Goal: Information Seeking & Learning: Learn about a topic

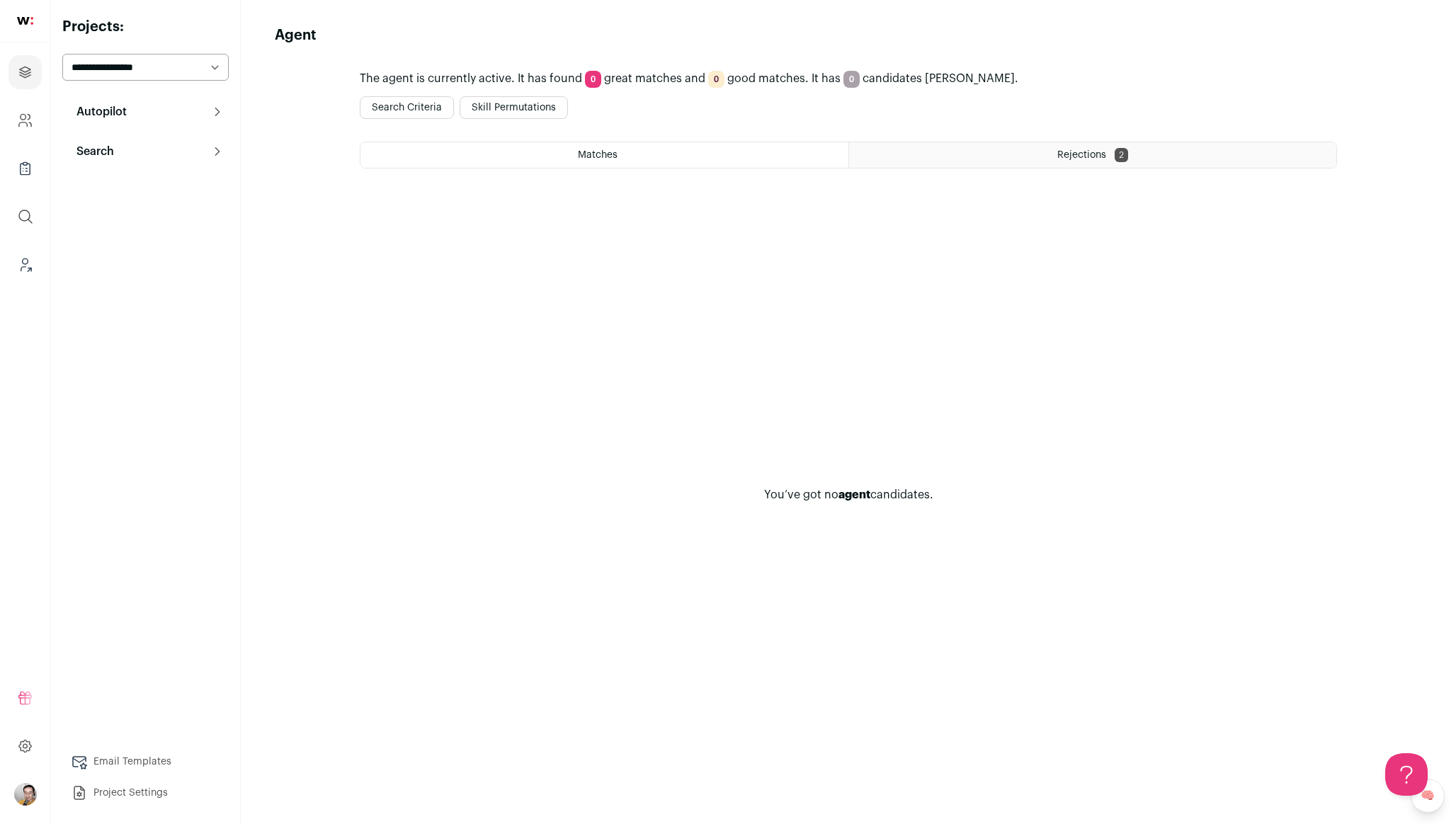
click at [529, 112] on html "Projects Company and ATS Settings Company Lists (Experimental) Global Search Le…" at bounding box center [728, 412] width 1456 height 824
click at [524, 107] on button "Skill Permutations" at bounding box center [513, 107] width 108 height 23
click at [182, 67] on select "**********" at bounding box center [145, 67] width 166 height 27
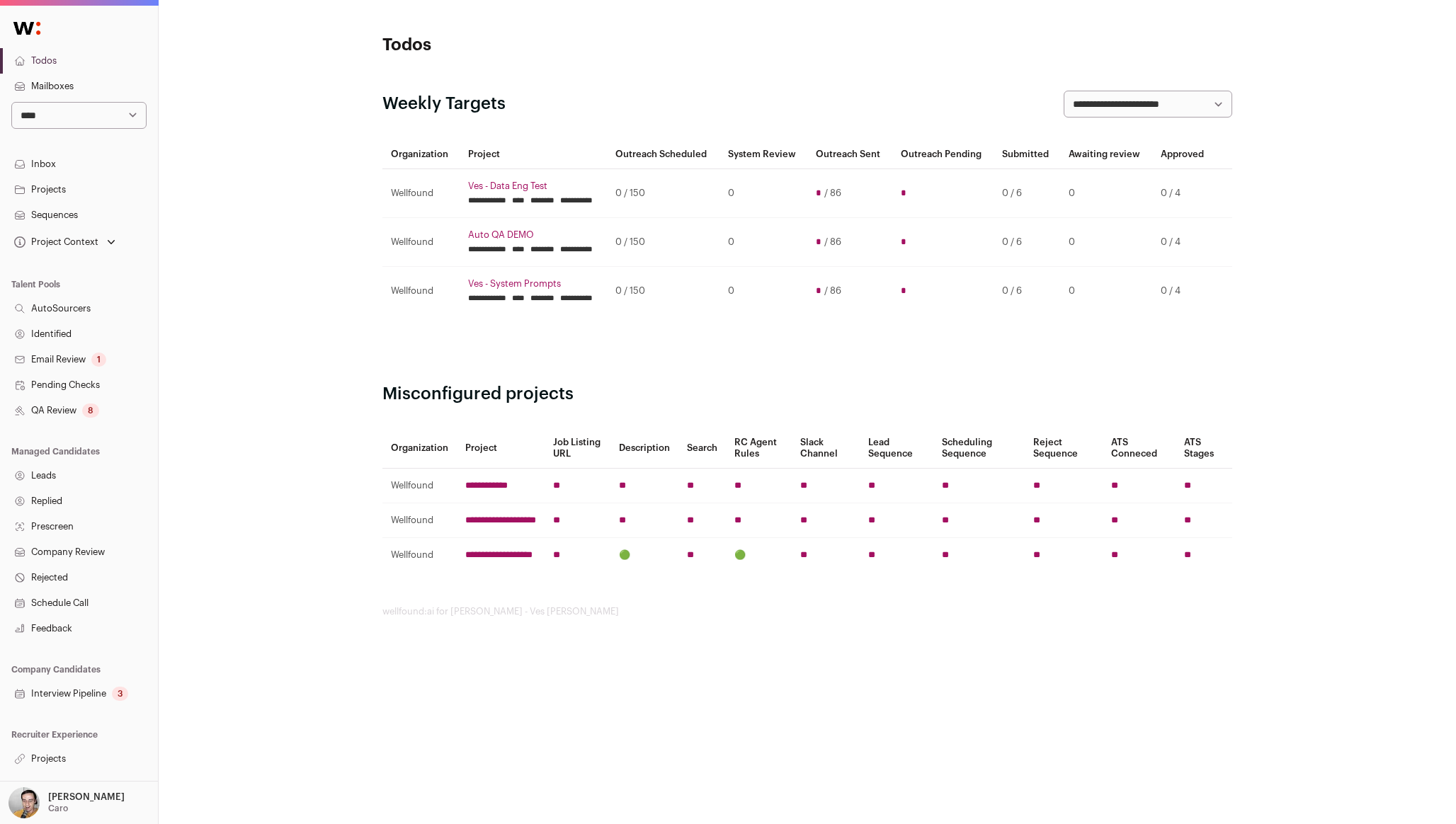
click at [74, 125] on select "**********" at bounding box center [78, 116] width 135 height 27
select select "**"
click at [11, 102] on select "**********" at bounding box center [78, 116] width 135 height 27
click at [66, 763] on link "Projects" at bounding box center [78, 759] width 158 height 26
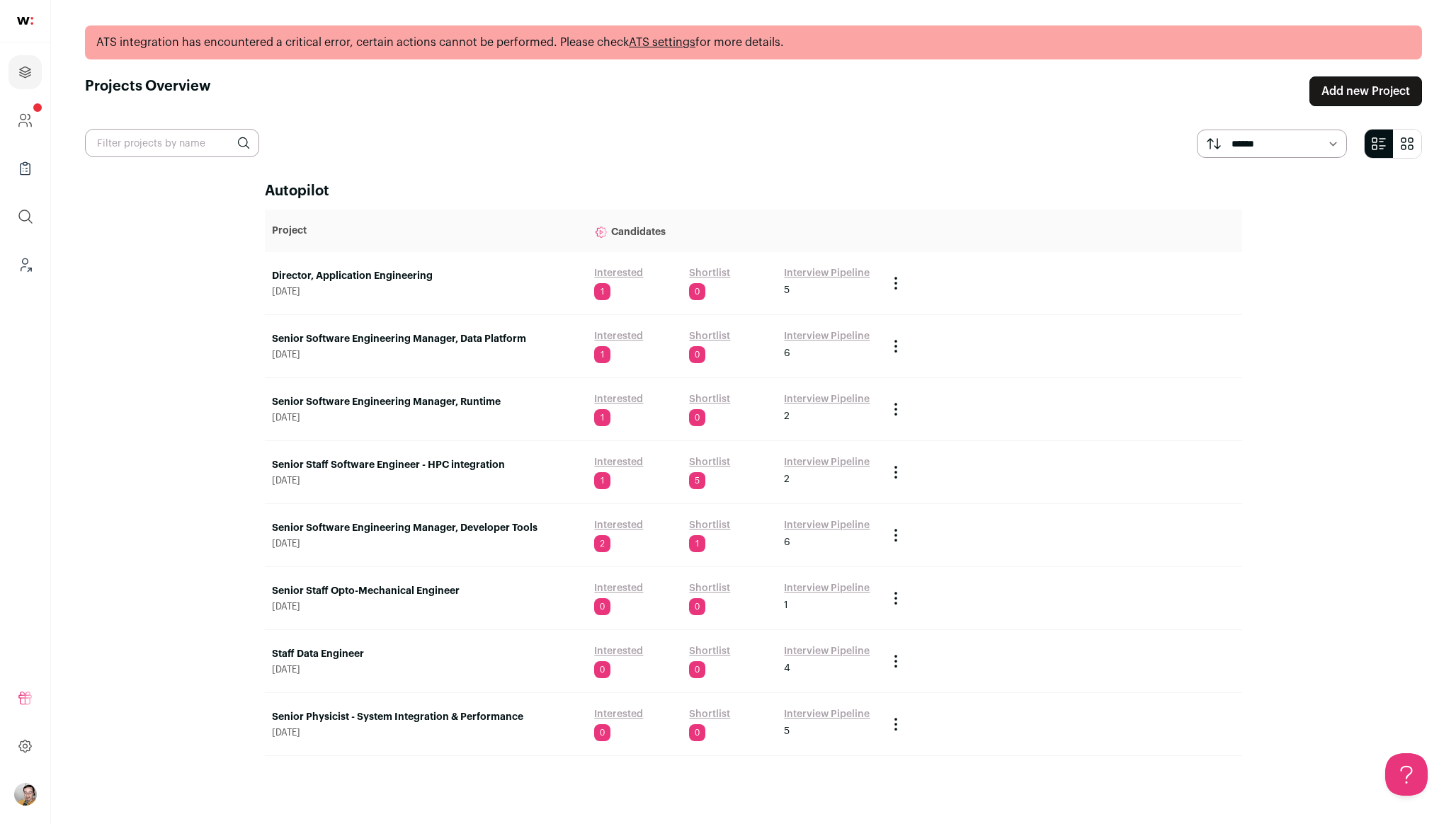
click at [608, 270] on link "Interested" at bounding box center [618, 273] width 49 height 14
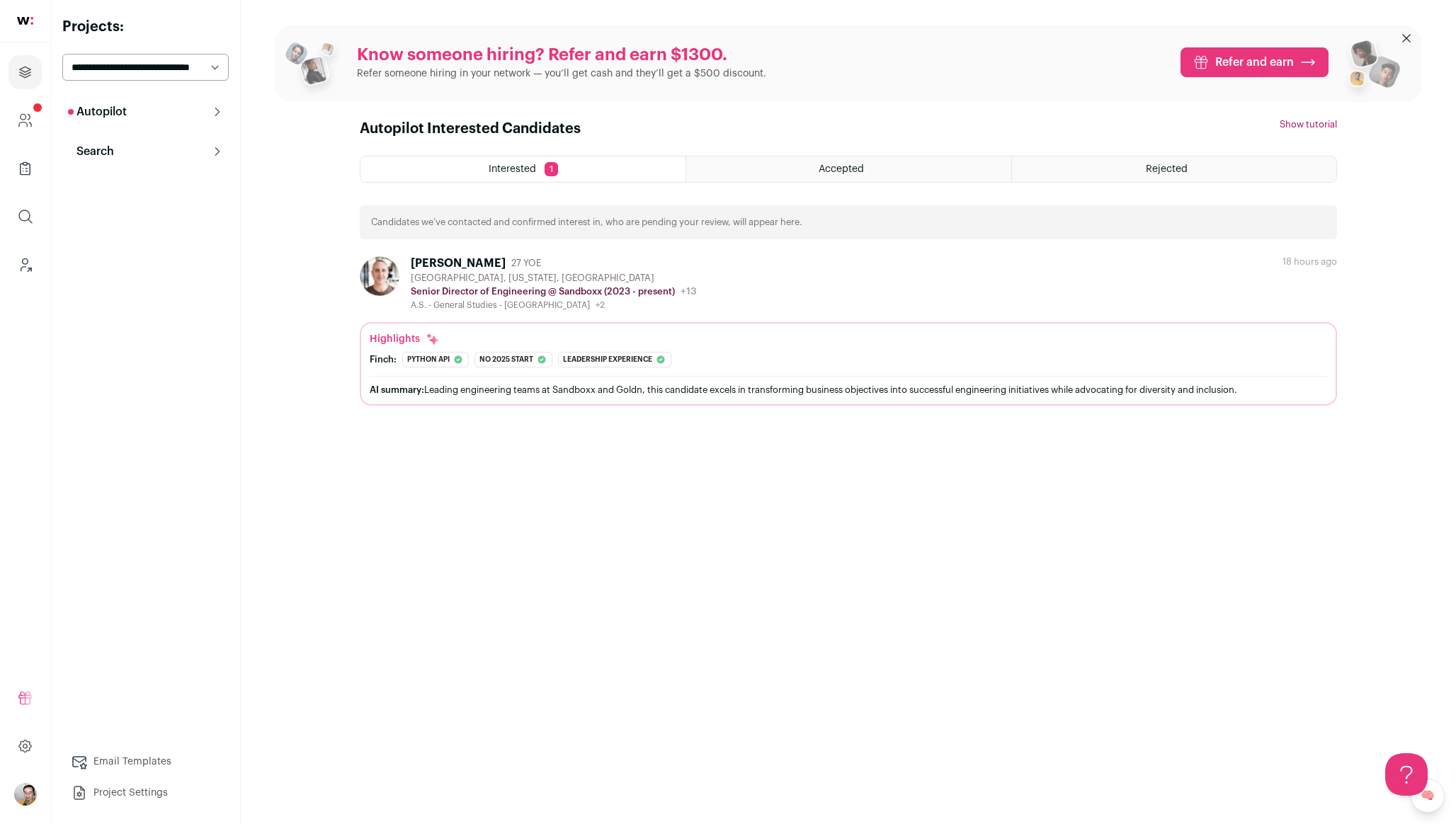
click at [140, 165] on button "Search" at bounding box center [145, 151] width 166 height 28
click at [147, 176] on link "Search" at bounding box center [145, 179] width 166 height 28
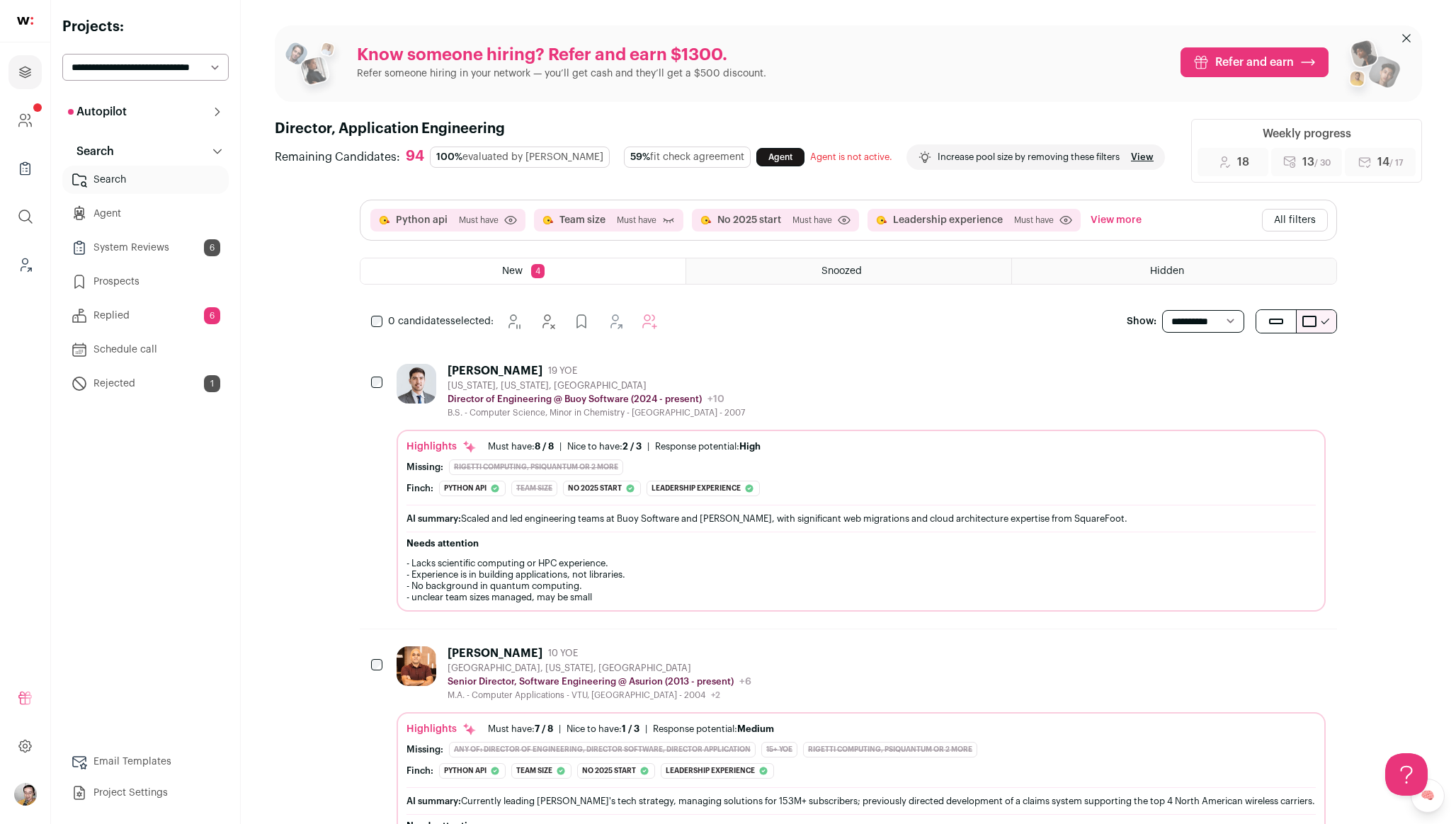
click at [143, 218] on link "Agent" at bounding box center [145, 213] width 166 height 28
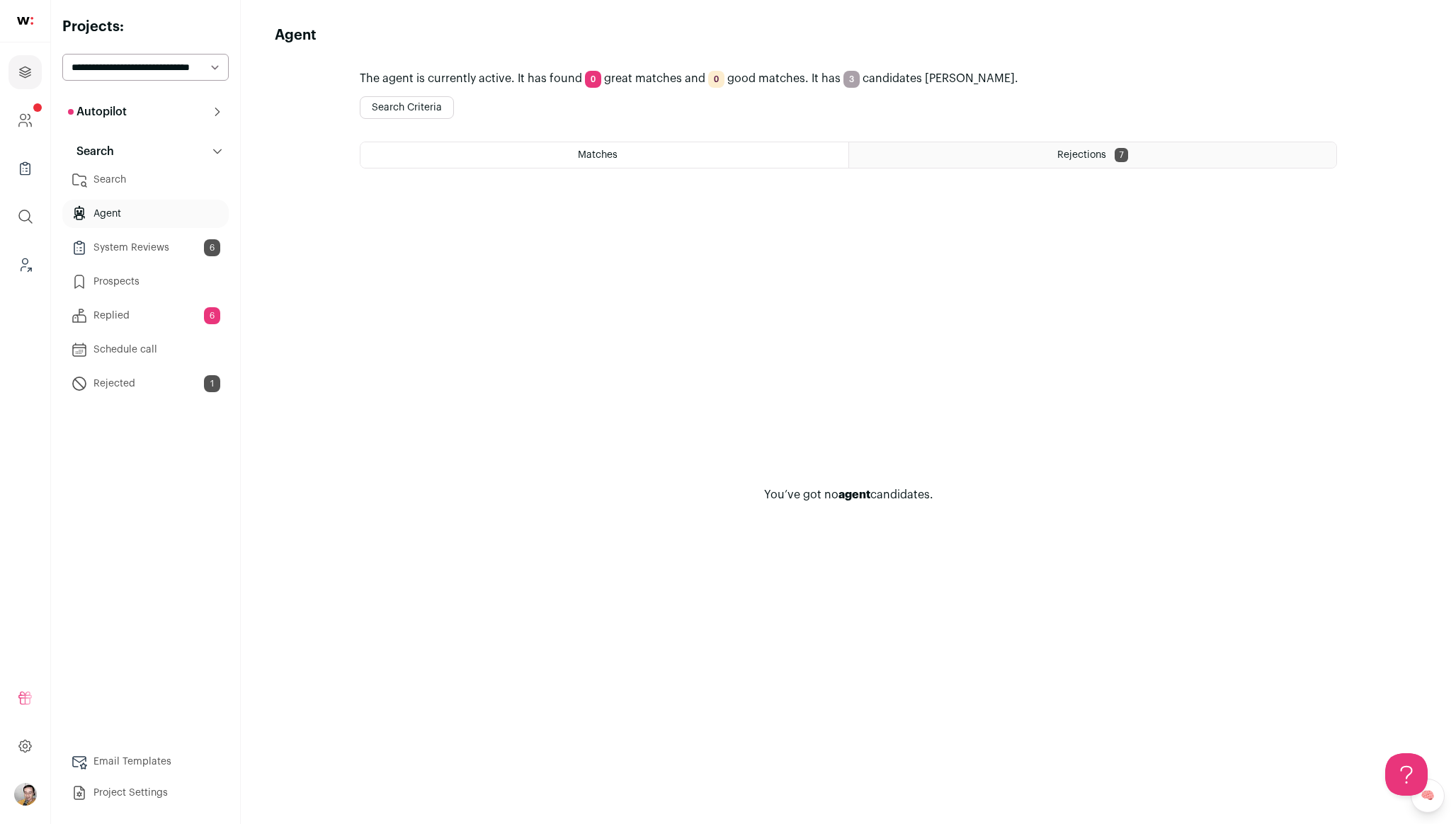
click at [426, 104] on button "Search Criteria" at bounding box center [406, 107] width 95 height 23
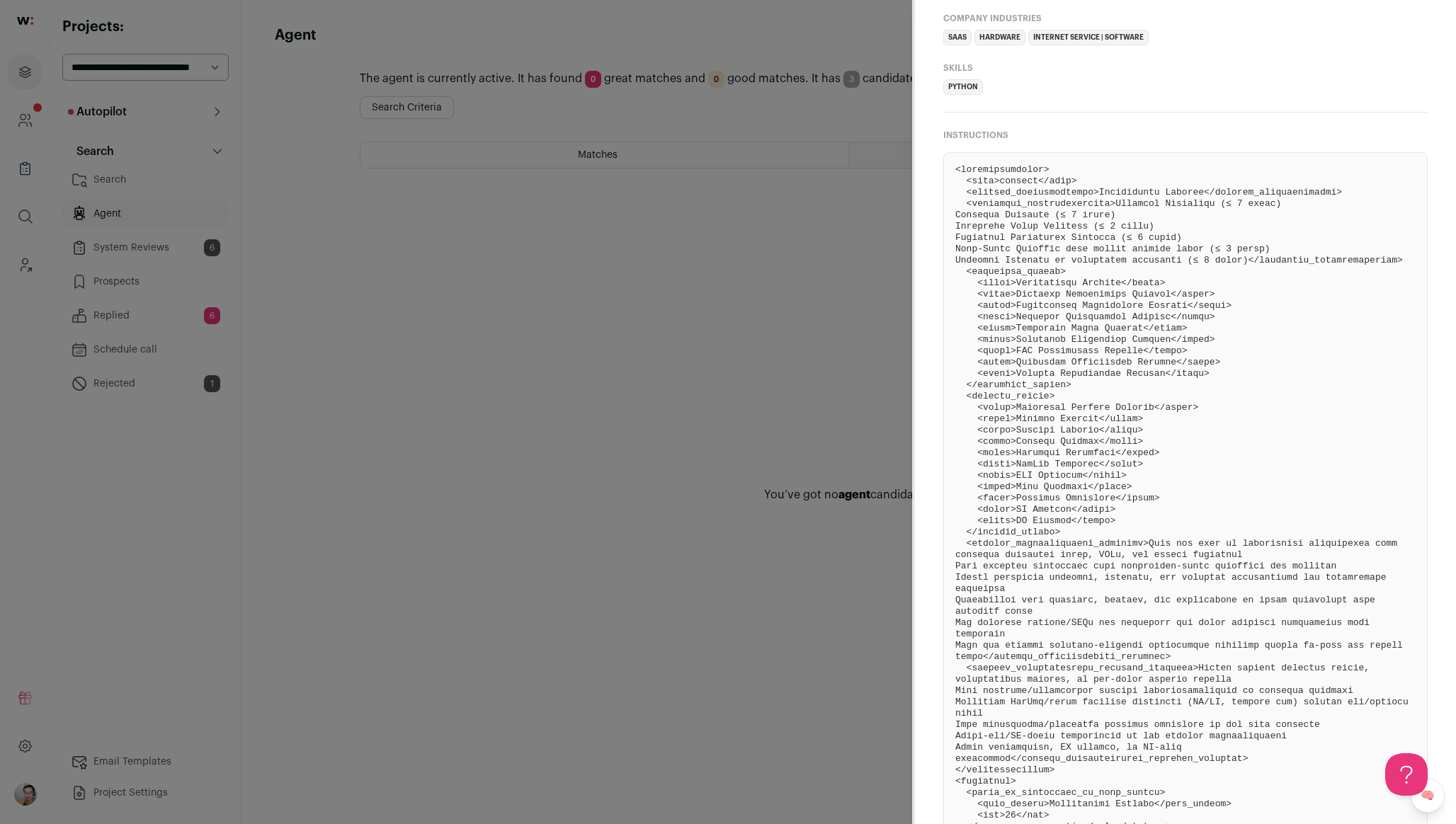
scroll to position [1035, 0]
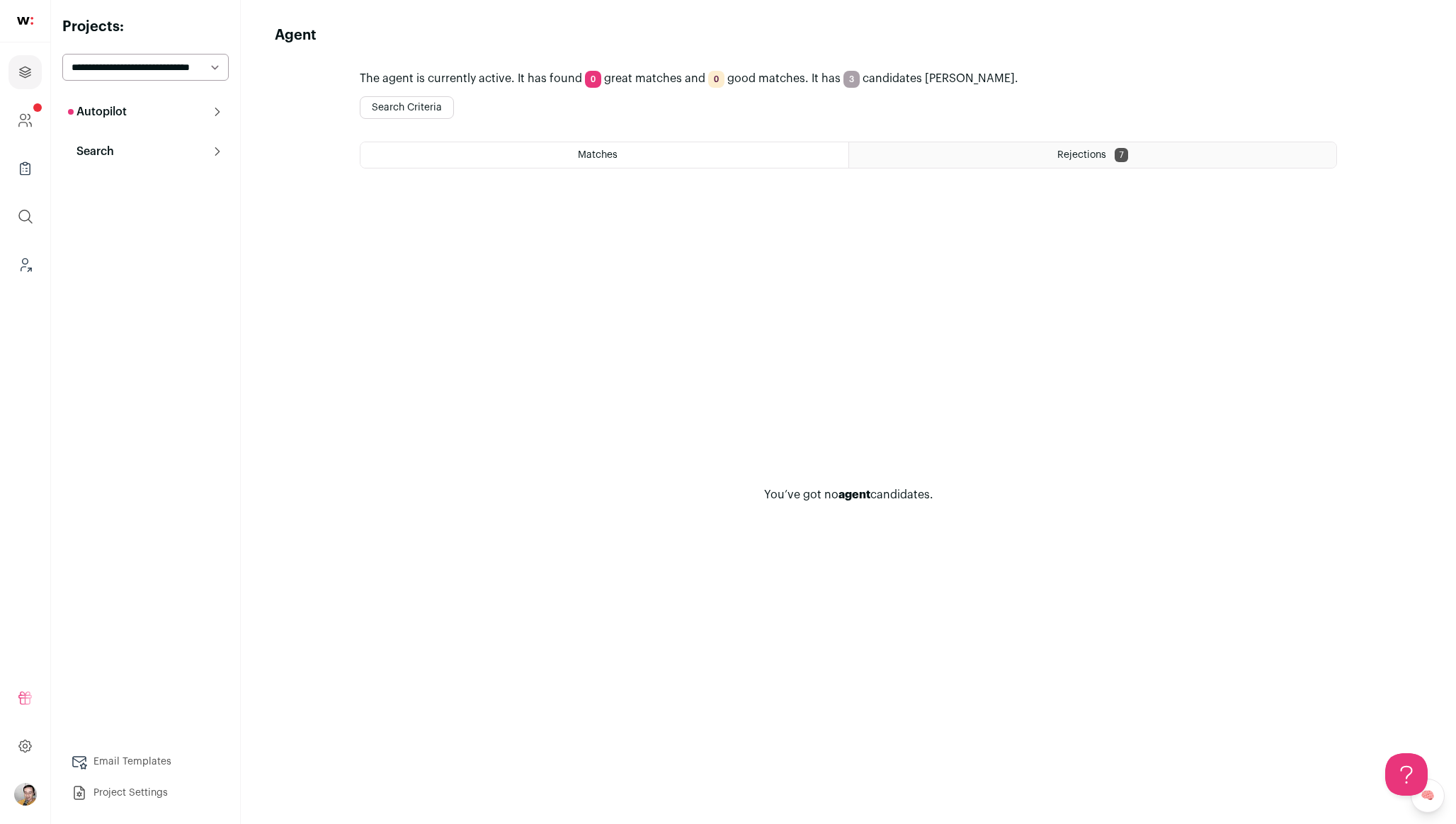
click at [1057, 143] on div "Rejections 7" at bounding box center [1092, 155] width 487 height 26
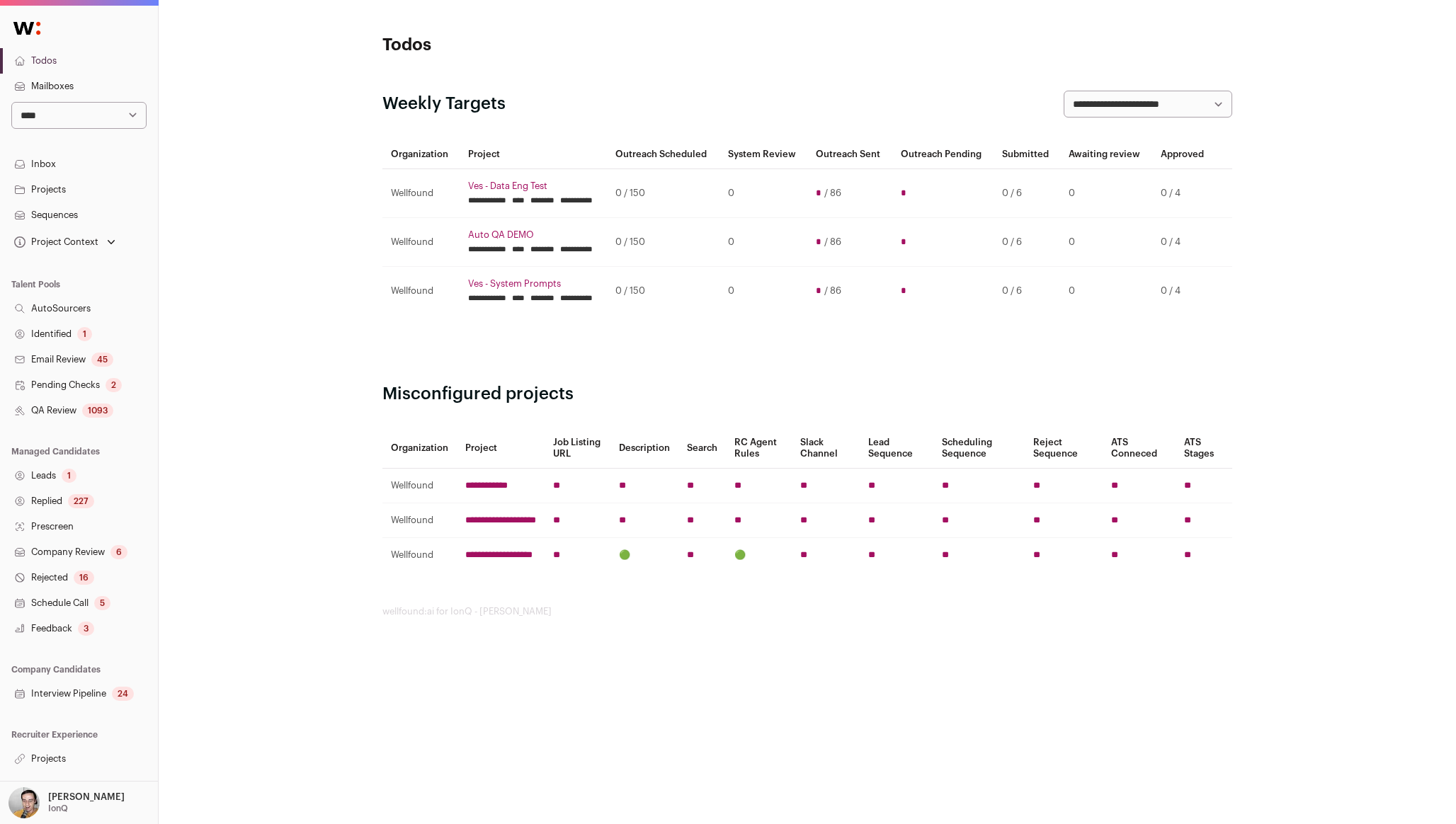
click at [61, 107] on select "**********" at bounding box center [78, 116] width 135 height 27
select select "*****"
click at [11, 102] on select "**********" at bounding box center [78, 116] width 135 height 27
click at [132, 111] on select "**********" at bounding box center [78, 116] width 135 height 27
select select "***"
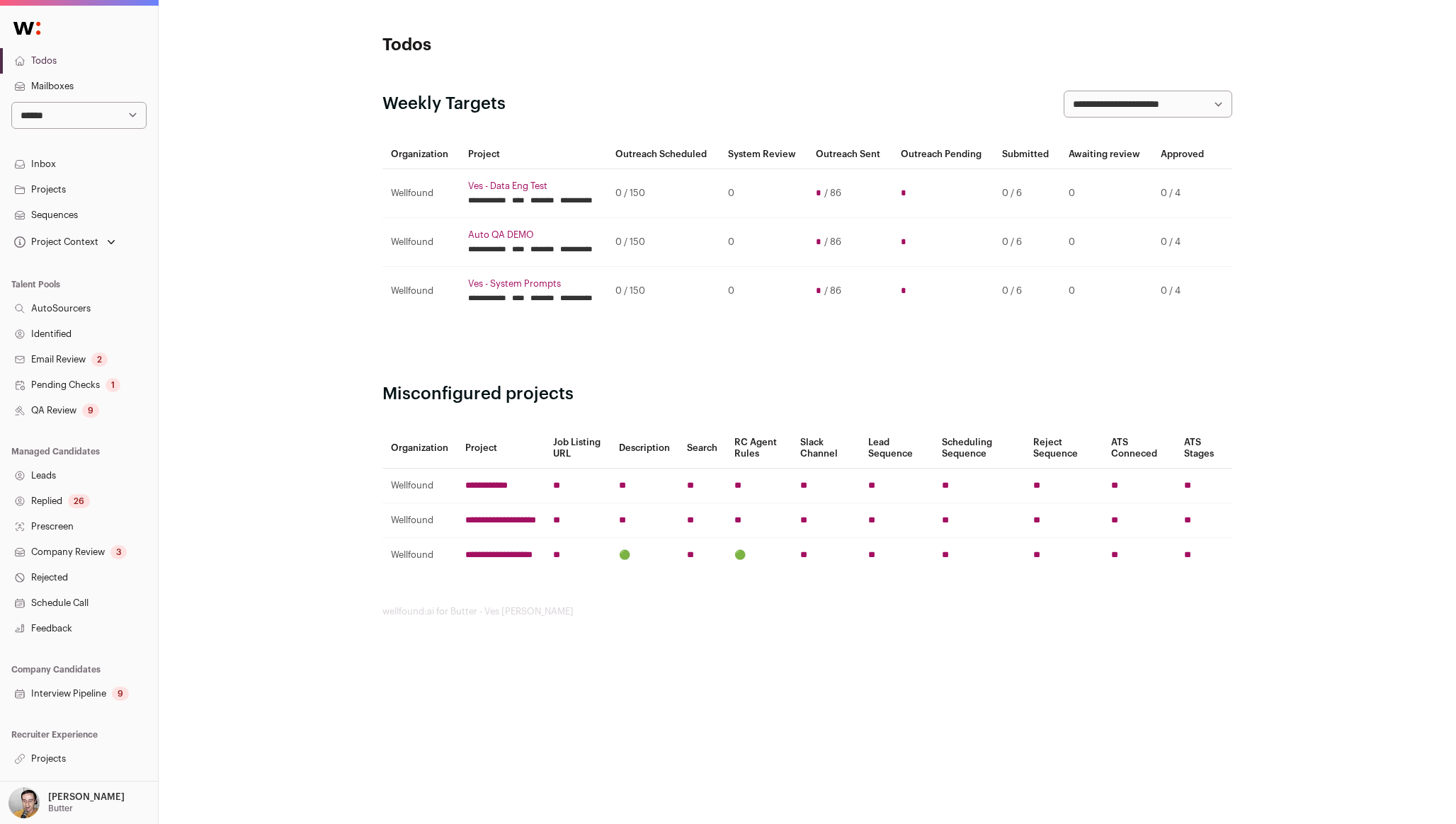
click at [11, 102] on select "**********" at bounding box center [78, 116] width 135 height 27
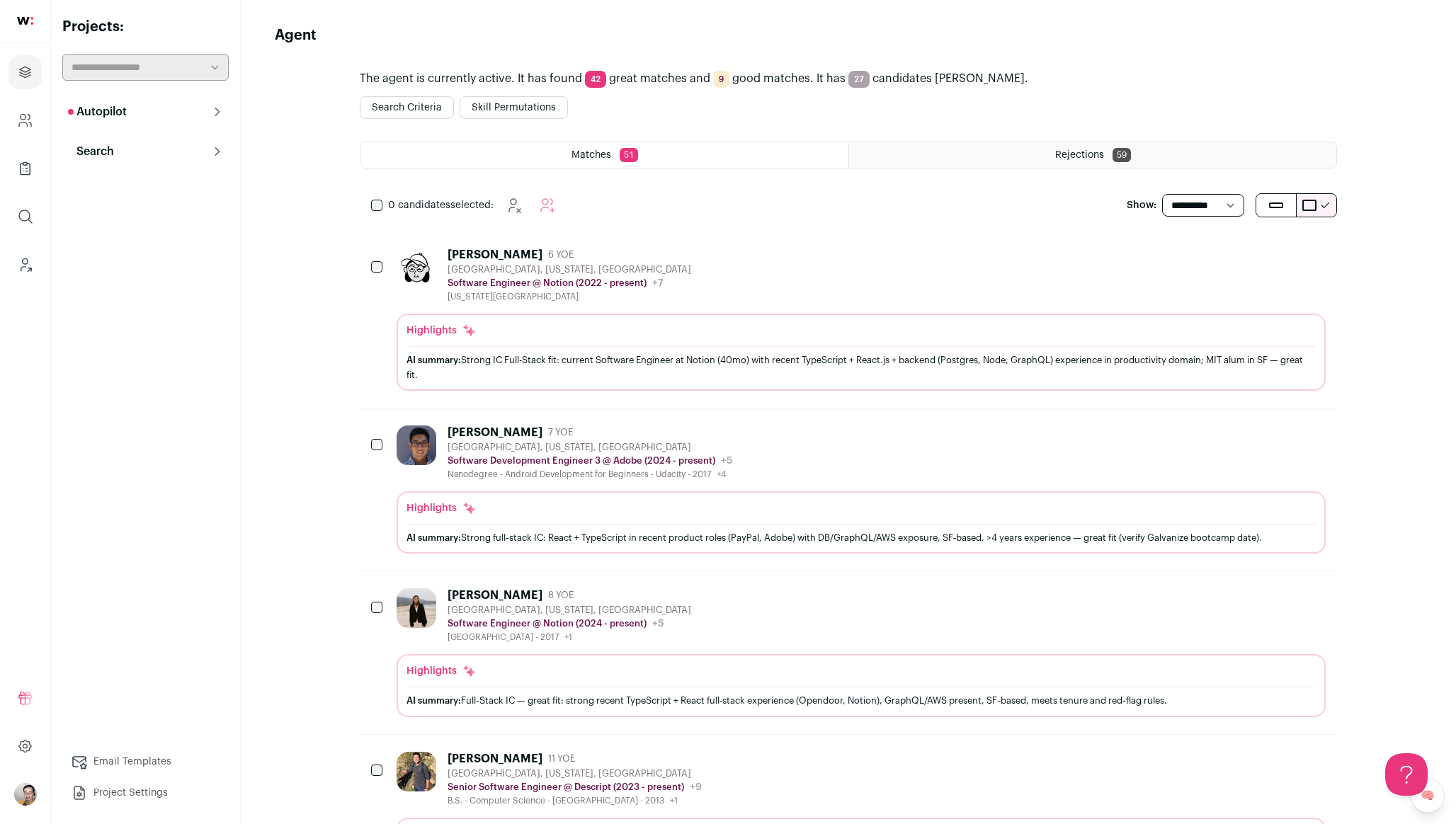
click at [727, 279] on div "Sharlene Chiu 6 YOE San Francisco, California, United States Software Engineer …" at bounding box center [860, 275] width 929 height 55
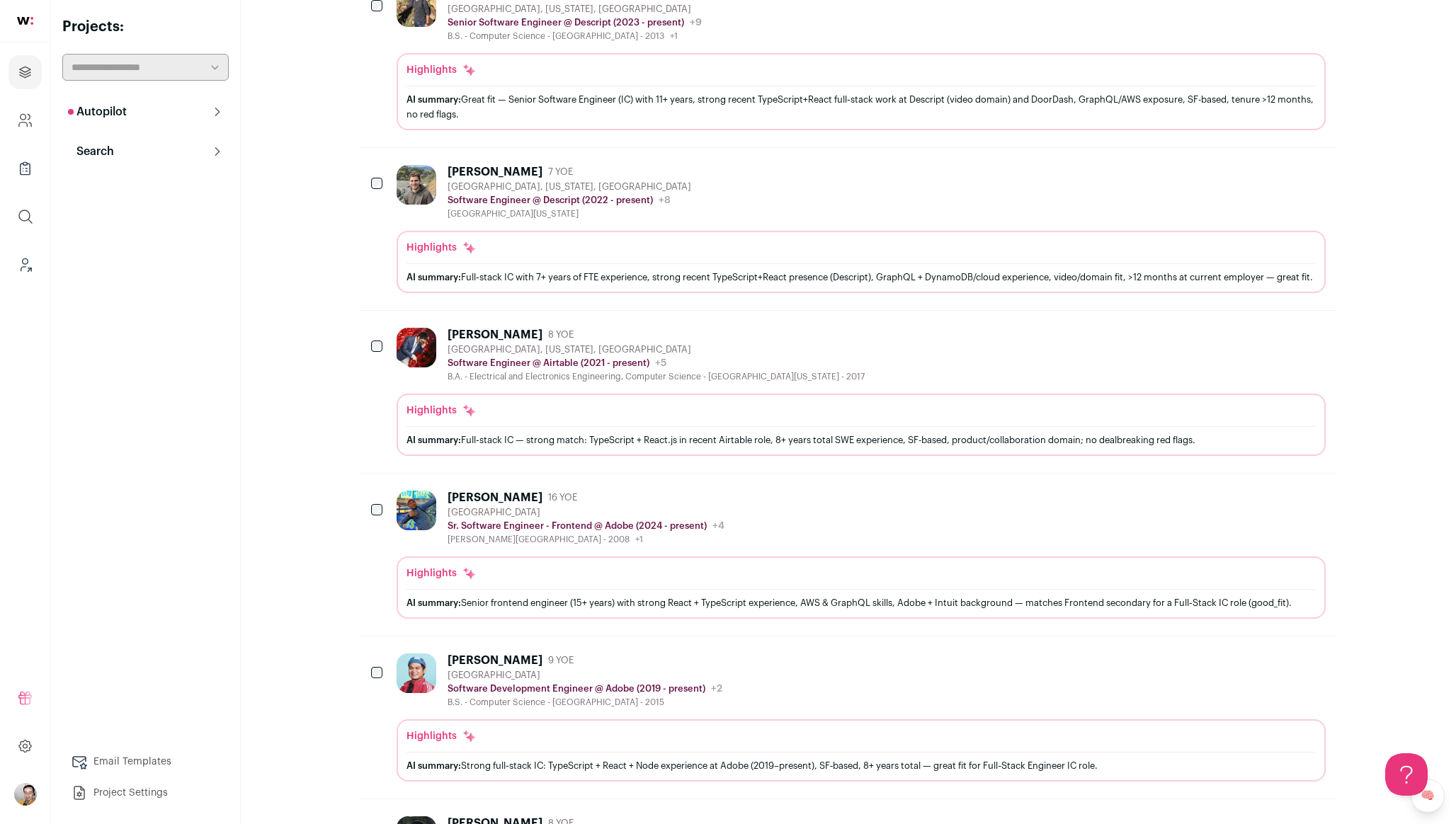
scroll to position [1181, 0]
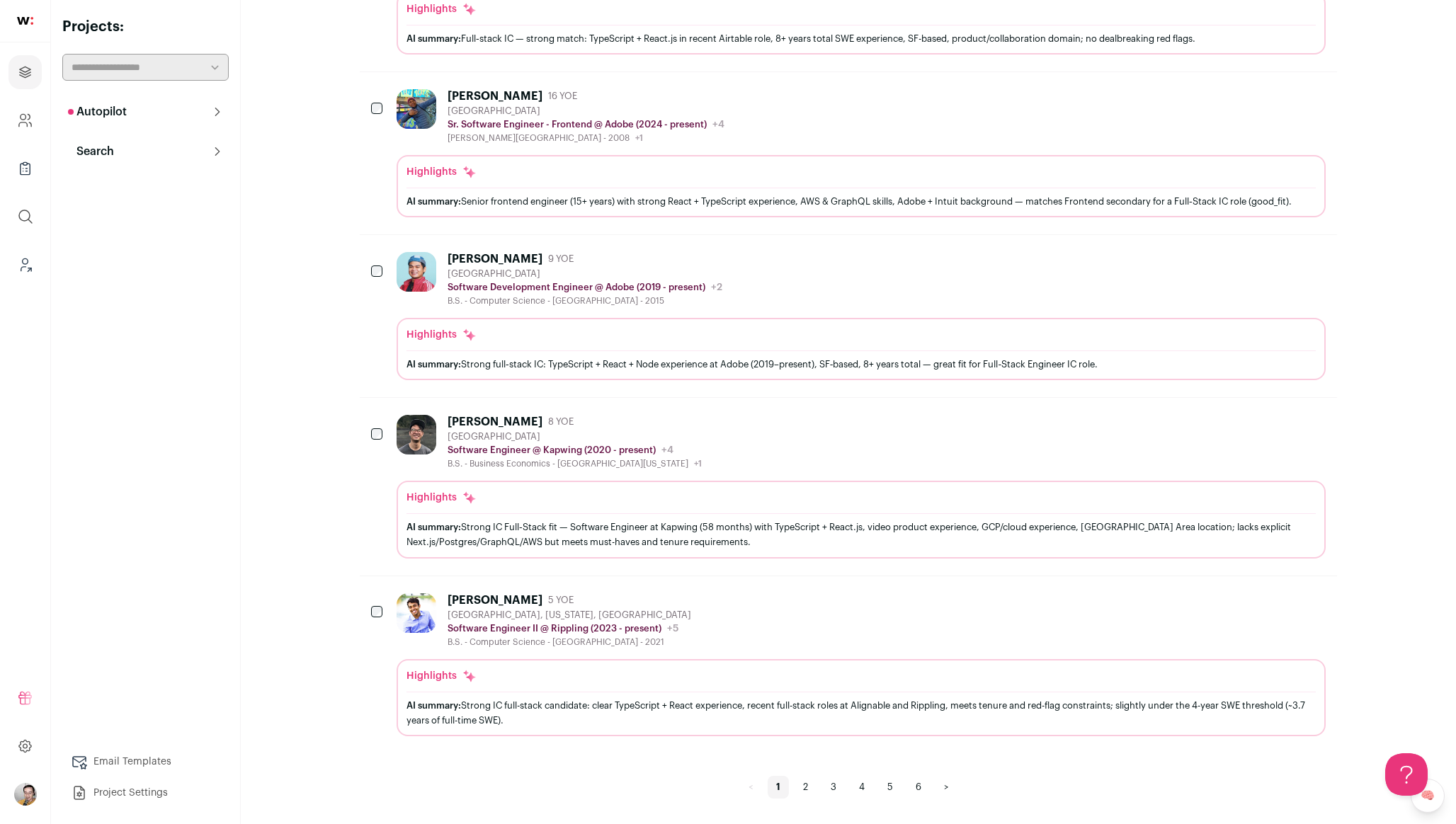
click at [755, 465] on div "Anthony Xie 8 YOE San Francisco Bay Area Software Engineer @ Kapwing (2020 - pr…" at bounding box center [860, 442] width 929 height 55
click at [693, 643] on div "Abhinav Reddy 5 YOE San Francisco, California, United States Software Engineer …" at bounding box center [860, 620] width 929 height 55
click at [207, 112] on button "Autopilot" at bounding box center [145, 112] width 166 height 28
click at [145, 260] on link "Context (Admin)" at bounding box center [145, 264] width 166 height 28
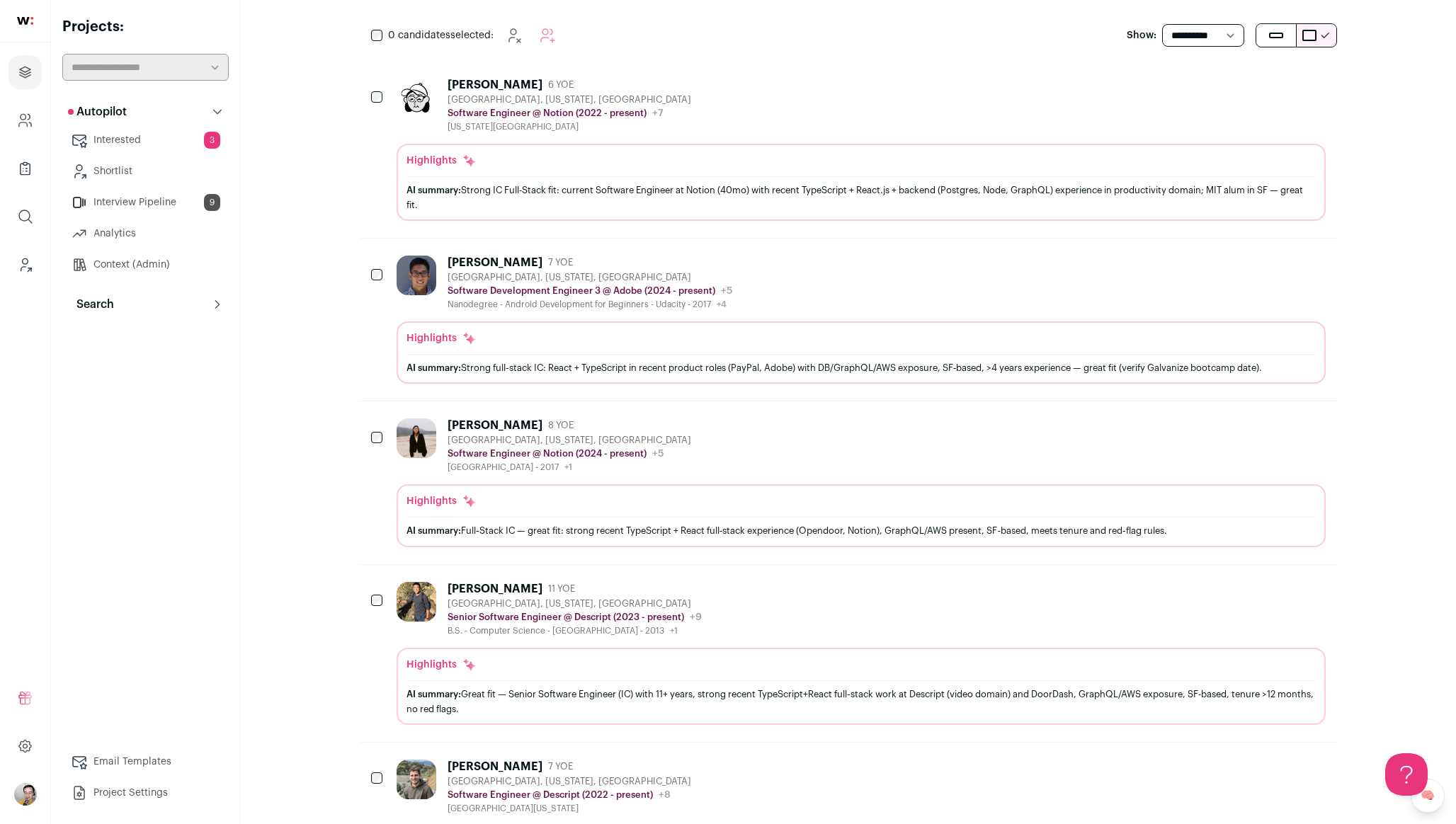
scroll to position [0, 0]
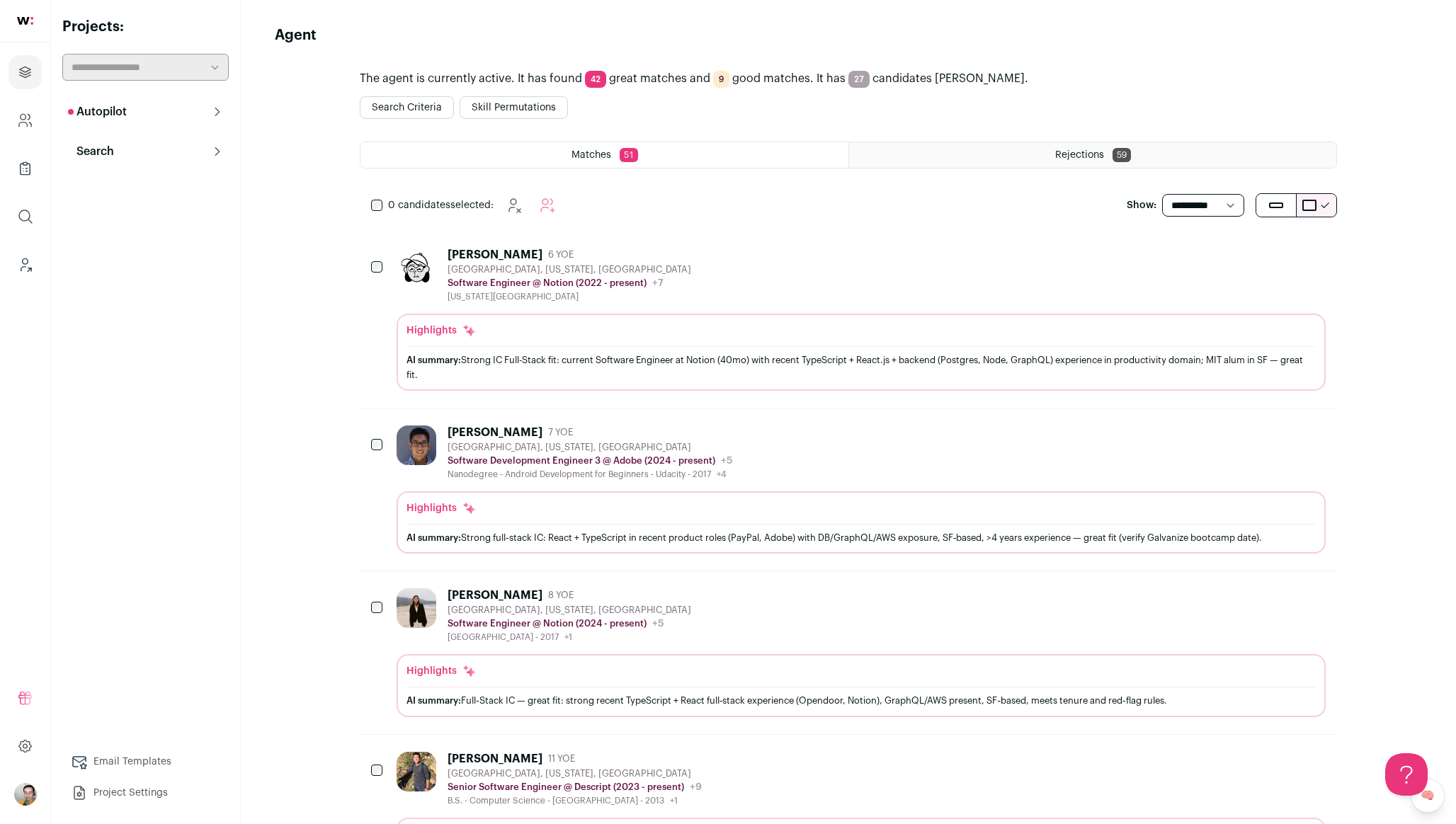
click at [521, 107] on button "Skill Permutations" at bounding box center [513, 107] width 108 height 23
click at [417, 107] on button "Search Criteria" at bounding box center [406, 107] width 95 height 23
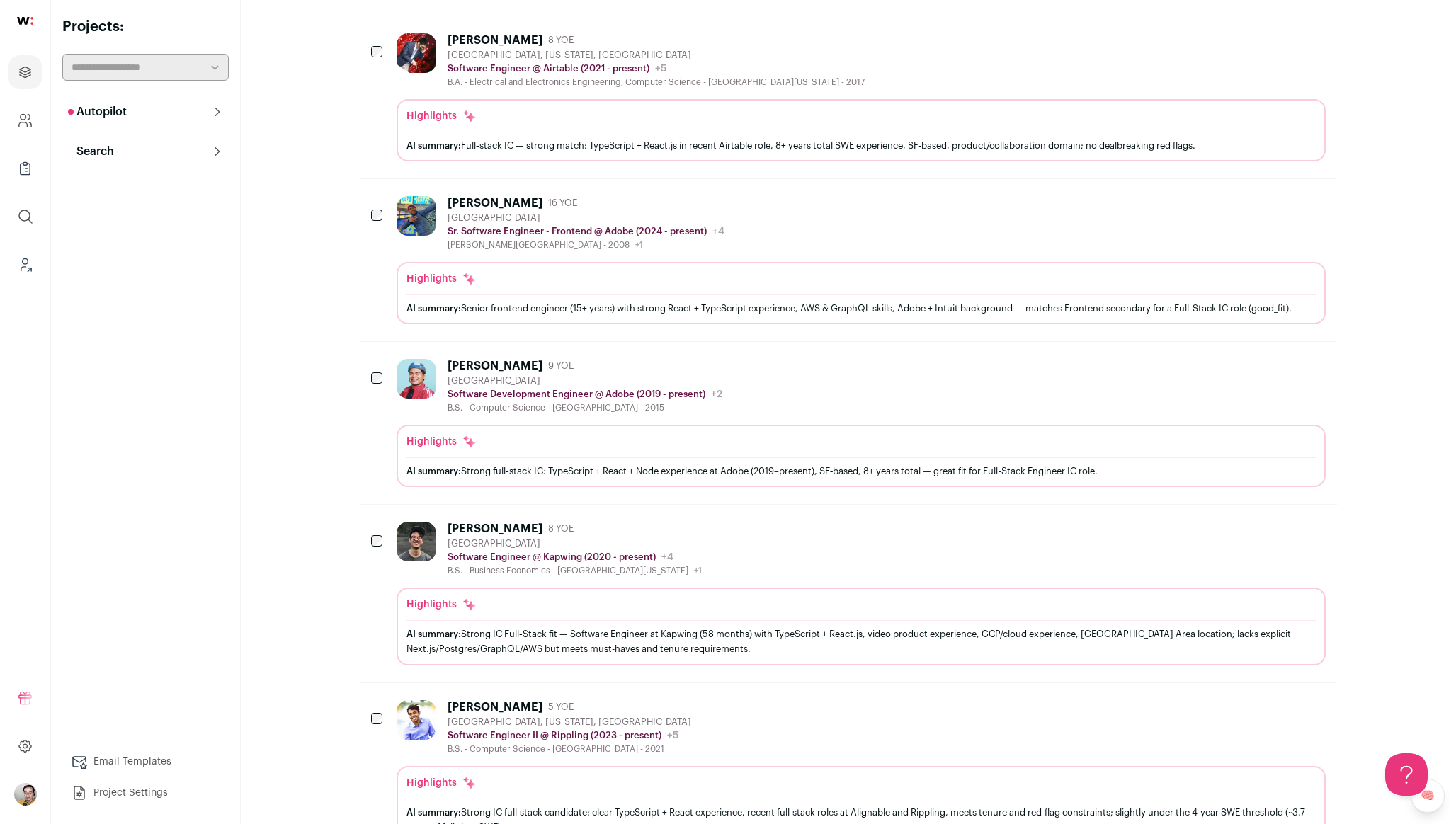
scroll to position [1181, 0]
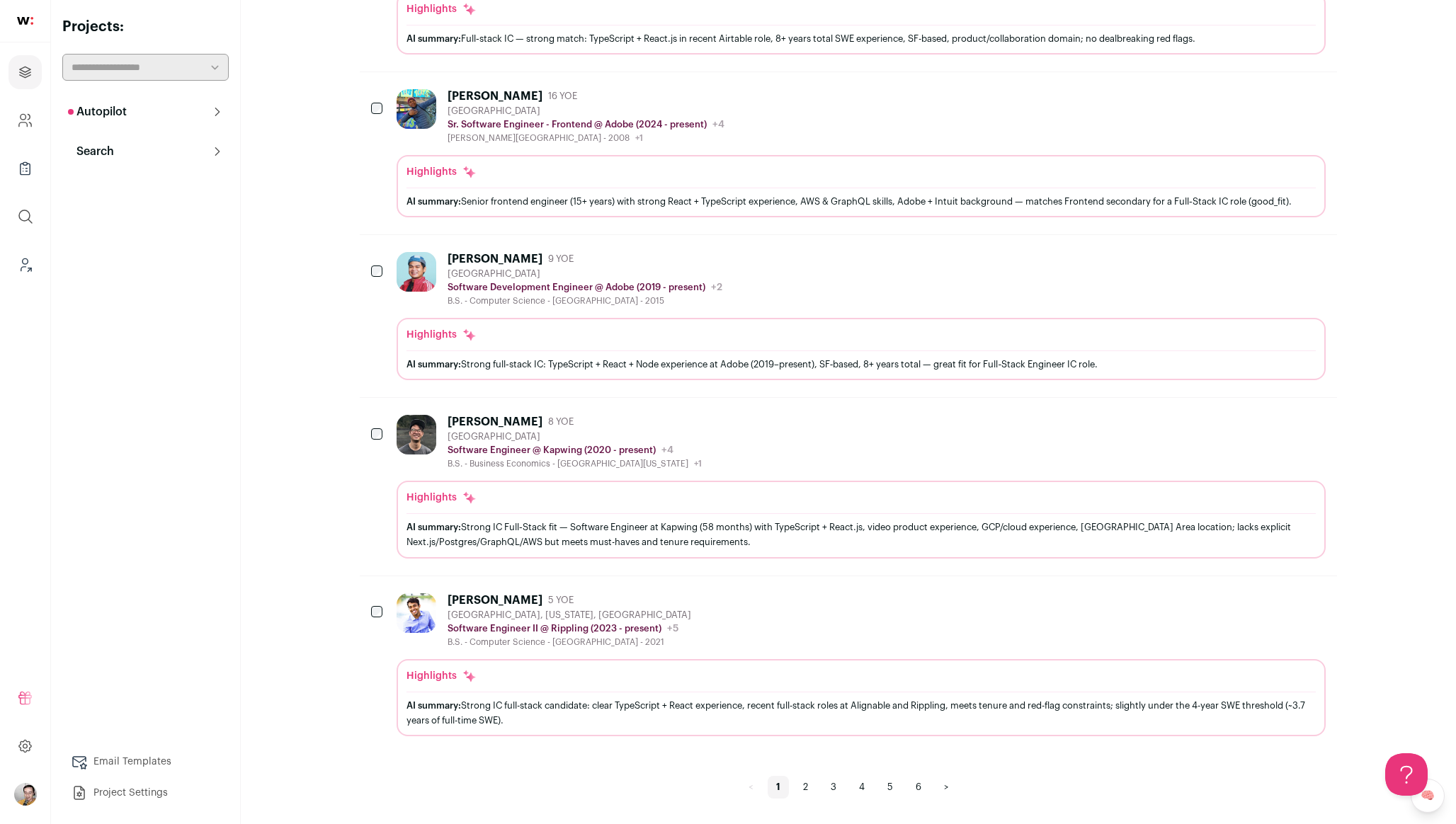
click at [762, 618] on div "Abhinav Reddy 5 YOE San Francisco, California, United States Software Engineer …" at bounding box center [860, 620] width 929 height 55
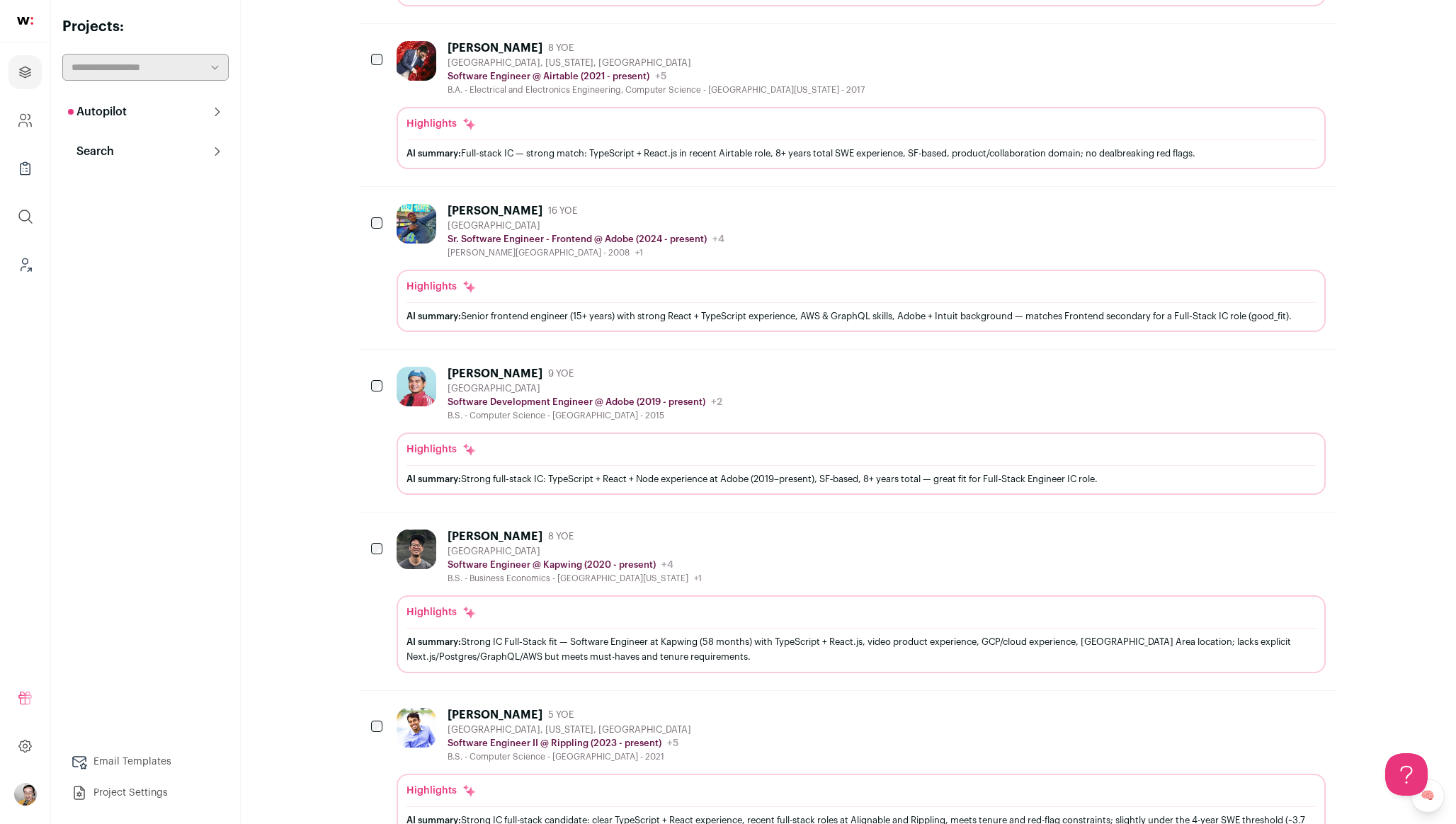
scroll to position [752, 0]
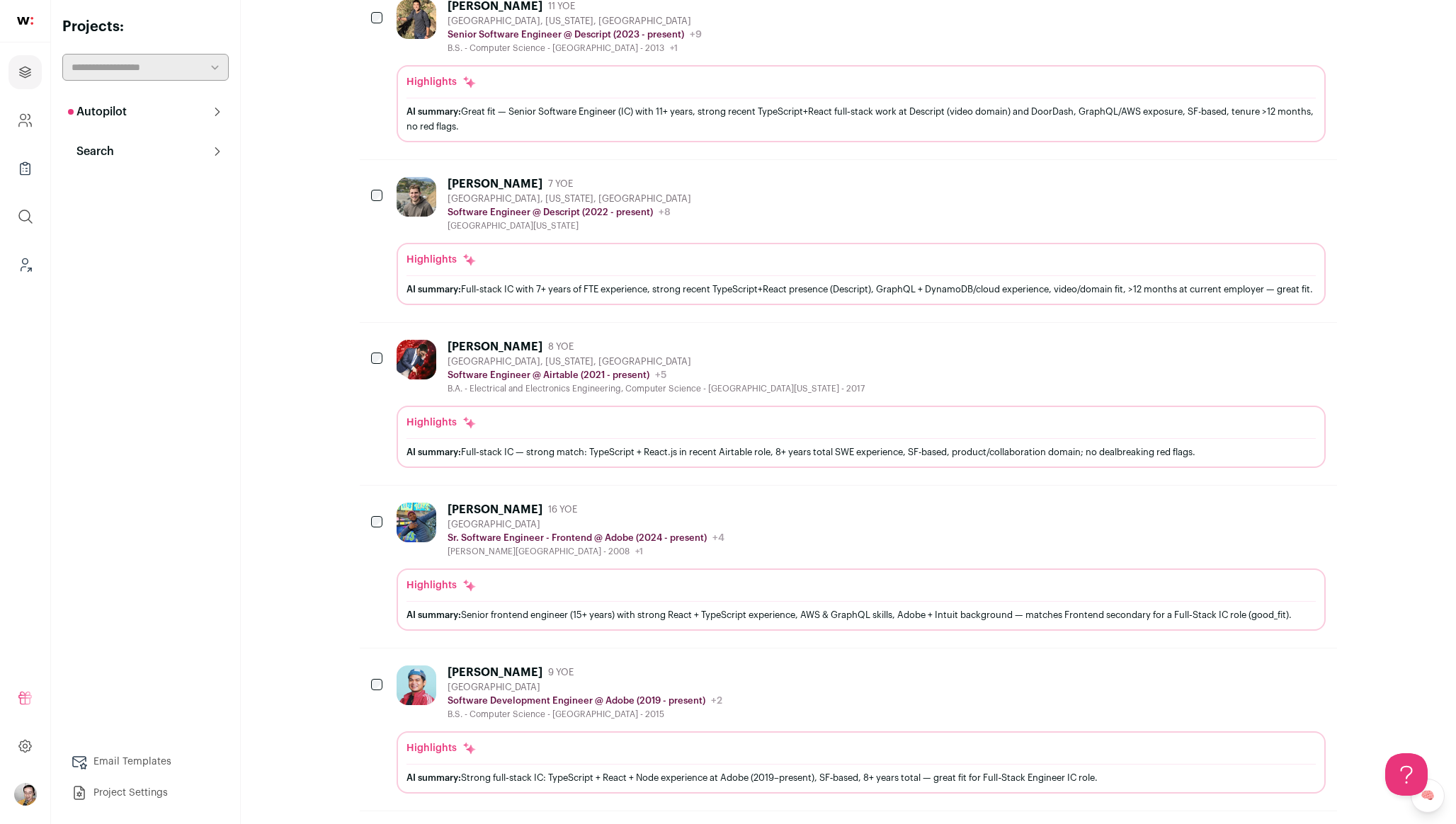
click at [728, 228] on div "Ryan Rosenfeld 7 YOE San Francisco, California, United States Software Engineer…" at bounding box center [860, 205] width 929 height 55
click at [779, 544] on div "Harry Boddu 16 YOE San Francisco Bay Area Sr. Software Engineer - Frontend @ Ad…" at bounding box center [860, 530] width 929 height 55
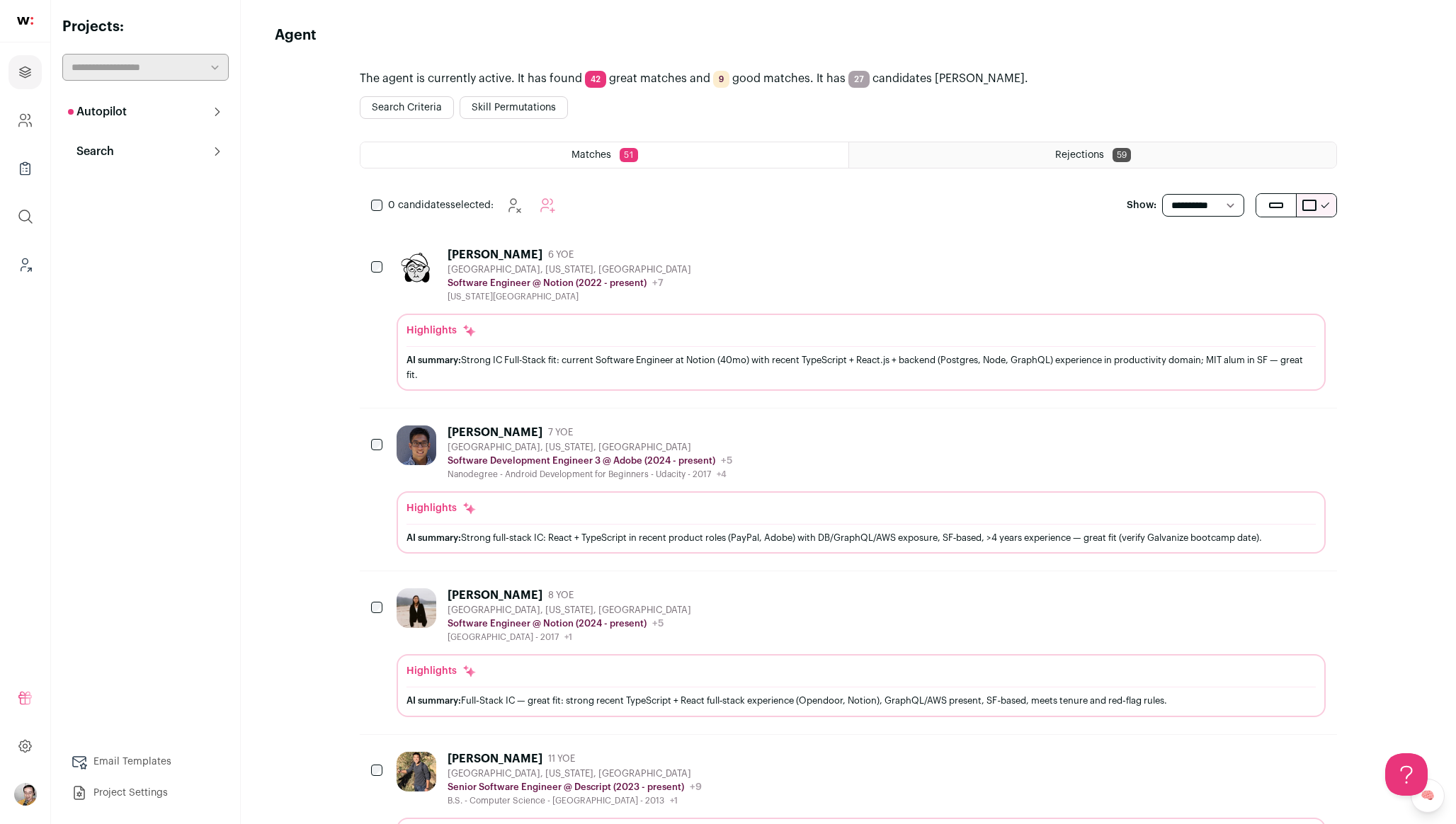
click at [421, 107] on button "Search Criteria" at bounding box center [406, 107] width 95 height 23
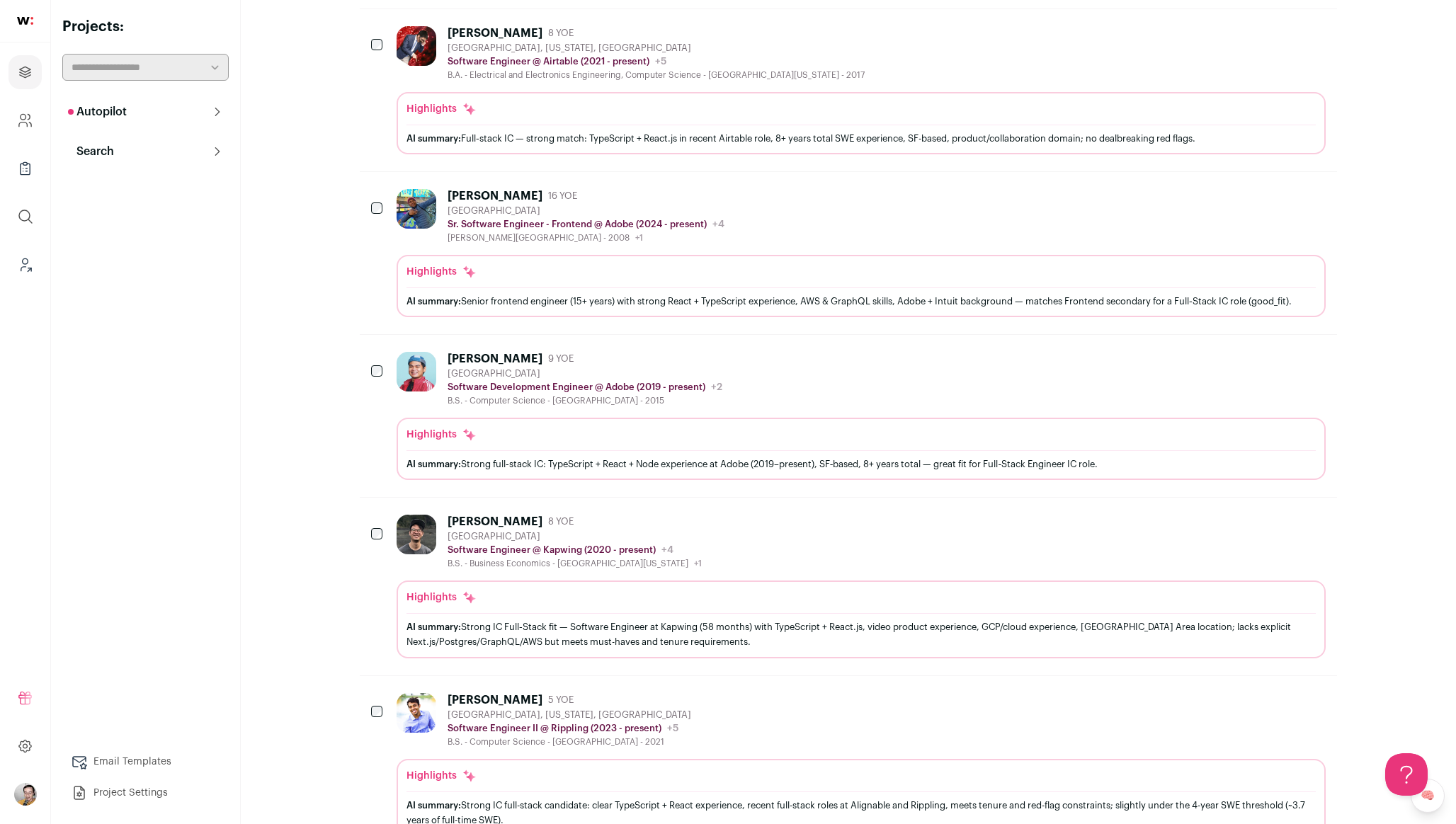
scroll to position [1181, 0]
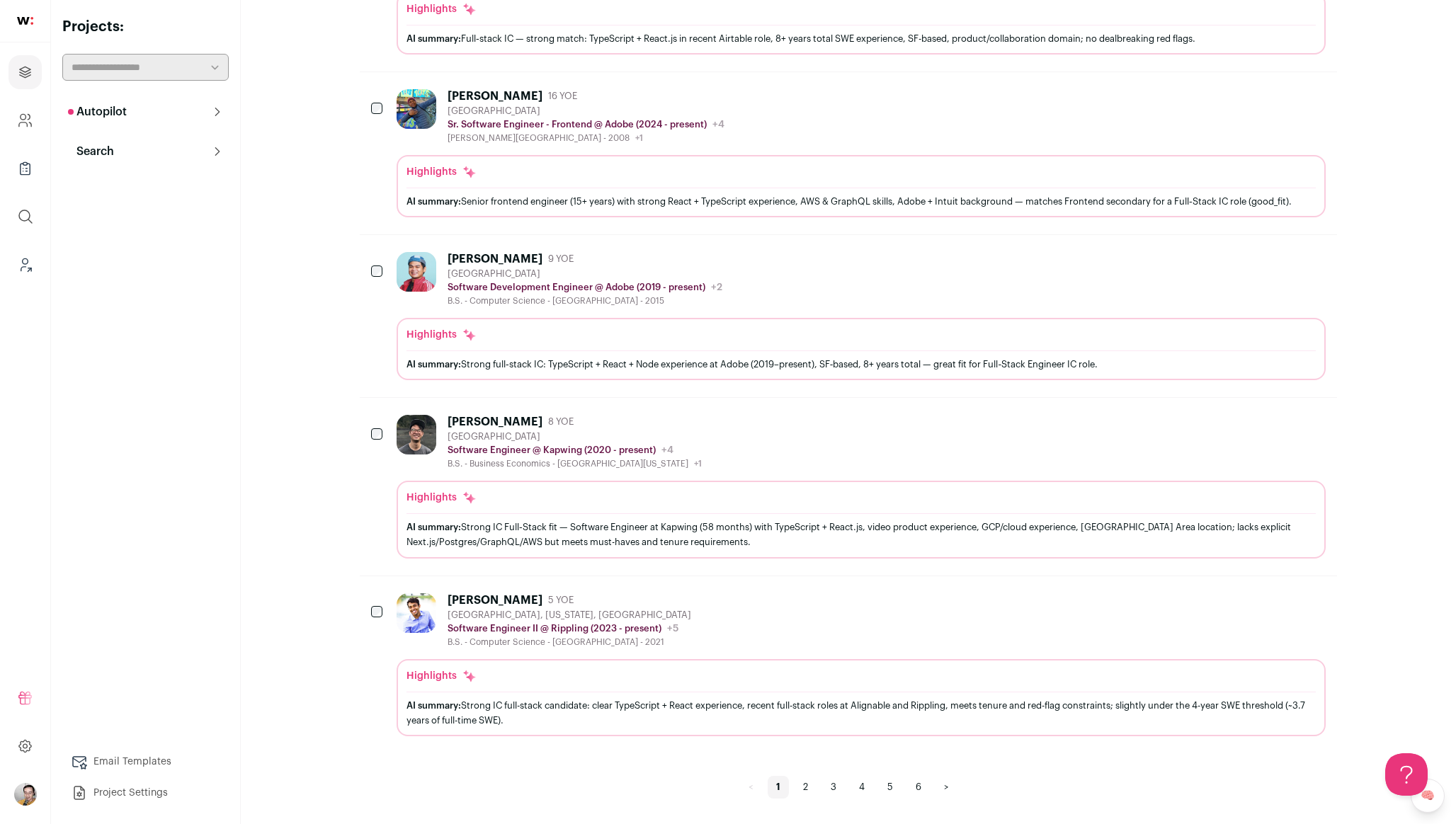
click at [676, 613] on div "Abhinav Reddy 5 YOE San Francisco, California, United States Software Engineer …" at bounding box center [860, 620] width 929 height 55
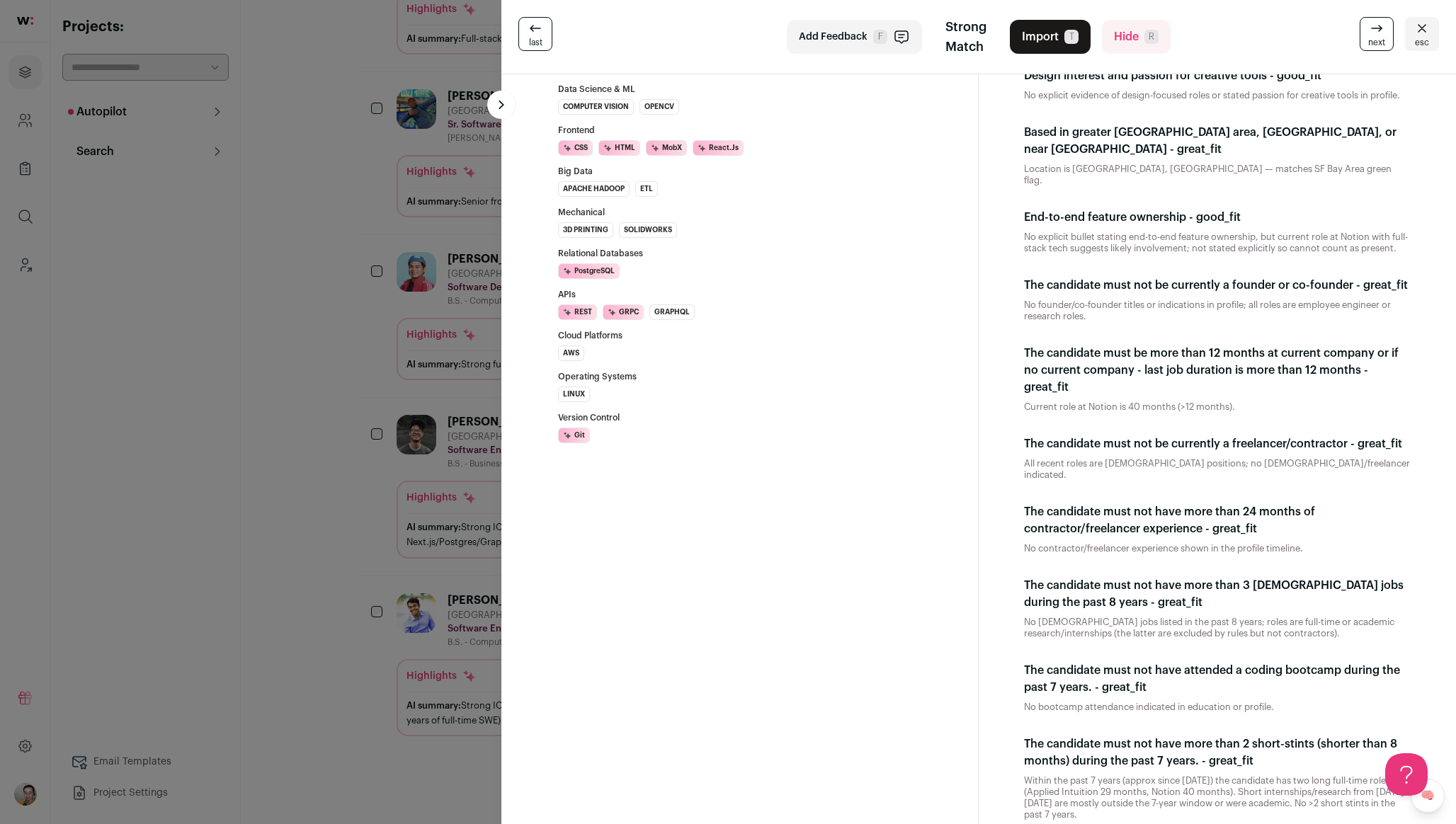
scroll to position [1171, 0]
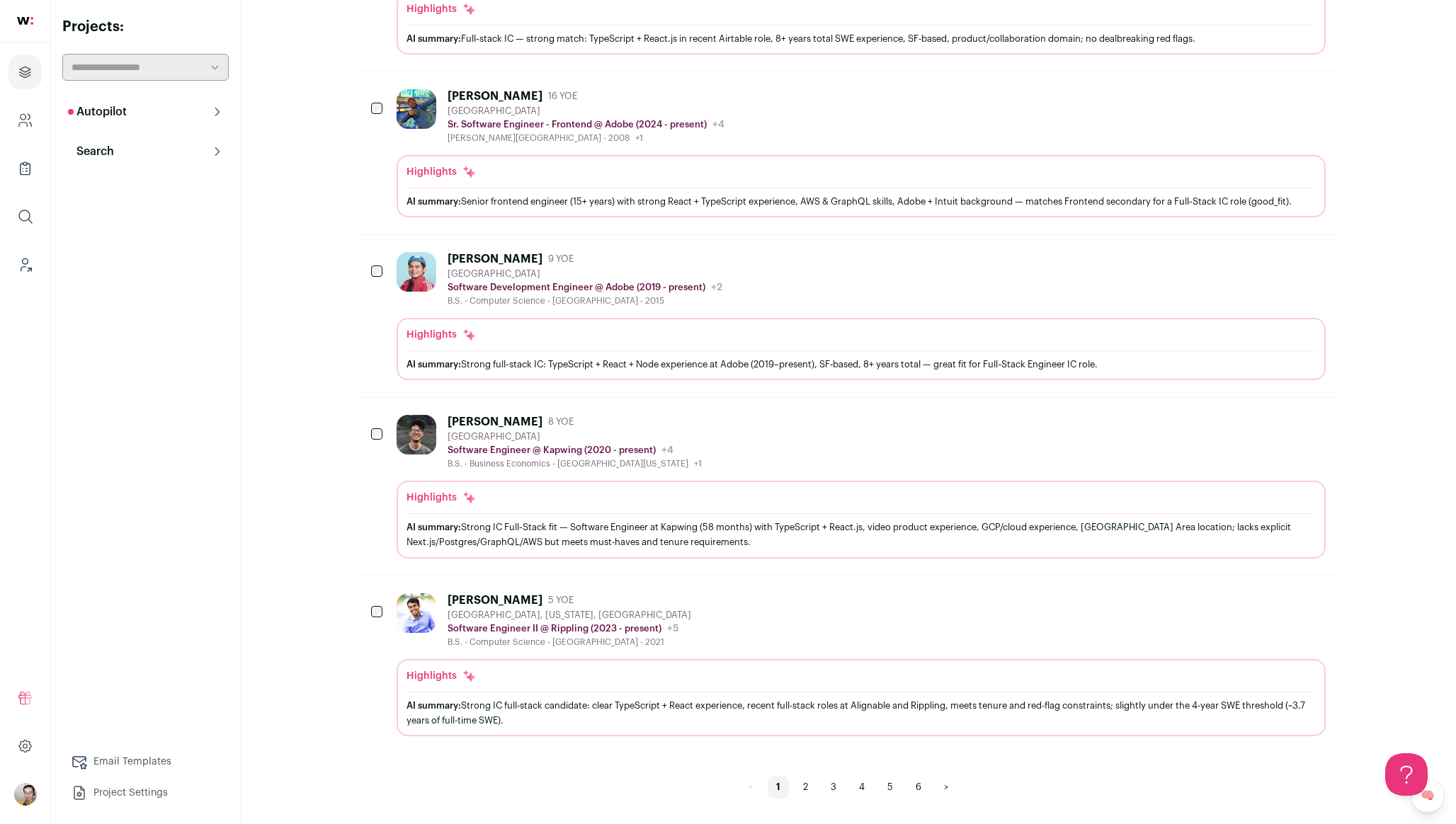
click at [869, 635] on div "Abhinav Reddy 5 YOE San Francisco, California, United States Software Engineer …" at bounding box center [860, 620] width 929 height 55
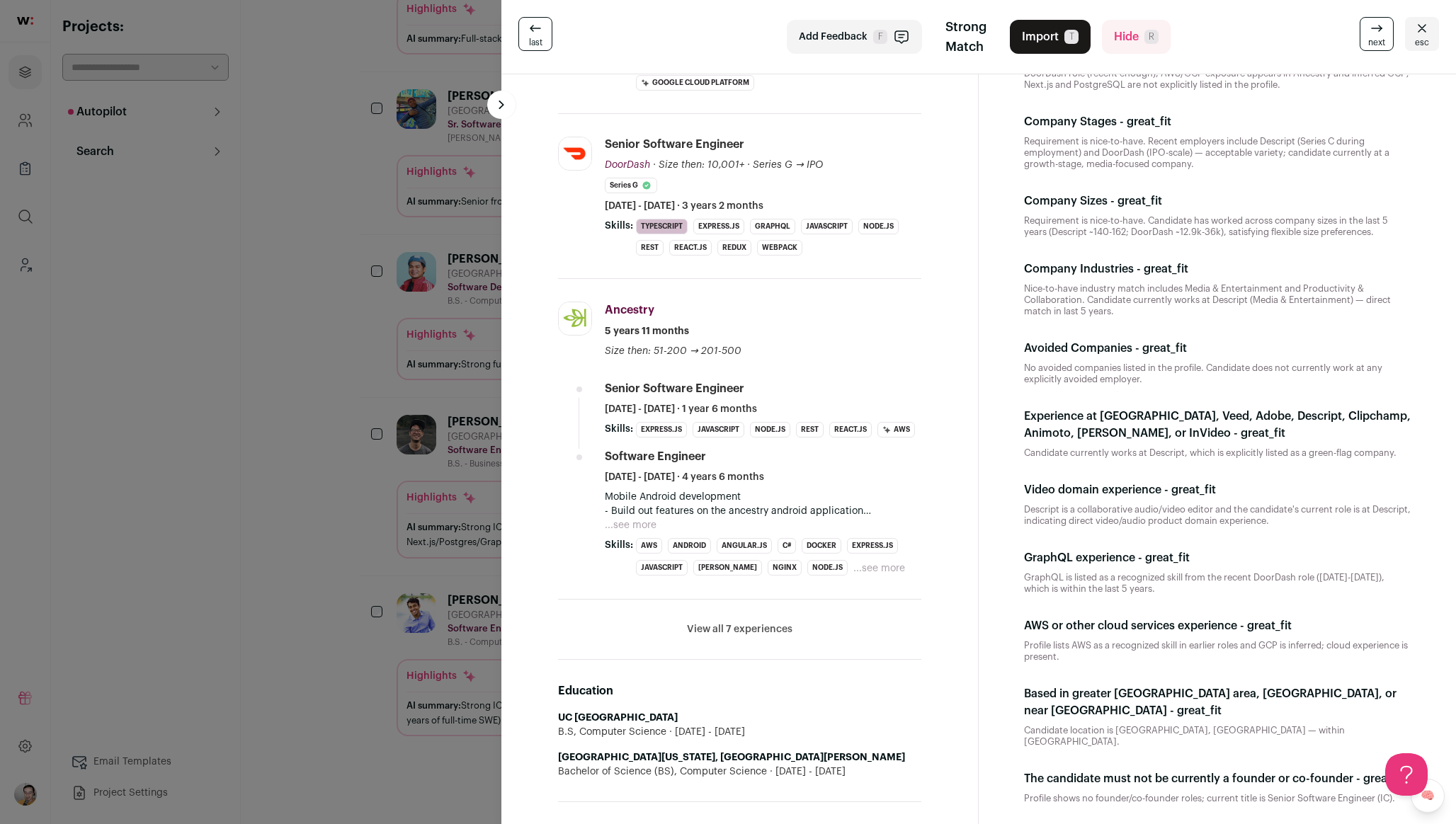
scroll to position [287, 0]
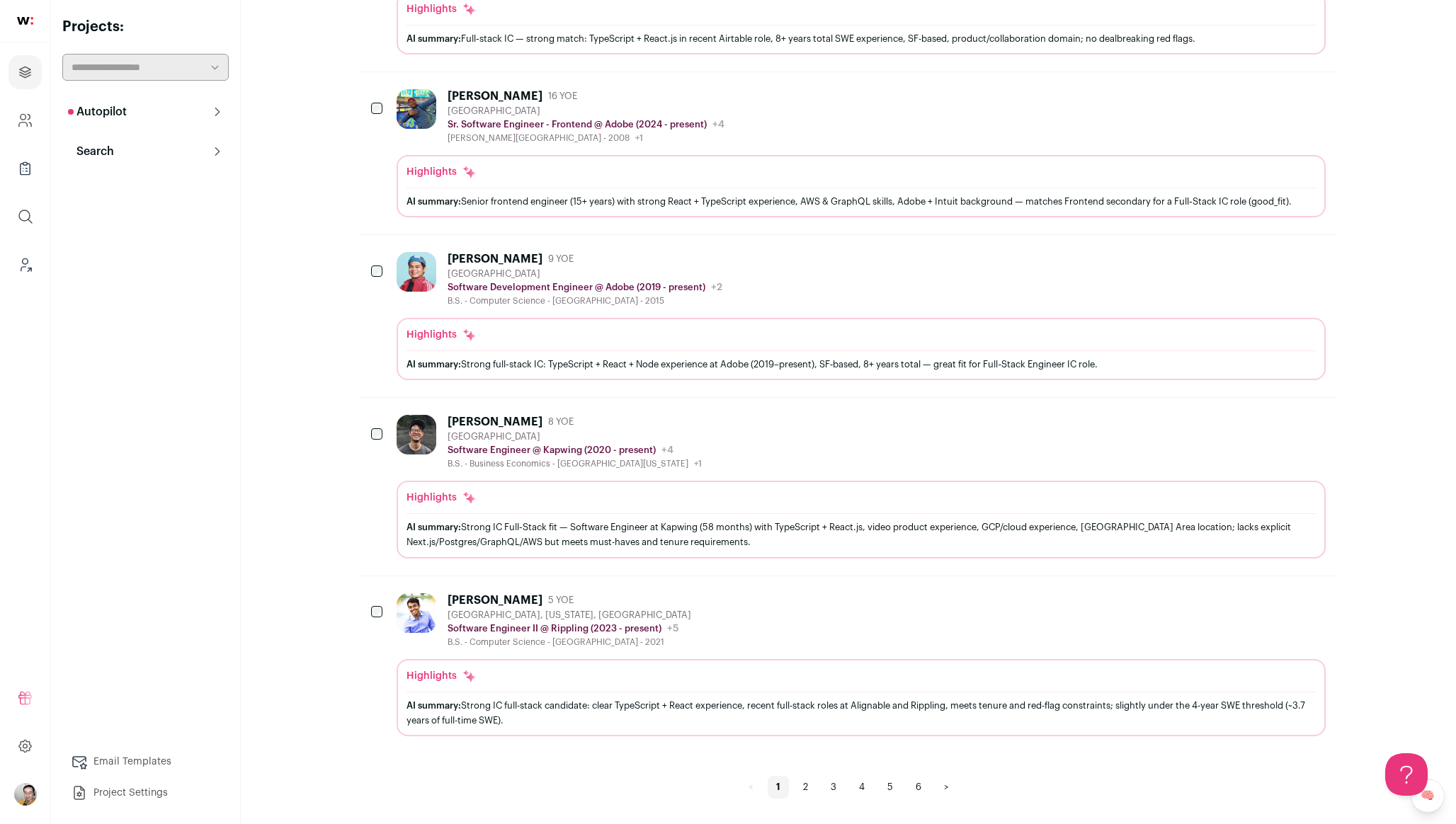
scroll to position [1181, 0]
click at [865, 316] on div "Emir Mercado 9 YOE San Francisco Bay Area Software Development Engineer @ Adobe…" at bounding box center [860, 316] width 929 height 128
click at [855, 779] on link "4" at bounding box center [861, 787] width 23 height 23
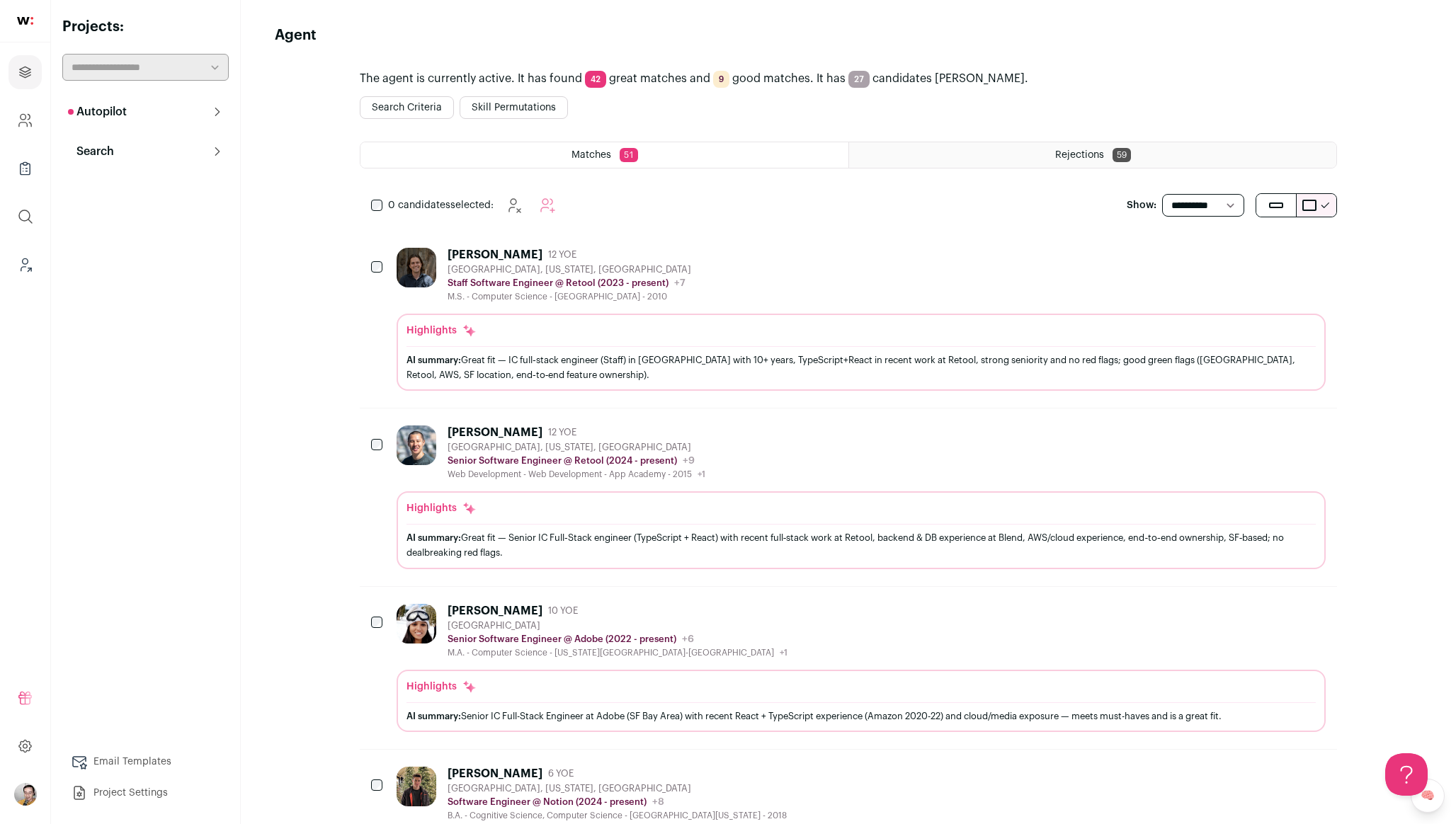
click at [790, 277] on div "Daniel Byrd 12 YOE San Francisco, California, United States Staff Software Engi…" at bounding box center [860, 275] width 929 height 55
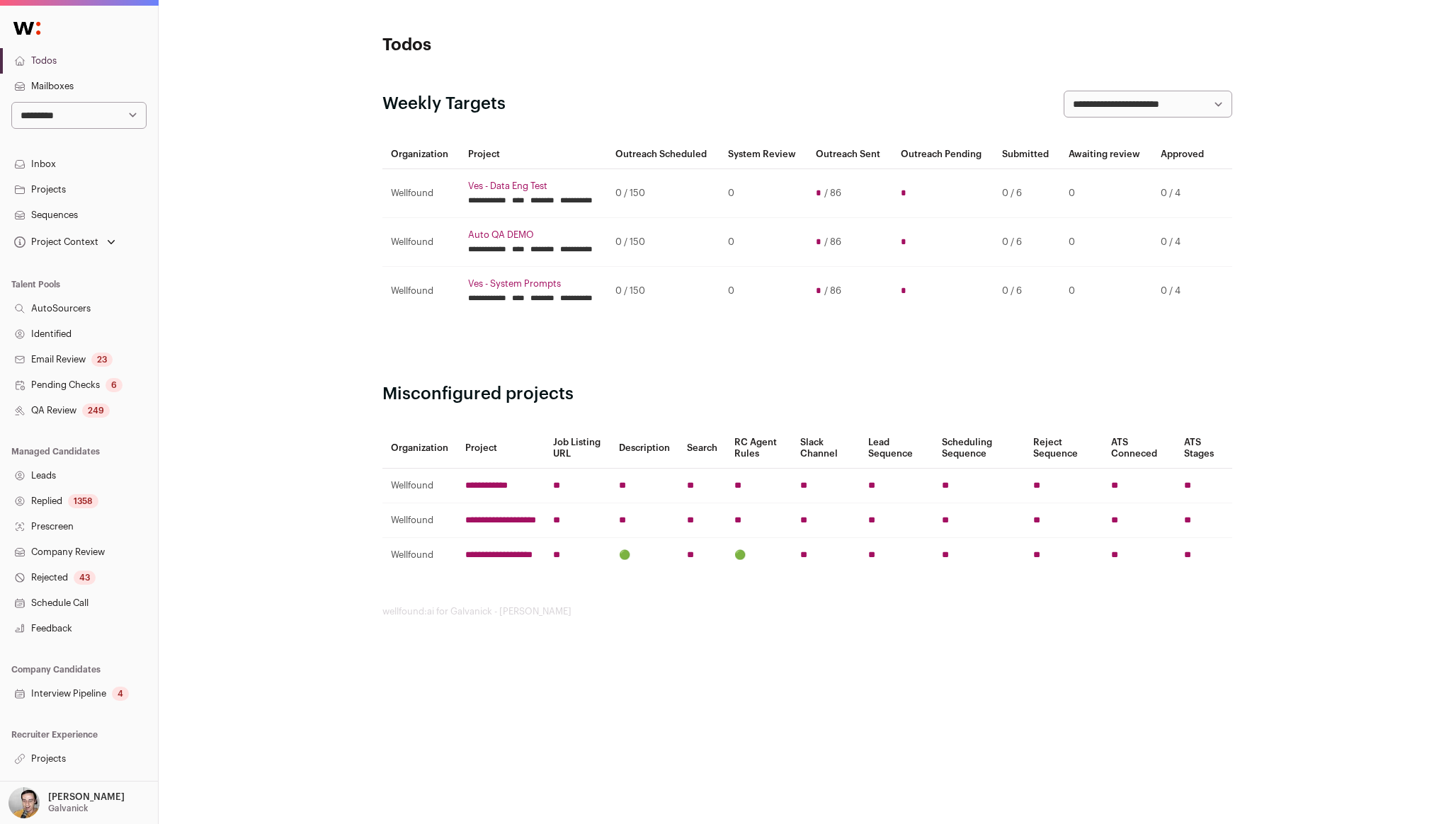
click at [68, 761] on link "Projects" at bounding box center [78, 759] width 158 height 26
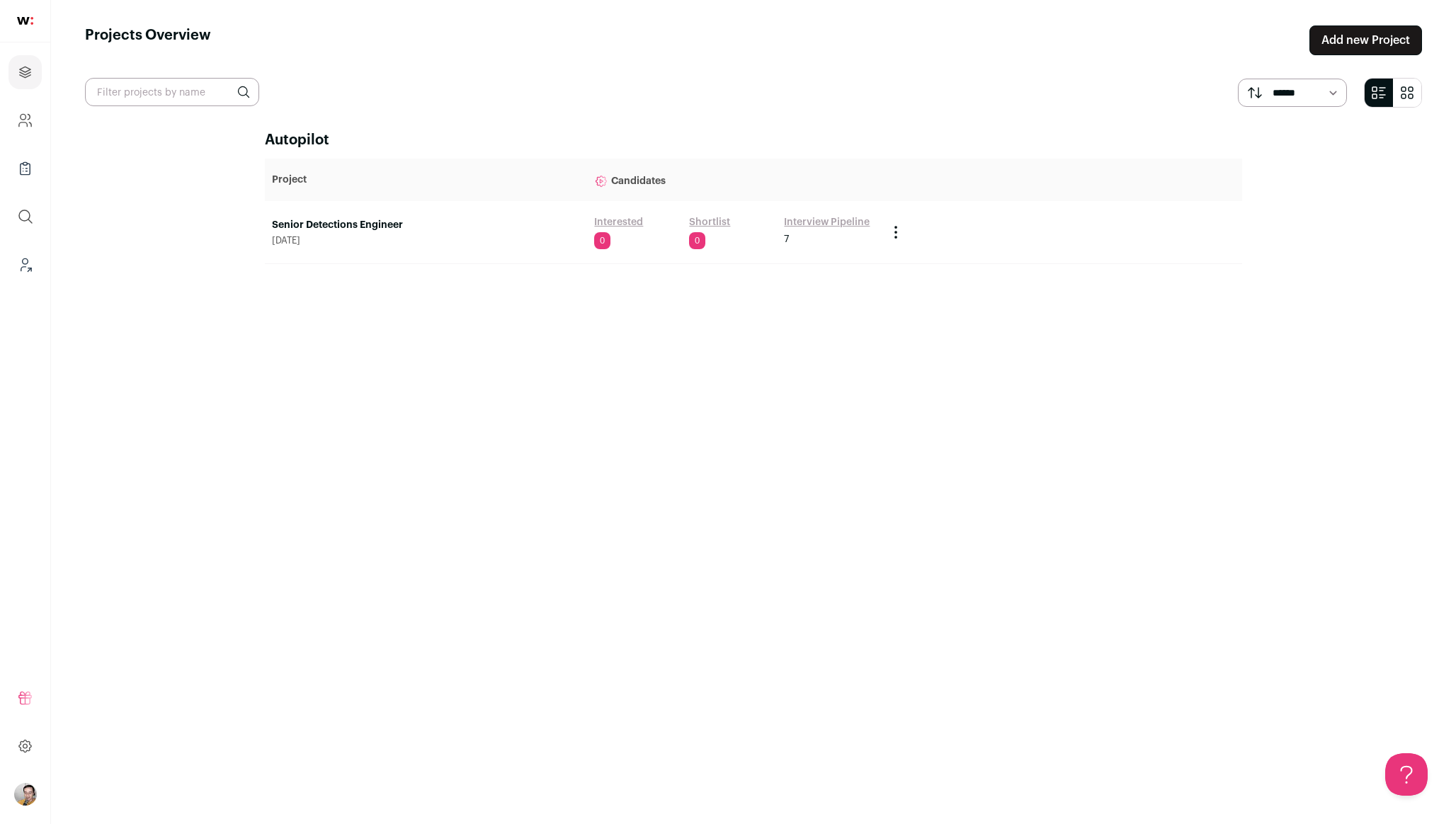
click at [381, 222] on link "Senior Detections Engineer" at bounding box center [425, 225] width 308 height 14
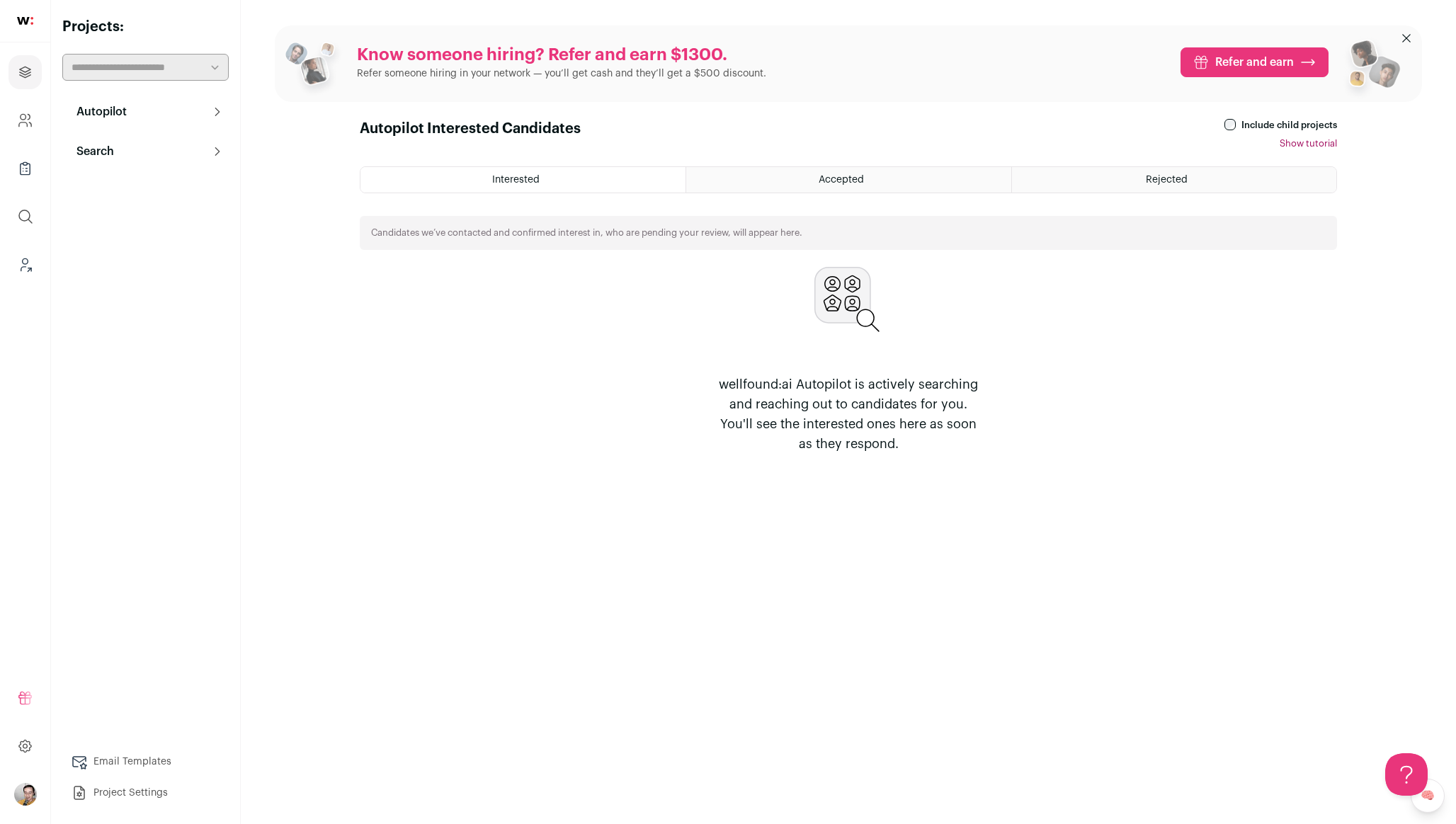
click at [128, 141] on html "Projects Company and ATS Settings Company Lists (Experimental) Global Search Le…" at bounding box center [728, 412] width 1456 height 824
click at [122, 148] on button "Search" at bounding box center [145, 151] width 166 height 28
click at [141, 215] on link "Agent 6" at bounding box center [145, 213] width 166 height 28
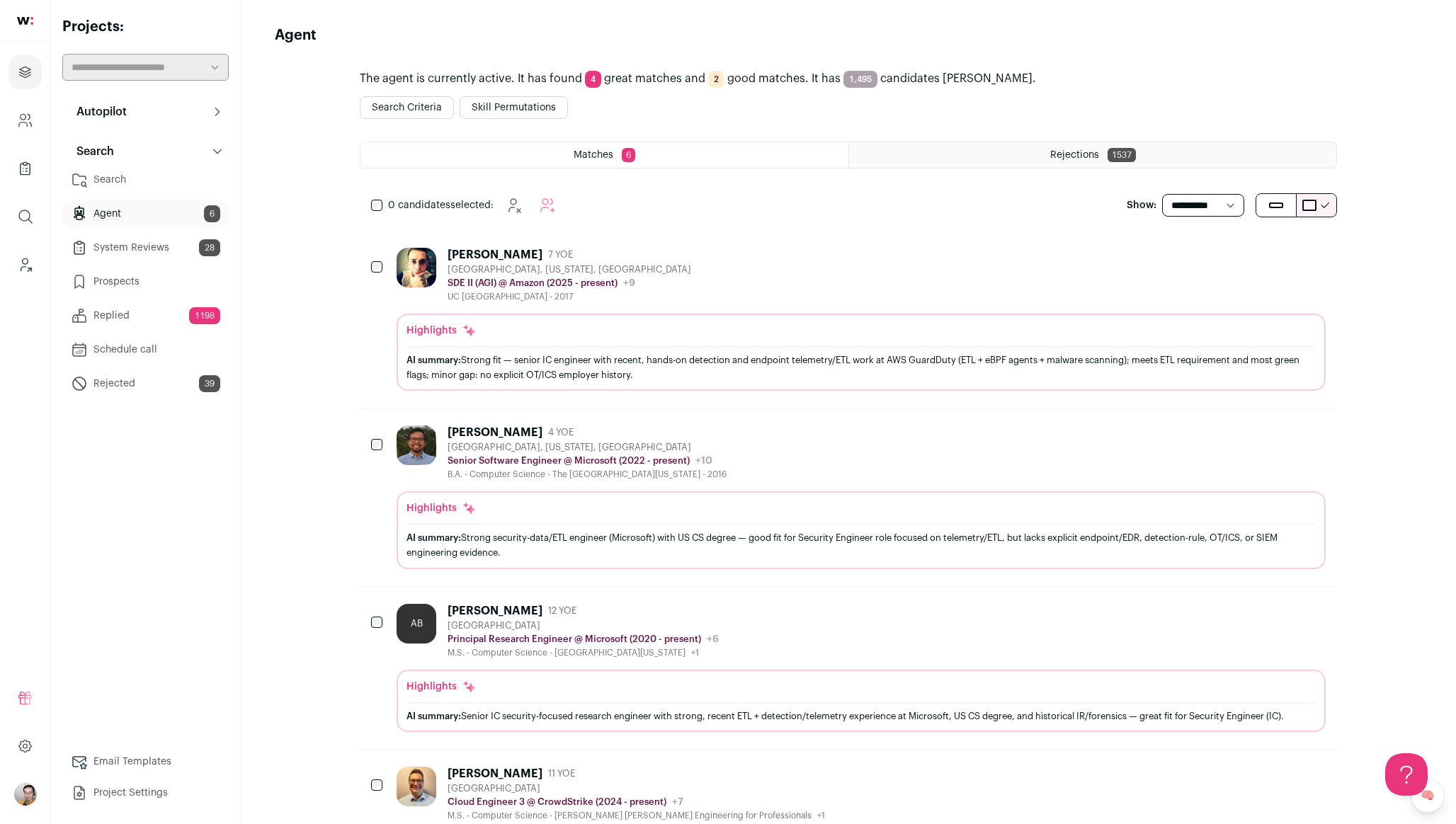
click at [1045, 158] on div "Rejections 1537" at bounding box center [1092, 155] width 487 height 26
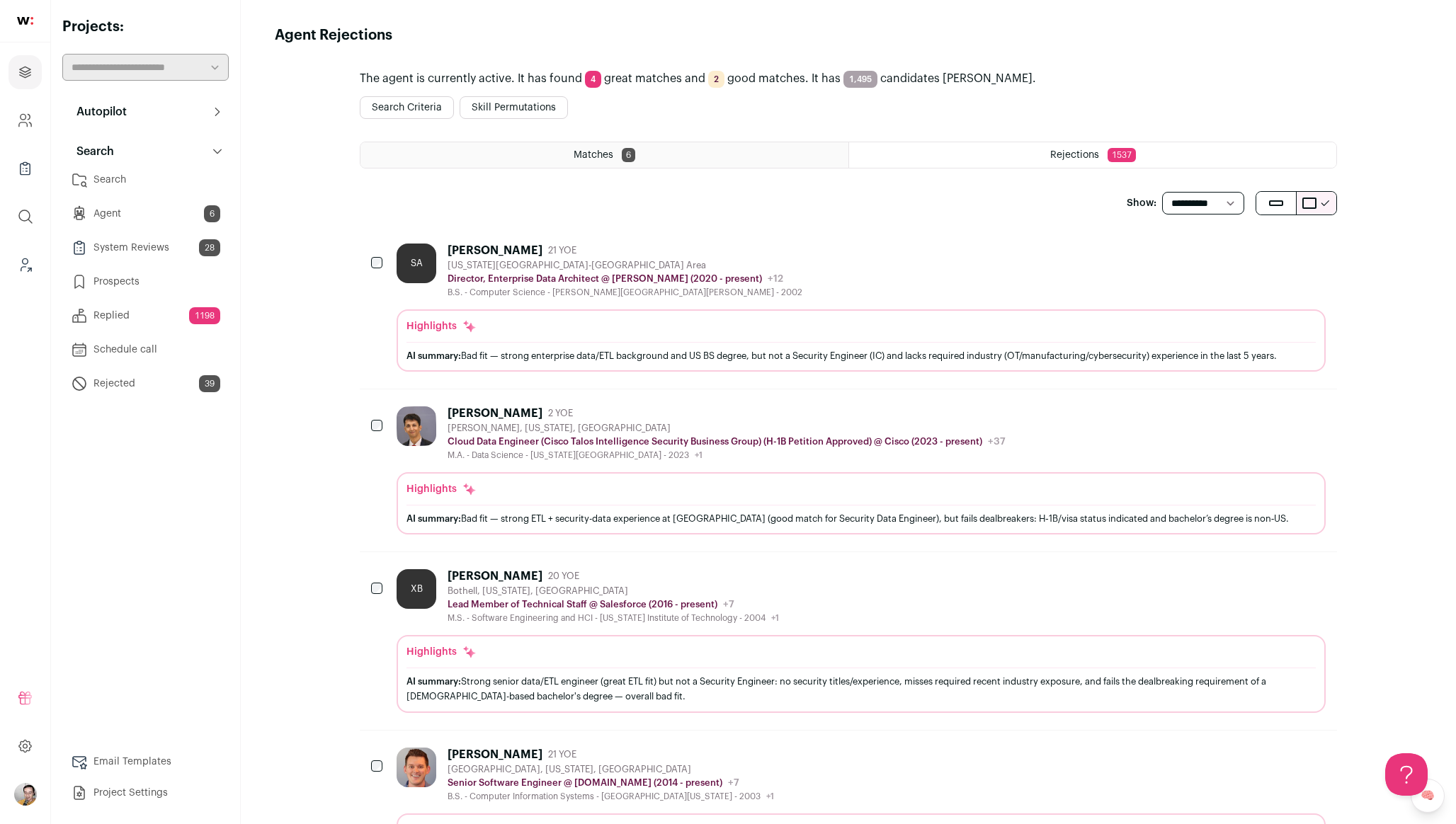
click at [712, 154] on div "Matches 6" at bounding box center [604, 155] width 488 height 26
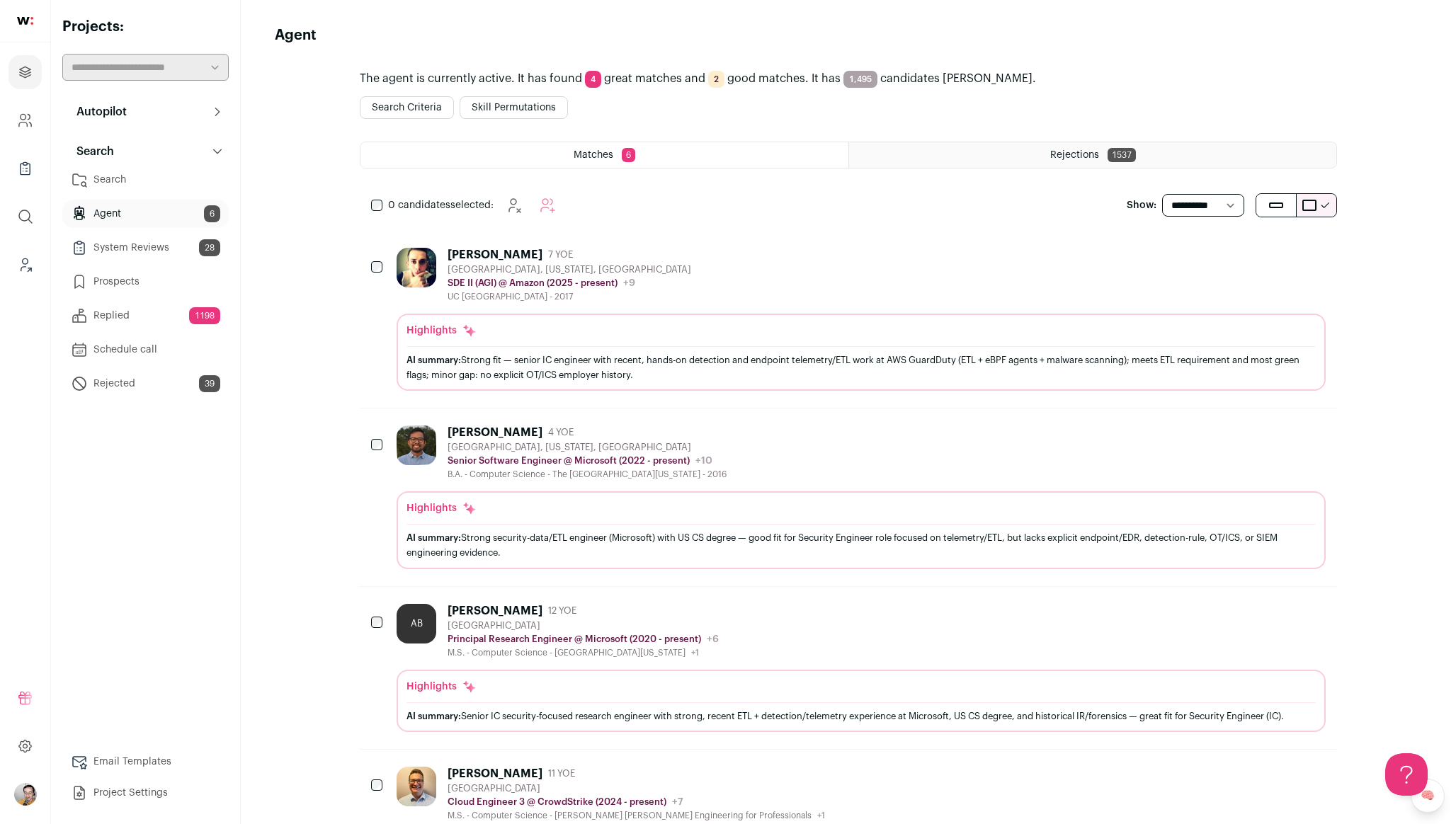
click at [775, 280] on div "Shant Simonian 7 YOE Los Angeles County, California, United States SDE II (AGI)…" at bounding box center [860, 275] width 929 height 55
click at [411, 109] on button "Search Criteria" at bounding box center [406, 107] width 95 height 23
click at [998, 145] on div "Rejections 1537" at bounding box center [1092, 155] width 487 height 26
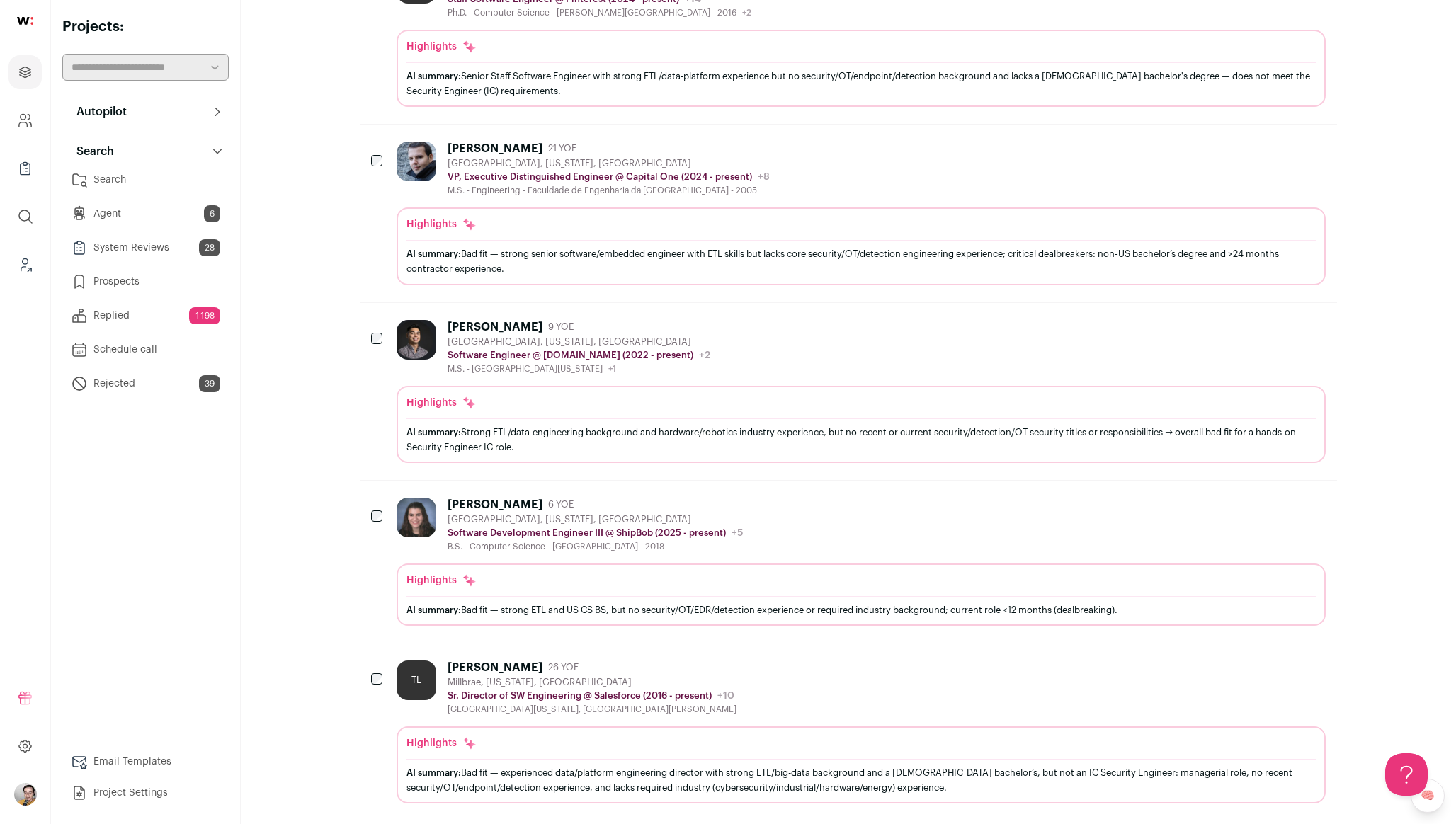
scroll to position [1207, 0]
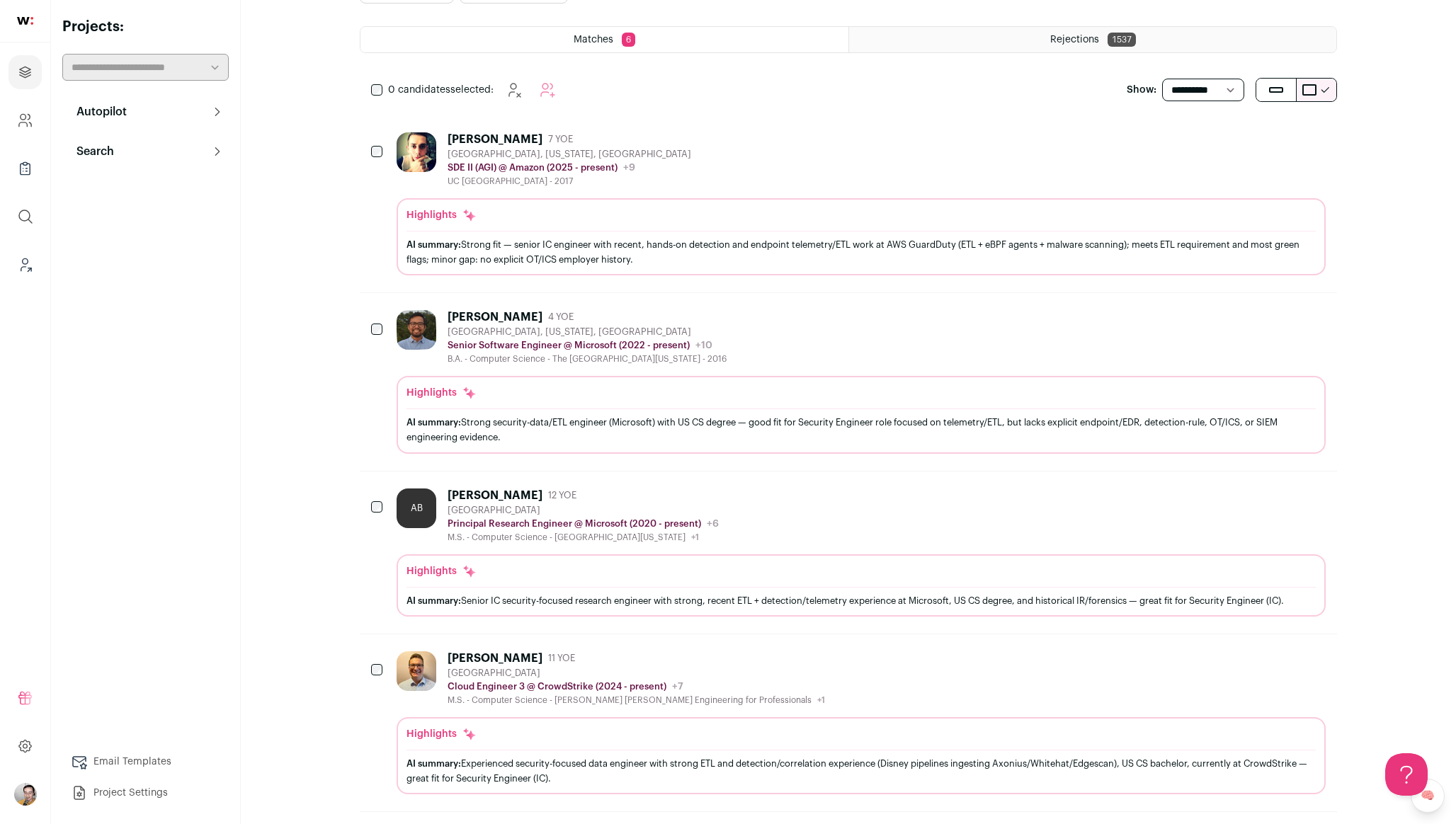
scroll to position [124, 0]
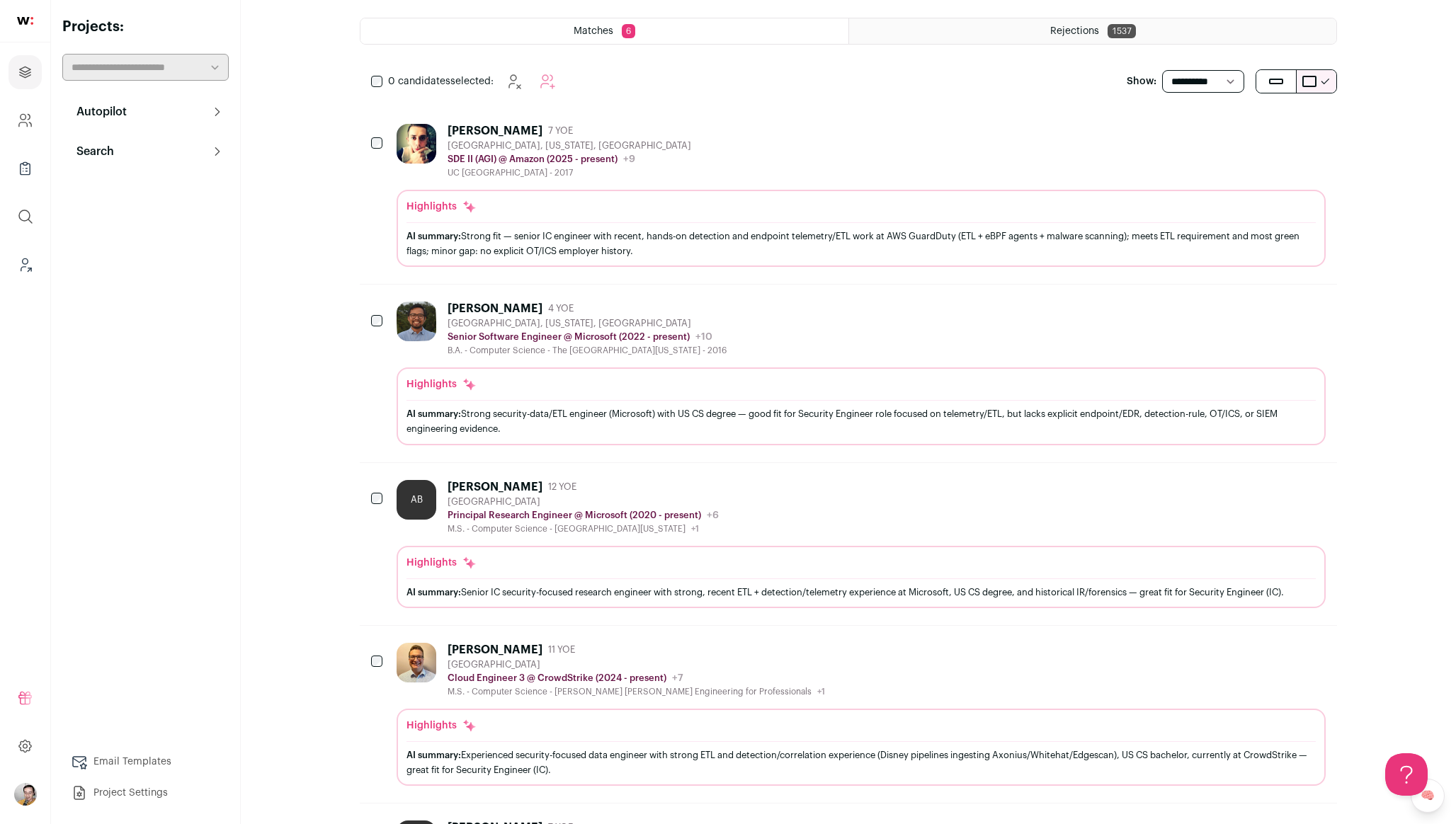
click at [698, 368] on div "Highlights AI summary: Strong security-data/ETL engineer (Microsoft) with US CS…" at bounding box center [860, 406] width 929 height 78
click at [741, 329] on div "Giordanno Castro 4 YOE Lawrence, Kansas, United States Senior Software Engineer…" at bounding box center [860, 329] width 929 height 55
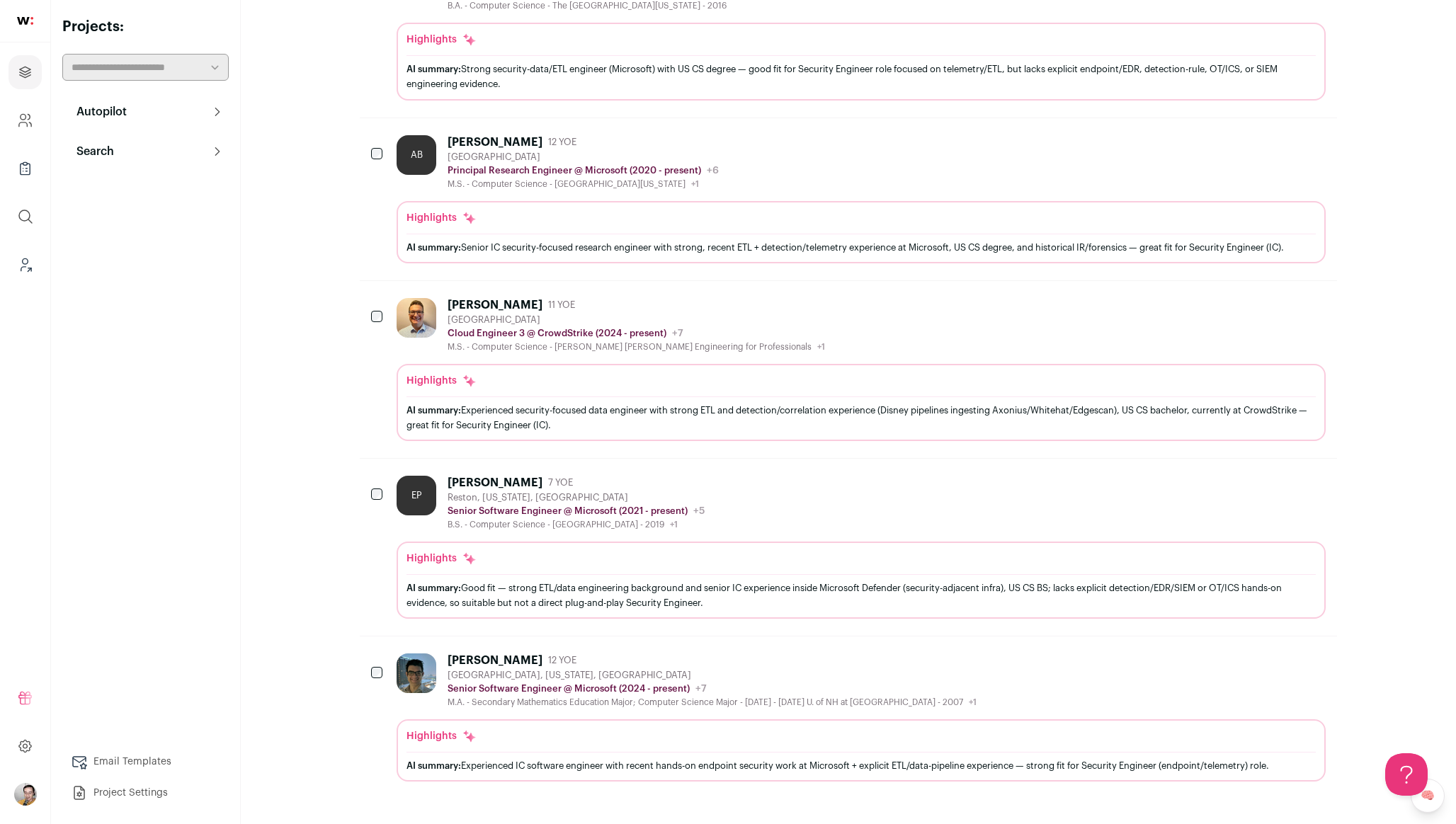
scroll to position [0, 0]
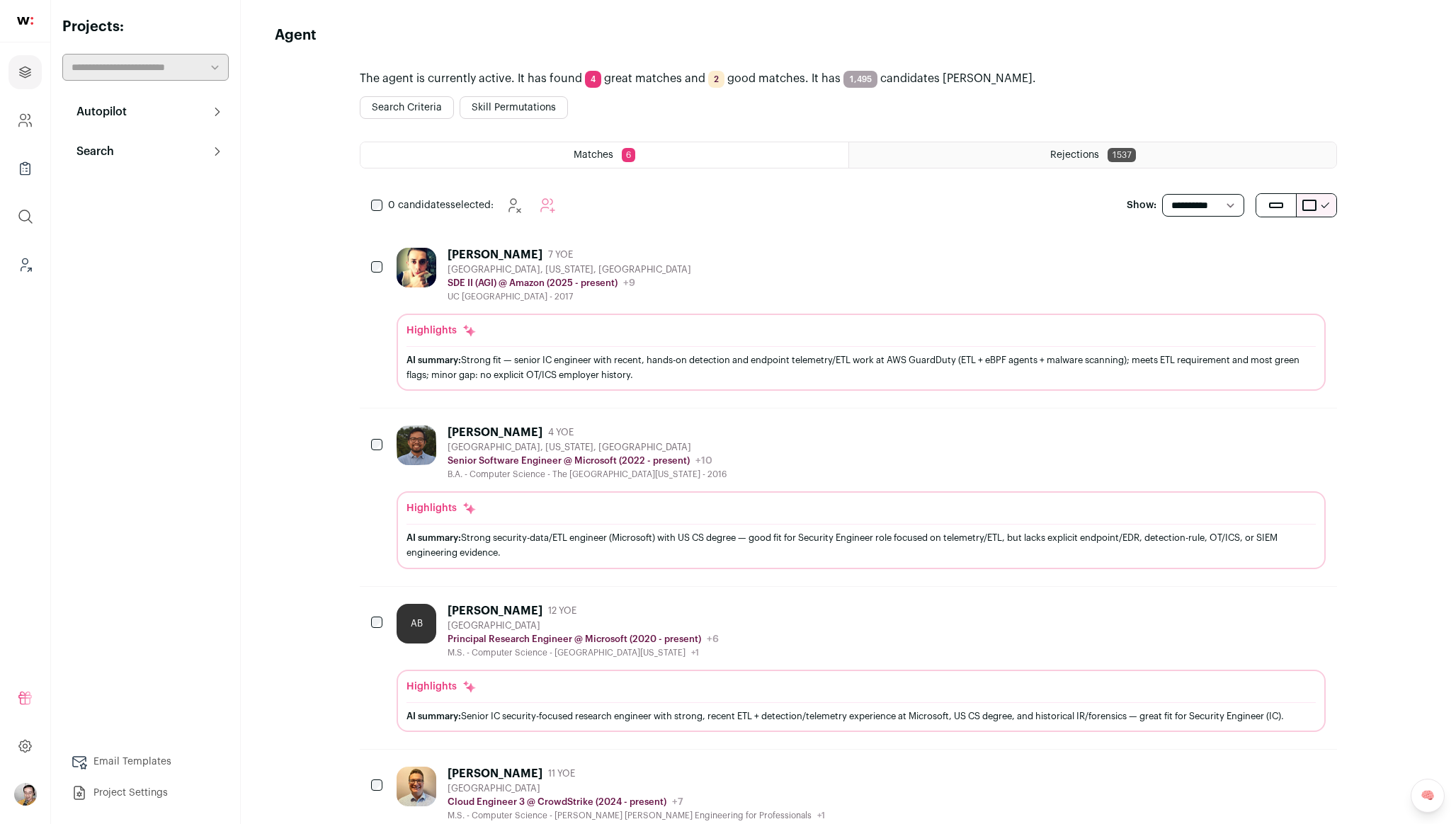
click at [515, 112] on button "Skill Permutations" at bounding box center [513, 107] width 108 height 23
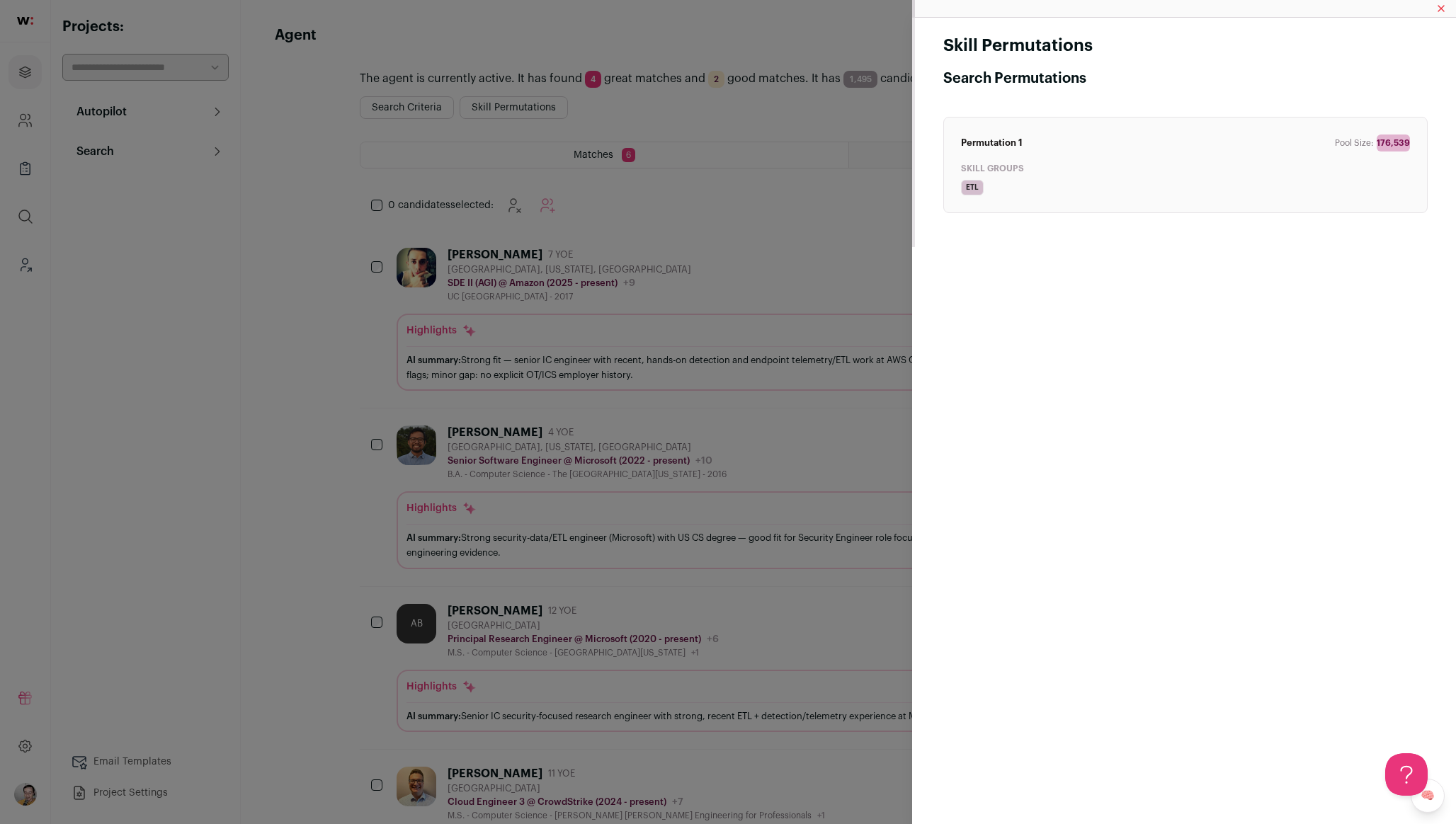
click at [697, 109] on div "Skill Permutations Search Permutations Permutation 1 Pool Size: 176,539 Skill G…" at bounding box center [728, 412] width 1456 height 824
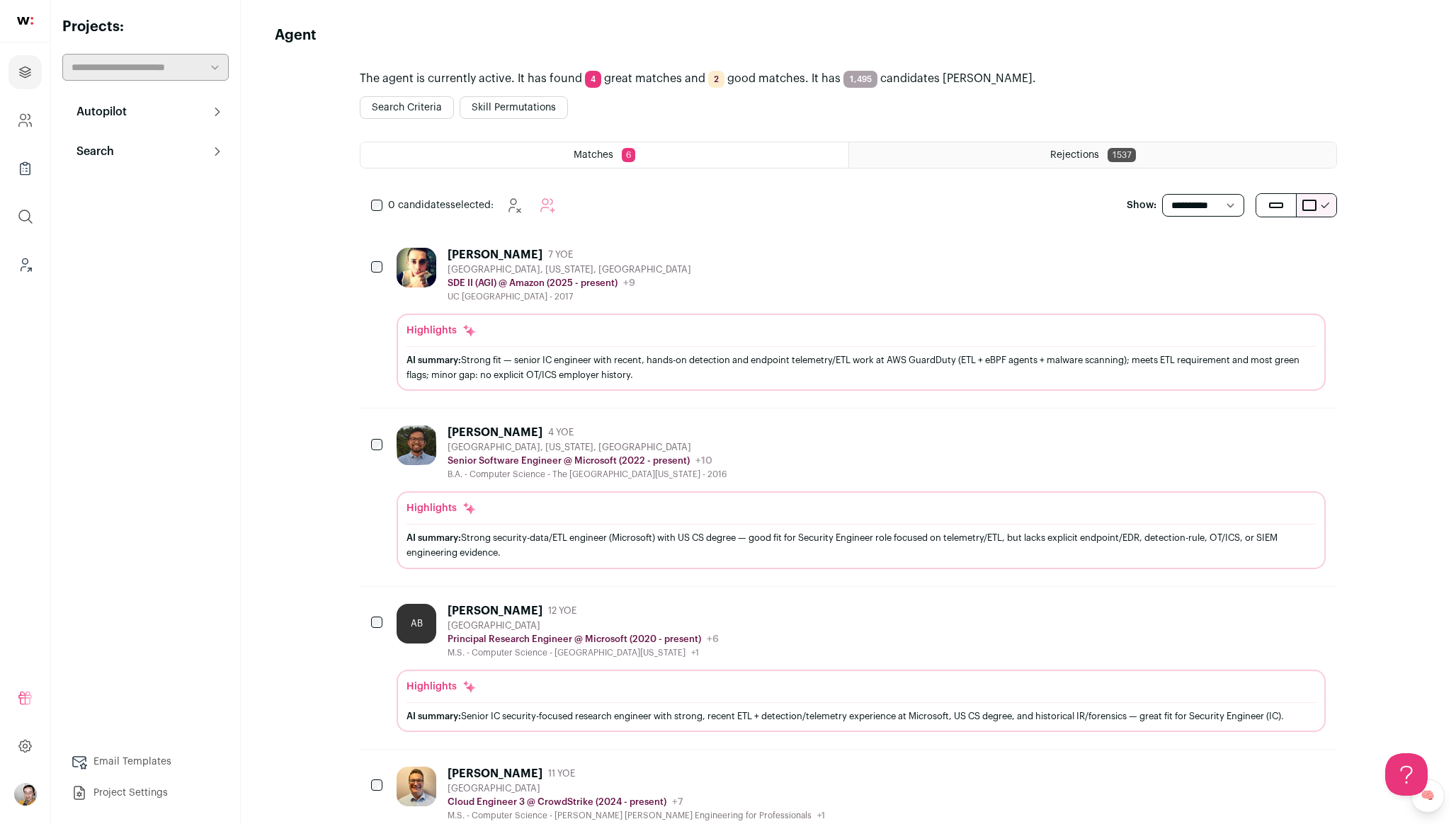
click at [1020, 150] on div "Rejections 1537" at bounding box center [1092, 155] width 487 height 26
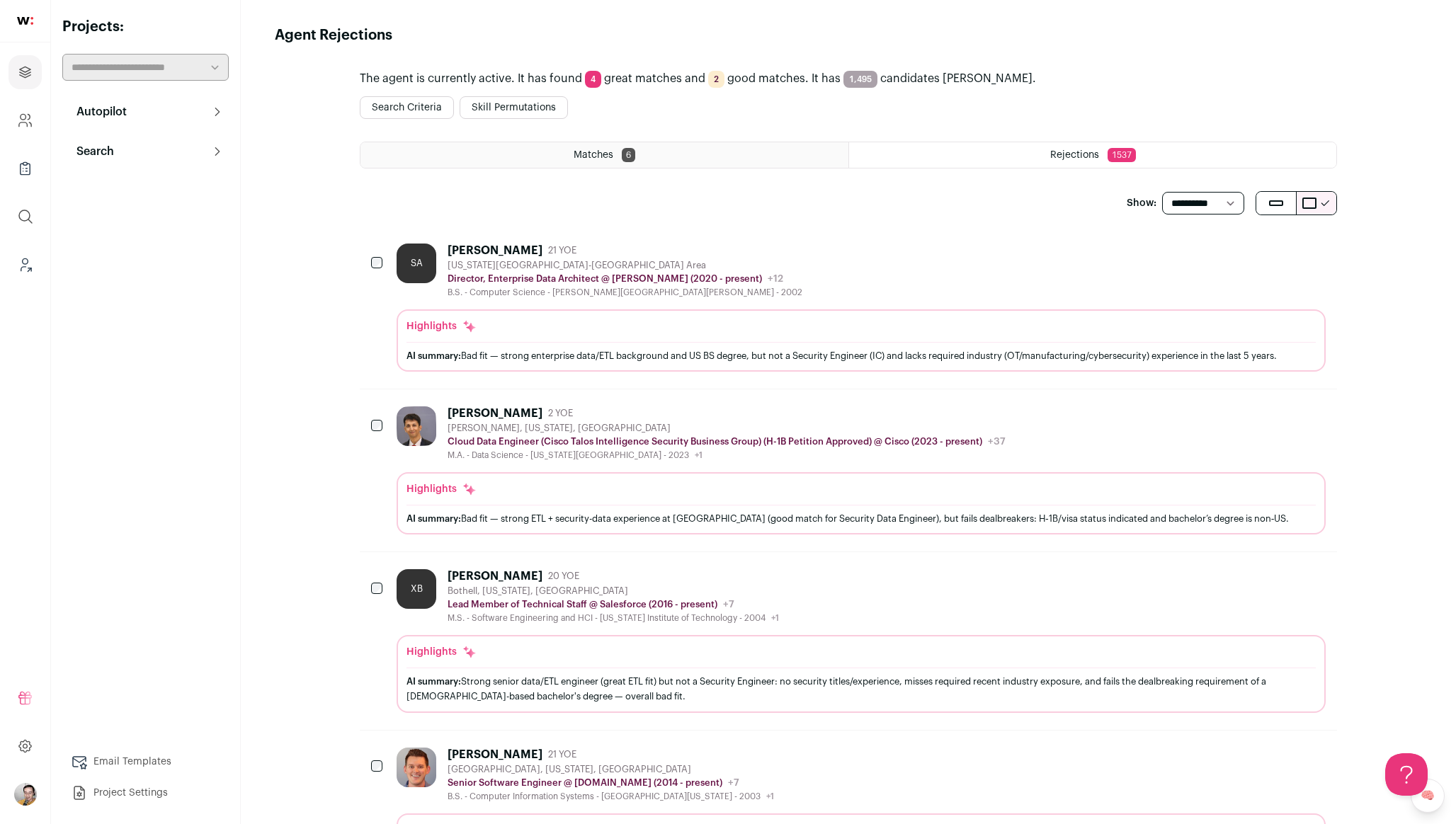
click at [218, 161] on button "Search" at bounding box center [145, 151] width 166 height 28
click at [170, 177] on link "Search" at bounding box center [145, 179] width 166 height 28
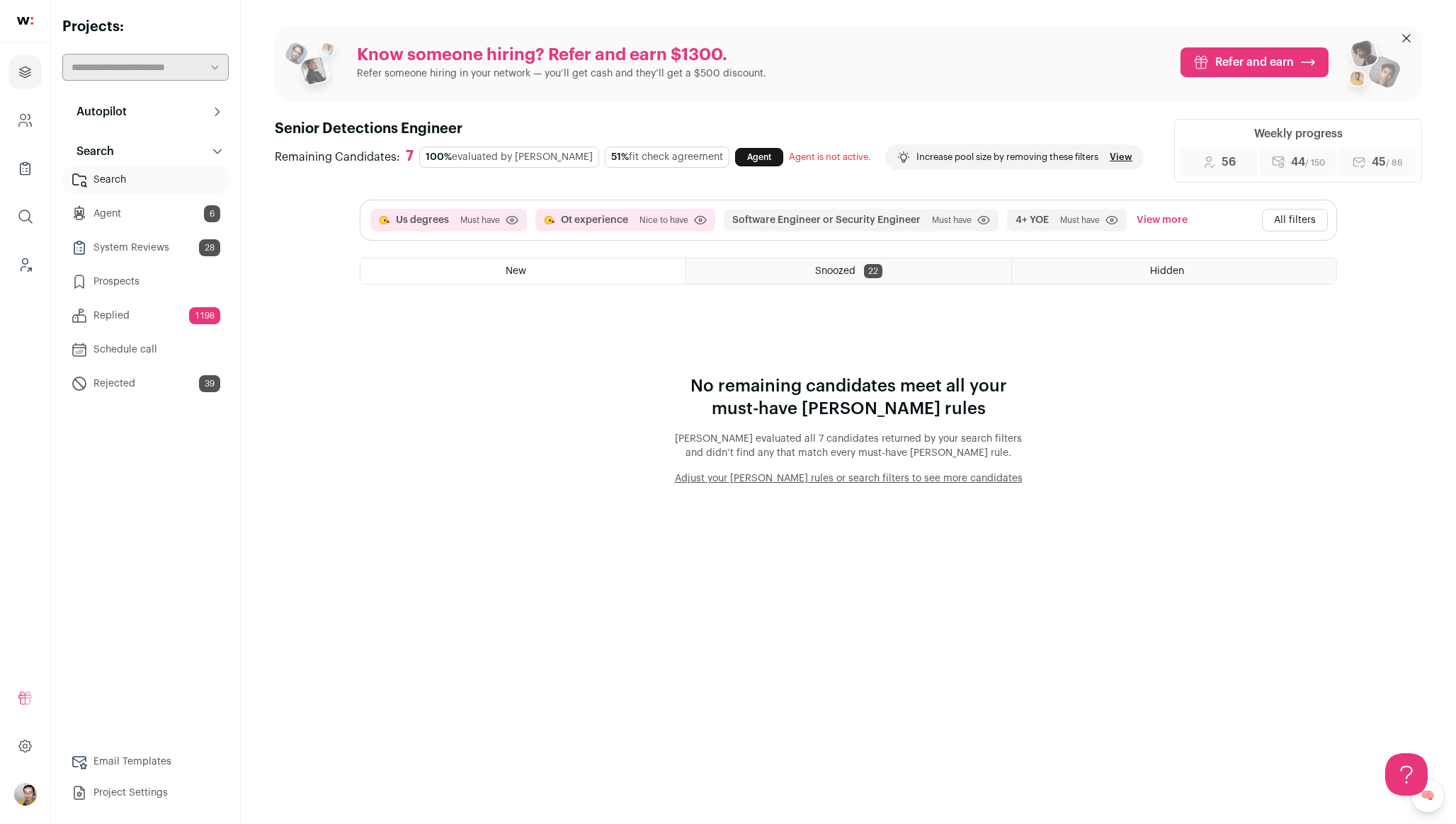
click at [138, 311] on link "Replied 1198" at bounding box center [145, 315] width 166 height 28
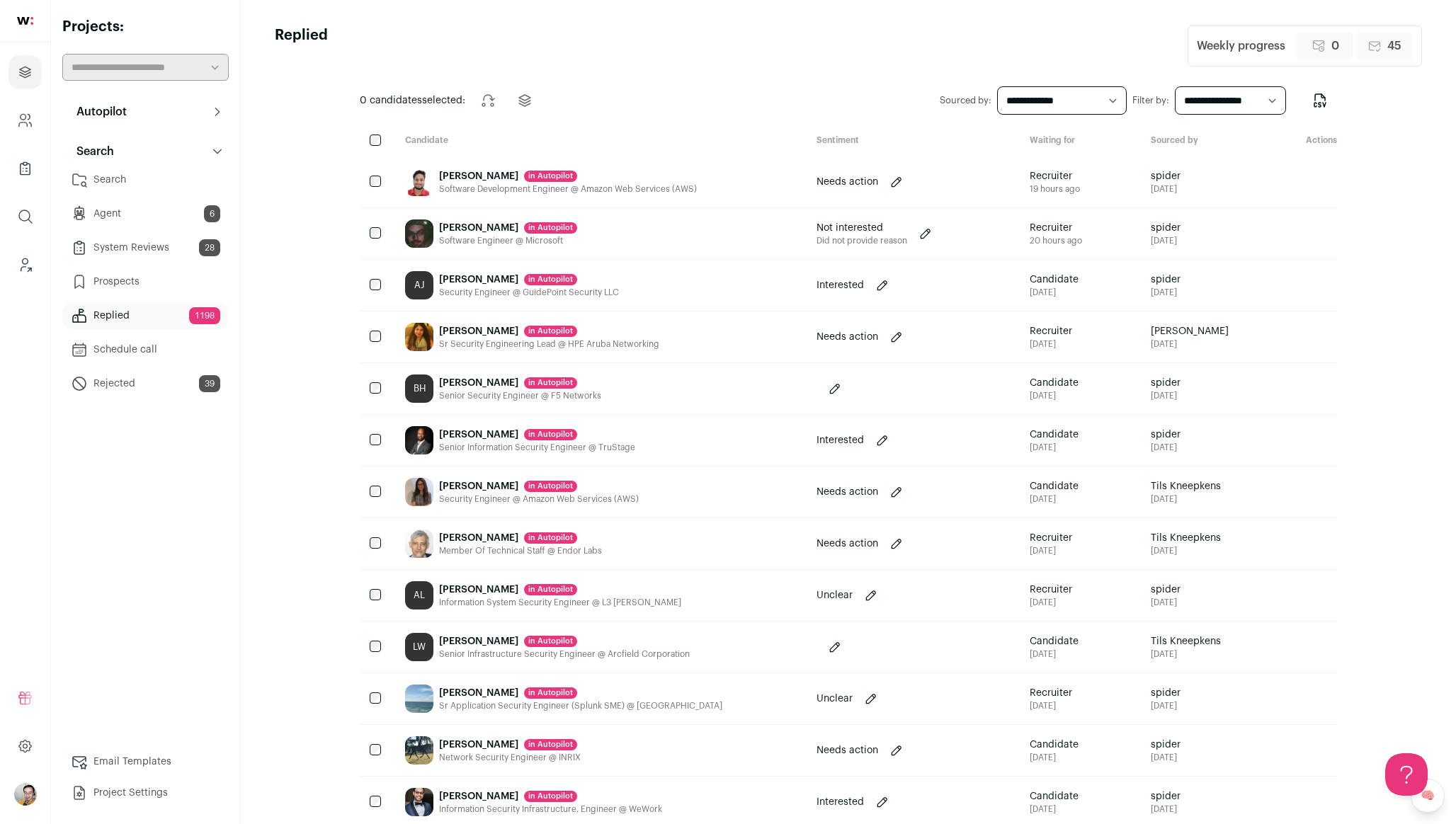
click at [153, 179] on link "Search" at bounding box center [145, 179] width 166 height 28
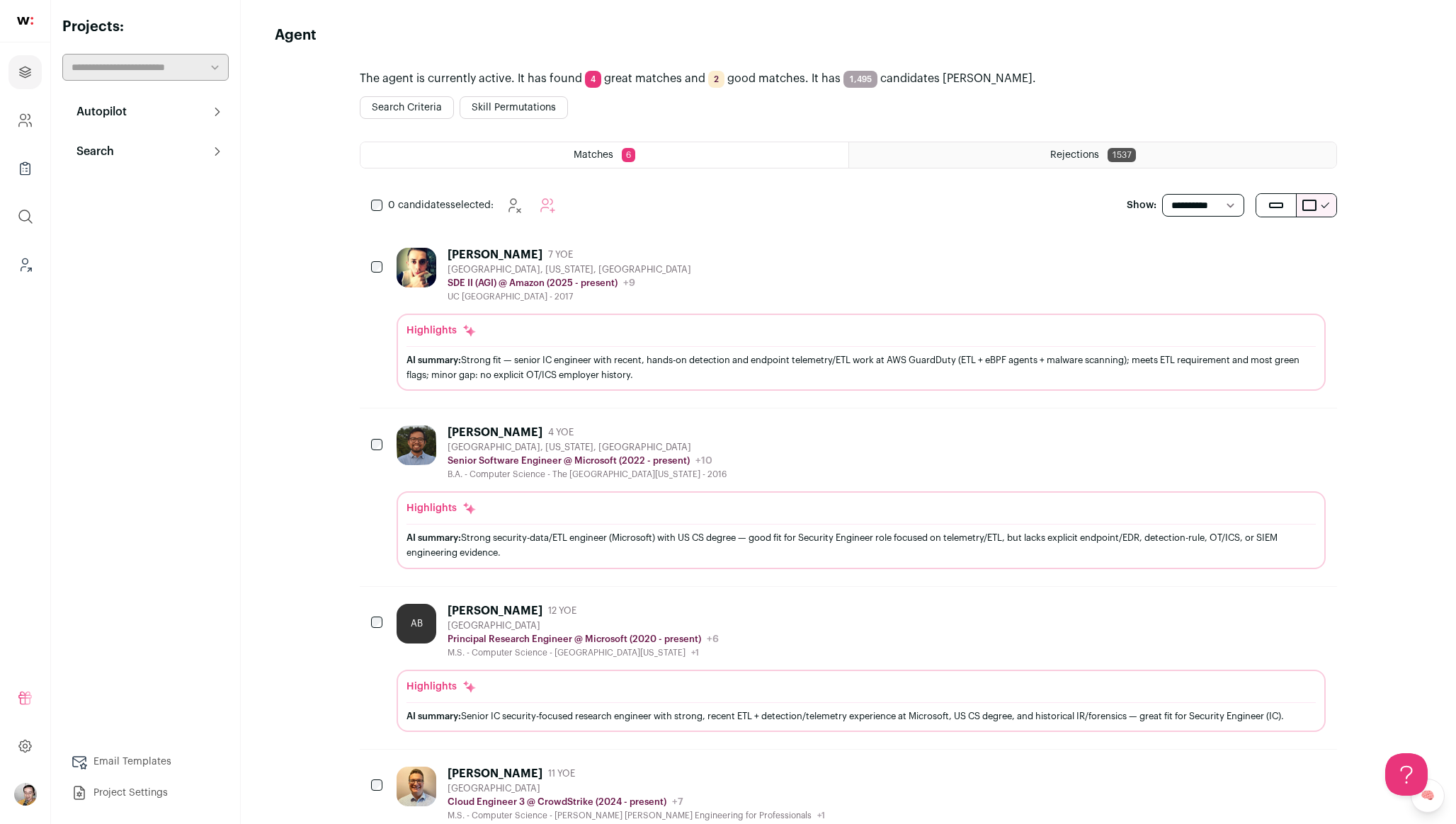
click at [172, 161] on button "Search" at bounding box center [145, 151] width 166 height 28
click at [500, 105] on button "Skill Permutations" at bounding box center [513, 107] width 108 height 23
click at [430, 105] on button "Search Criteria" at bounding box center [406, 107] width 95 height 23
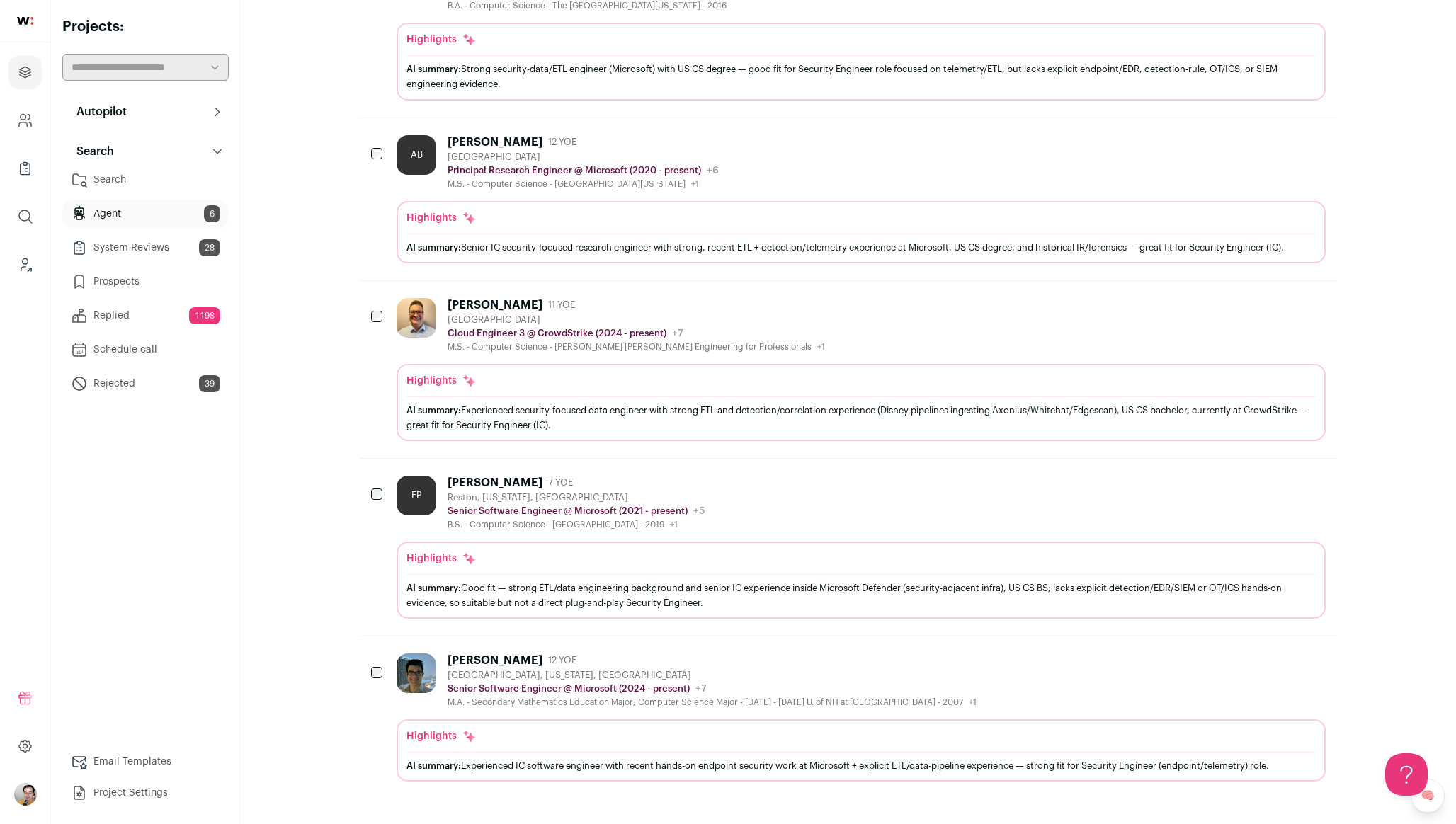
click at [855, 664] on div "Joe Mathes 12 YOE" at bounding box center [711, 660] width 529 height 14
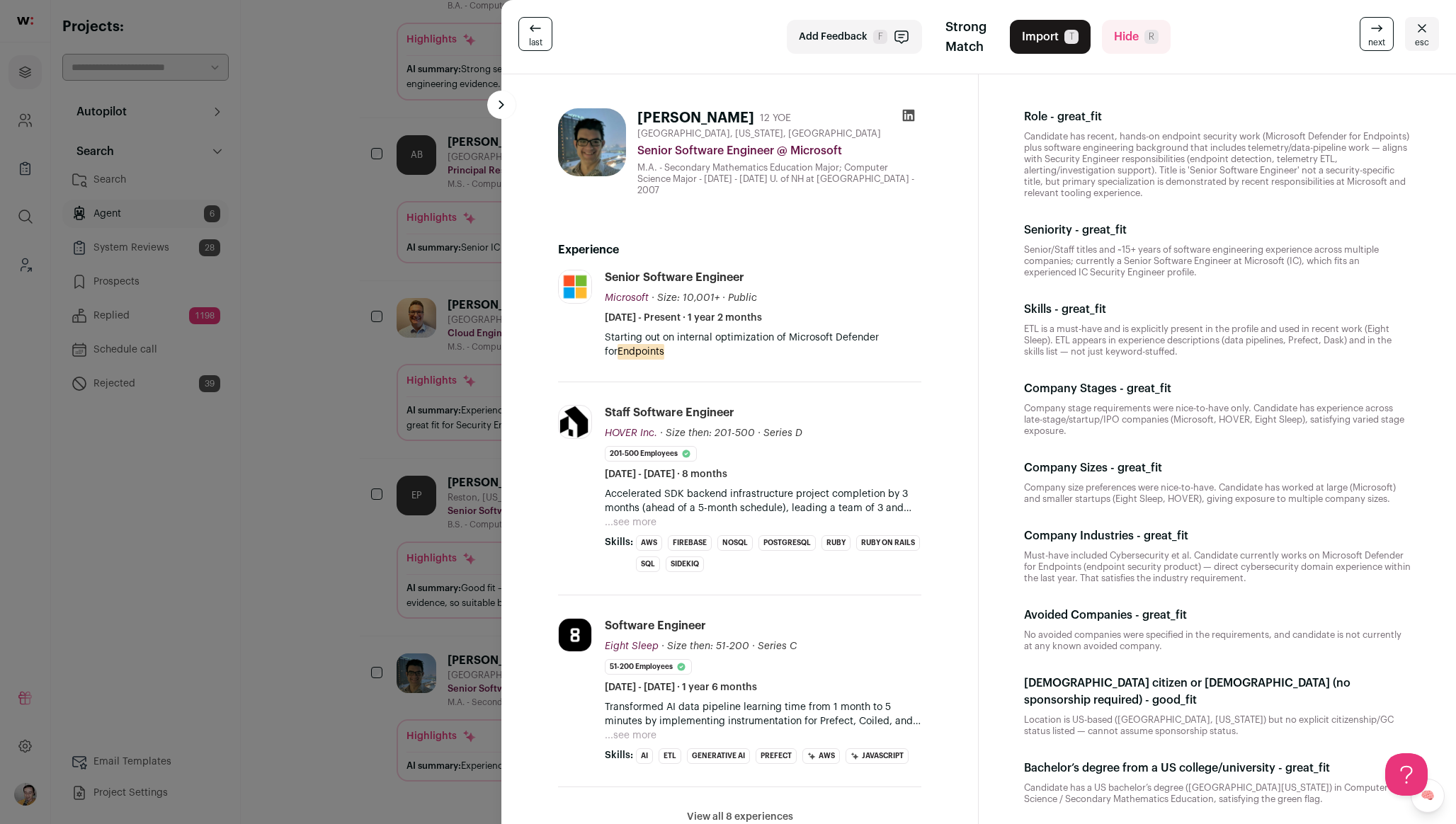
click at [296, 451] on div "last Add Feedback F Strong Match Import T Hide R next esc Joe Mathes 12 YOE Nor…" at bounding box center [728, 412] width 1456 height 824
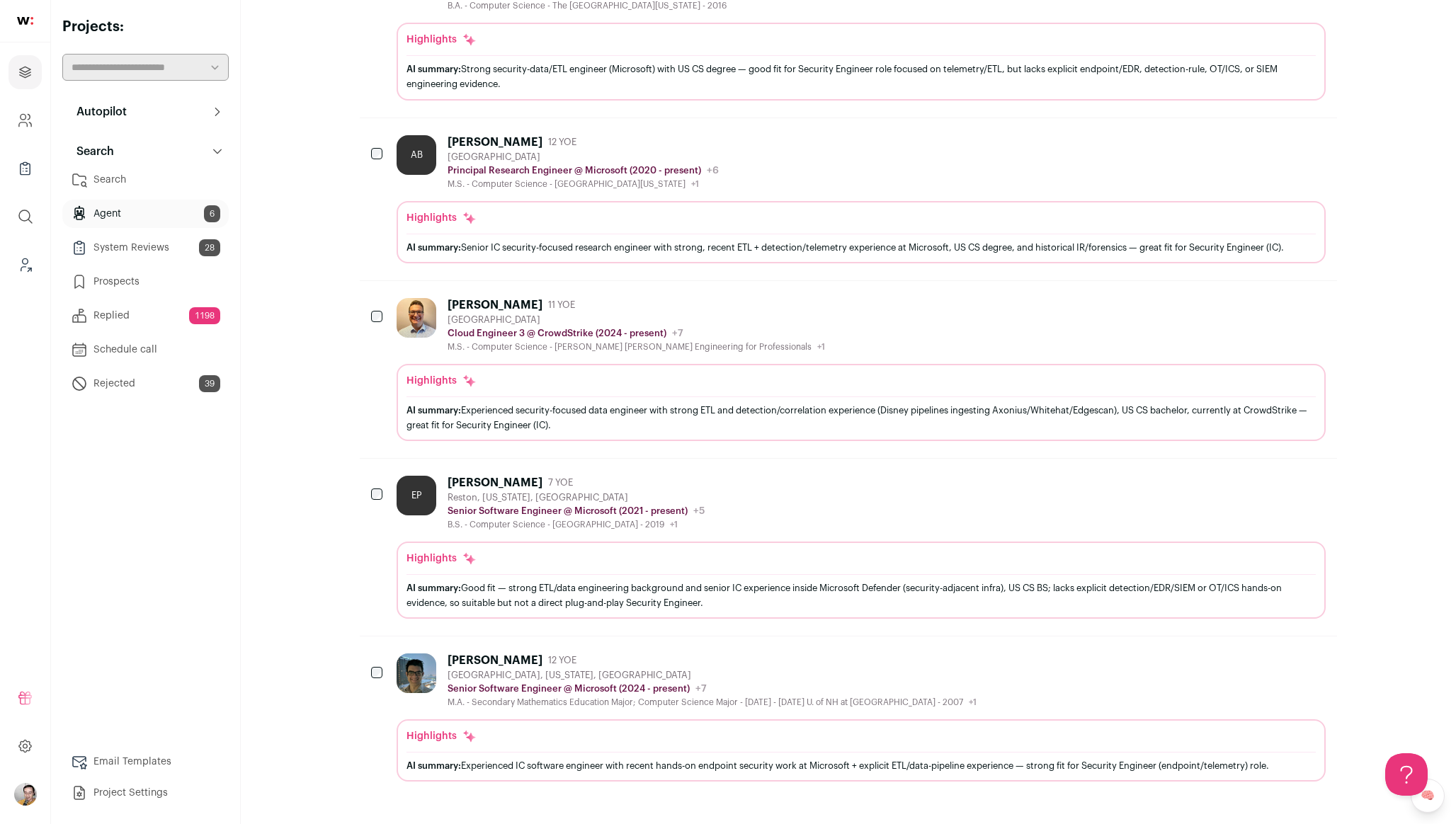
scroll to position [0, 0]
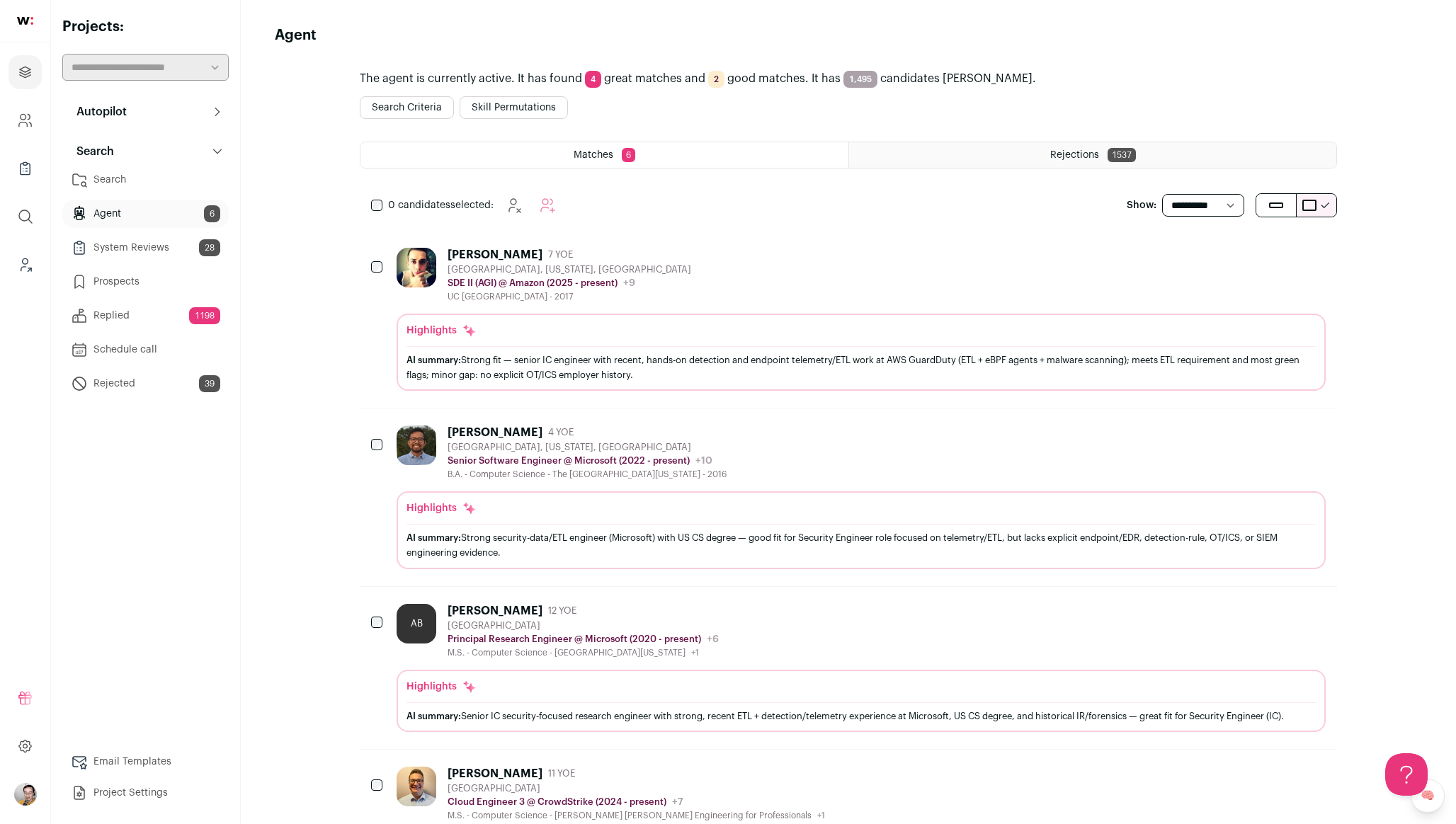
click at [1014, 162] on div "Rejections 1537" at bounding box center [1092, 155] width 487 height 26
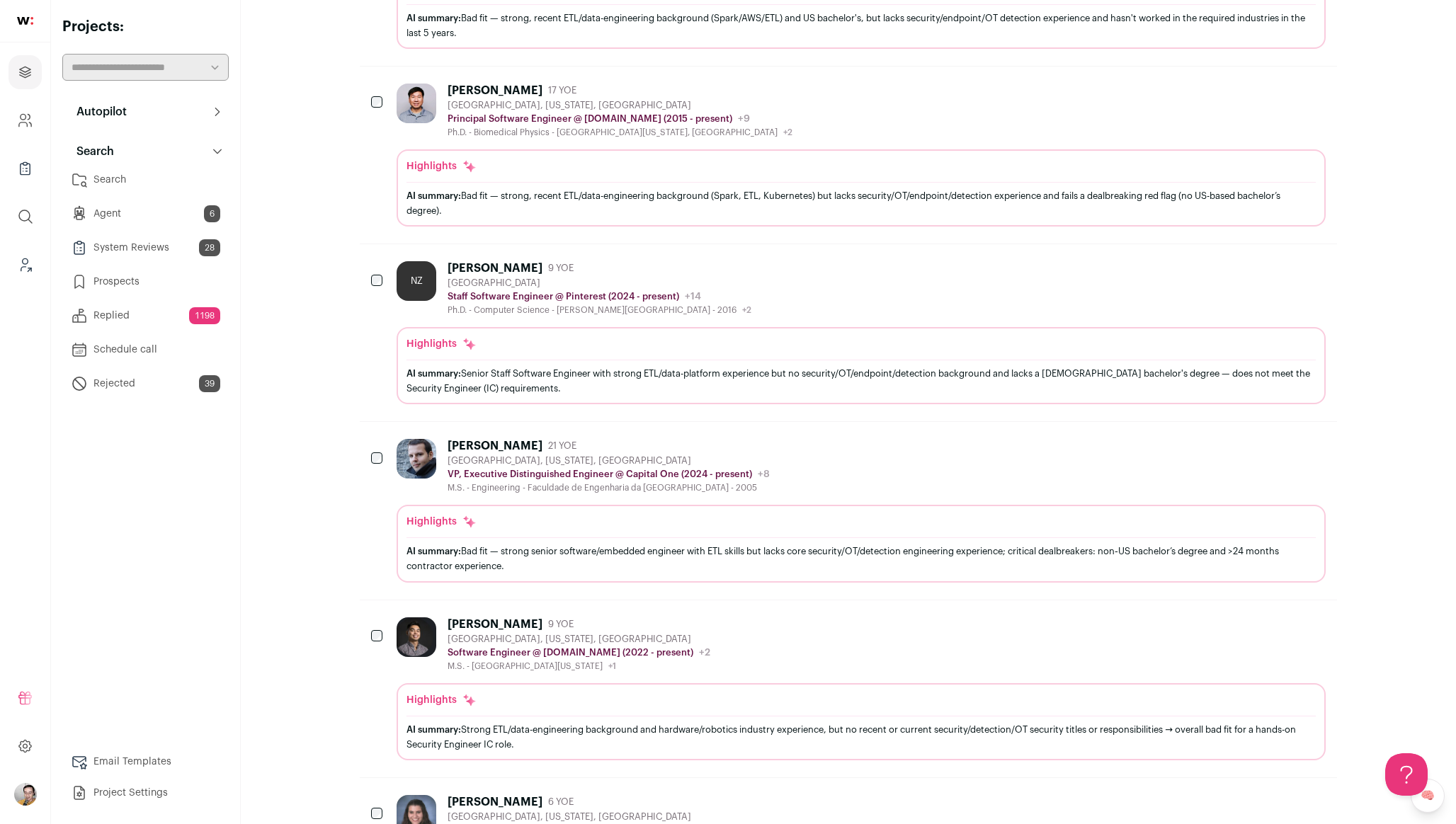
scroll to position [1207, 0]
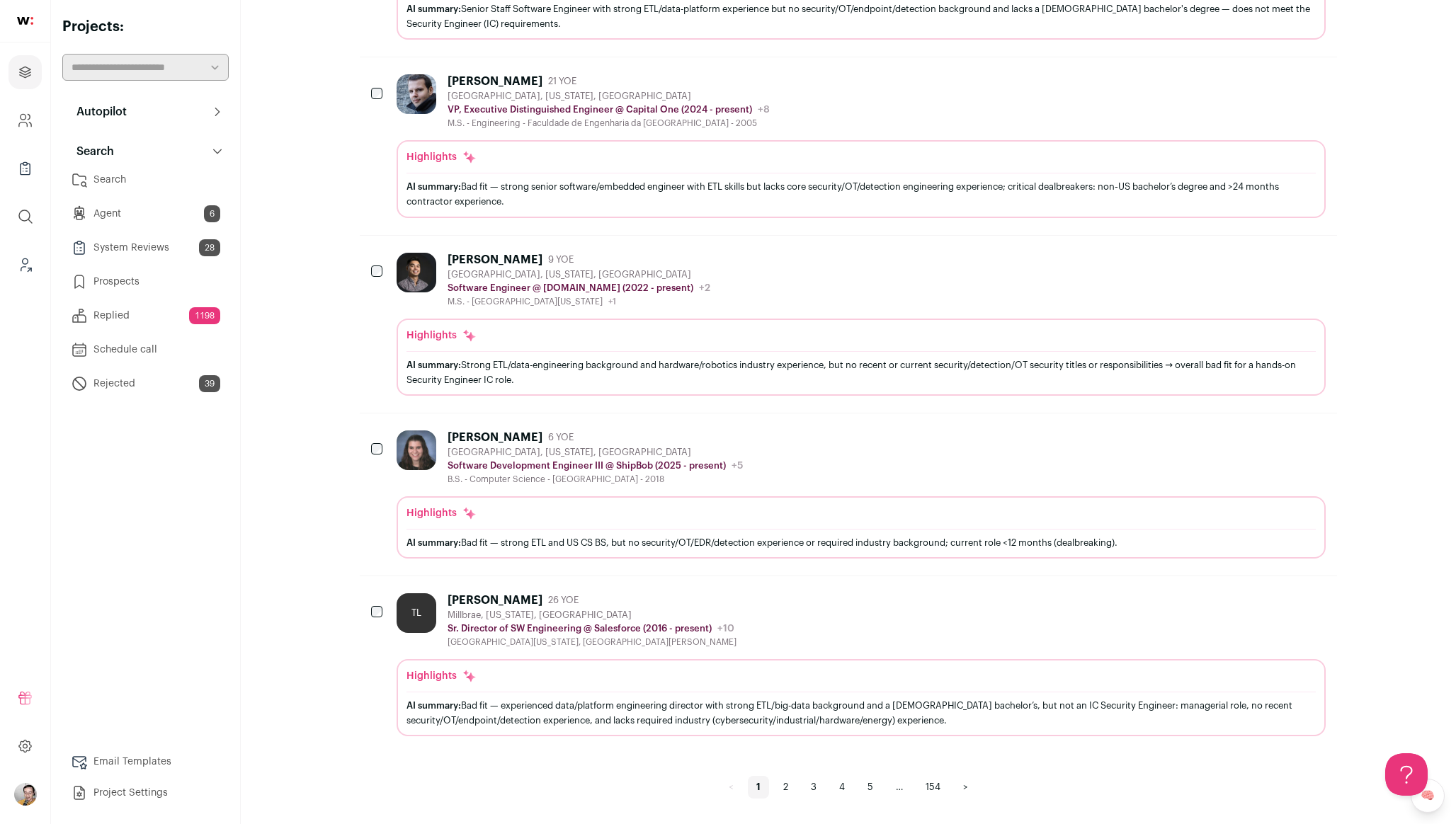
click at [869, 784] on link "5" at bounding box center [870, 787] width 23 height 23
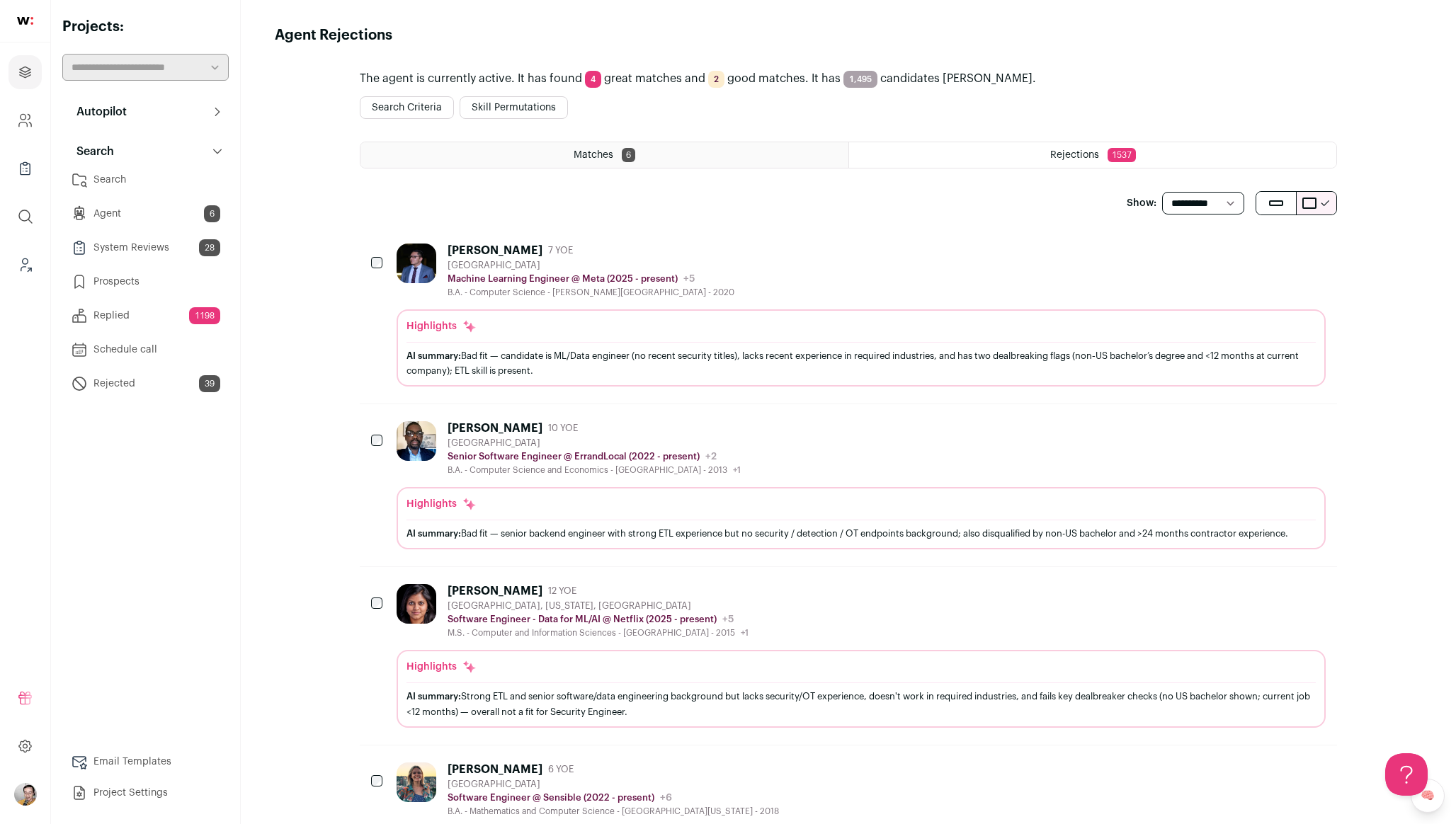
click at [624, 159] on span "6" at bounding box center [629, 155] width 14 height 14
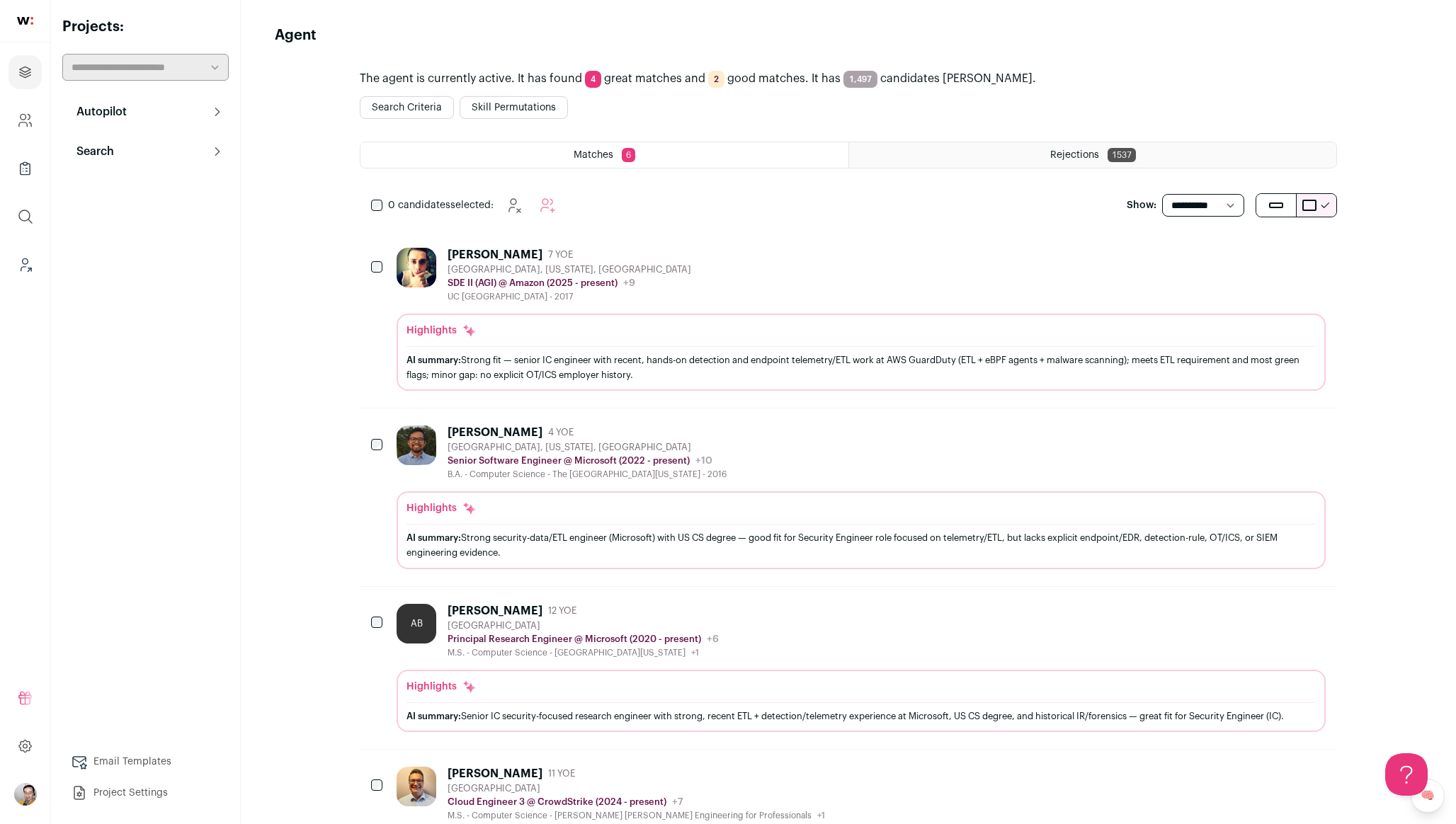
click at [213, 147] on icon at bounding box center [216, 151] width 11 height 11
click at [135, 321] on link "Replied 1198" at bounding box center [145, 315] width 166 height 28
click at [227, 151] on button "Search" at bounding box center [145, 151] width 166 height 28
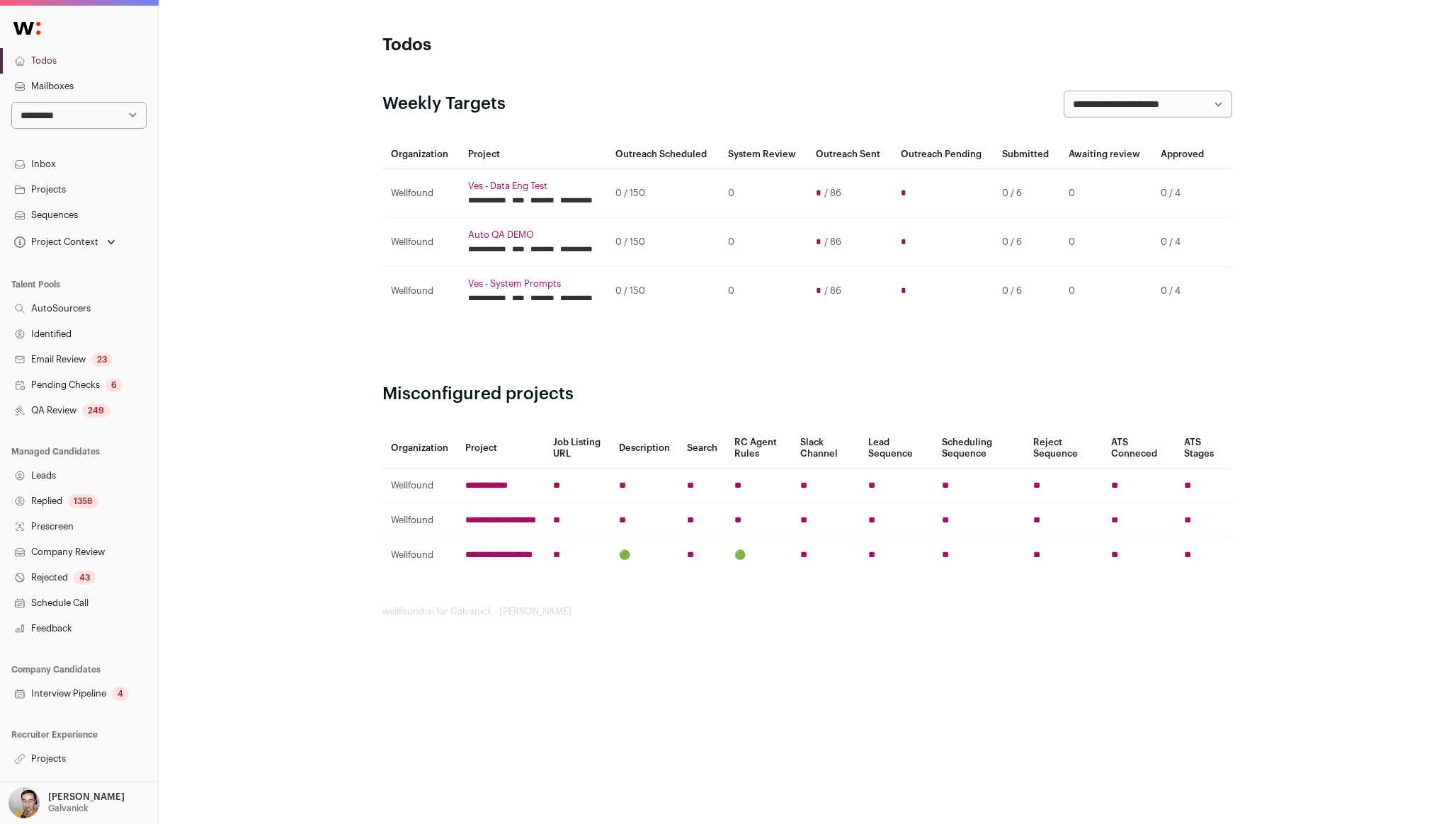
click at [77, 120] on select "**********" at bounding box center [78, 116] width 135 height 27
select select "***"
click at [11, 102] on select "**********" at bounding box center [78, 116] width 135 height 27
click at [43, 748] on link "Projects" at bounding box center [78, 759] width 158 height 26
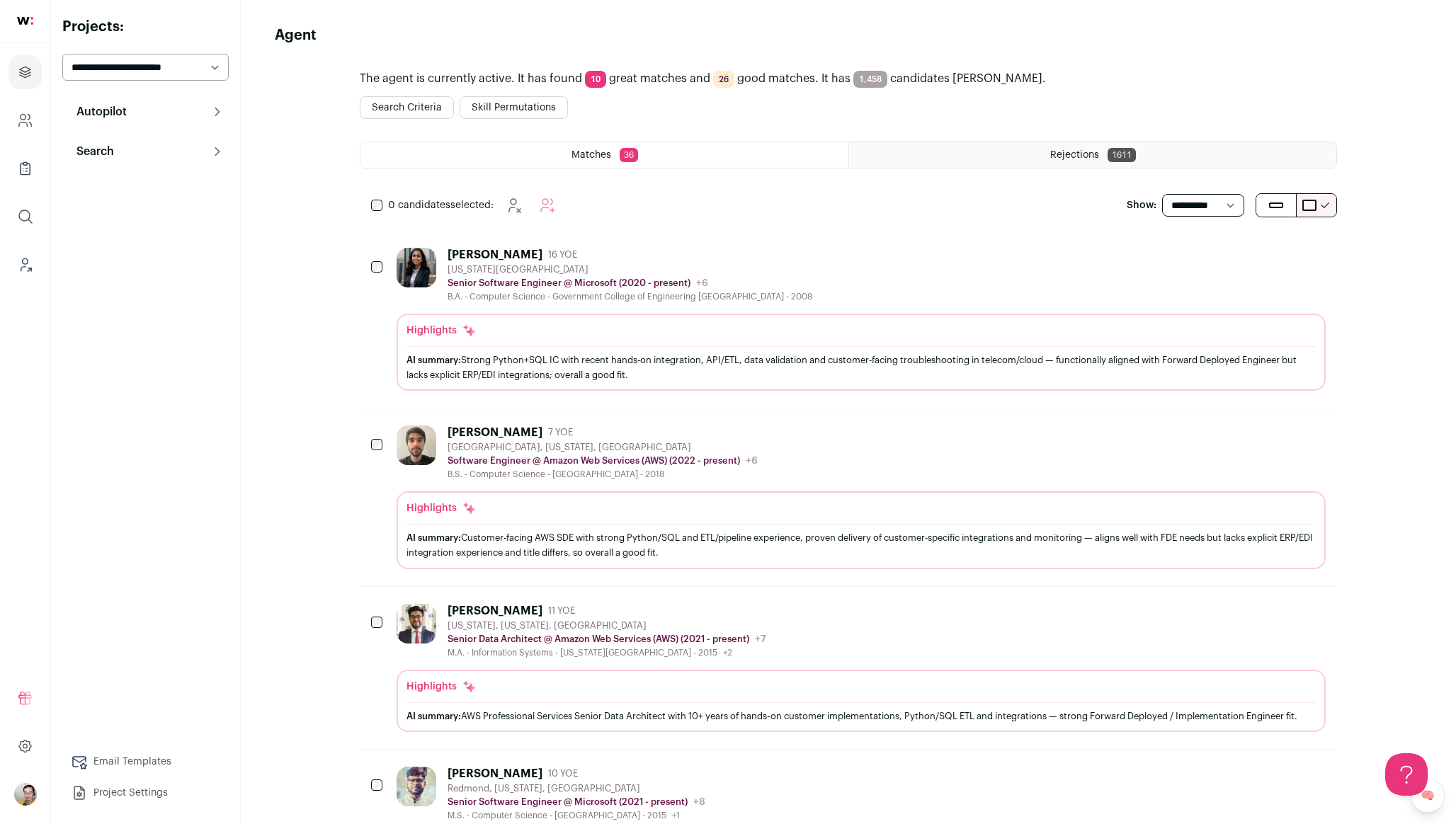
click at [211, 143] on button "Search" at bounding box center [145, 151] width 166 height 28
click at [411, 106] on button "Search Criteria" at bounding box center [406, 107] width 95 height 23
click at [1078, 156] on span "Rejections" at bounding box center [1073, 155] width 49 height 10
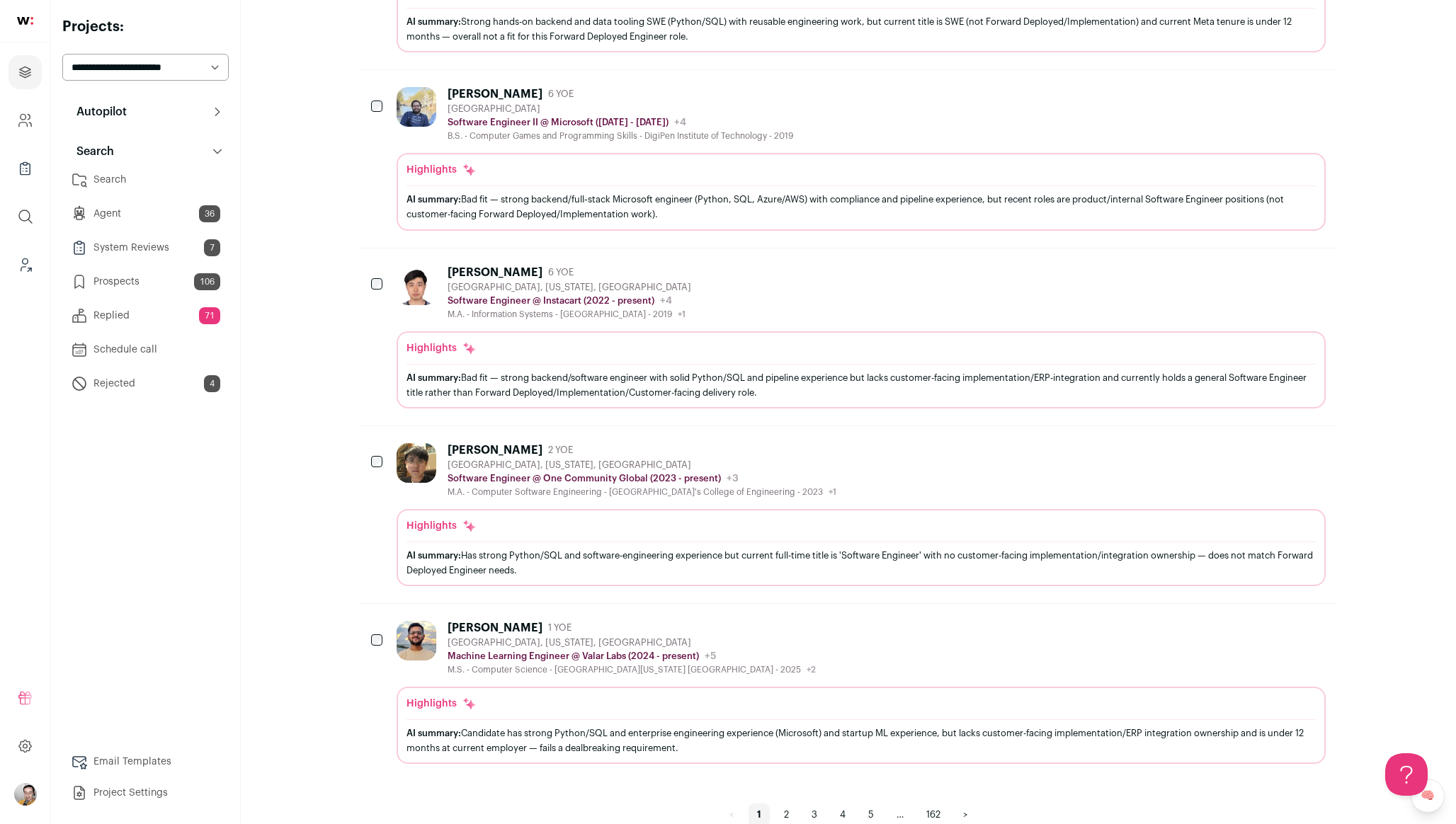
scroll to position [1221, 0]
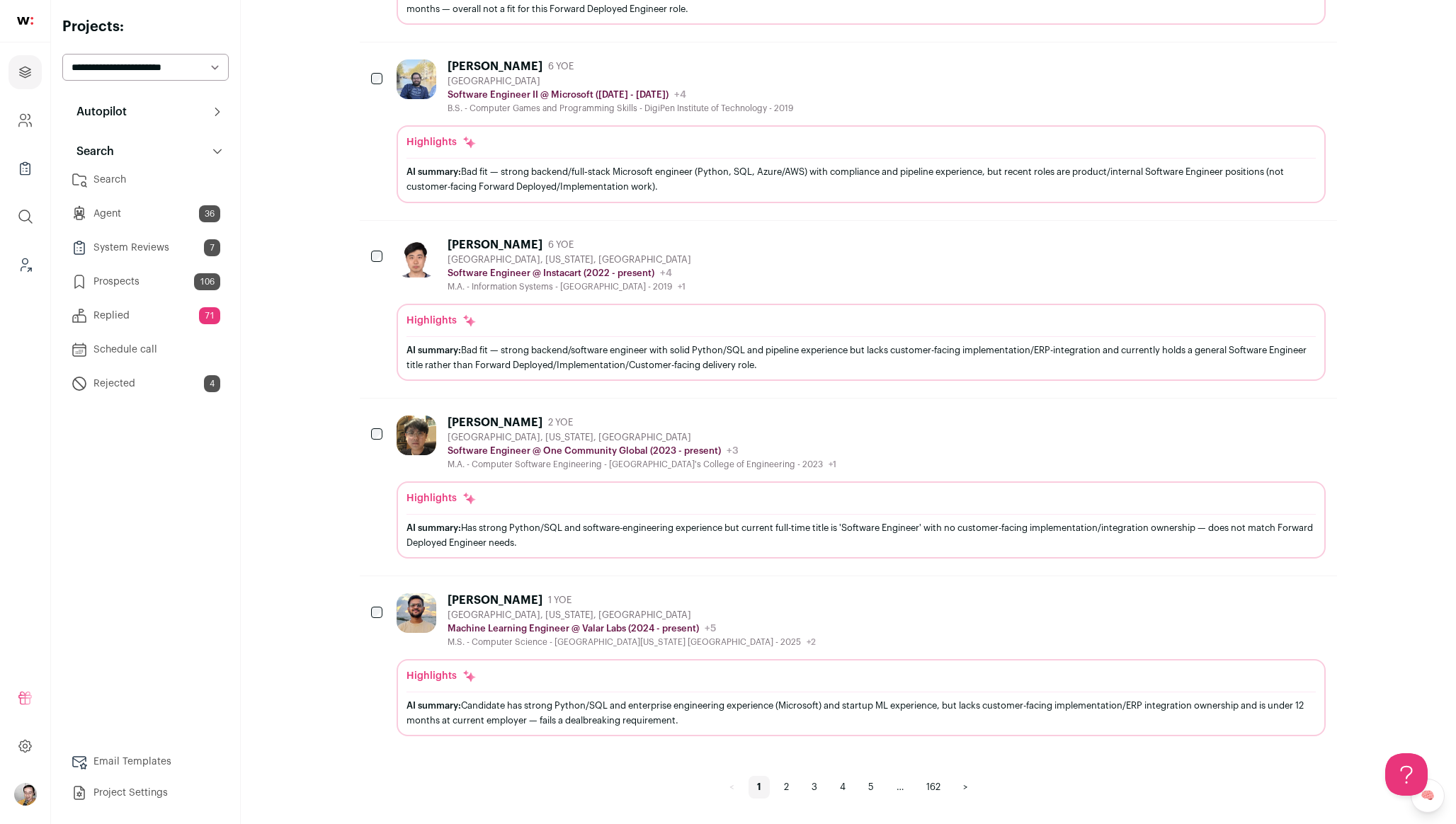
click at [840, 790] on link "4" at bounding box center [843, 787] width 23 height 23
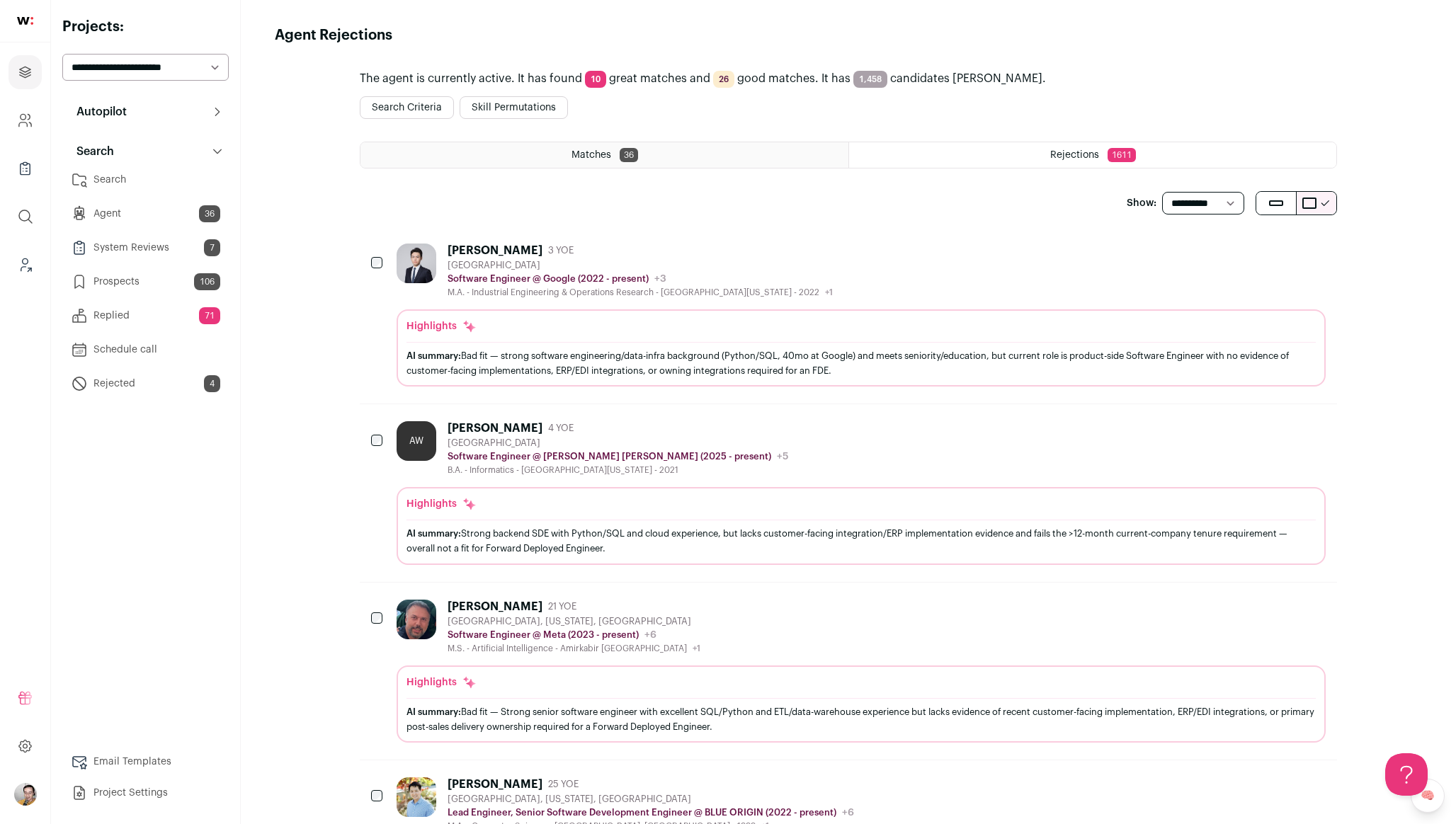
click at [774, 286] on div "Zhizhong Wu 3 YOE San Francisco Bay Area Software Engineer @ Google (2022 - pre…" at bounding box center [640, 271] width 385 height 55
click at [379, 104] on button "Search Criteria" at bounding box center [406, 107] width 95 height 23
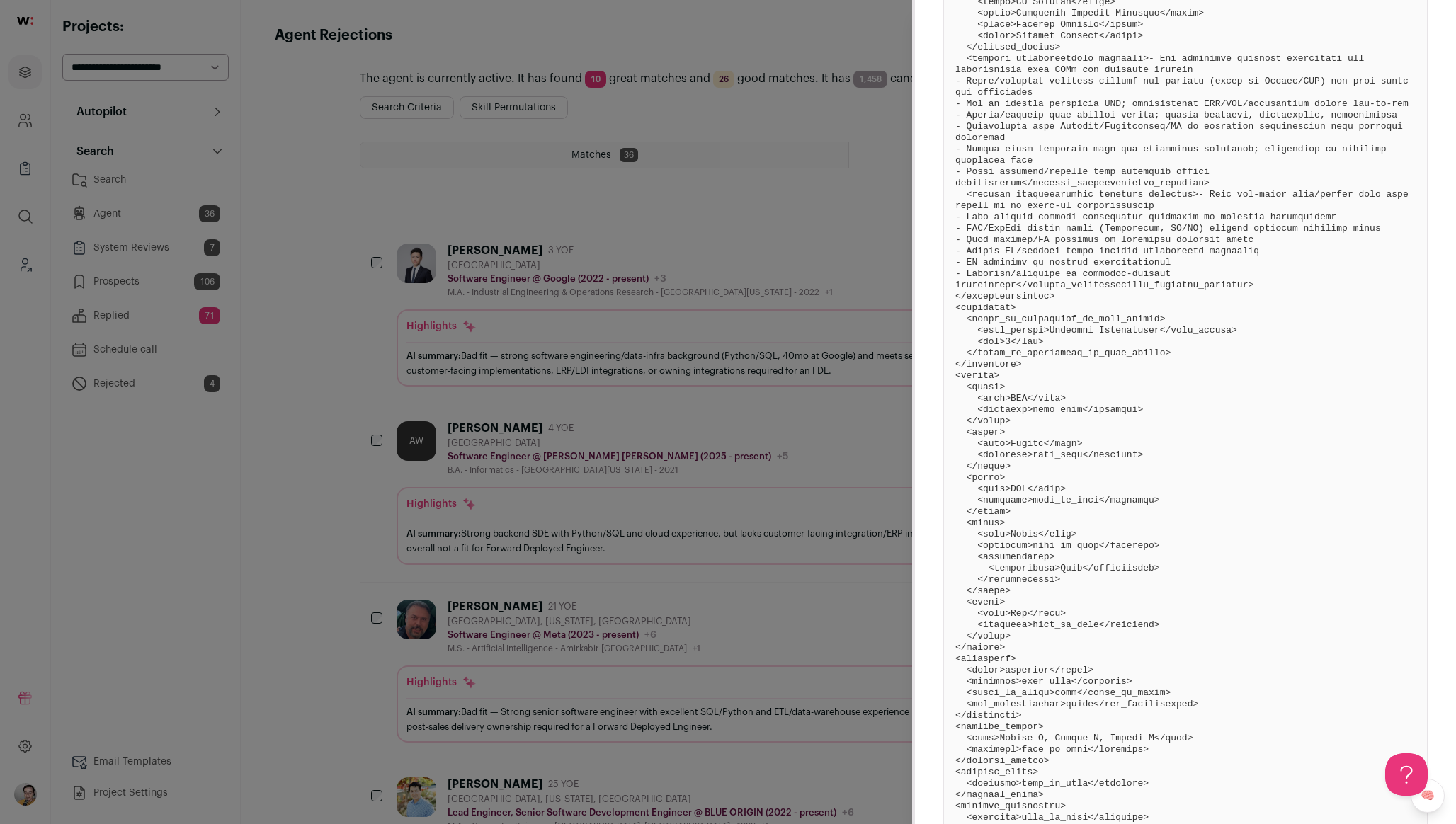
scroll to position [1129, 0]
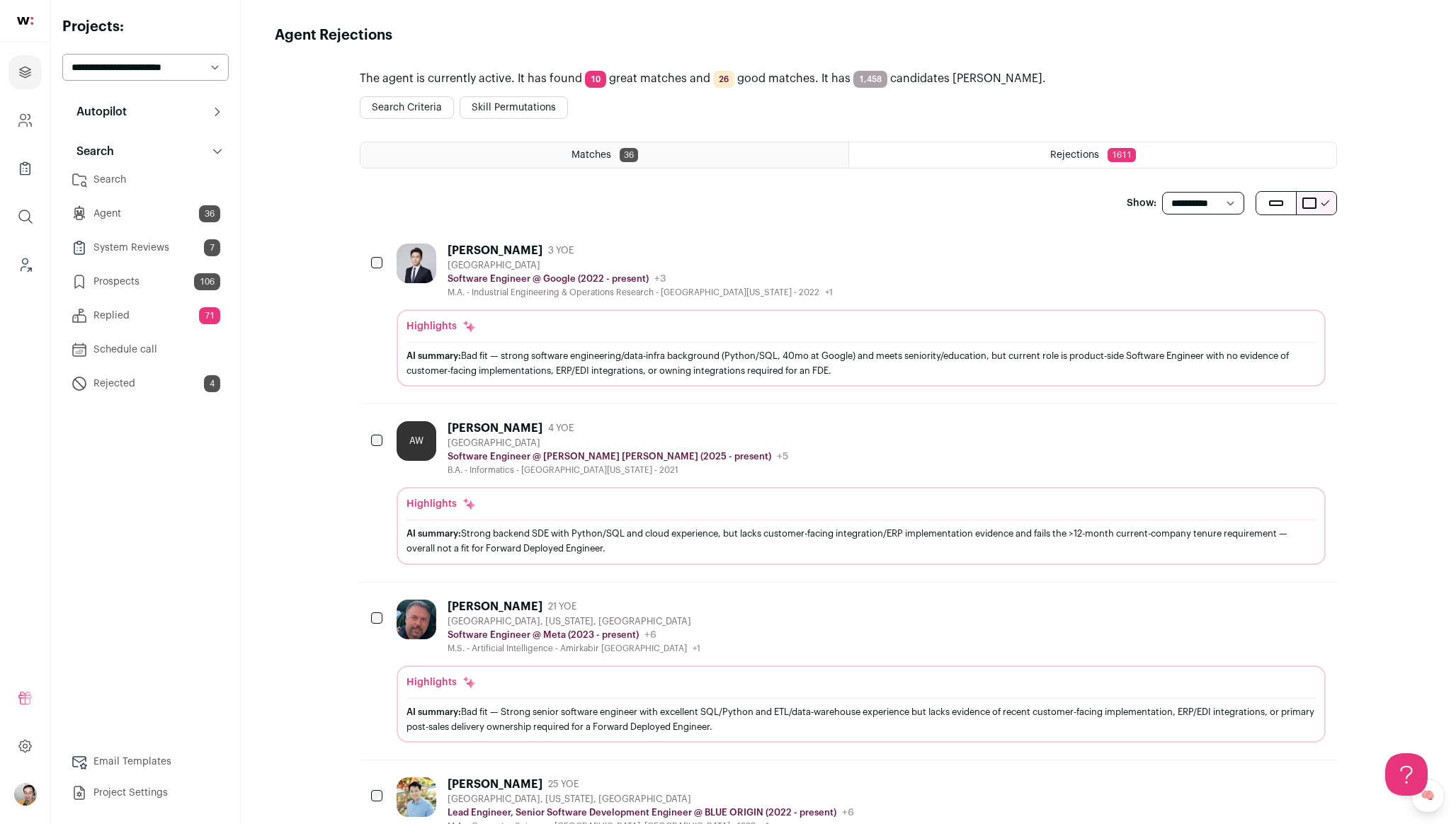
click at [644, 151] on div "Matches 36" at bounding box center [604, 155] width 488 height 26
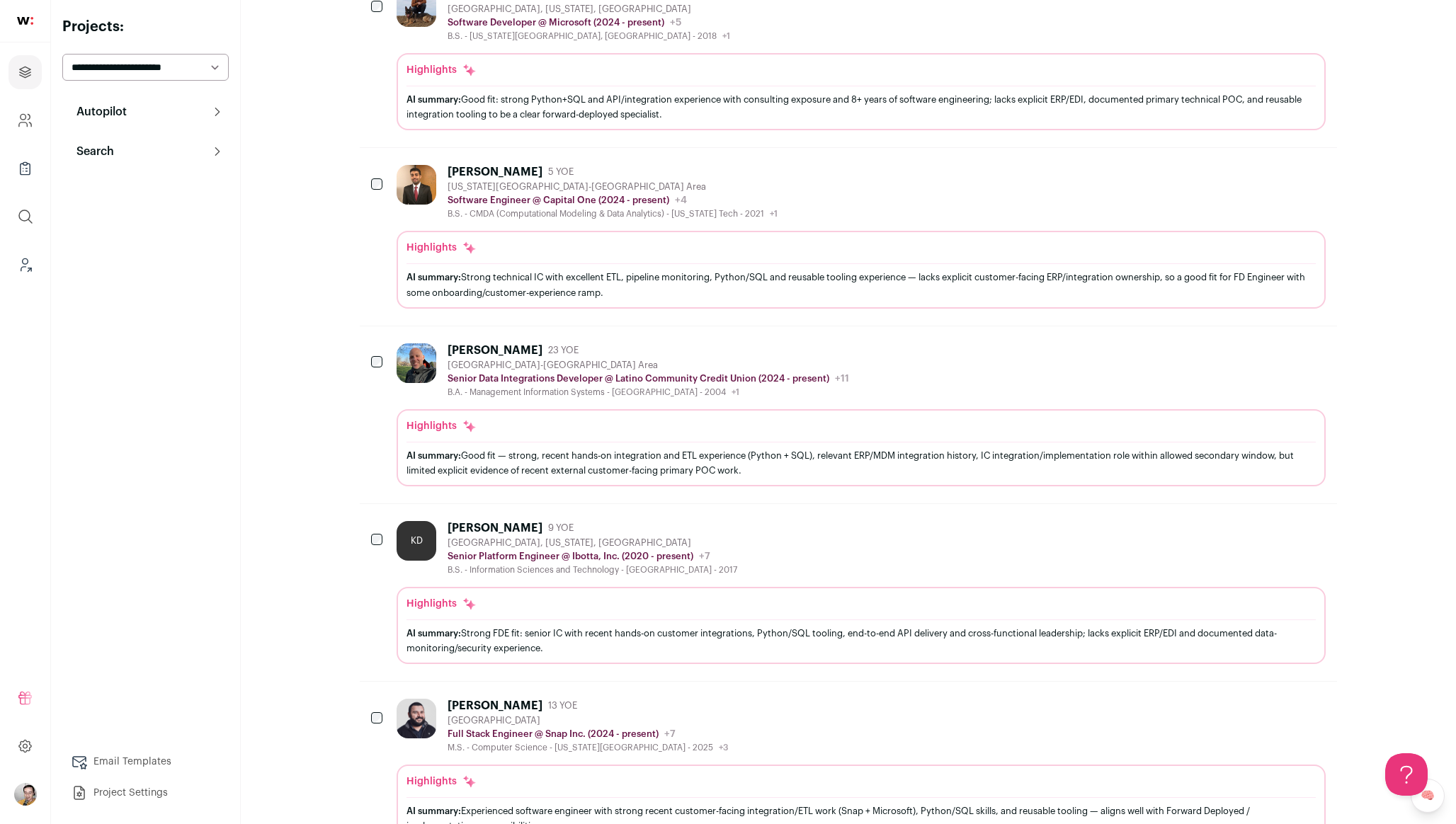
scroll to position [1148, 0]
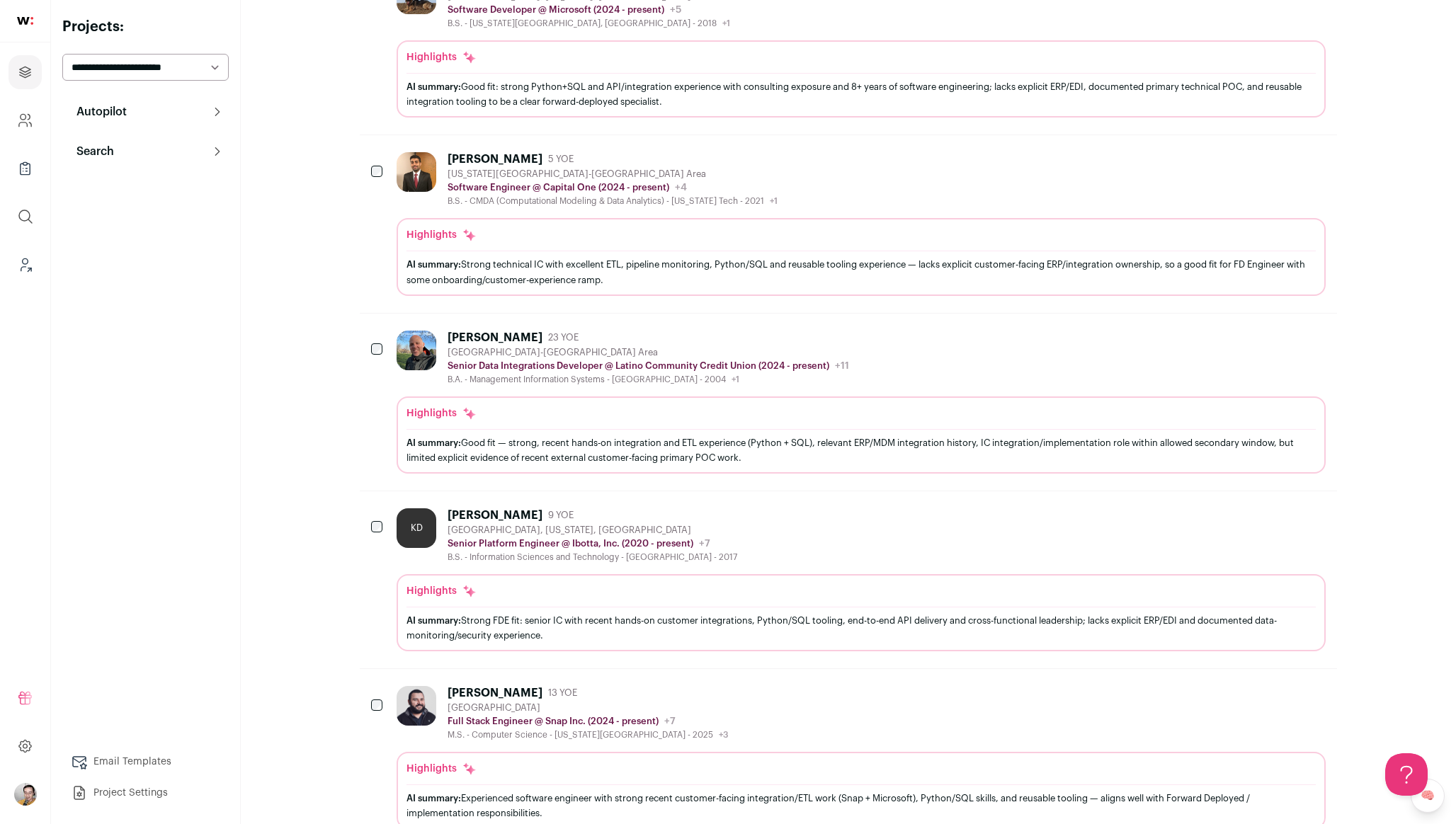
click at [544, 399] on div "Highlights AI summary: Good fit — strong, recent hands-on integration and ETL e…" at bounding box center [860, 435] width 929 height 78
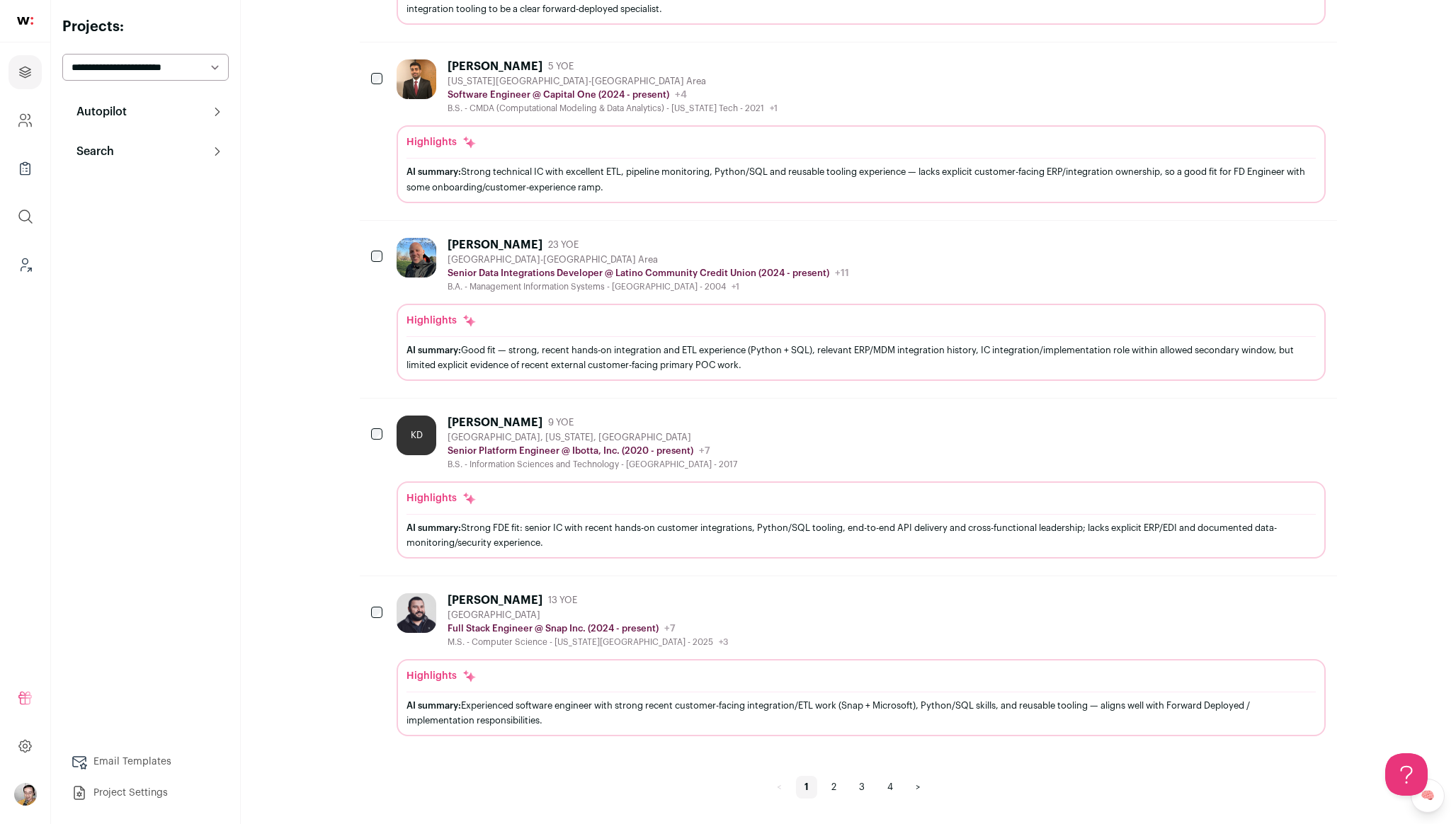
click at [834, 602] on div "Claudio Rodriguez Rodriguez 13 YOE Greater Seattle Area Full Stack Engineer @ S…" at bounding box center [860, 620] width 929 height 55
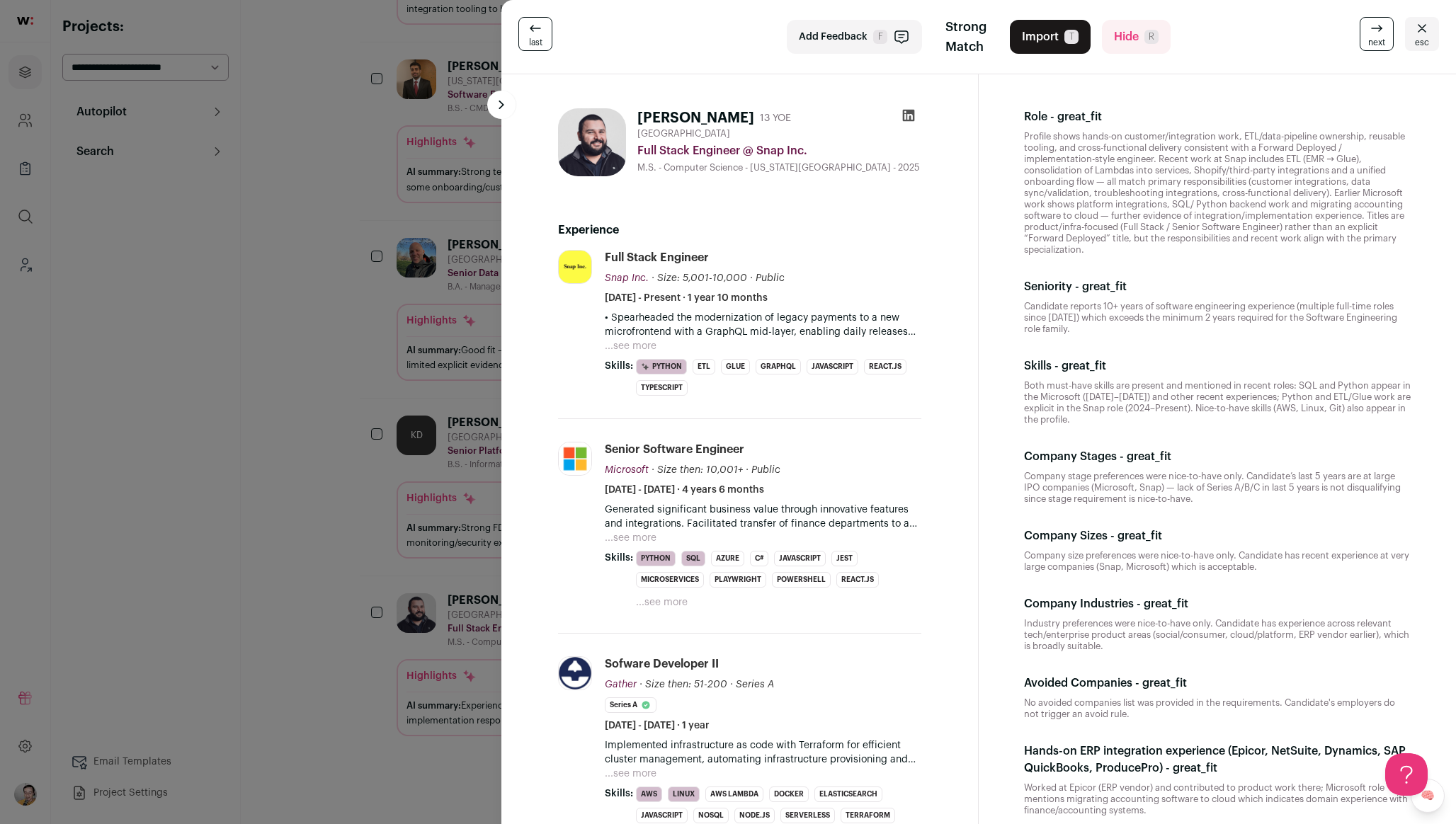
click at [282, 488] on div "last Add Feedback F Strong Match Import T Hide R next esc Claudio Rodriguez Rod…" at bounding box center [728, 412] width 1456 height 824
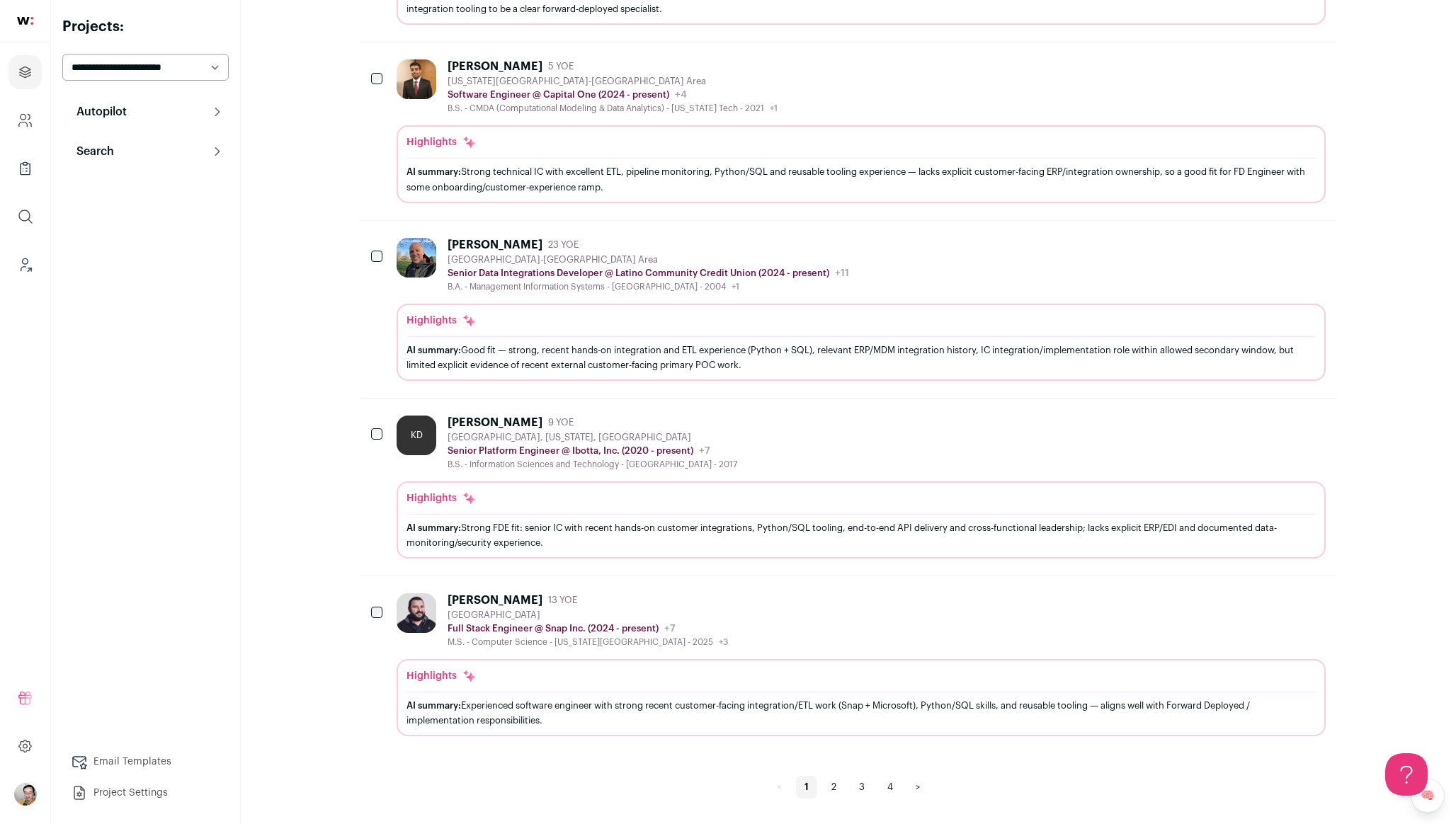
click at [832, 788] on link "2" at bounding box center [834, 787] width 22 height 23
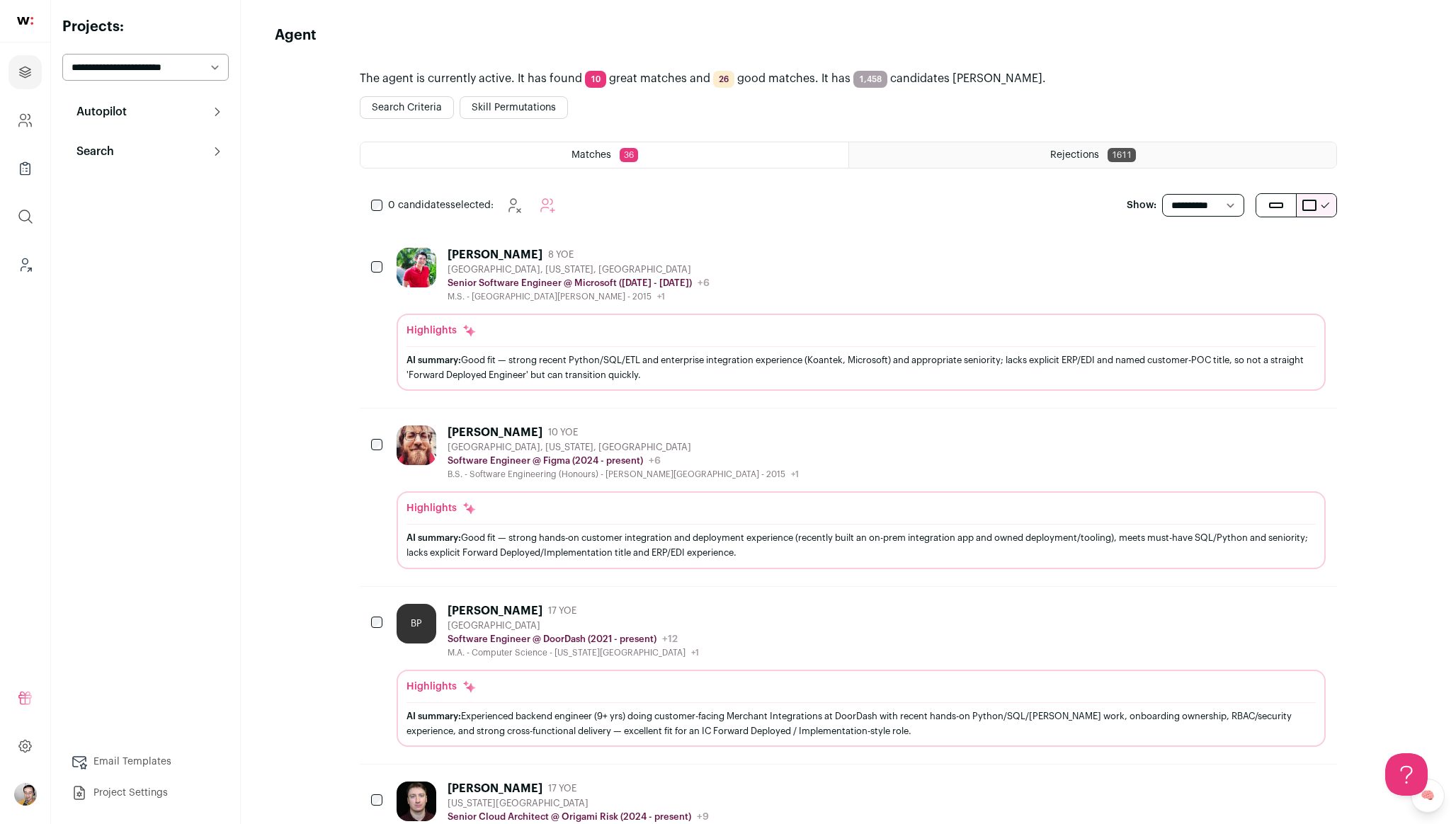
click at [685, 269] on div "Hoschton, Georgia, United States" at bounding box center [578, 269] width 262 height 11
click at [190, 160] on button "Search" at bounding box center [145, 151] width 166 height 28
click at [159, 285] on link "Prospects 106" at bounding box center [145, 281] width 166 height 28
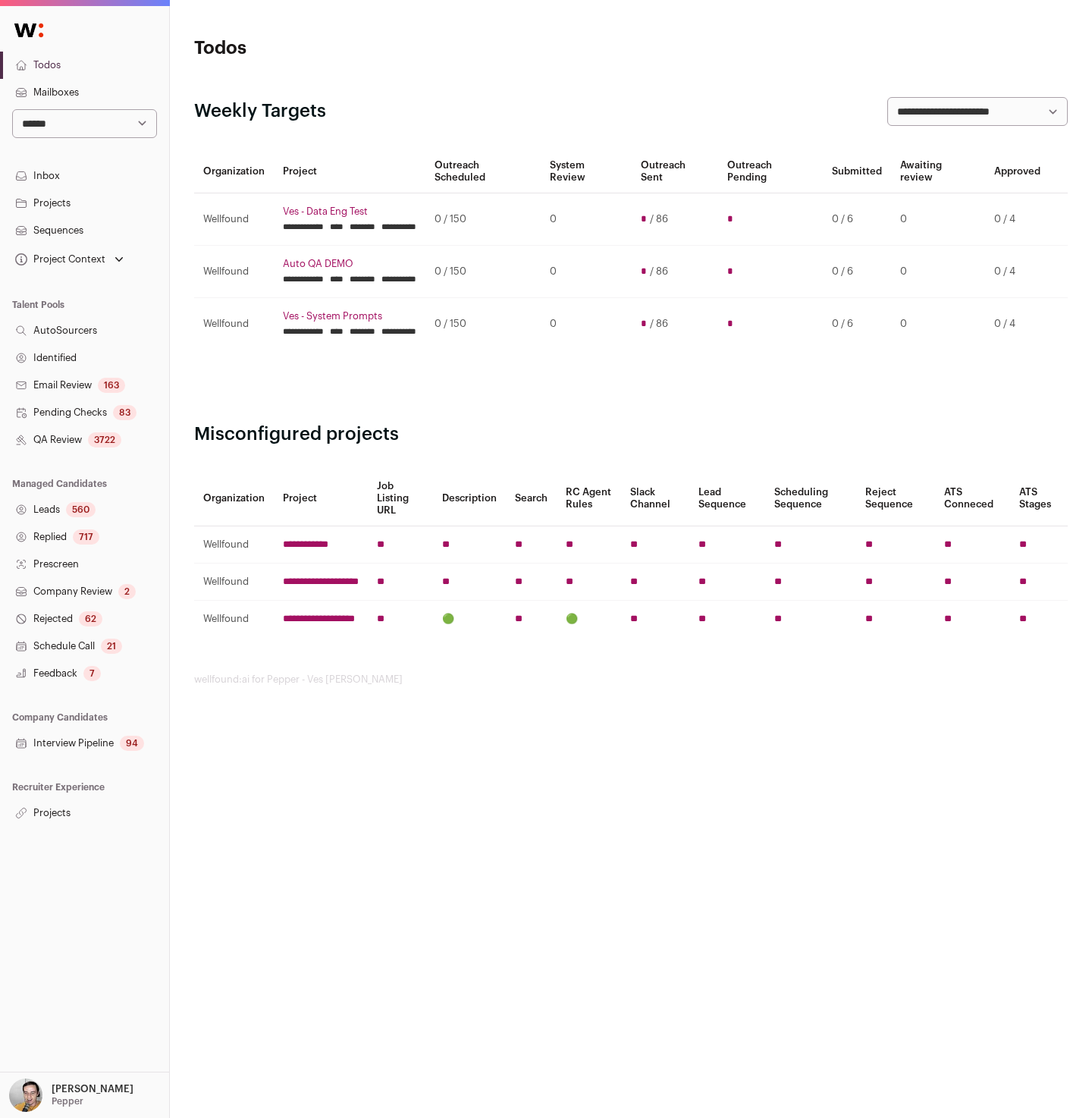
click at [111, 121] on select "**********" at bounding box center [84, 124] width 145 height 29
click at [12, 110] on select "**********" at bounding box center [84, 124] width 145 height 29
select select "*****"
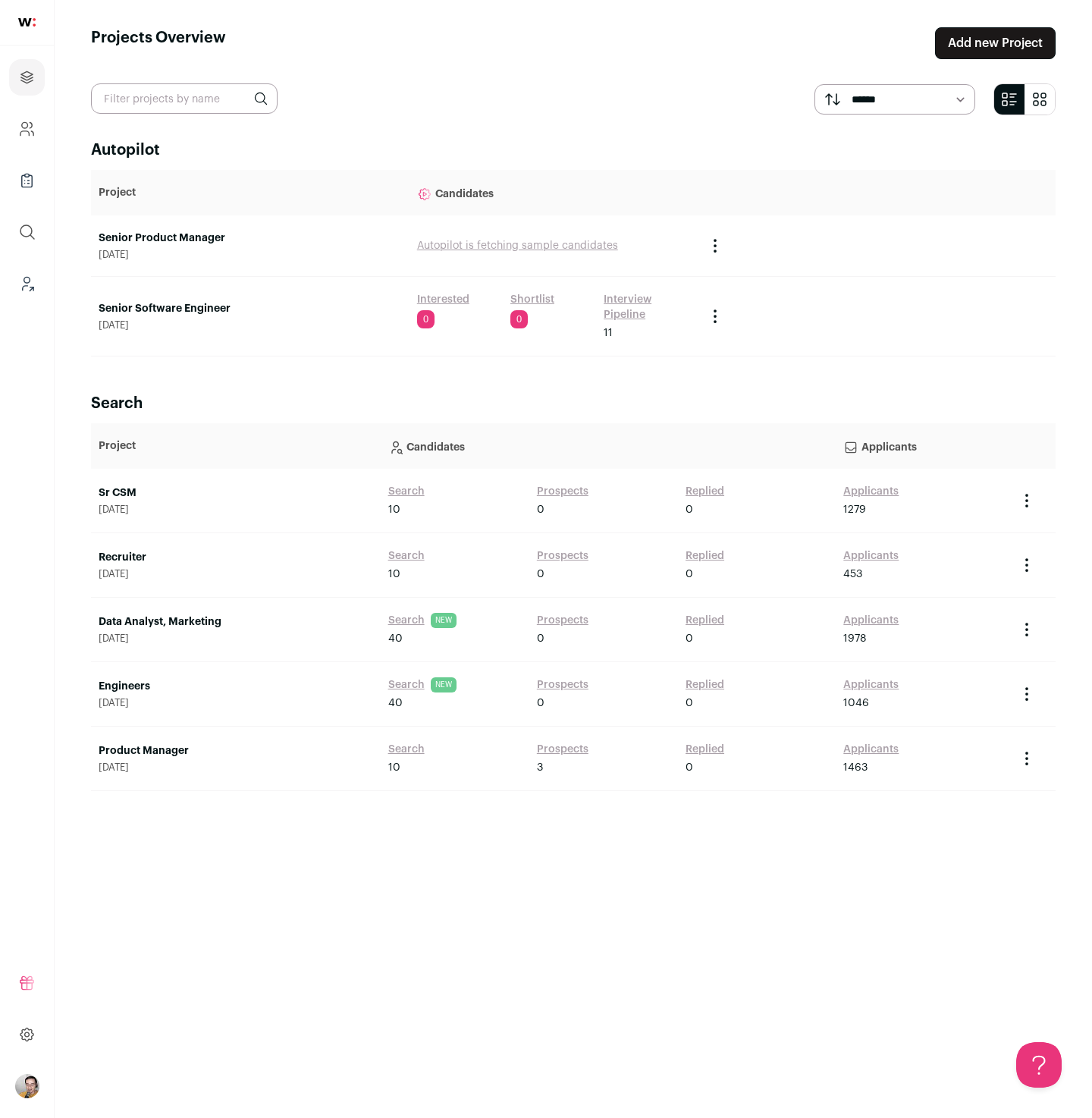
click at [213, 312] on link "Senior Software Engineer" at bounding box center [250, 308] width 303 height 16
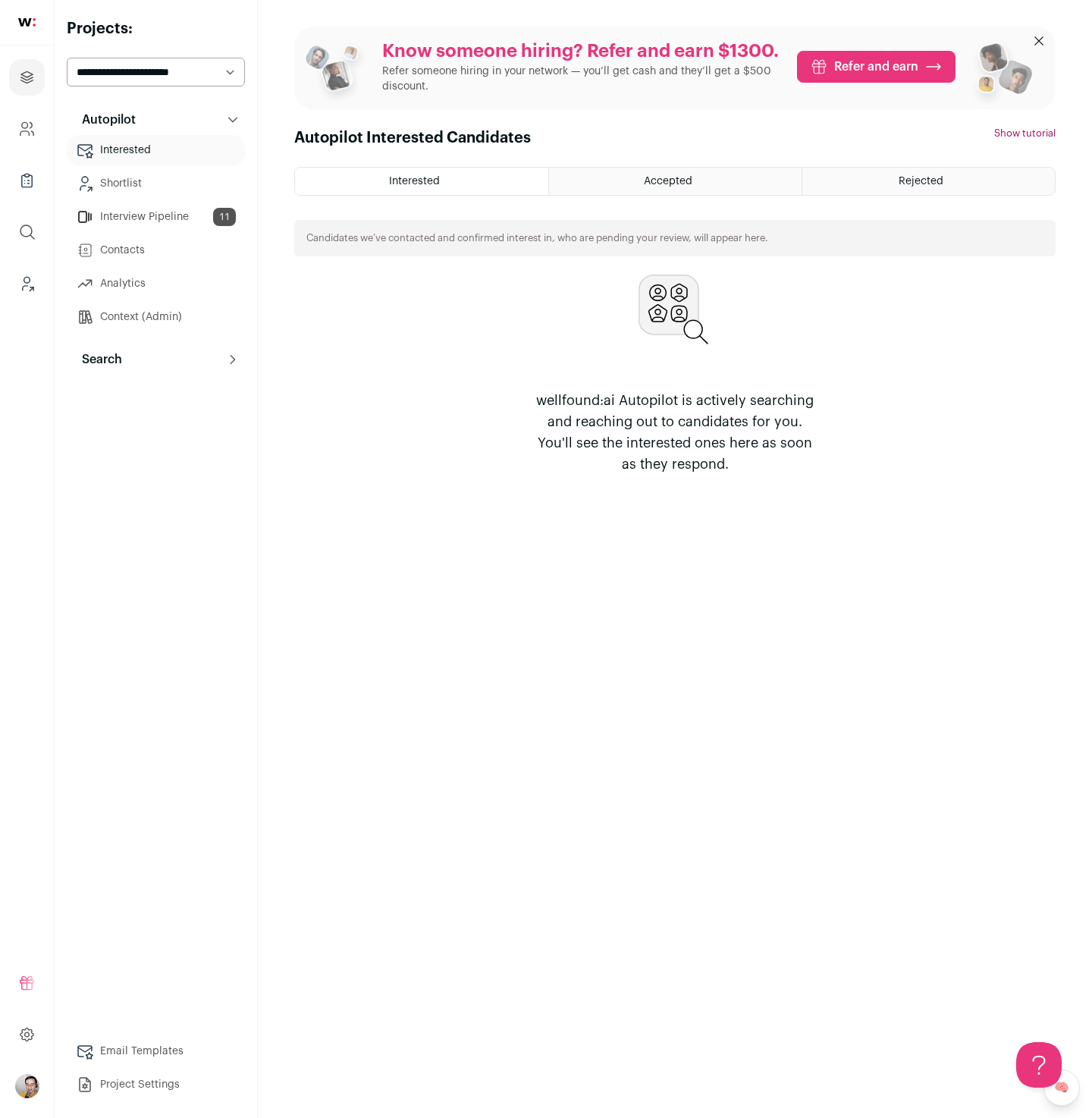
click at [179, 365] on button "Search" at bounding box center [155, 359] width 178 height 30
click at [155, 78] on select "**********" at bounding box center [155, 72] width 178 height 29
select select "*****"
click at [67, 57] on select "**********" at bounding box center [155, 72] width 178 height 29
click at [161, 425] on link "Agent" at bounding box center [155, 425] width 178 height 30
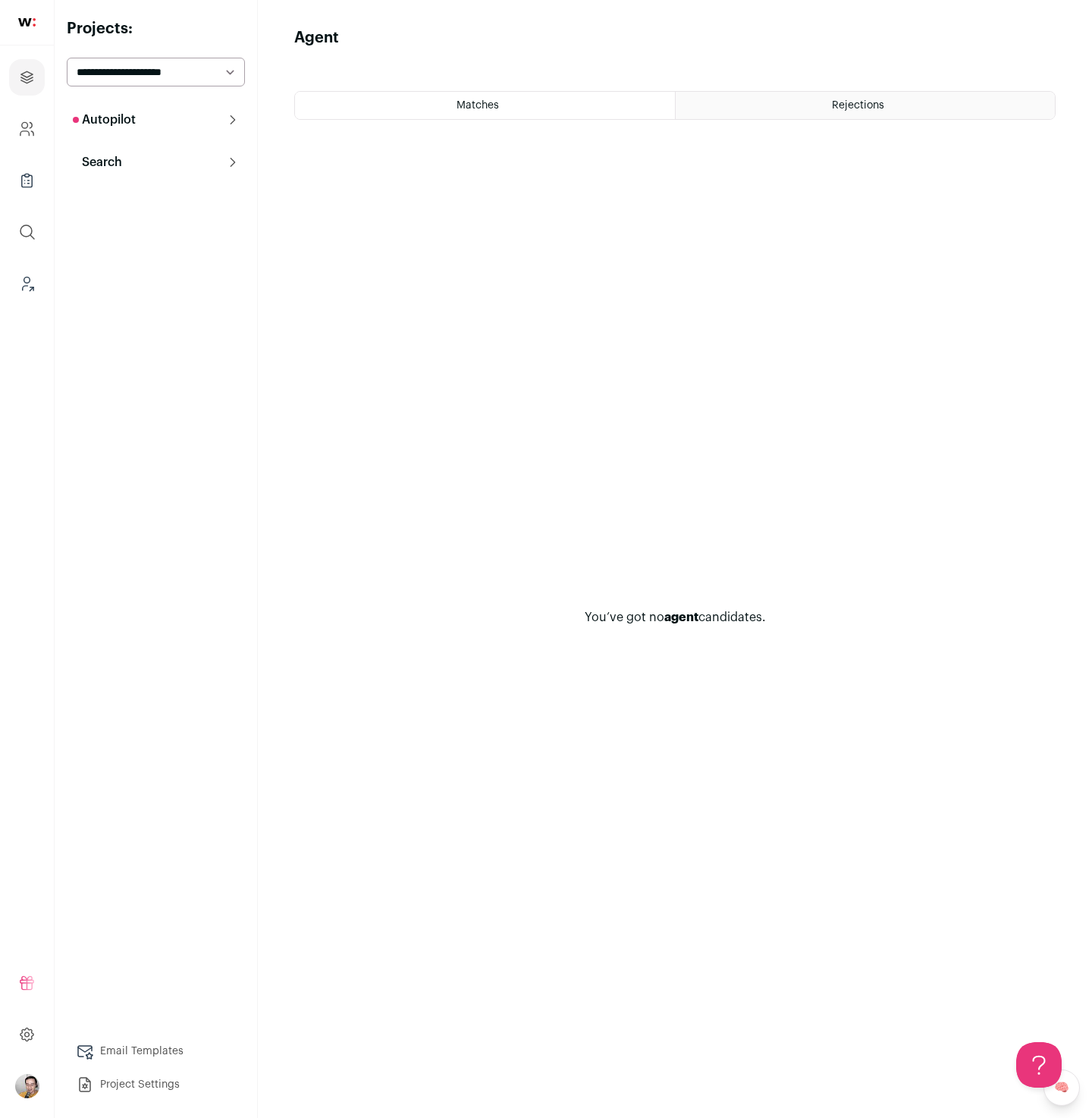
click at [555, 366] on div "You’ve got no agent candidates." at bounding box center [674, 617] width 761 height 946
click at [238, 168] on button "Search" at bounding box center [155, 162] width 178 height 30
click at [689, 462] on div "You’ve got no agent candidates." at bounding box center [674, 626] width 761 height 928
click at [799, 465] on div "You’ve got no agent candidates." at bounding box center [674, 626] width 761 height 928
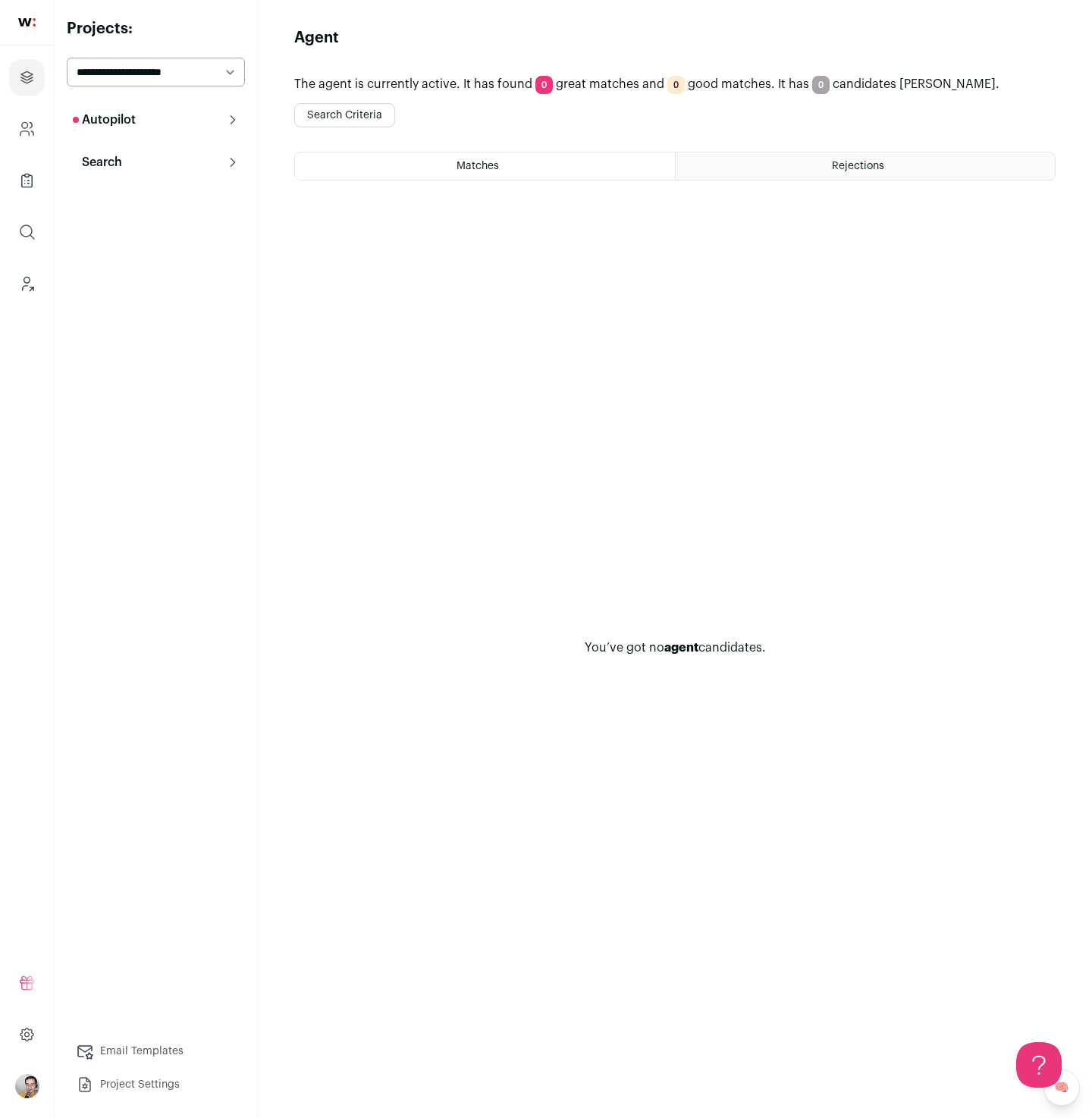
click at [380, 117] on html "Projects Company and ATS Settings Company Lists (Experimental) Global Search Le…" at bounding box center [546, 559] width 1092 height 1118
click at [341, 122] on button "Search Criteria" at bounding box center [344, 115] width 101 height 25
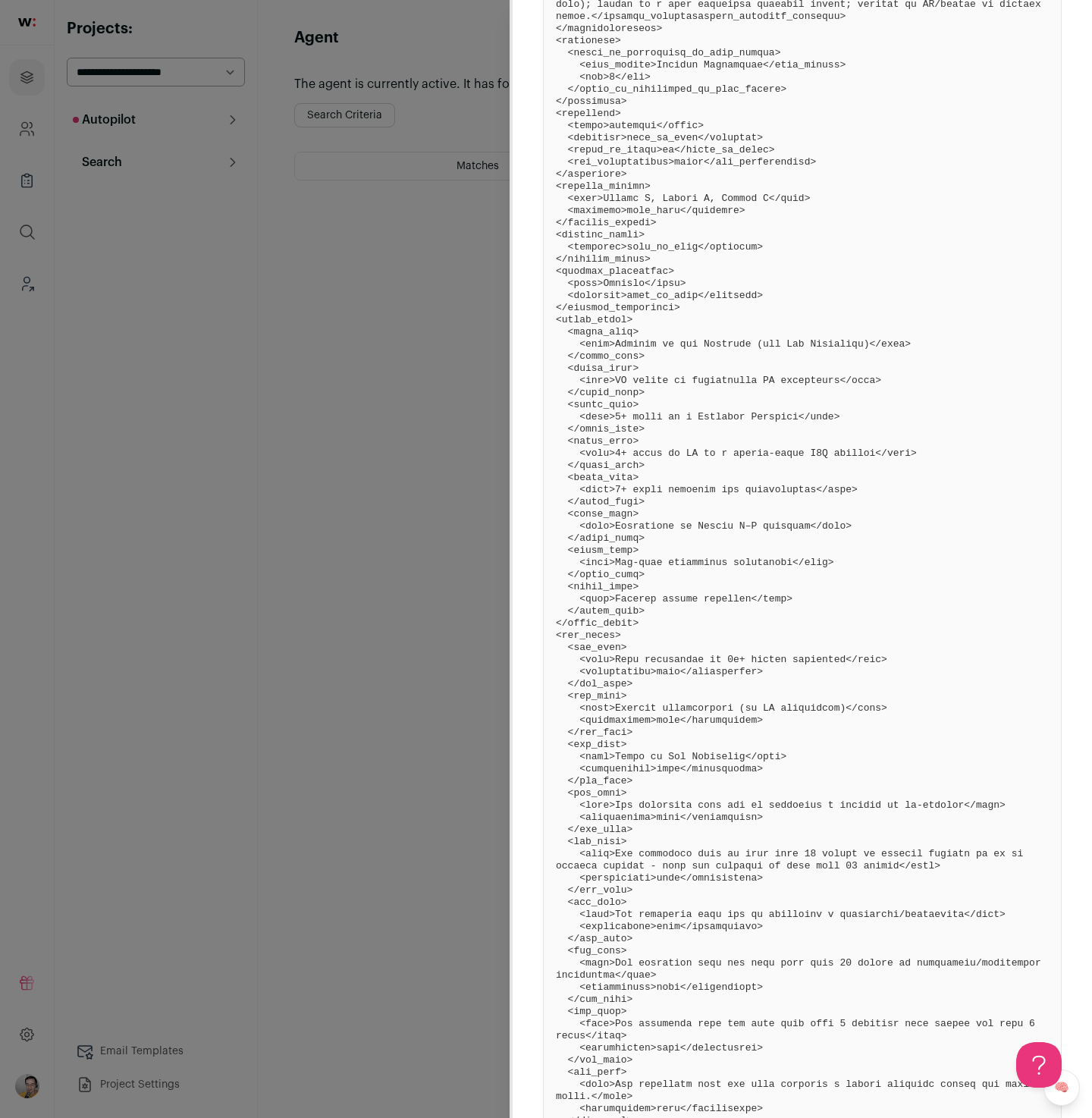
scroll to position [1259, 0]
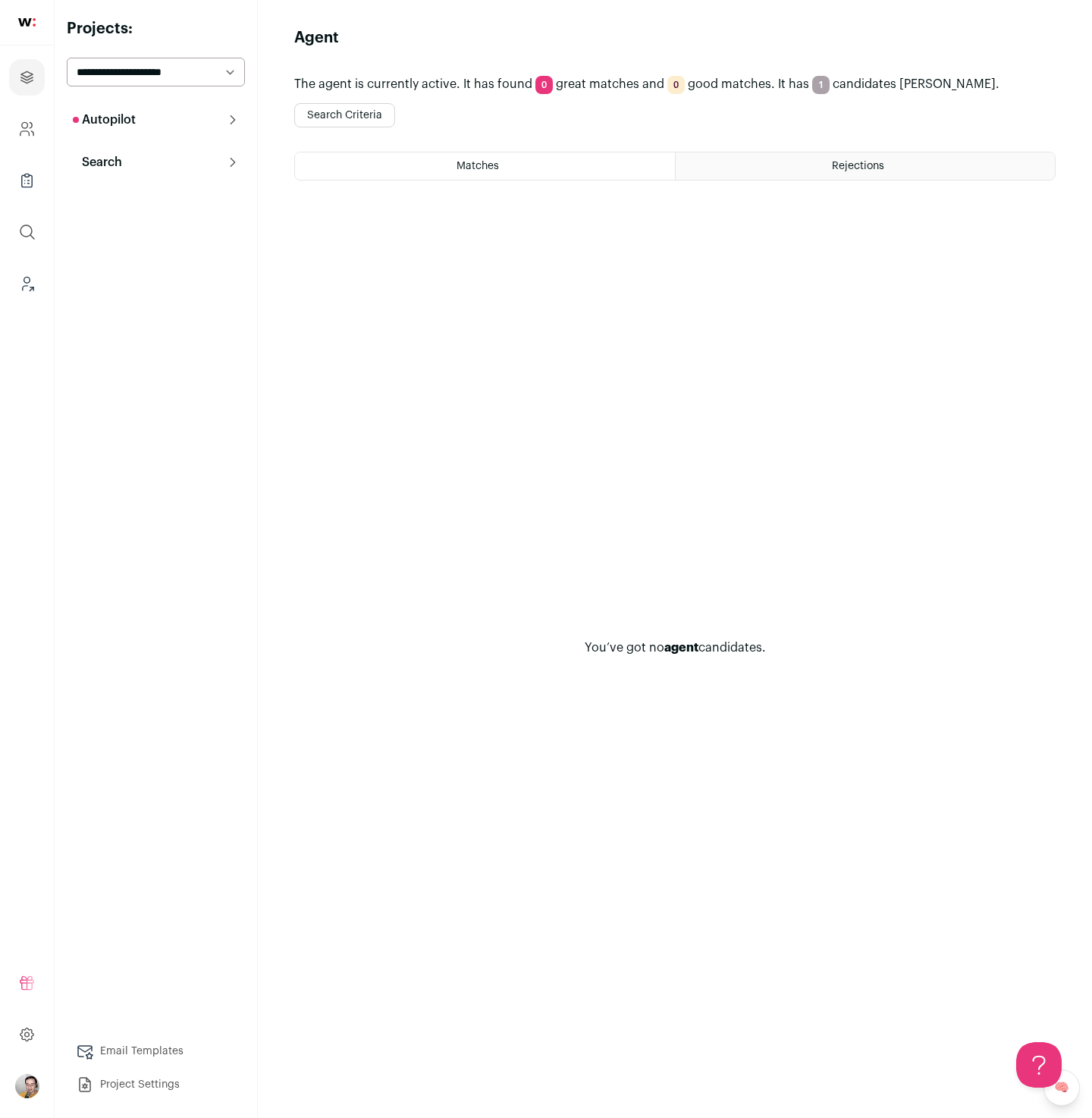
click at [602, 434] on div "You’ve got no agent candidates." at bounding box center [674, 647] width 761 height 886
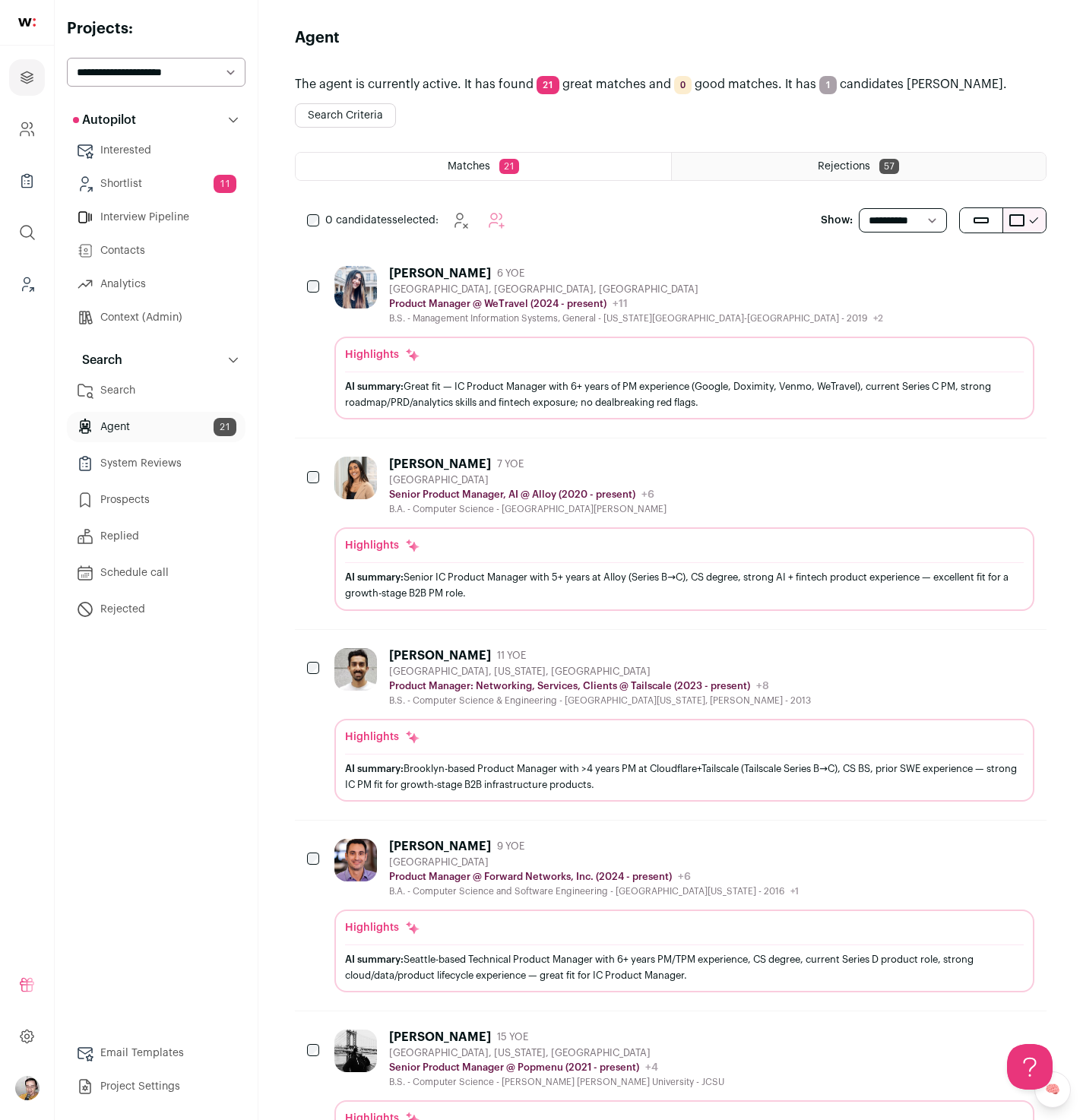
click at [699, 496] on div "Radhika Khatod 7 YOE Los Angeles Metropolitan Area Senior Product Manager, AI @…" at bounding box center [684, 485] width 700 height 59
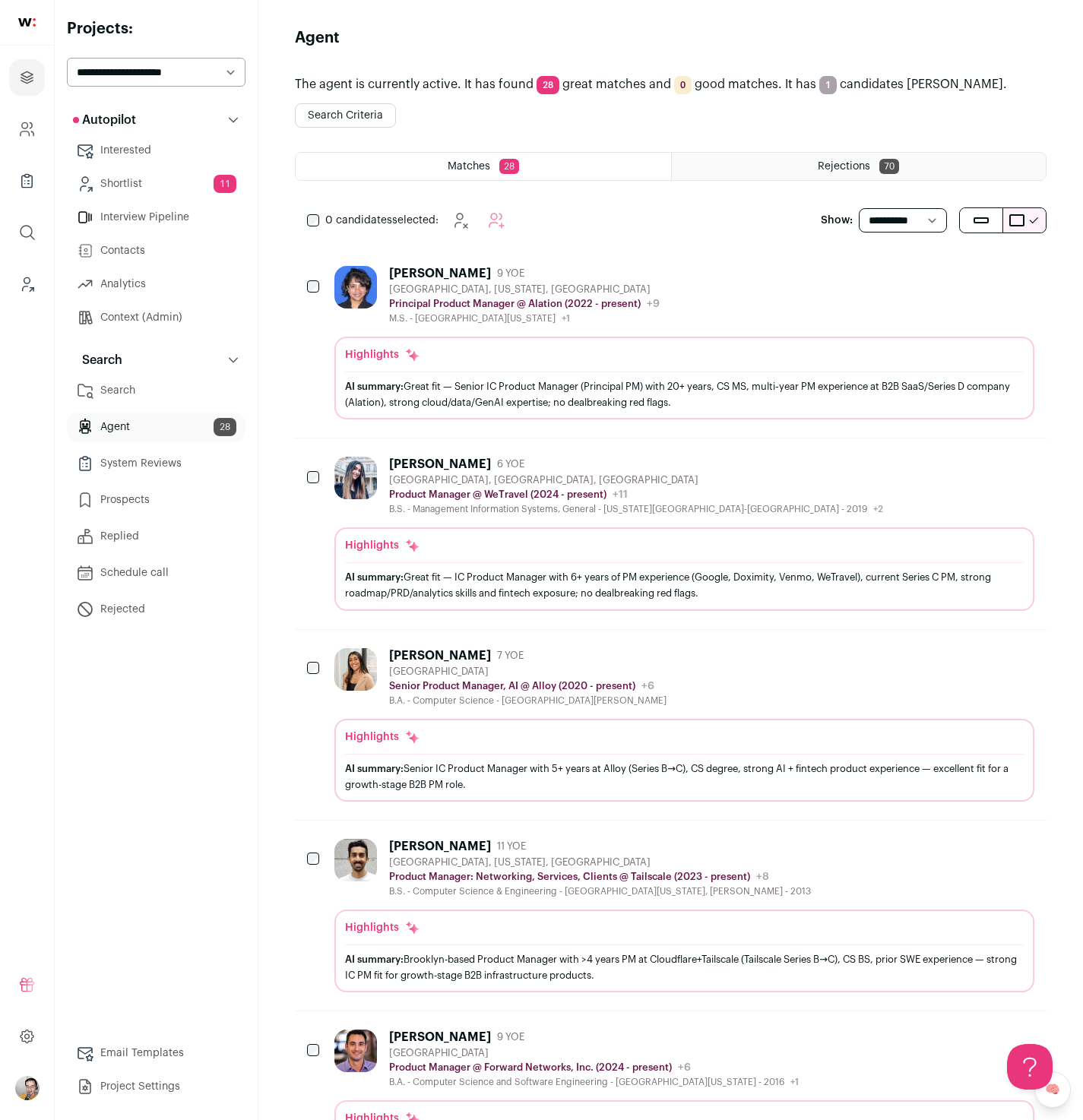
click at [727, 304] on div "Monu Pradhan 9 YOE San Jose, California, United States Principal Product Manage…" at bounding box center [684, 295] width 700 height 59
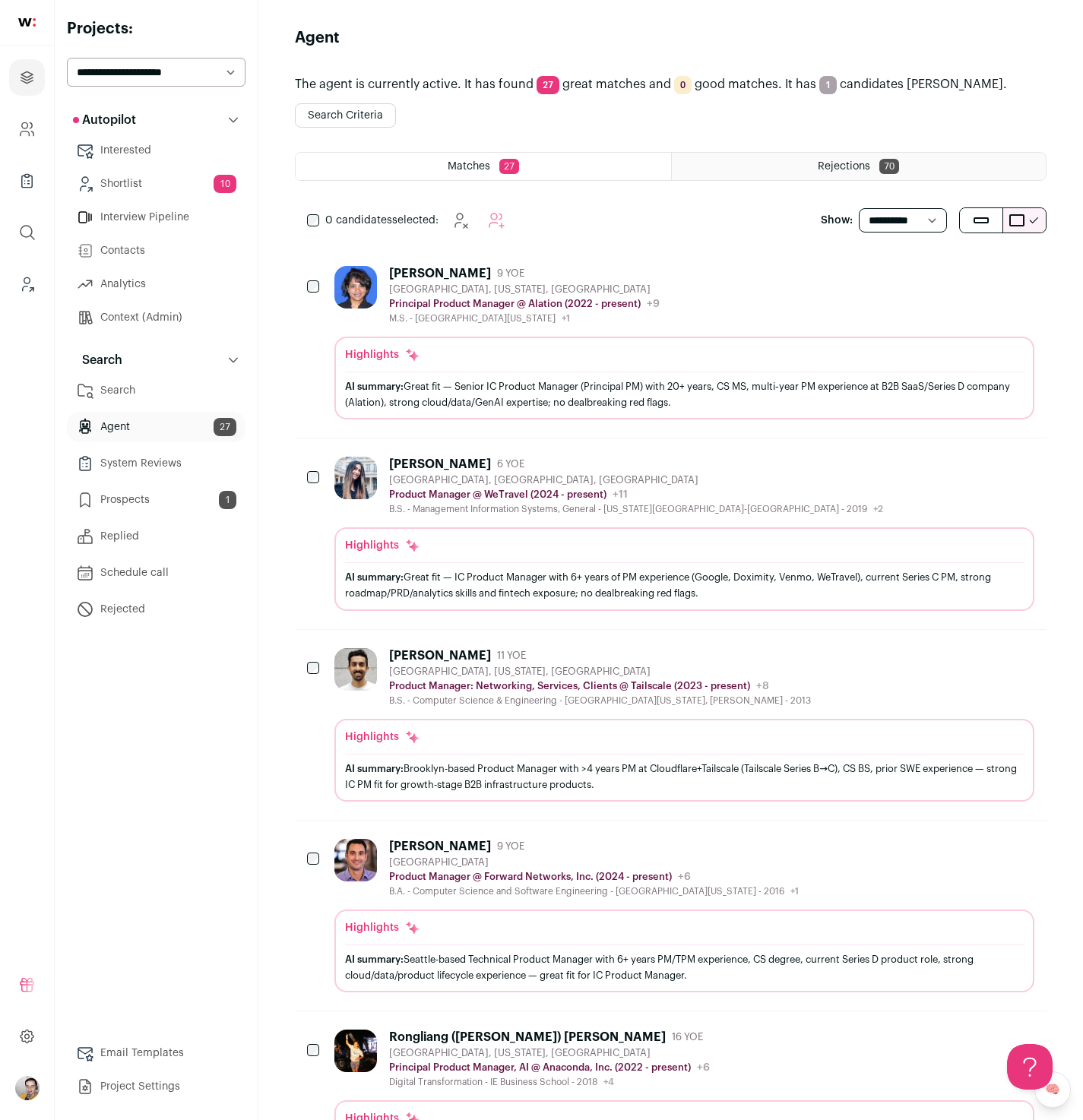
scroll to position [1112, 0]
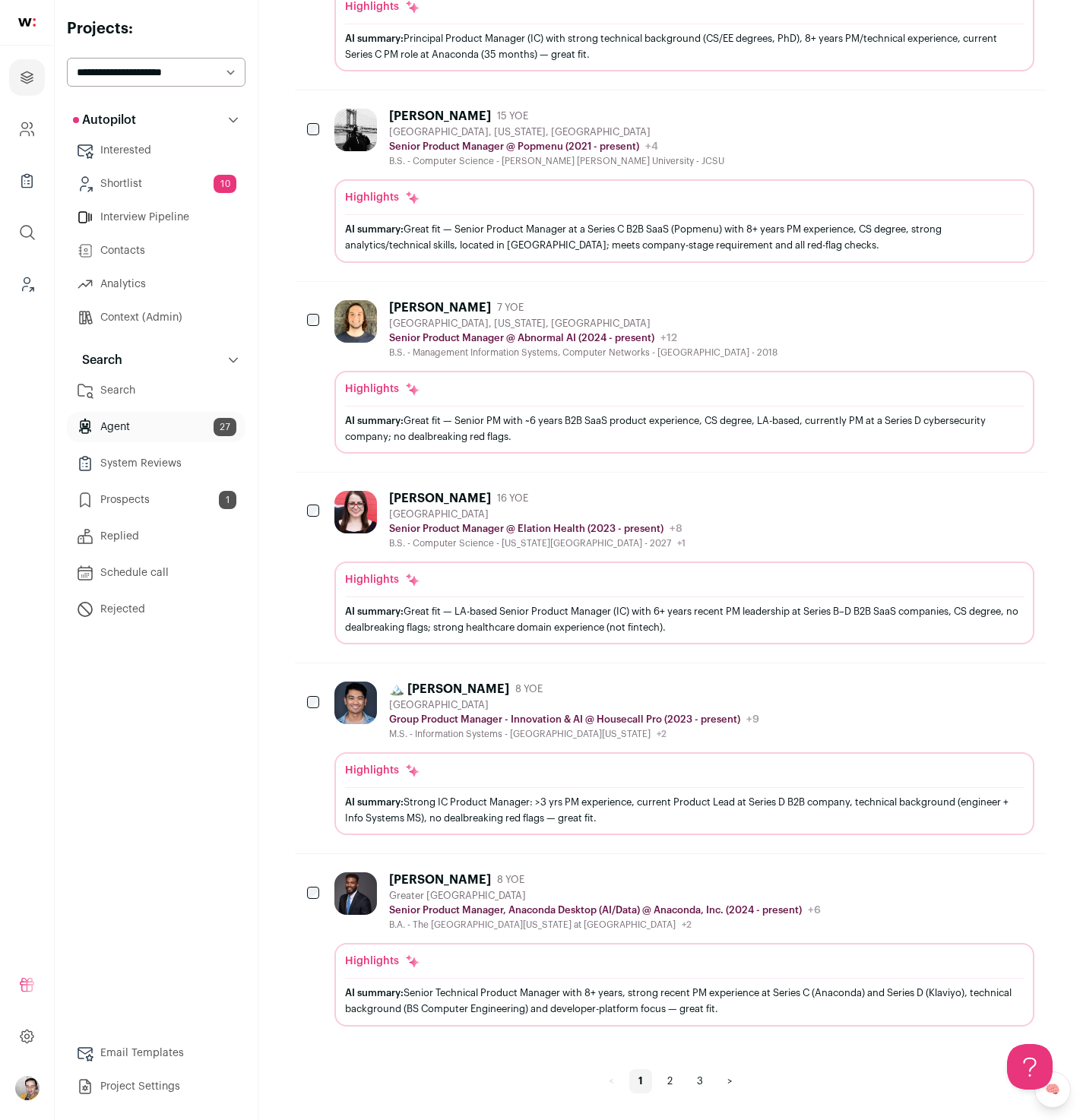
click at [705, 1083] on link "3" at bounding box center [700, 1081] width 25 height 25
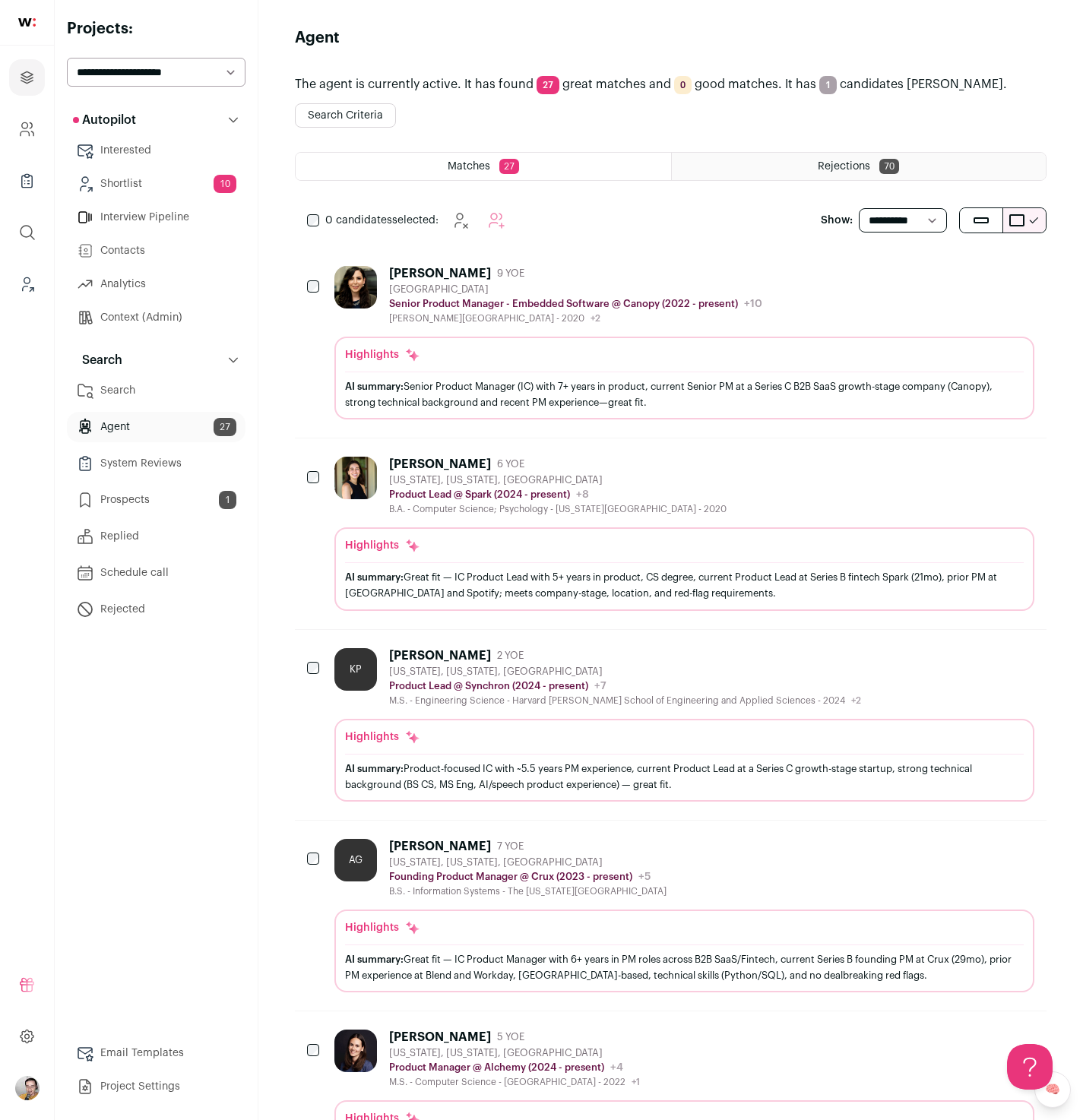
click at [677, 283] on div "Tara Dueñas 9 YOE Detroit Metropolitan Area Senior Product Manager - Embedded S…" at bounding box center [575, 295] width 373 height 59
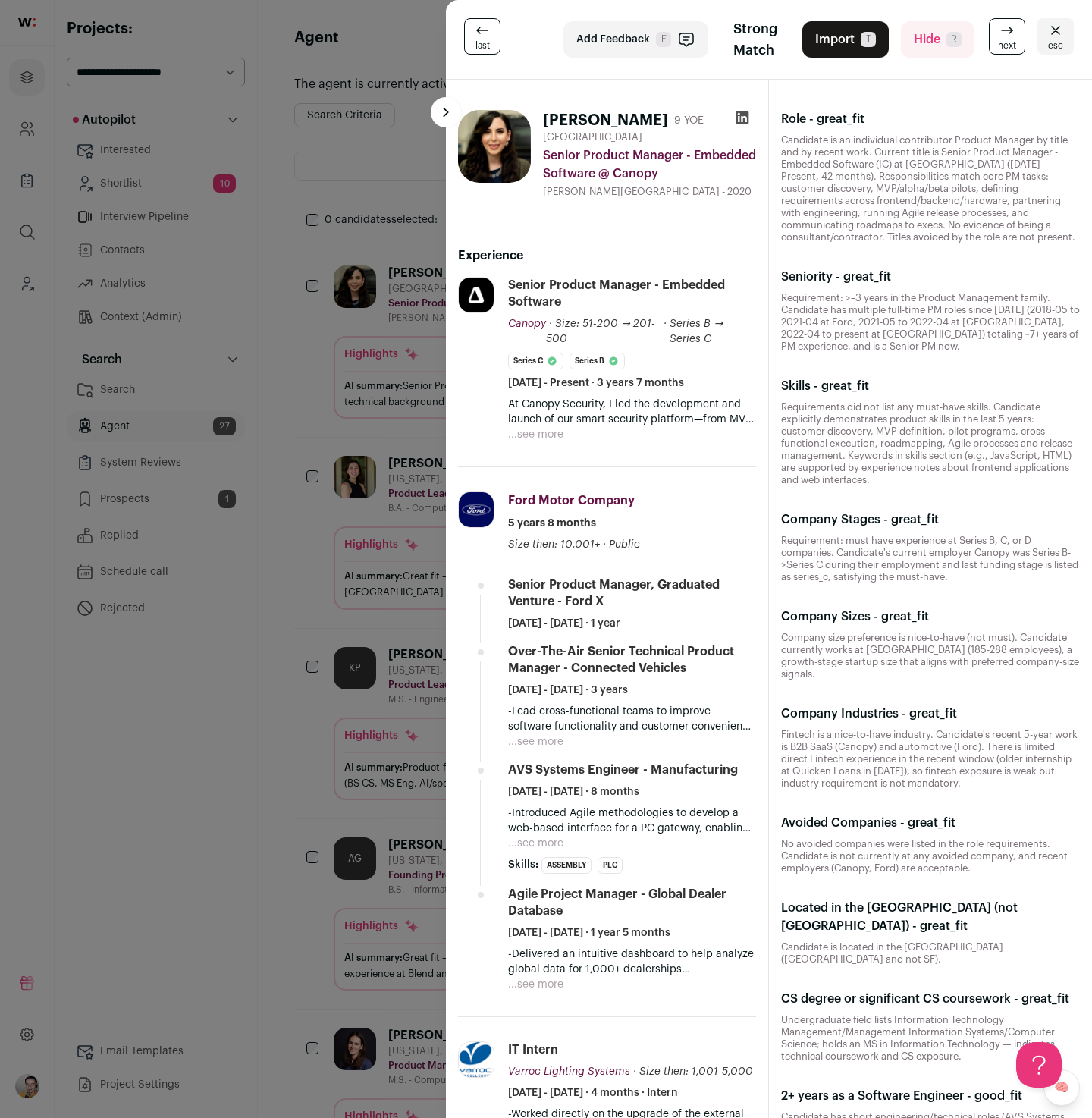
scroll to position [138, 0]
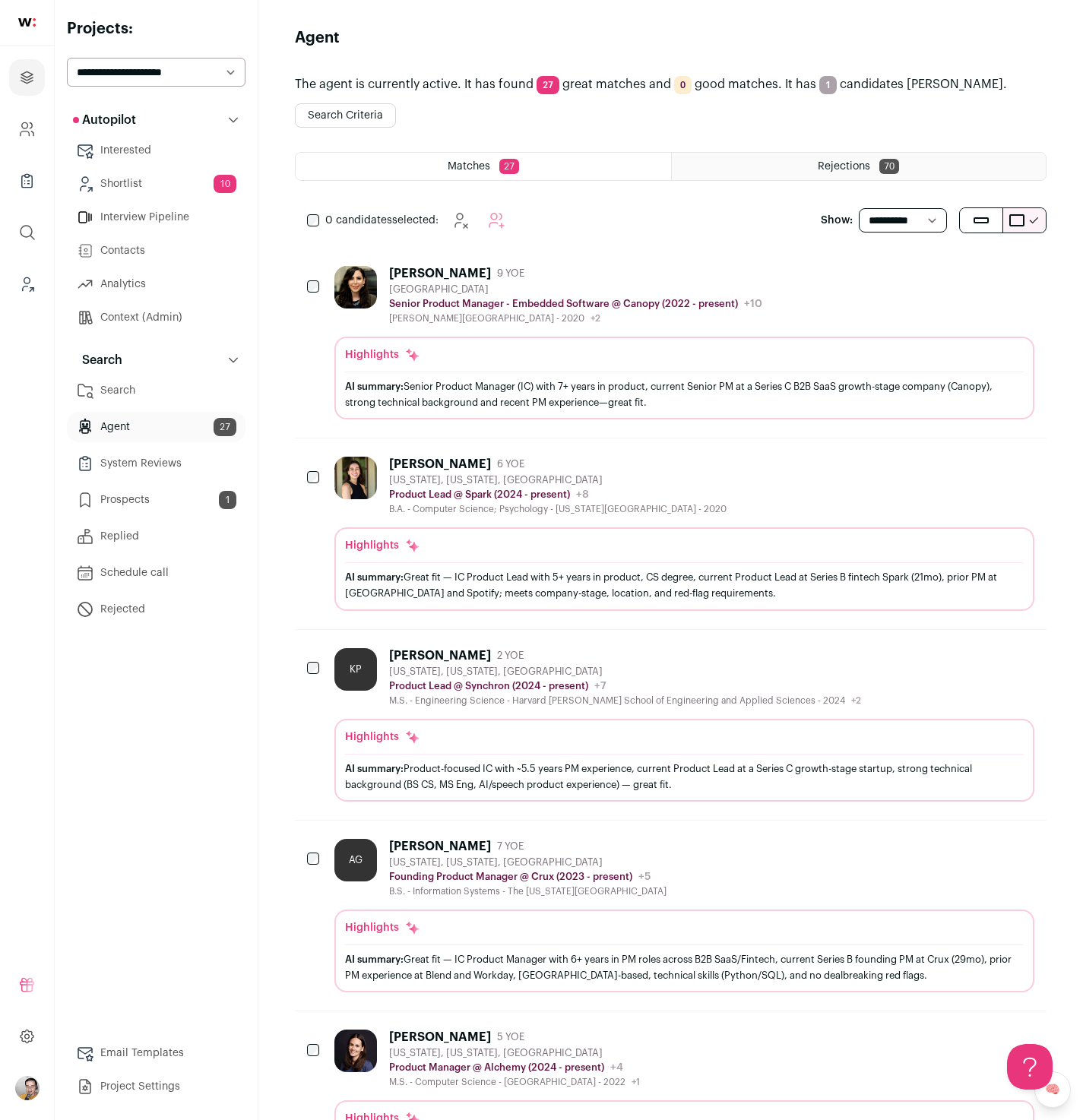
click at [182, 214] on link "Interview Pipeline" at bounding box center [155, 217] width 178 height 30
click at [795, 285] on div "[PERSON_NAME] 9 YOE [GEOGRAPHIC_DATA] Senior Product Manager - Embedded Softwar…" at bounding box center [684, 295] width 700 height 59
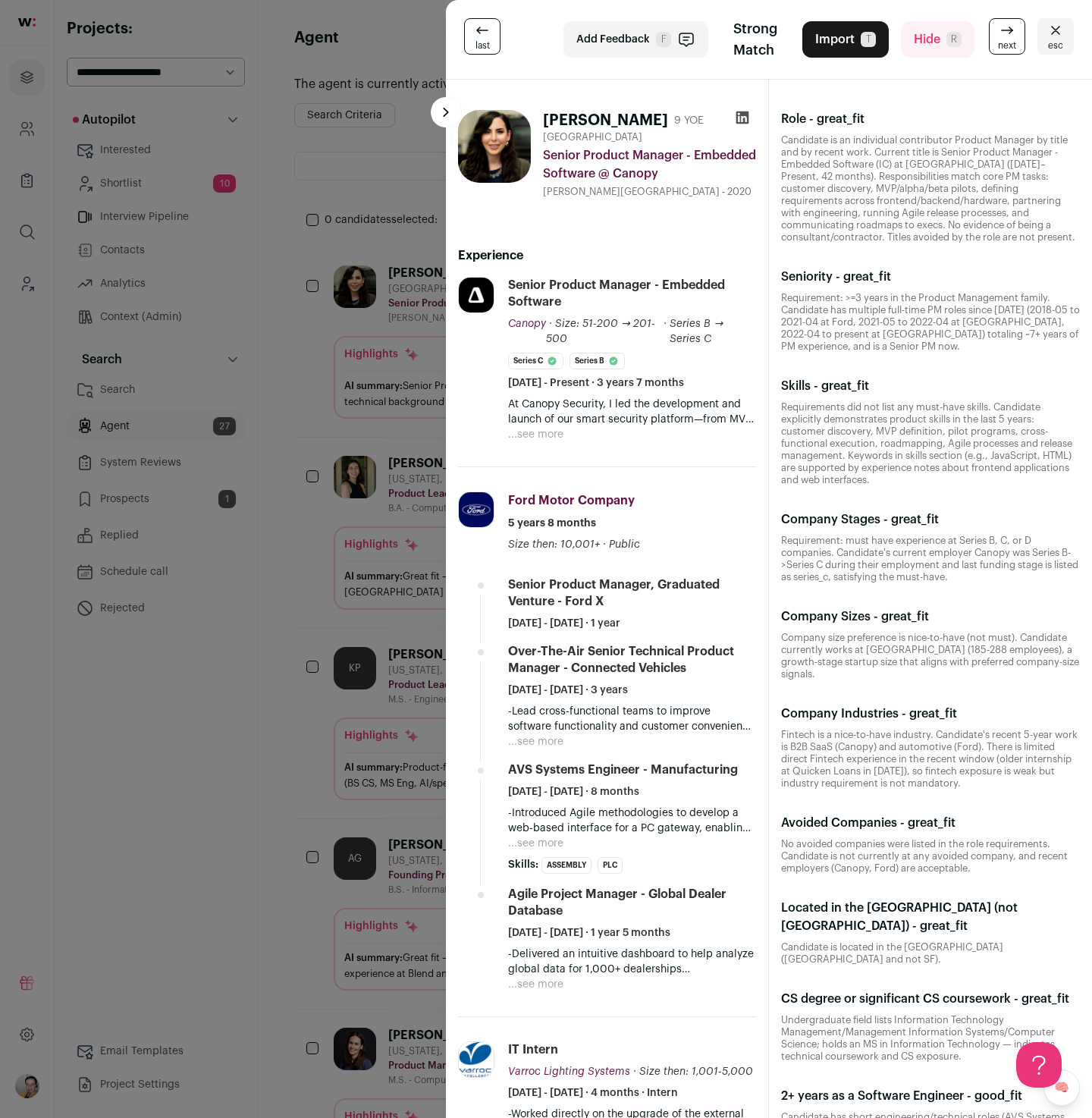
click at [394, 334] on div "last Add Feedback F Strong Match Import T Hide R next esc [PERSON_NAME] 9 YOE […" at bounding box center [546, 559] width 1092 height 1118
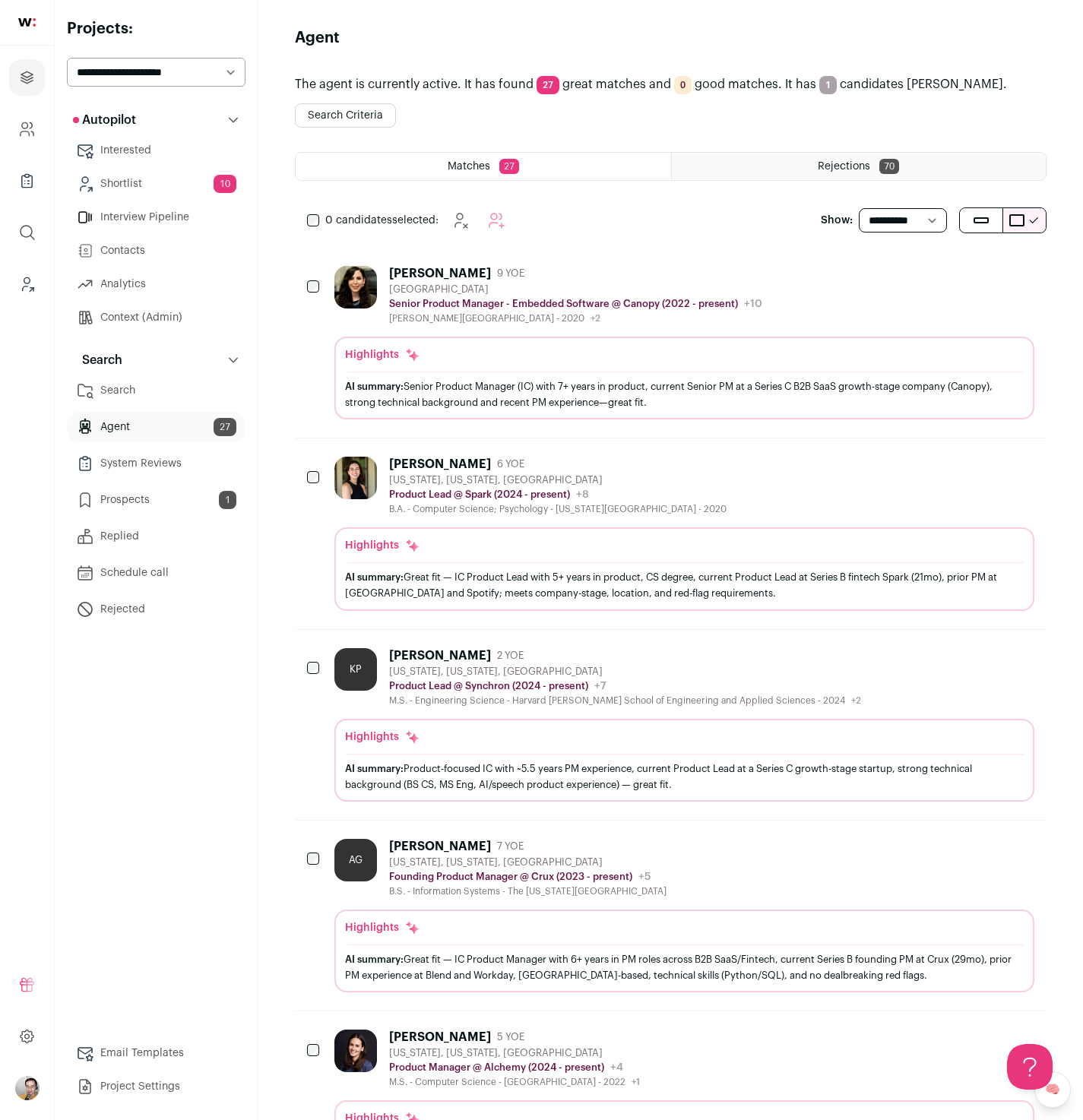
click at [876, 302] on div "[PERSON_NAME] 9 YOE [GEOGRAPHIC_DATA] Senior Product Manager - Embedded Softwar…" at bounding box center [684, 295] width 700 height 59
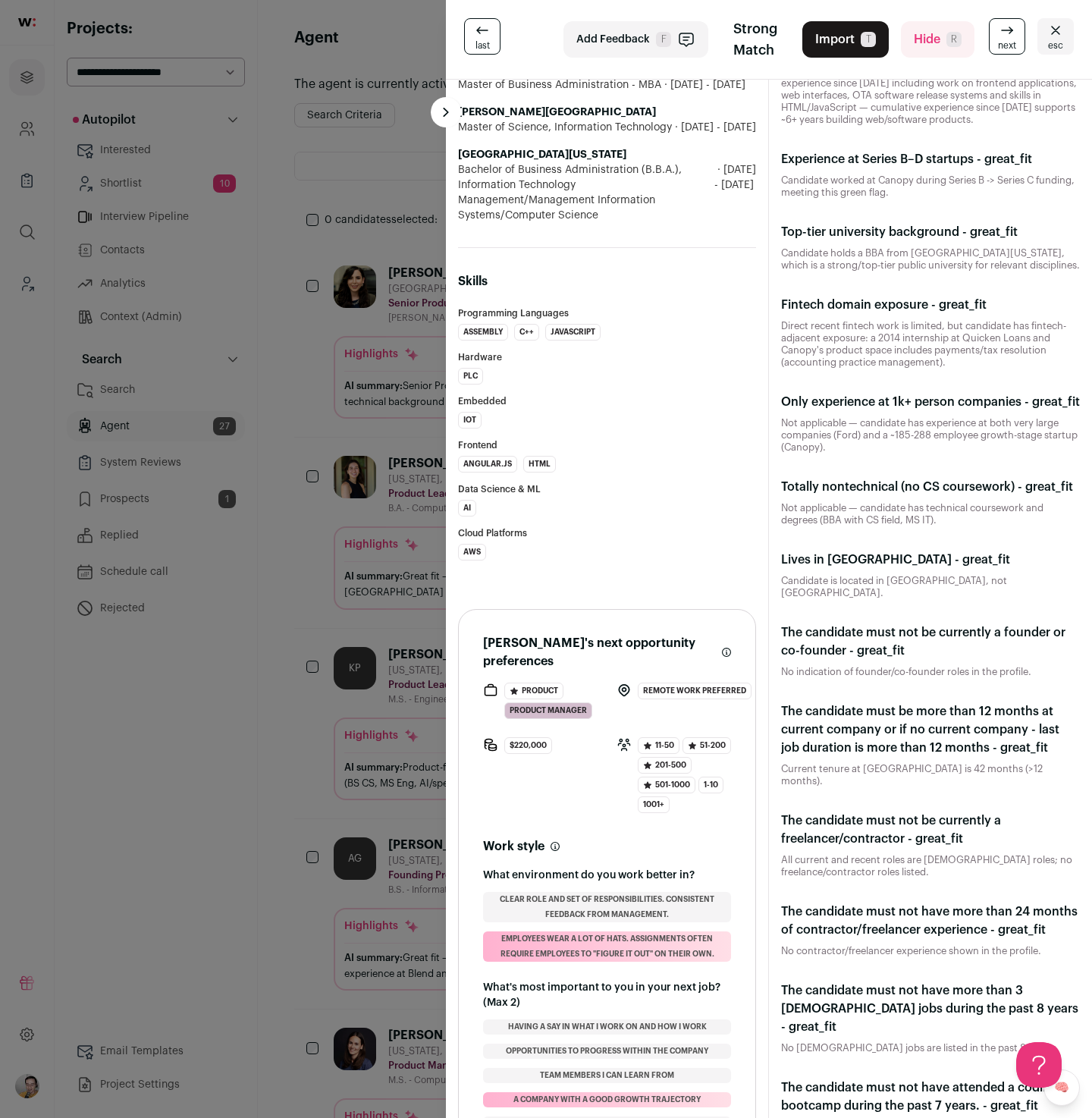
scroll to position [1515, 0]
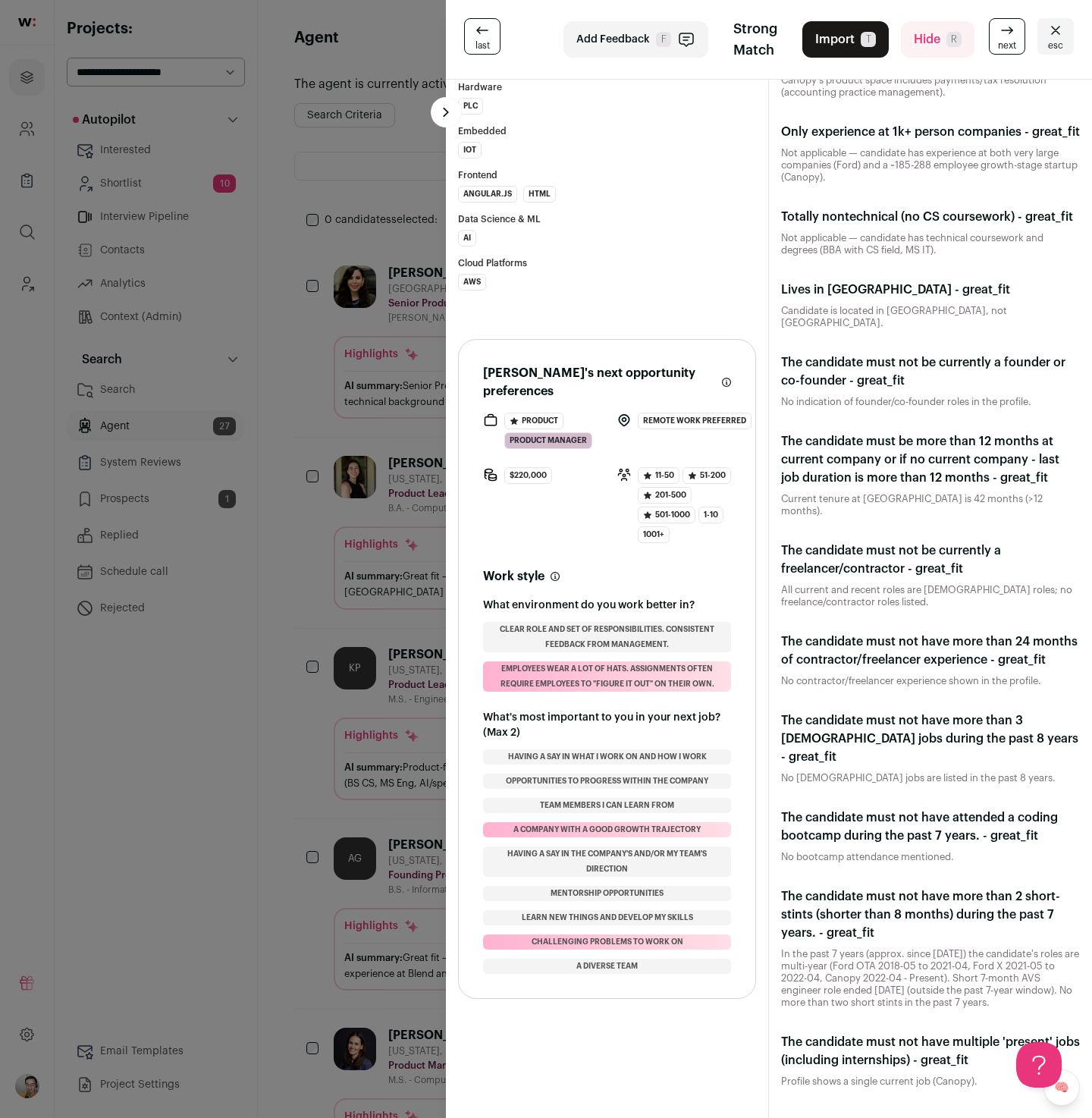
click at [876, 442] on div "The candidate must be more than 12 months at current company or if no current c…" at bounding box center [931, 475] width 323 height 110
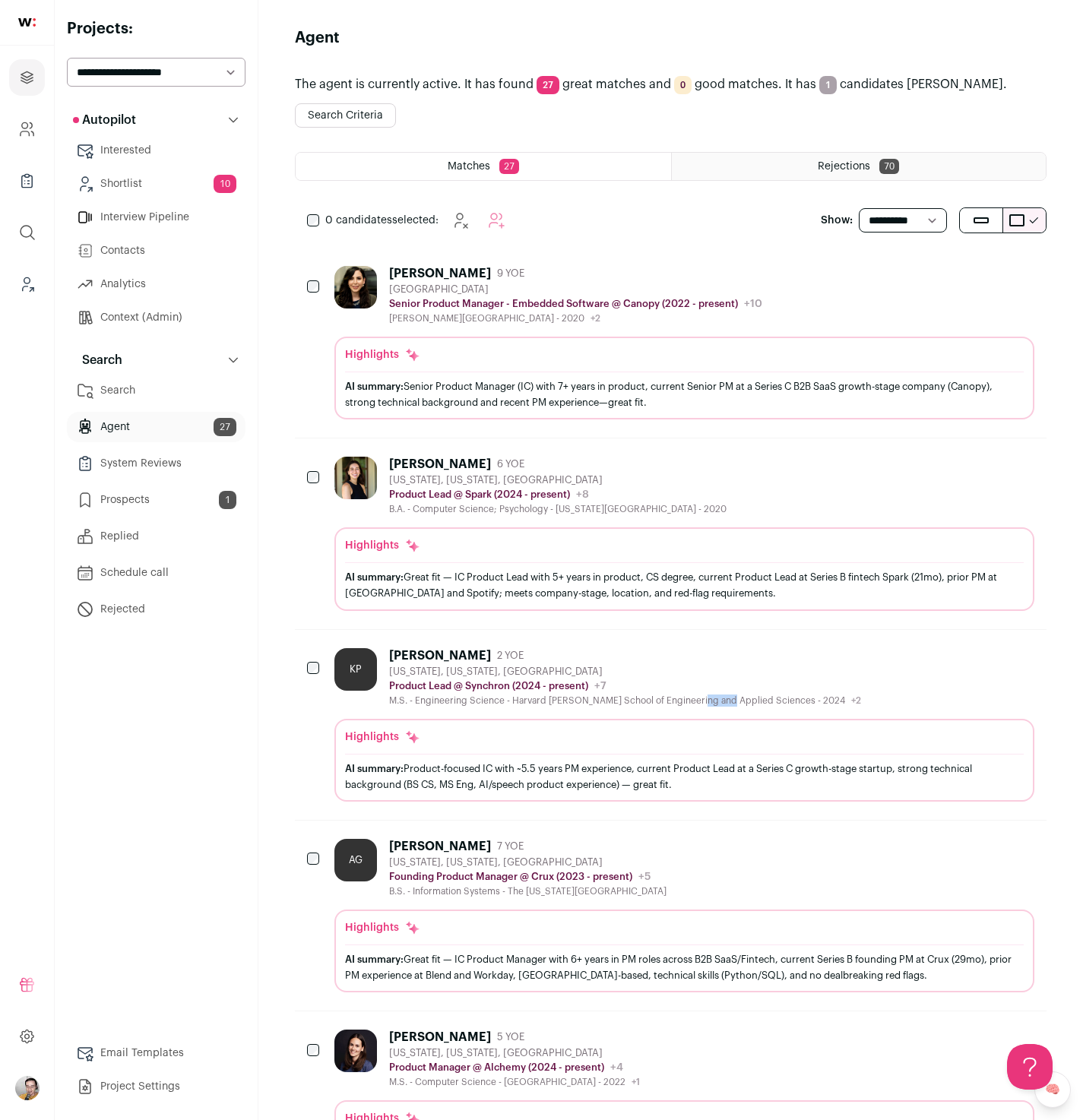
click at [164, 318] on link "Context (Admin)" at bounding box center [155, 317] width 178 height 30
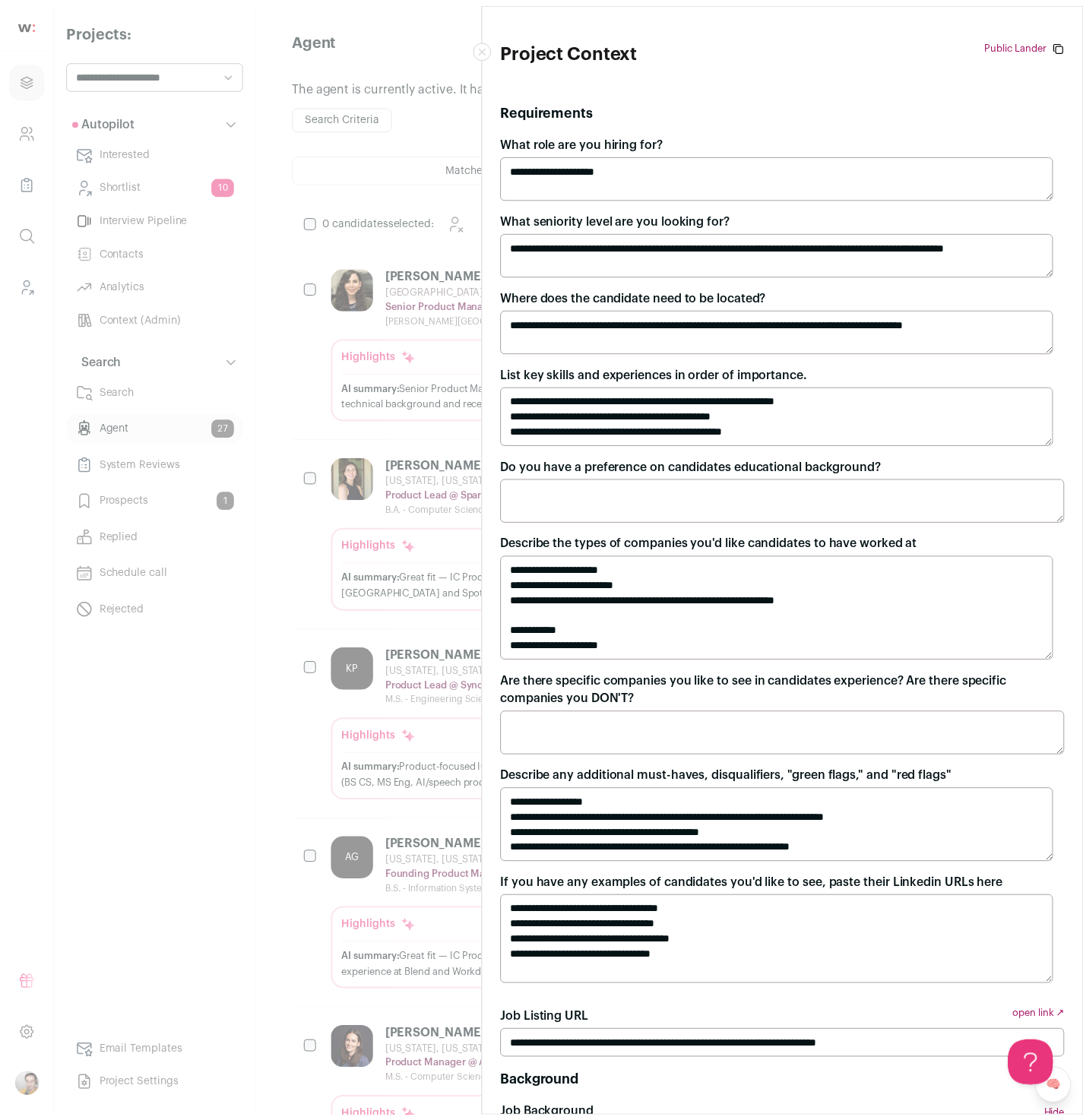
scroll to position [10, 0]
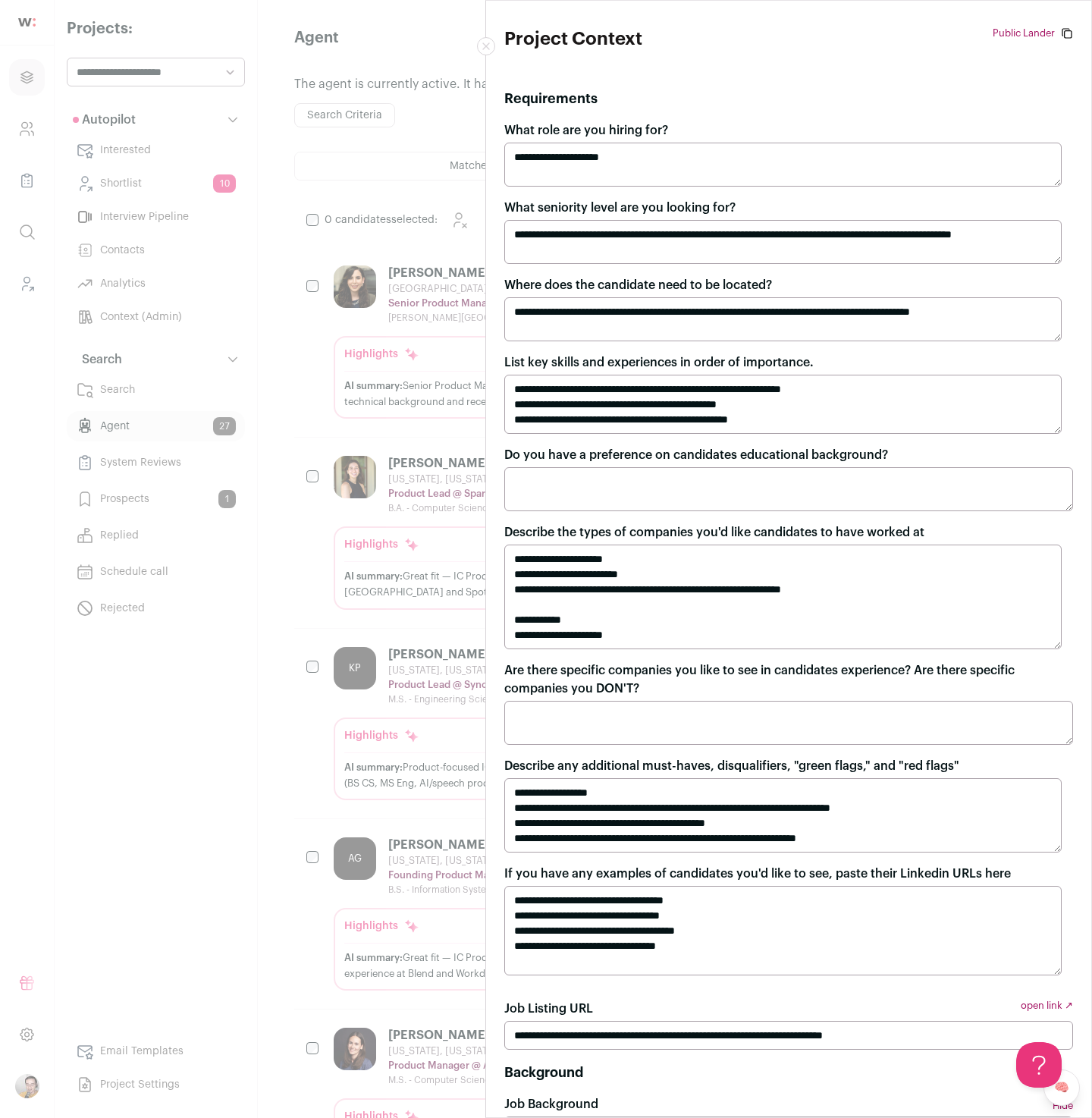
click at [208, 655] on div "**********" at bounding box center [546, 559] width 1092 height 1118
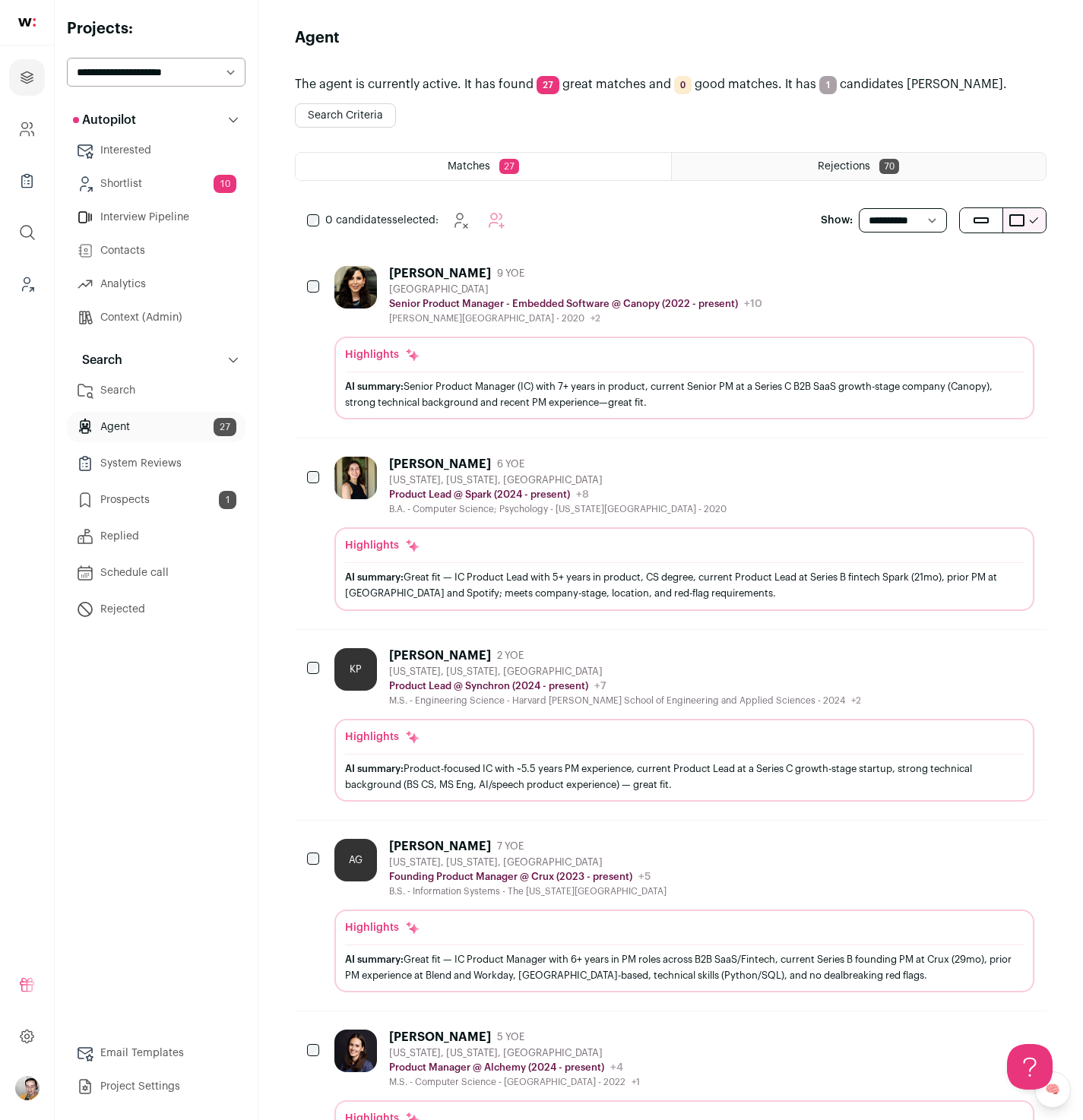
click at [882, 172] on span "70" at bounding box center [889, 166] width 20 height 16
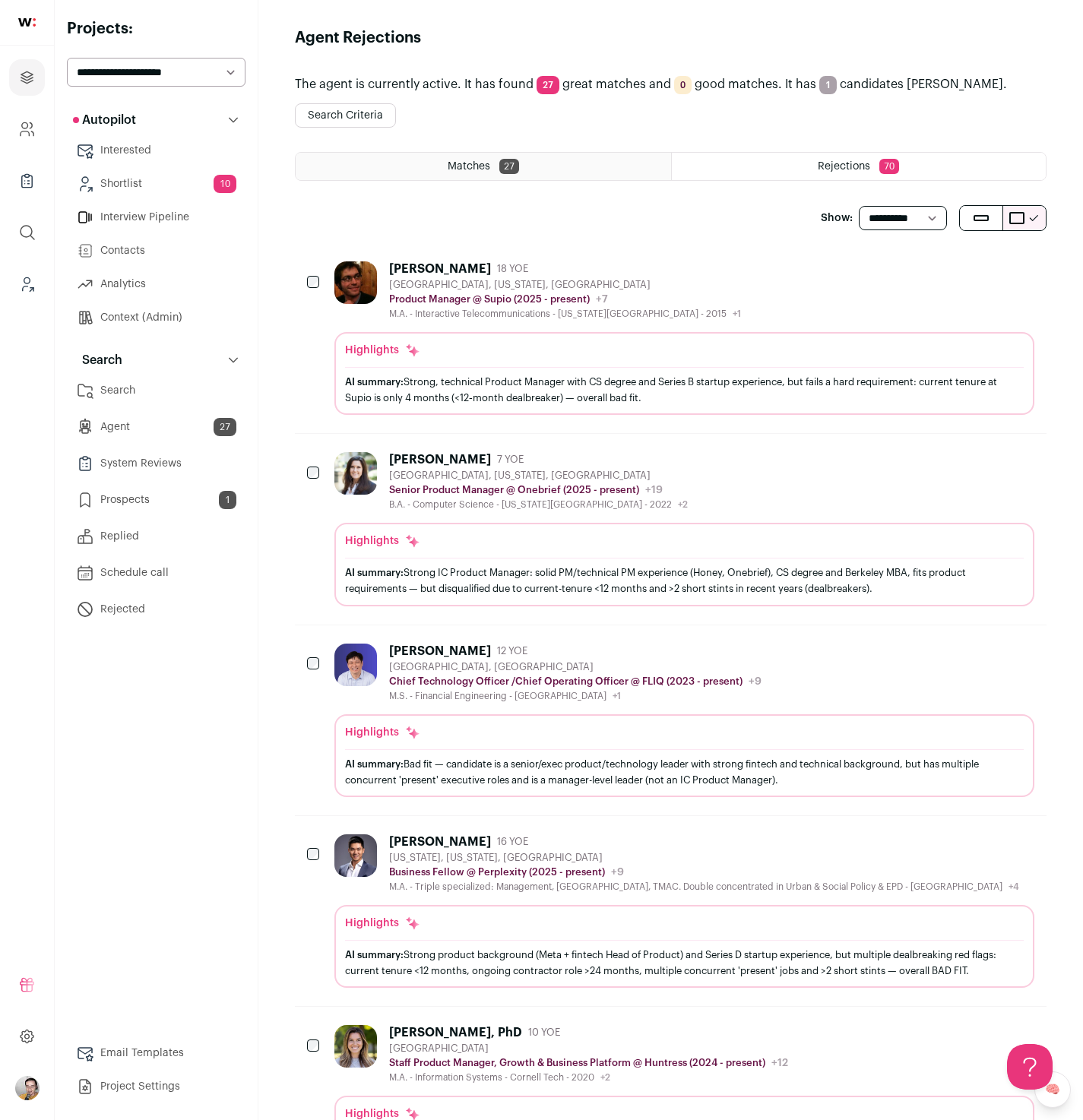
click at [528, 171] on div "Matches 27" at bounding box center [483, 166] width 376 height 27
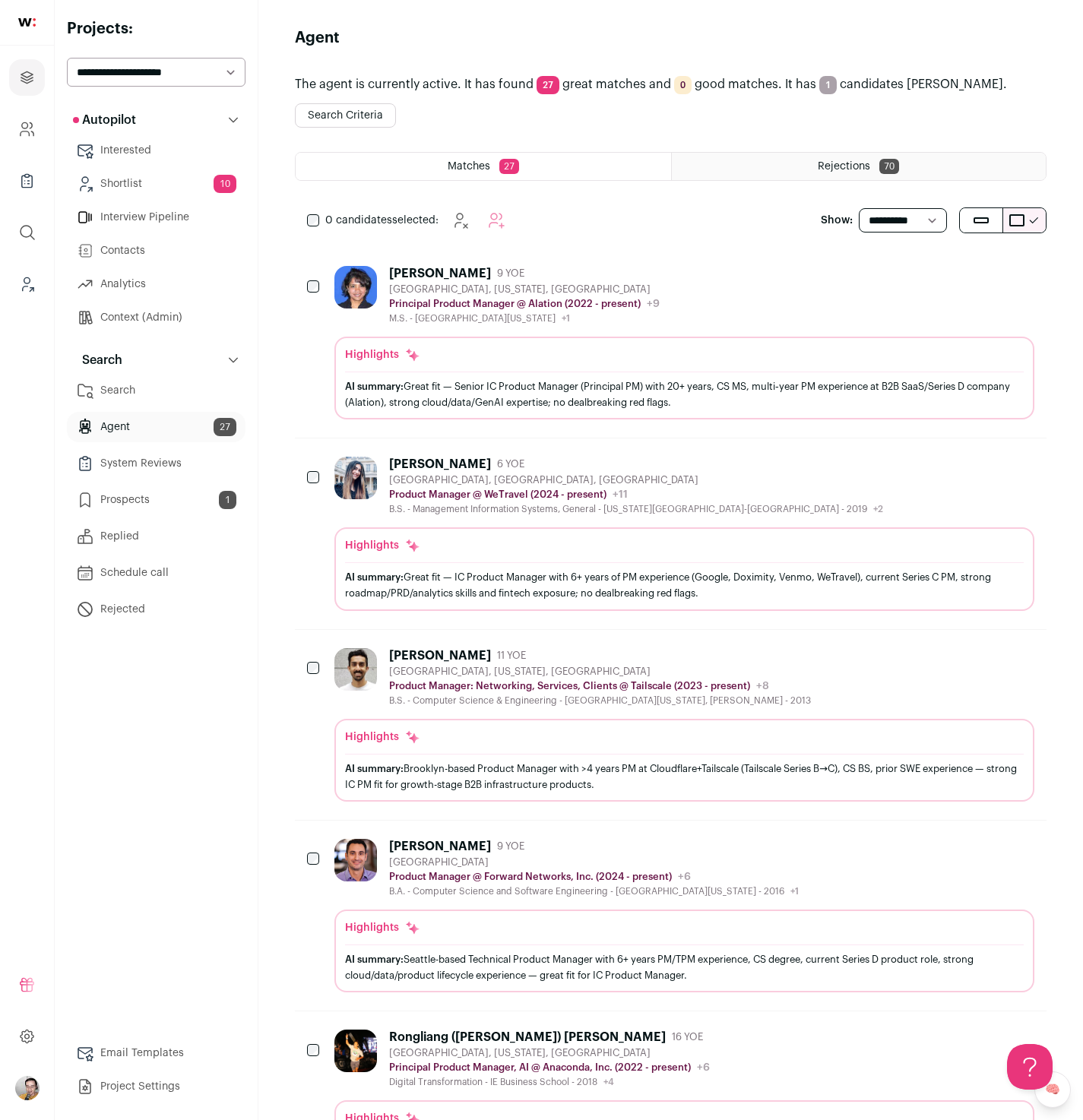
click at [353, 120] on button "Search Criteria" at bounding box center [345, 115] width 102 height 25
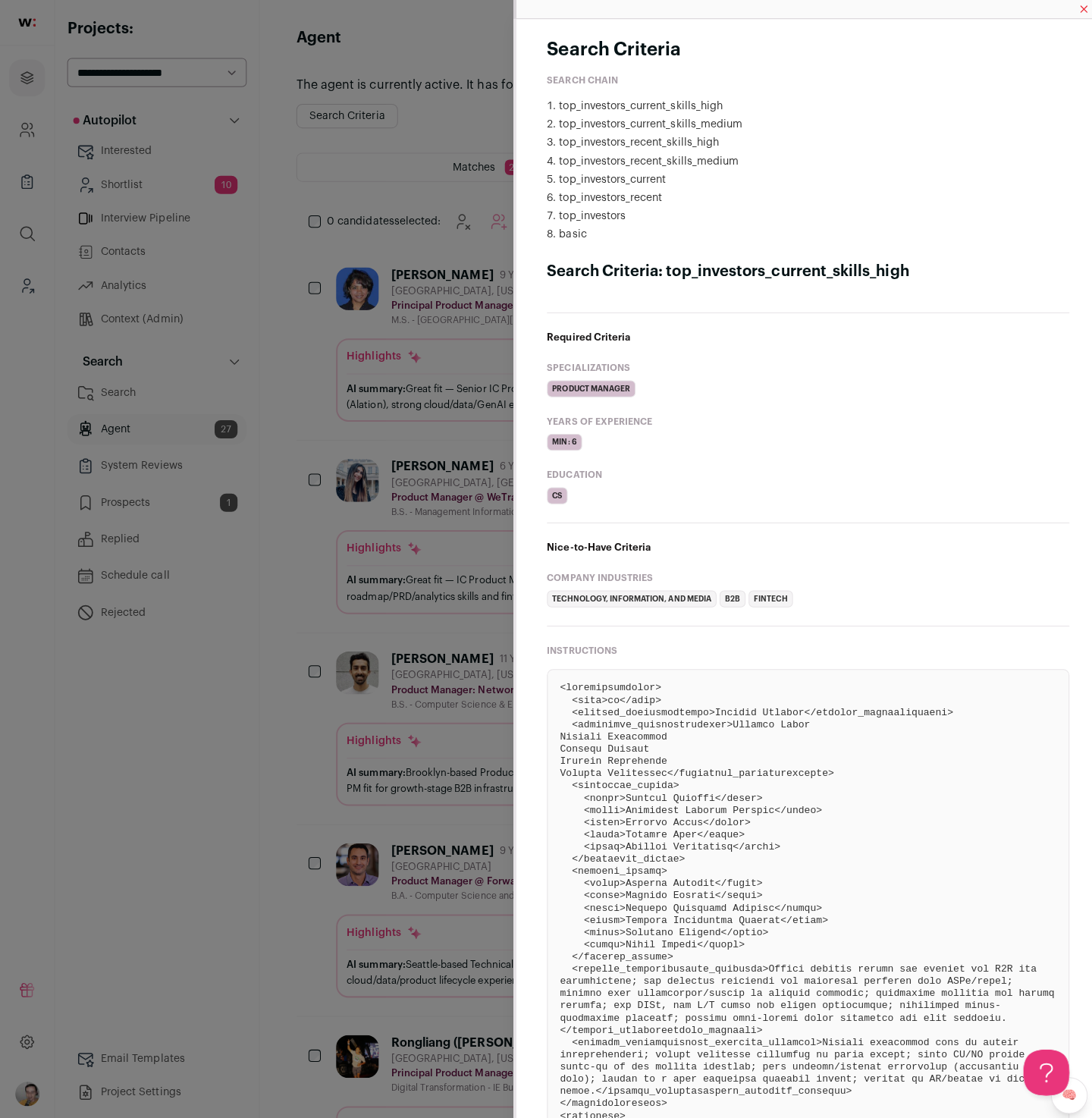
click at [352, 120] on div "Search Criteria Search Chain top_investors_current_skills_high top_investors_cu…" at bounding box center [546, 559] width 1092 height 1118
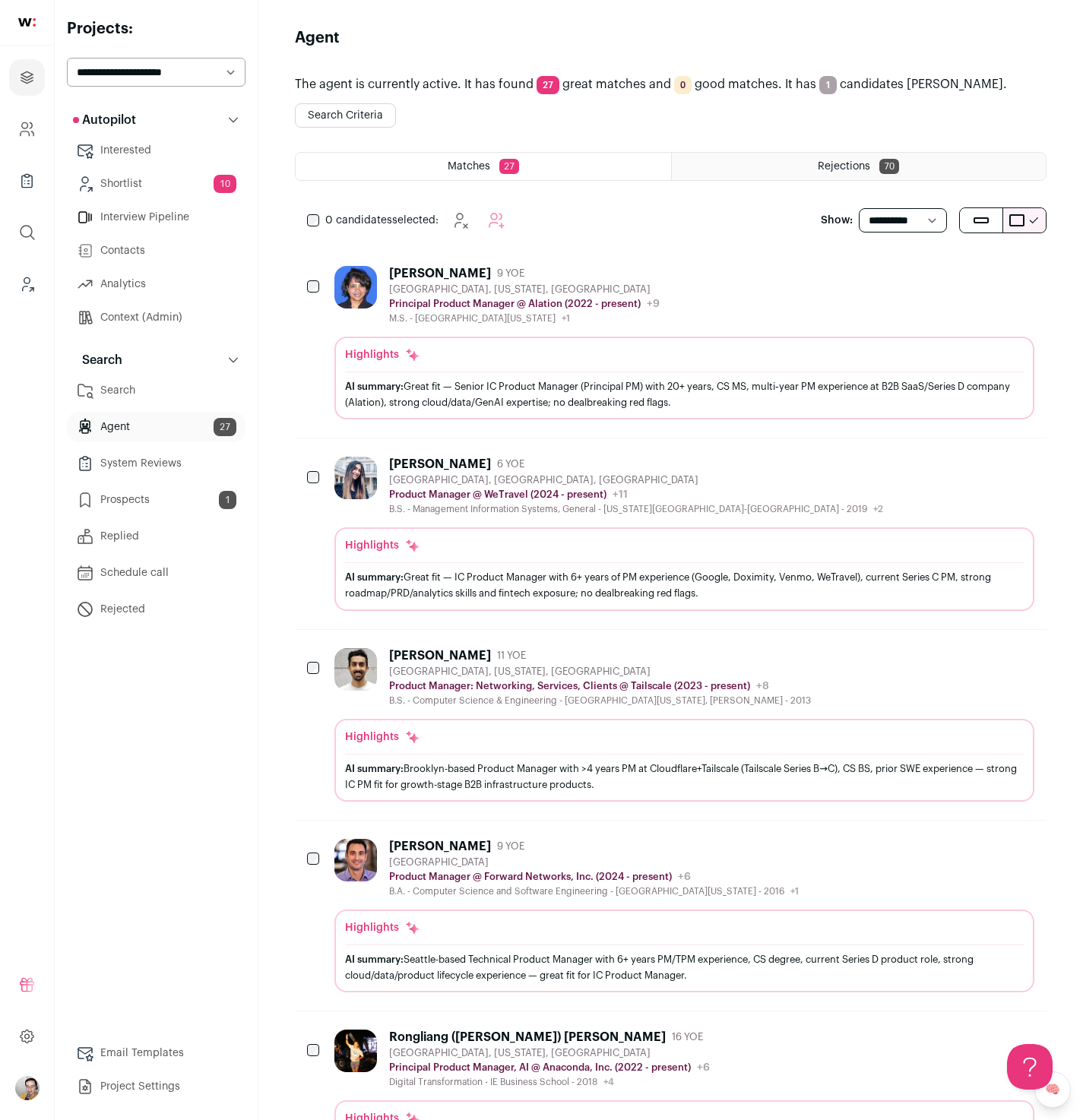
click at [369, 101] on div "The agent is currently active. It has found 27 great matches and 0 good matches…" at bounding box center [670, 97] width 752 height 60
click at [370, 110] on button "Search Criteria" at bounding box center [345, 115] width 102 height 25
click at [874, 155] on div "Rejections 70" at bounding box center [860, 166] width 375 height 27
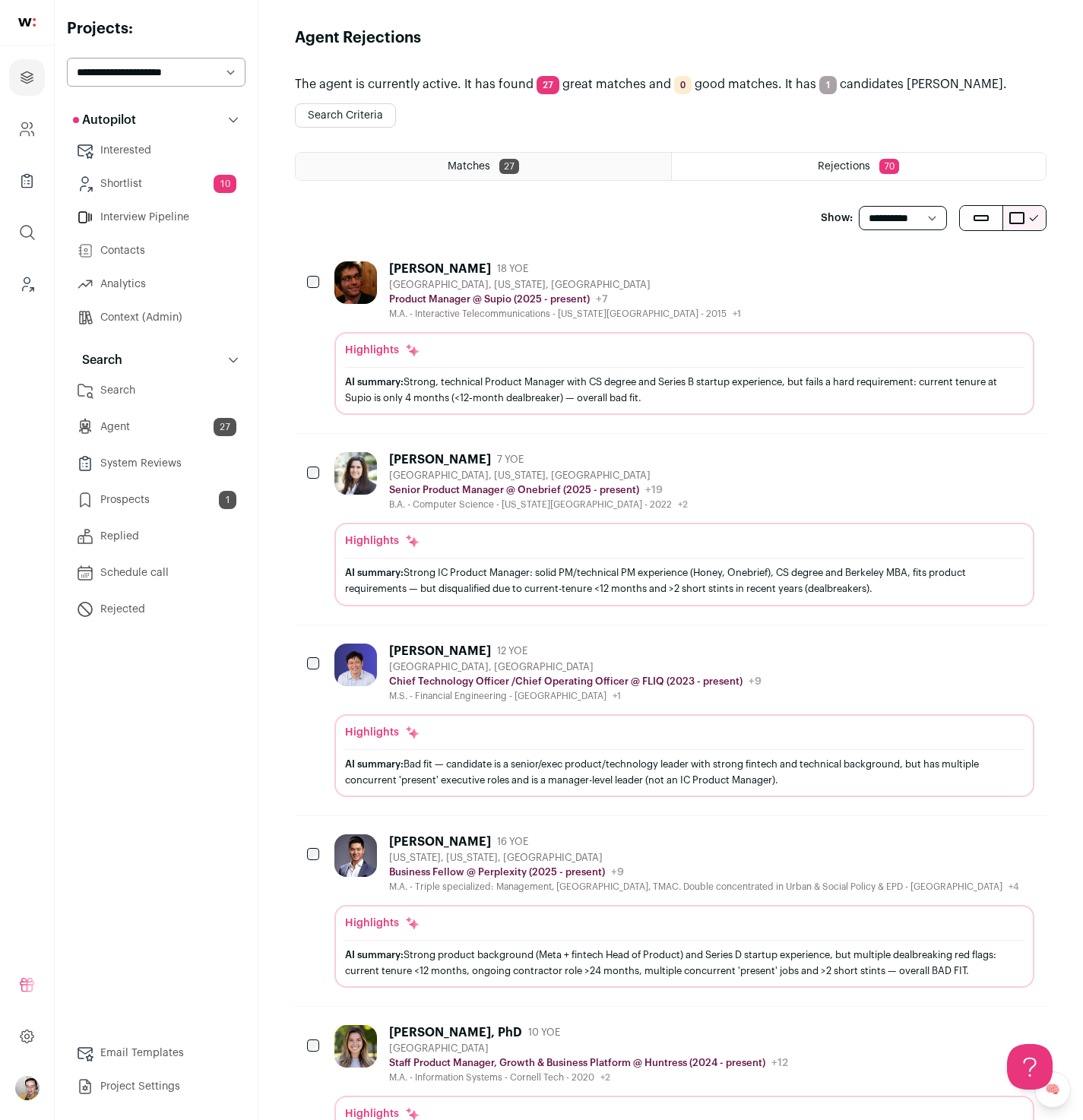
click at [508, 161] on html "Projects Company and ATS Settings Company Lists (Experimental) Global Search Le…" at bounding box center [542, 1114] width 1083 height 2228
click at [506, 172] on span "27" at bounding box center [509, 166] width 20 height 16
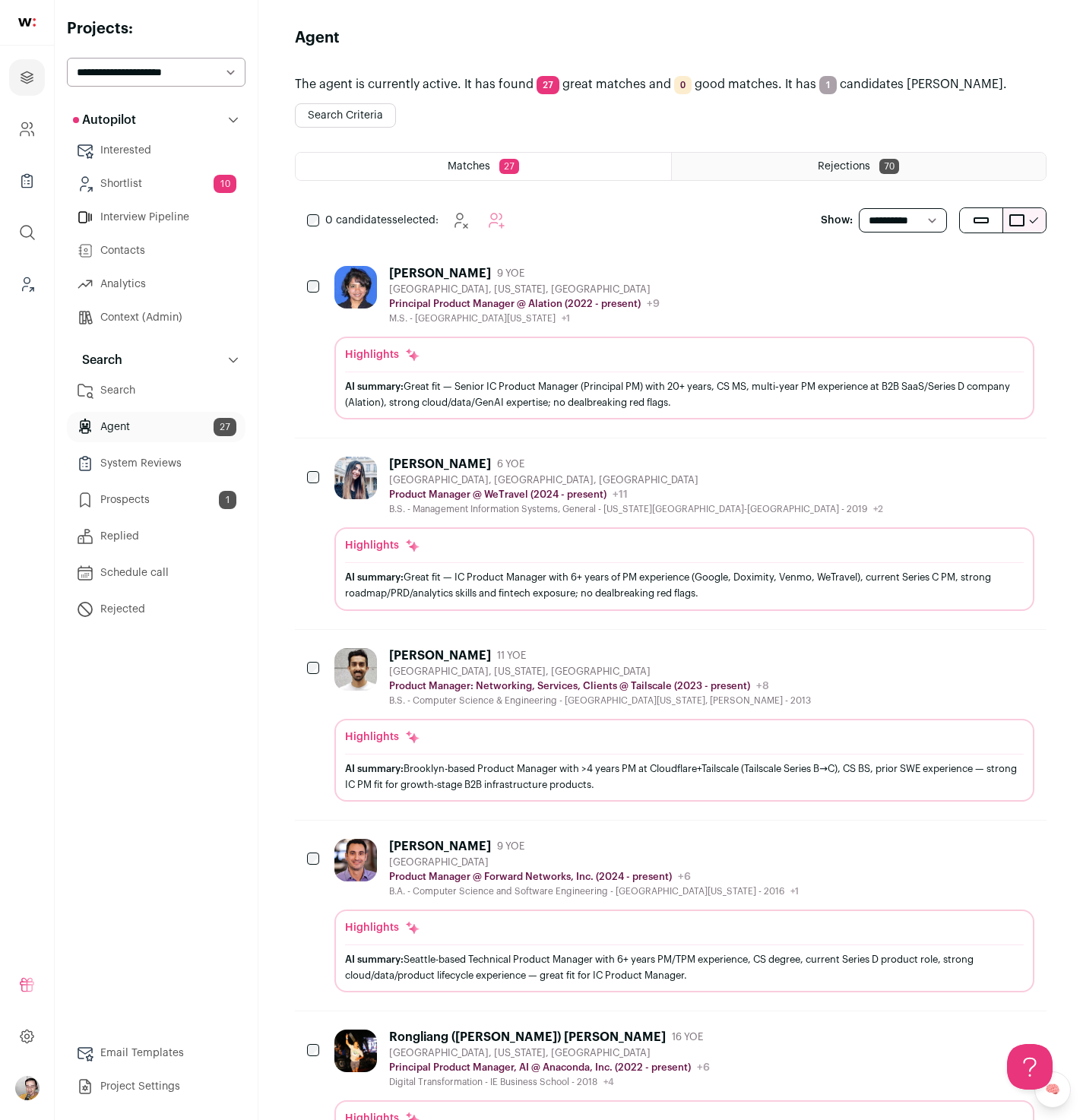
click at [172, 304] on link "Context (Admin)" at bounding box center [155, 317] width 178 height 30
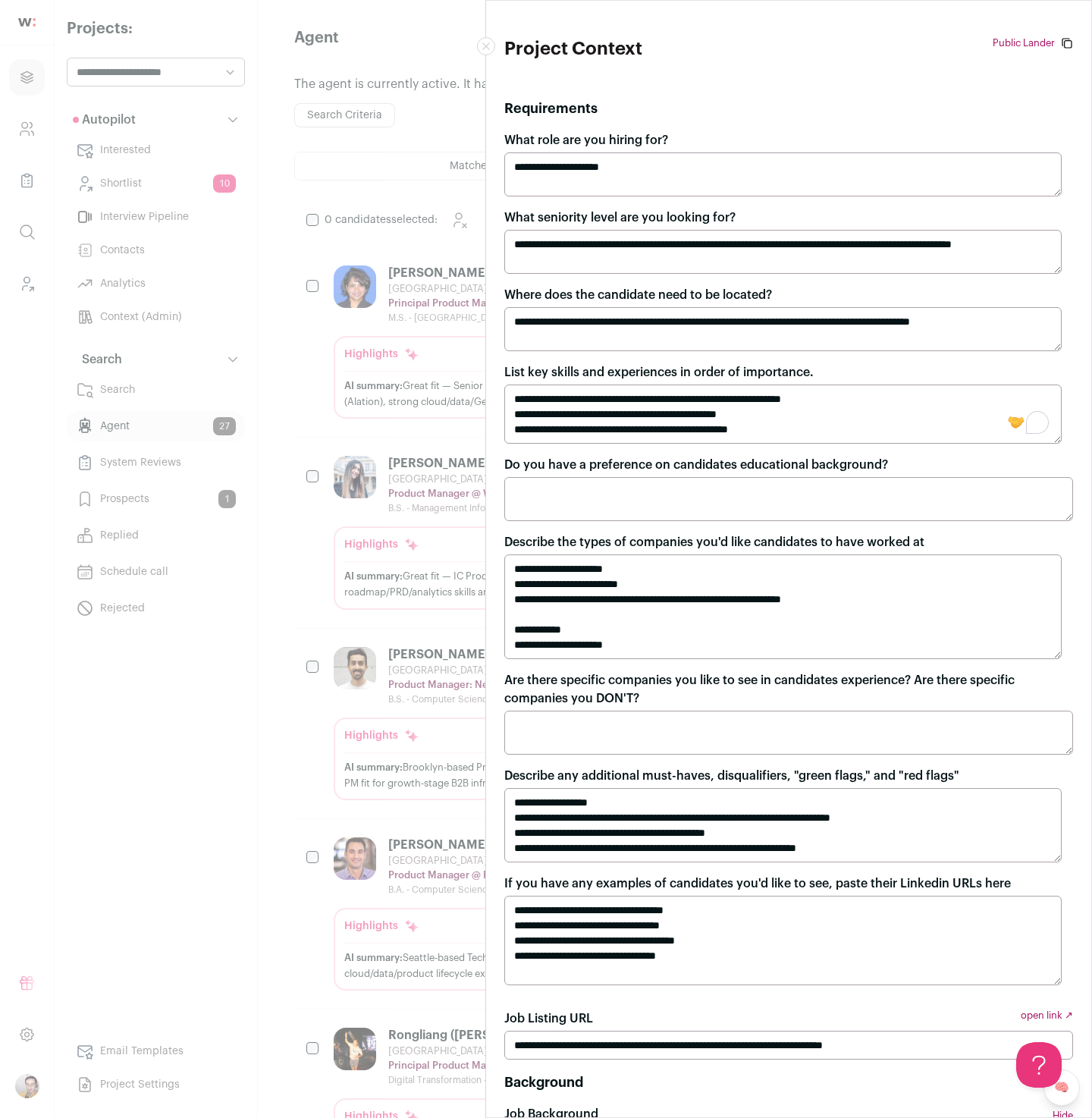
click at [259, 617] on div "**********" at bounding box center [546, 559] width 1092 height 1118
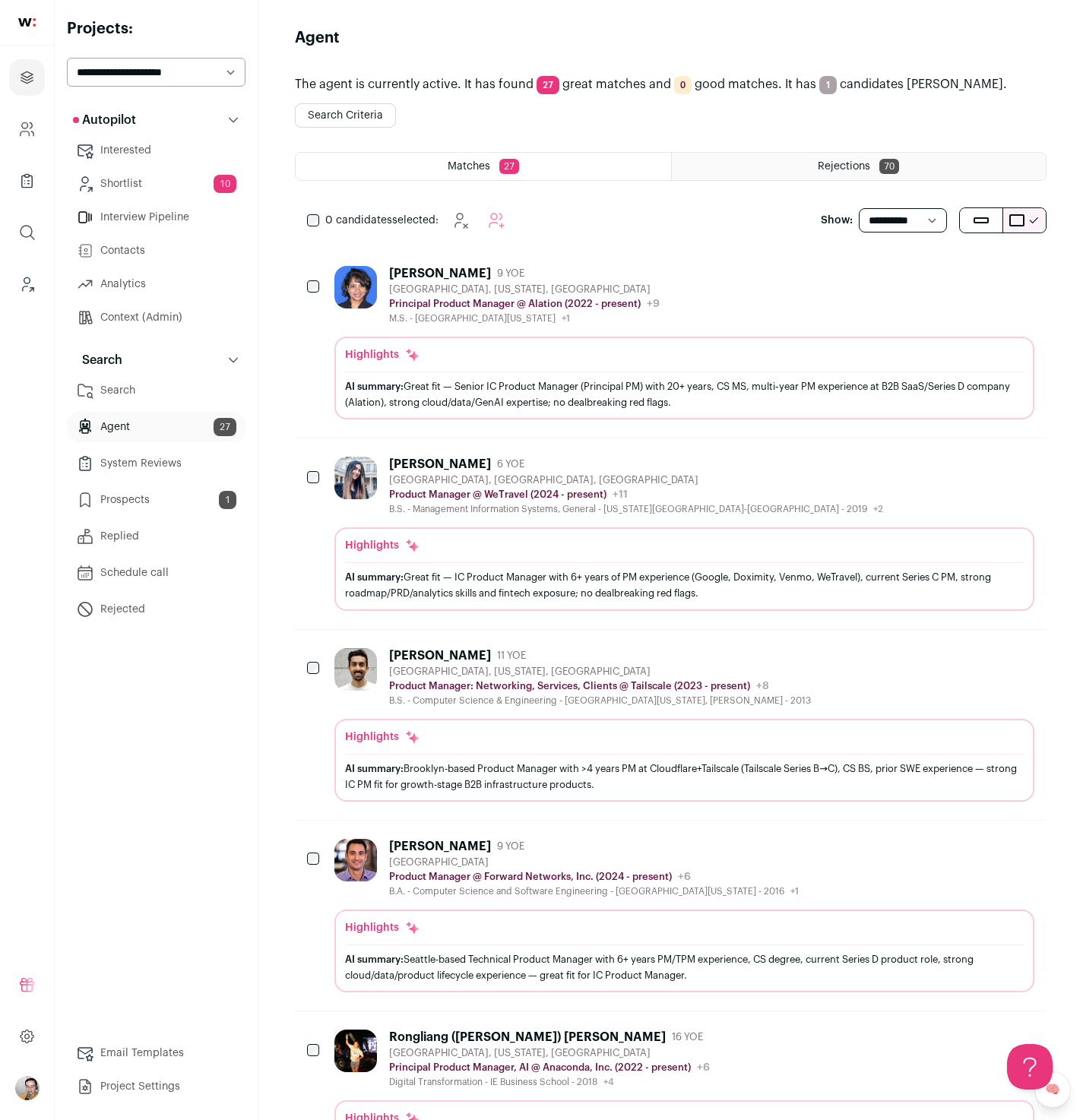
click at [160, 313] on link "Context (Admin)" at bounding box center [155, 317] width 178 height 30
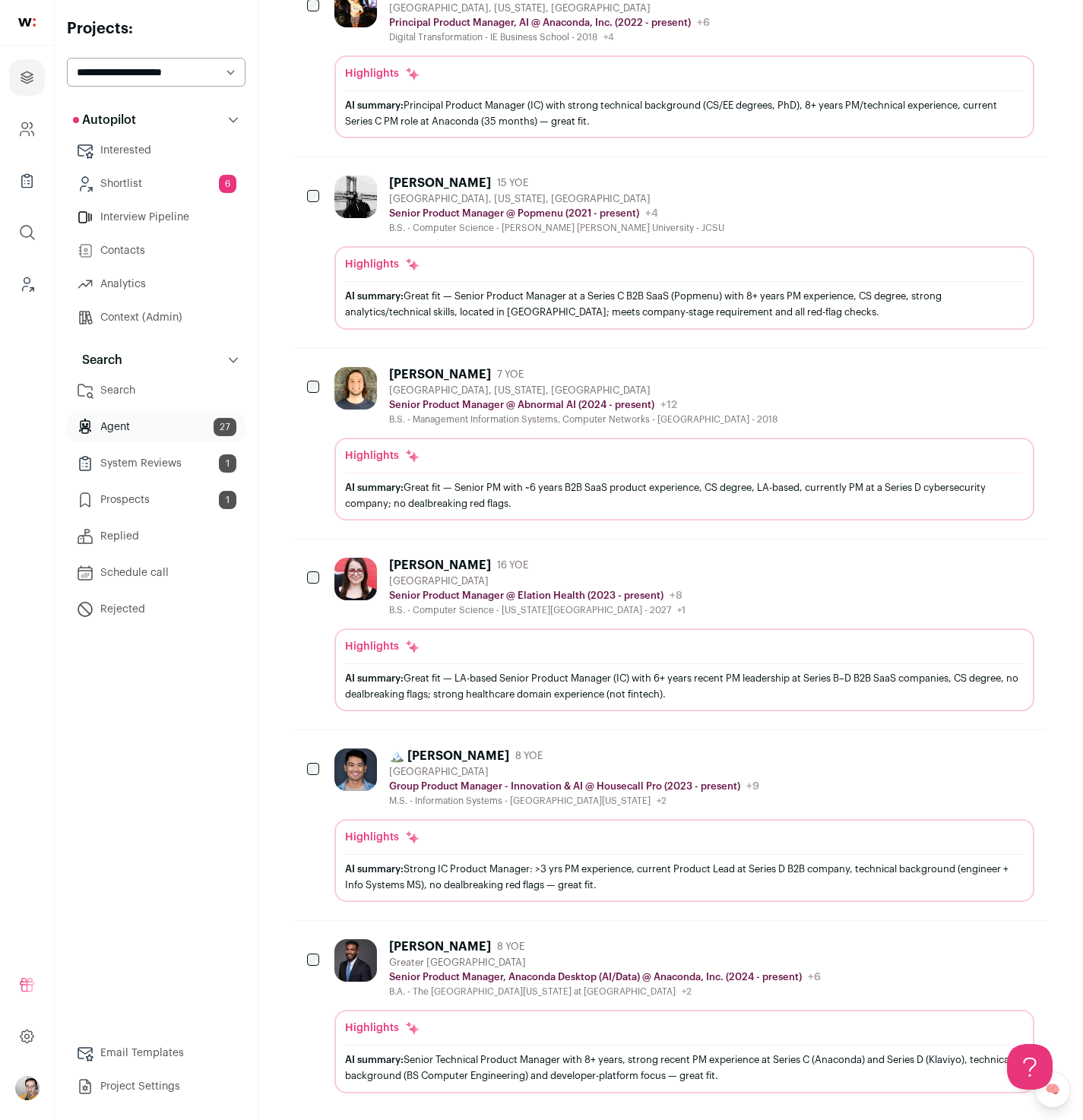
scroll to position [1112, 0]
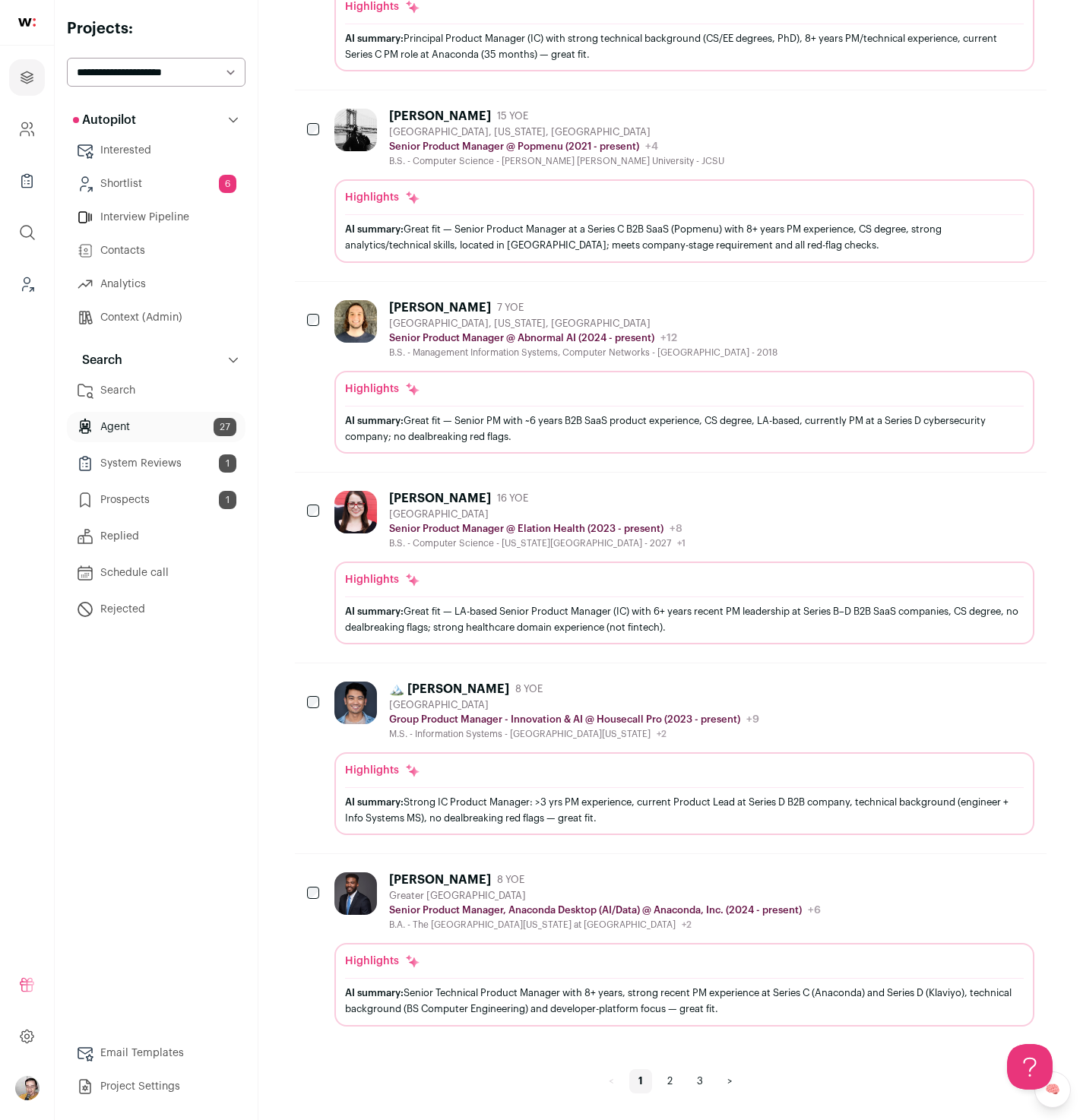
click at [672, 1080] on link "2" at bounding box center [670, 1081] width 24 height 25
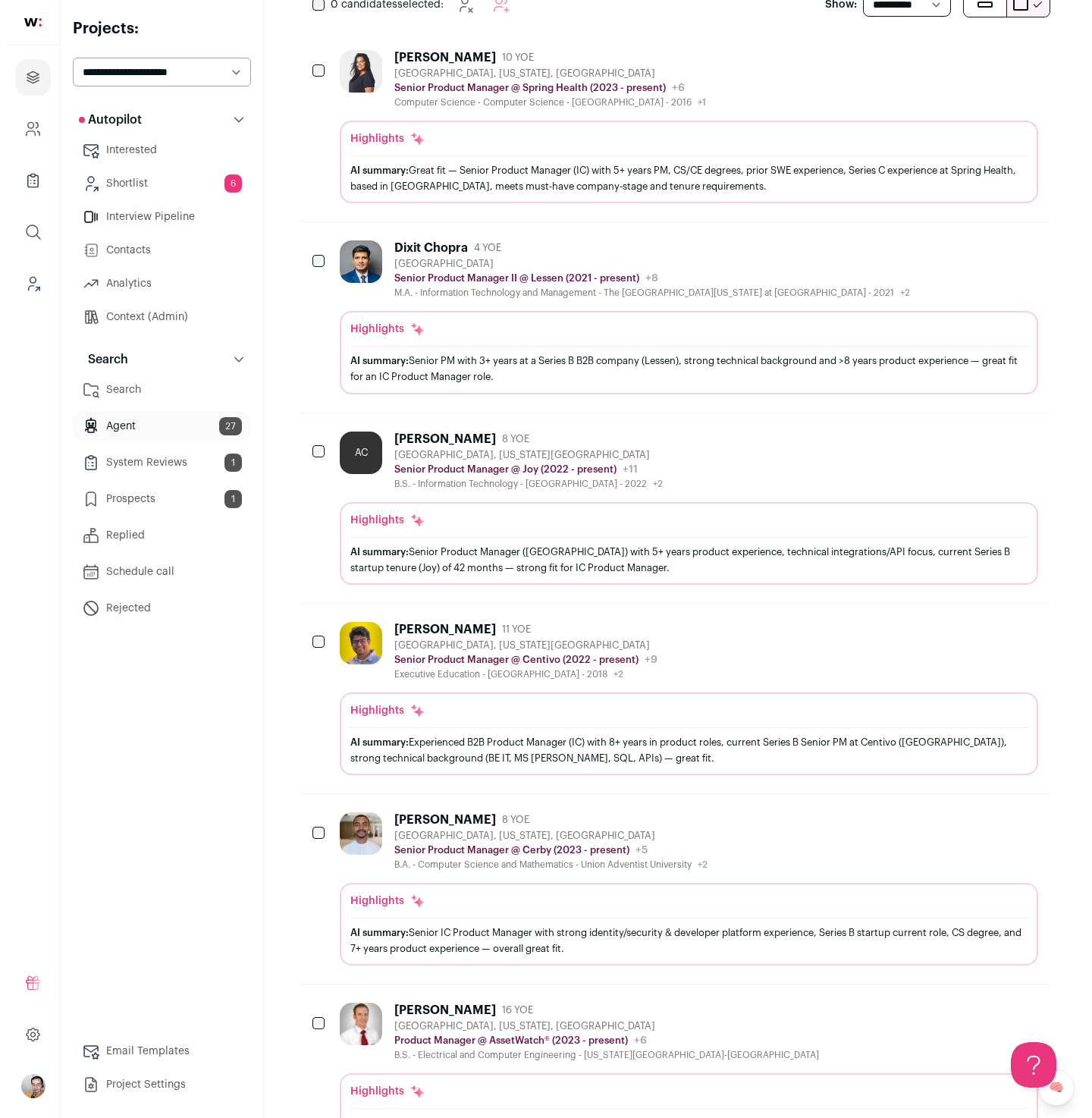
scroll to position [294, 0]
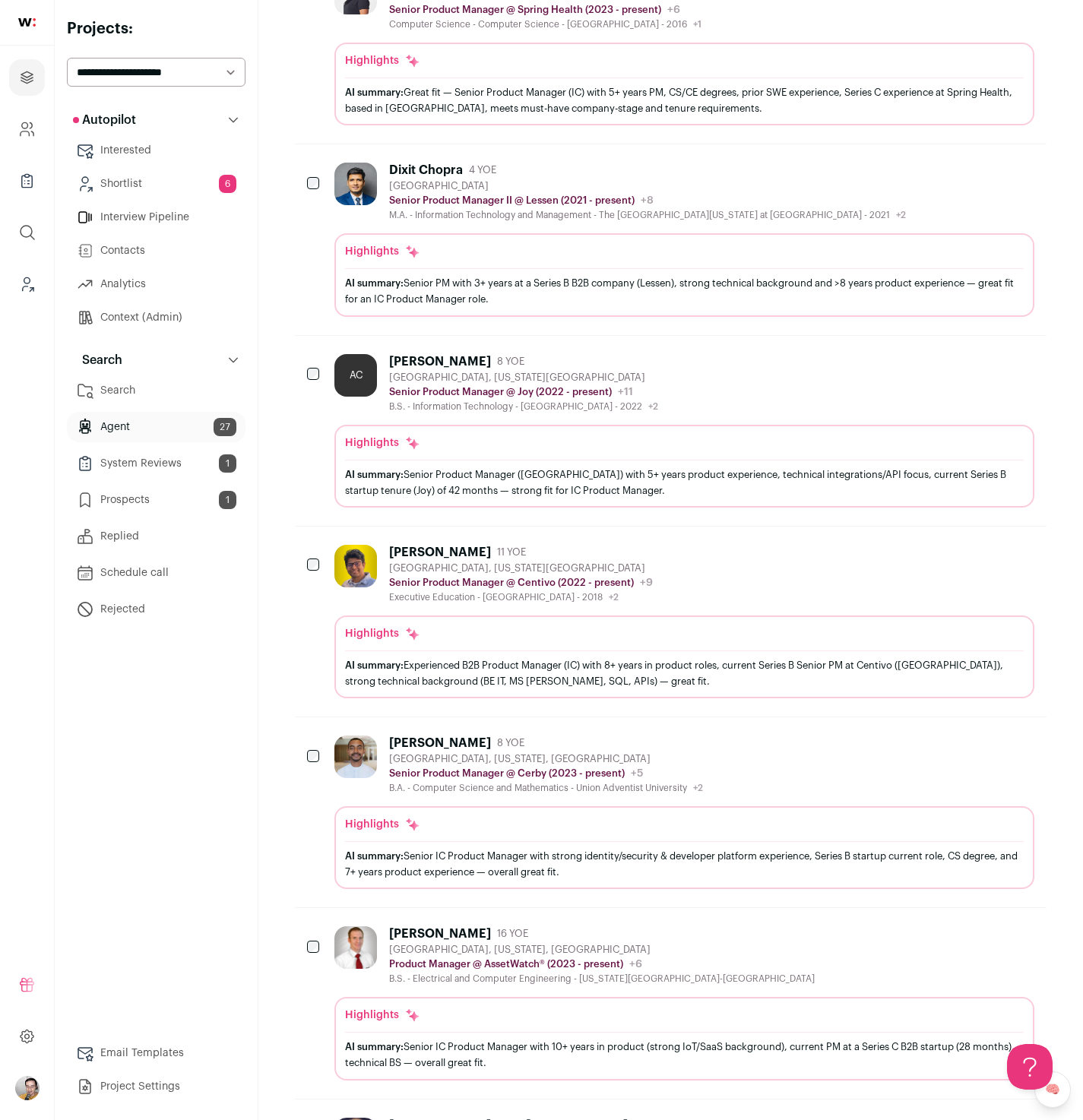
click at [744, 557] on div "Shiben Naik 11 YOE Austin, Texas Metropolitan Area Senior Product Manager @ Cen…" at bounding box center [684, 574] width 700 height 59
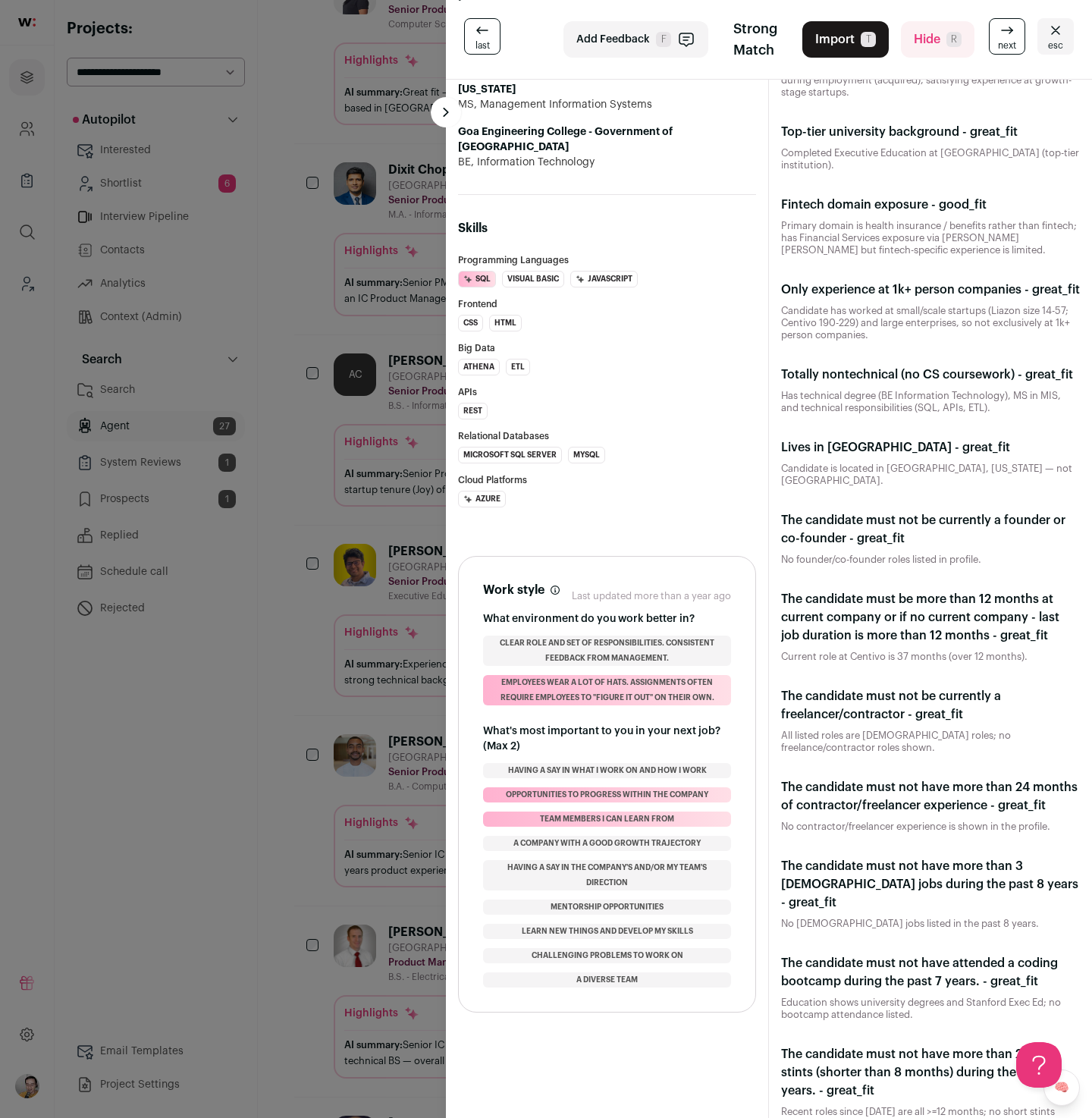
scroll to position [1297, 0]
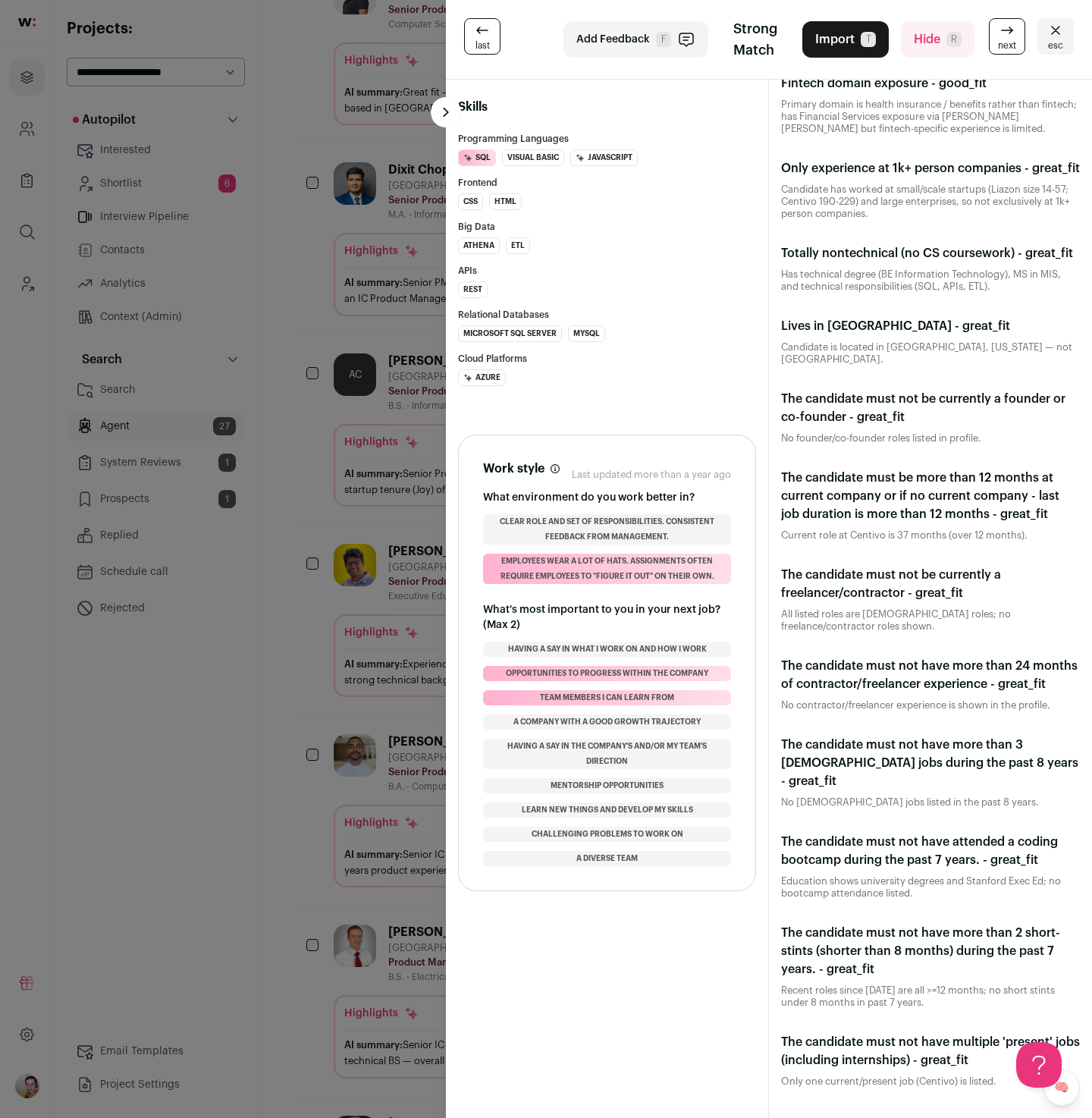
click at [850, 632] on p "All listed roles are full-time employee roles; no freelance/contractor roles sh…" at bounding box center [930, 620] width 298 height 25
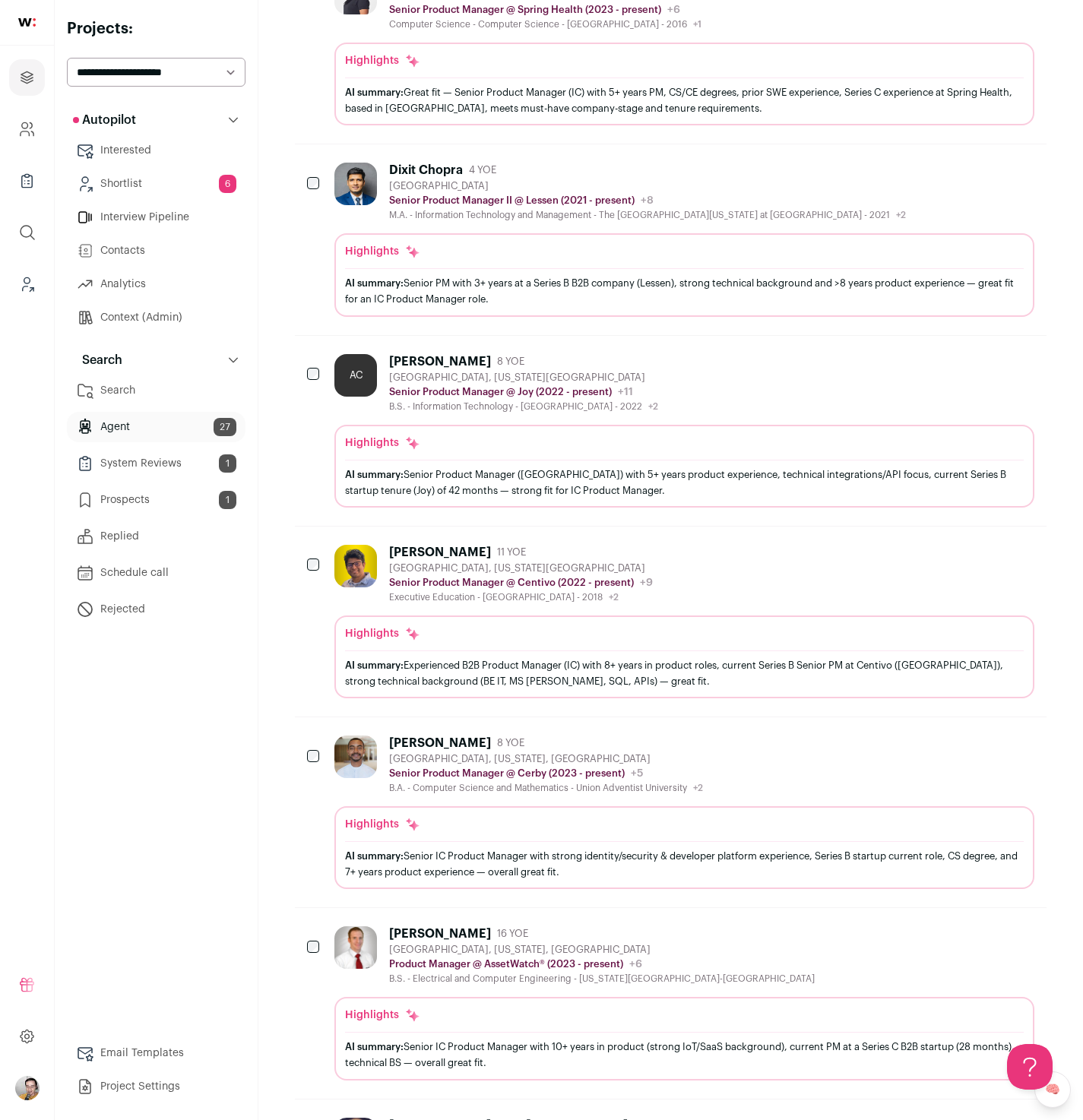
scroll to position [0, 0]
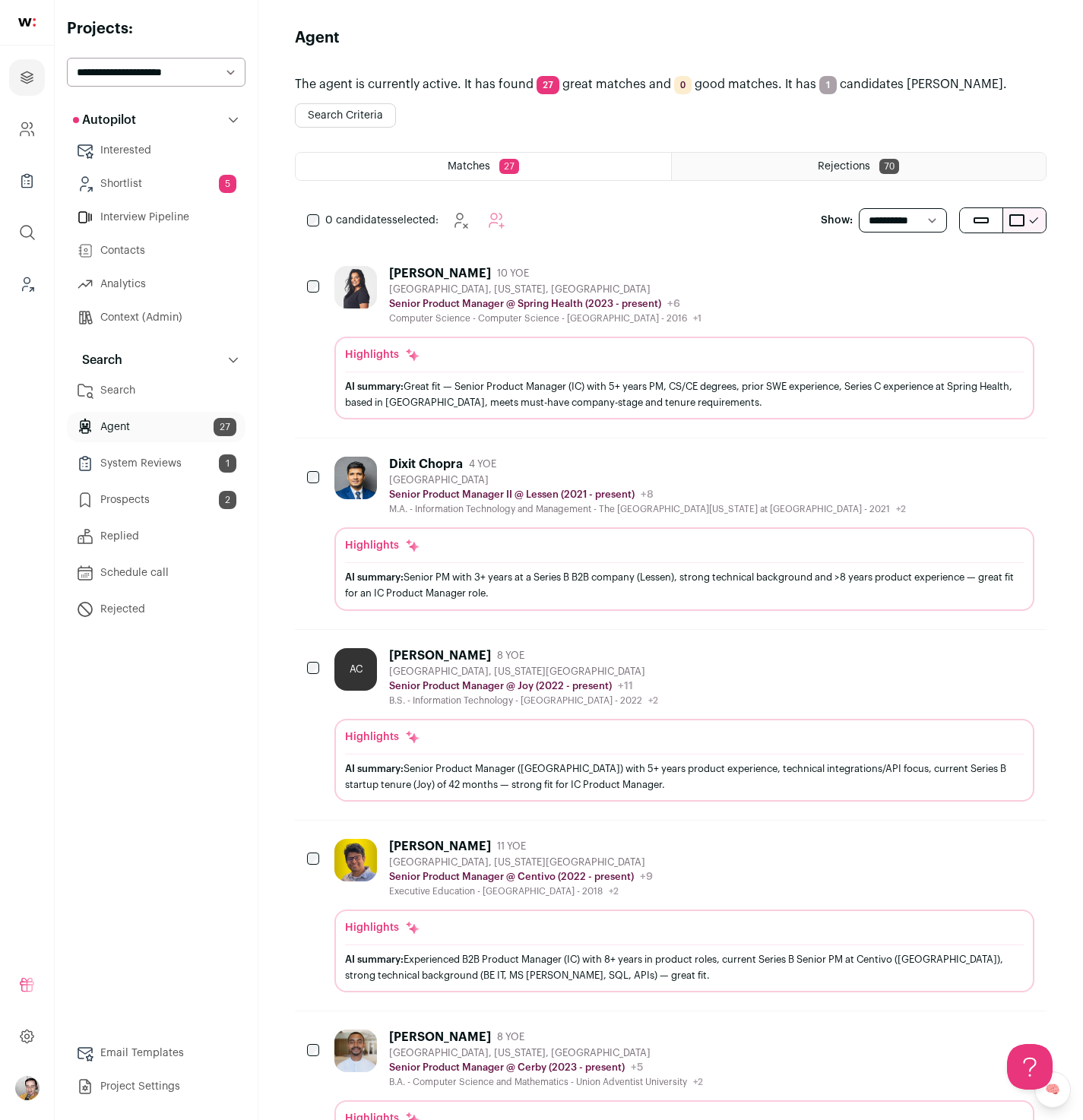
click at [850, 173] on div "Rejections 70" at bounding box center [860, 166] width 375 height 27
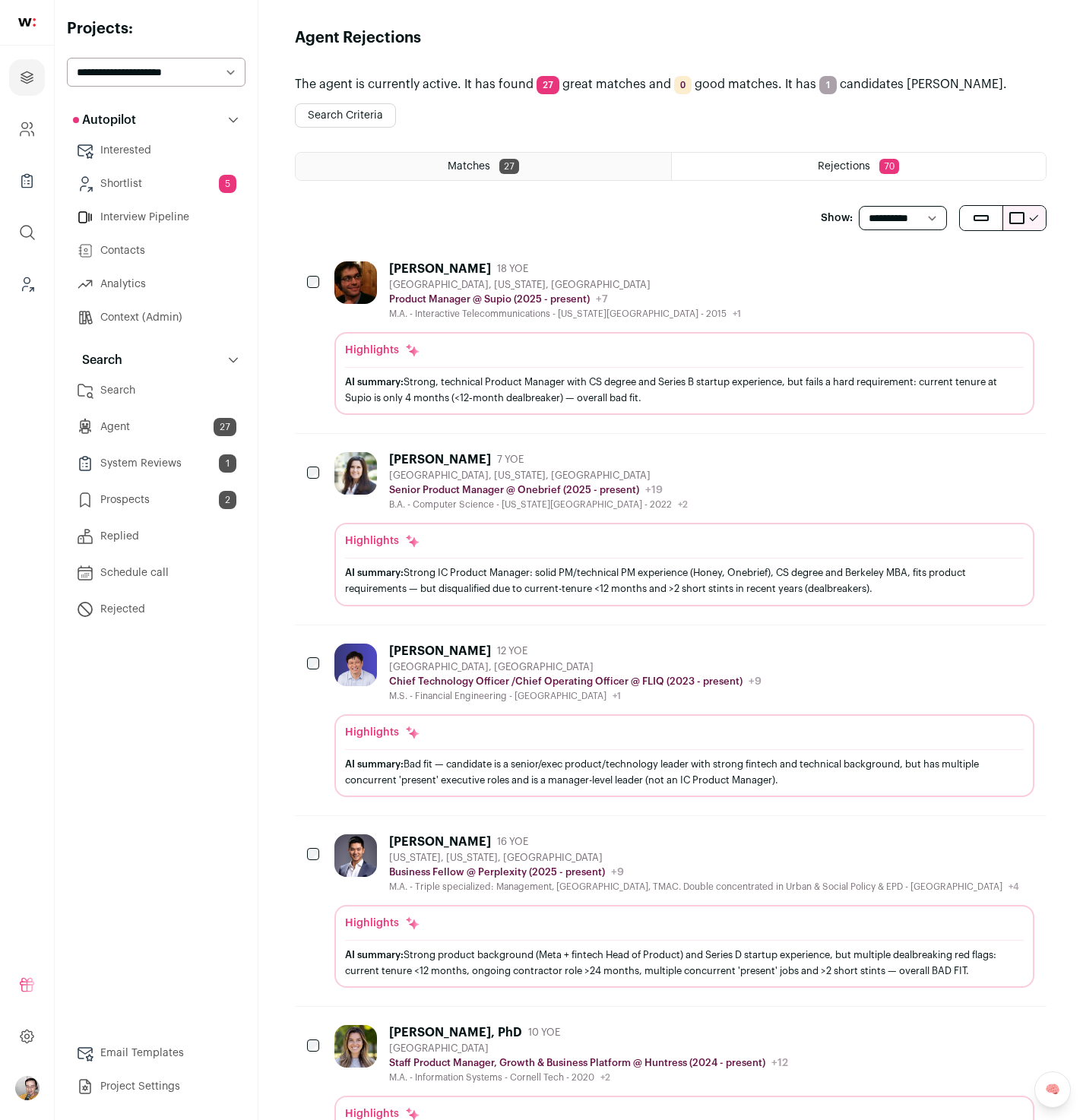
click at [902, 228] on html "Projects Company and ATS Settings Company Lists (Experimental) Global Search Le…" at bounding box center [542, 1114] width 1083 height 2228
click at [904, 221] on select "**********" at bounding box center [903, 218] width 88 height 25
click at [859, 206] on select "**********" at bounding box center [903, 218] width 88 height 25
drag, startPoint x: 914, startPoint y: 256, endPoint x: 580, endPoint y: 180, distance: 342.5
click at [592, 178] on div "The agent is currently active. It has found 27 great matches and 0 good matches…" at bounding box center [670, 1133] width 752 height 2133
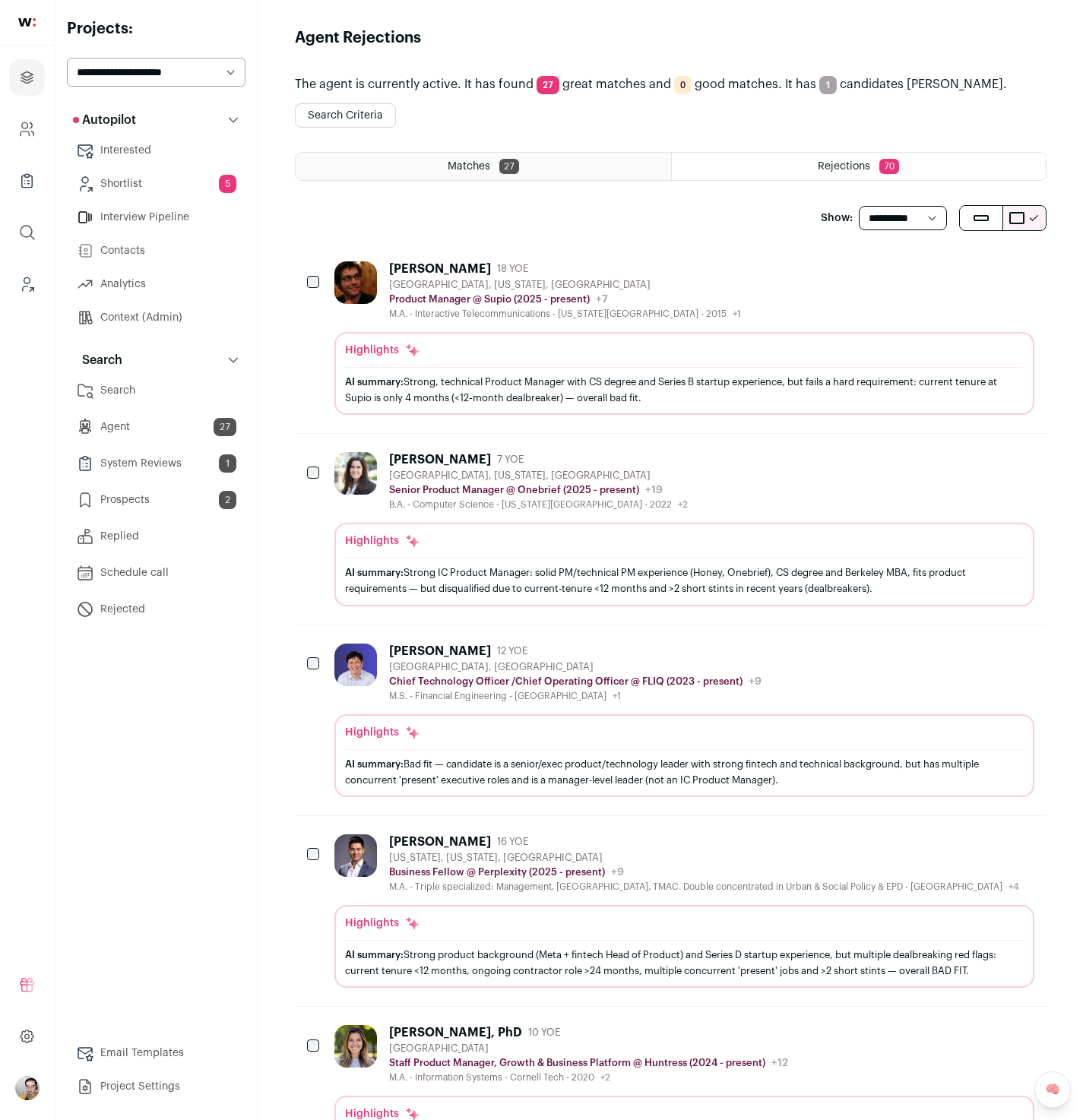
click at [574, 179] on div "Matches 27" at bounding box center [483, 166] width 376 height 27
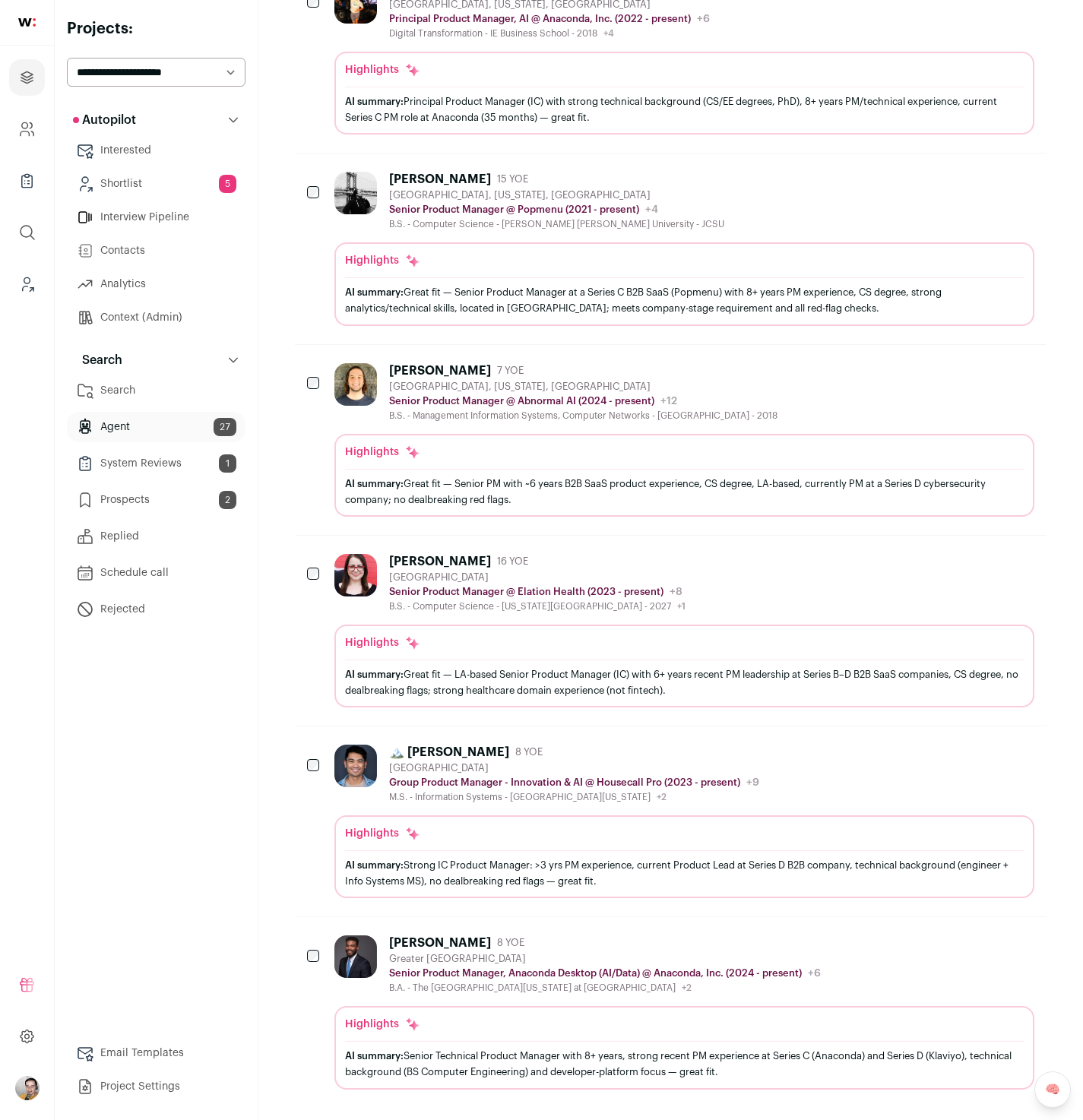
scroll to position [1112, 0]
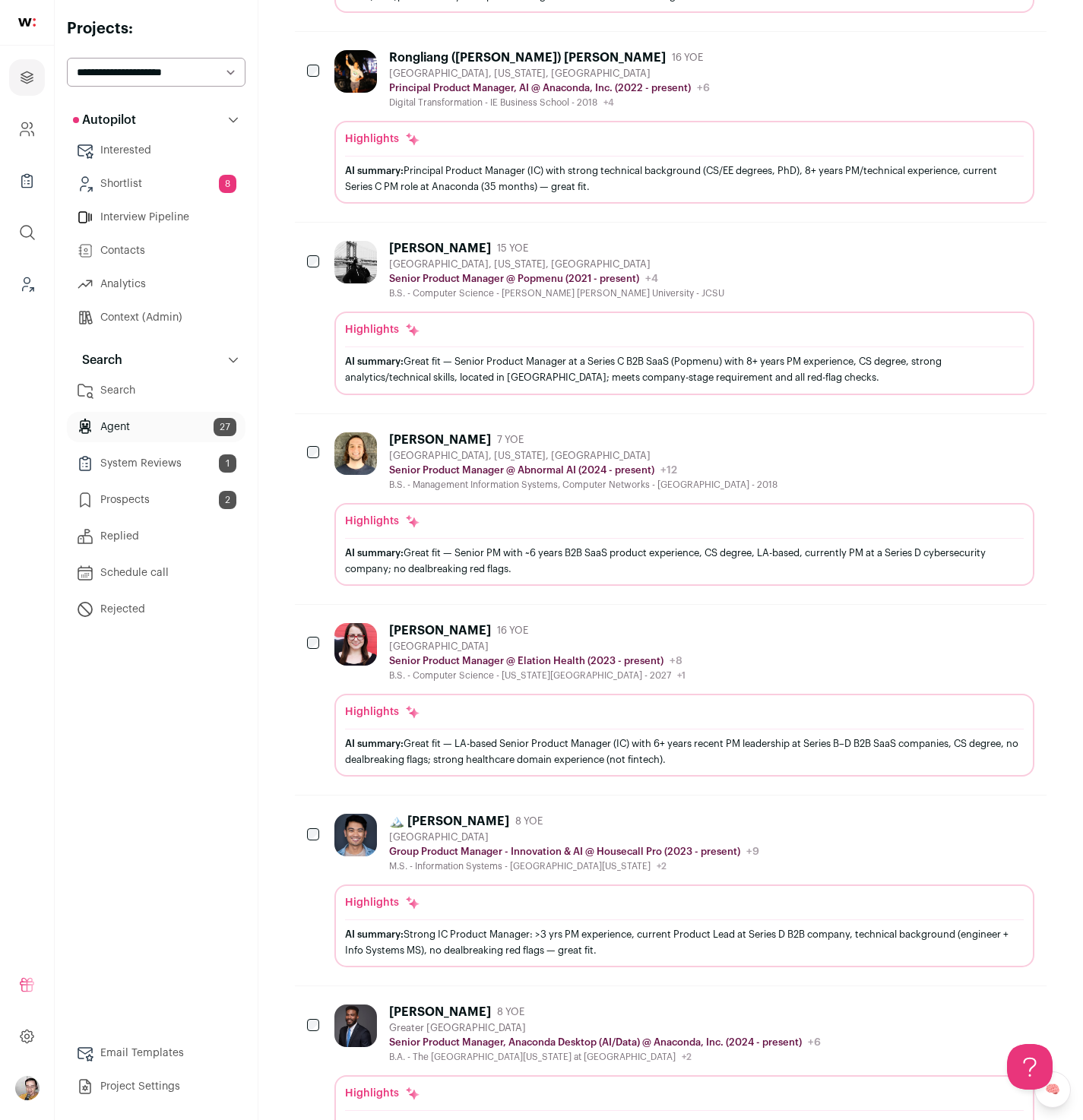
scroll to position [1112, 0]
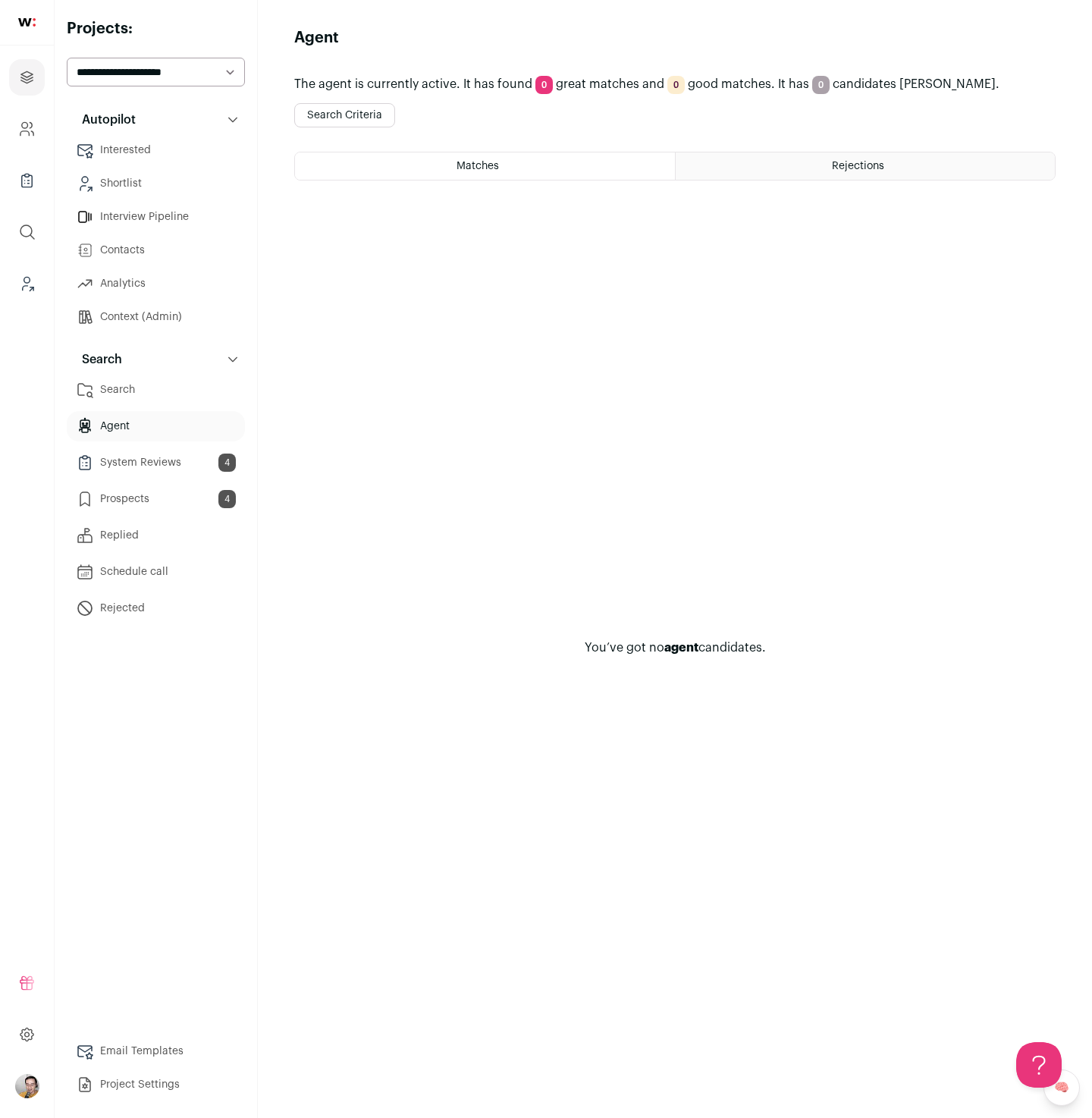
click at [564, 392] on div "You’ve got no agent candidates." at bounding box center [674, 647] width 761 height 886
click at [162, 329] on link "Context (Admin)" at bounding box center [155, 317] width 178 height 30
click at [523, 465] on div "You’ve got no agent candidates." at bounding box center [674, 647] width 761 height 886
click at [406, 527] on div "You’ve got no agent candidates." at bounding box center [674, 647] width 761 height 886
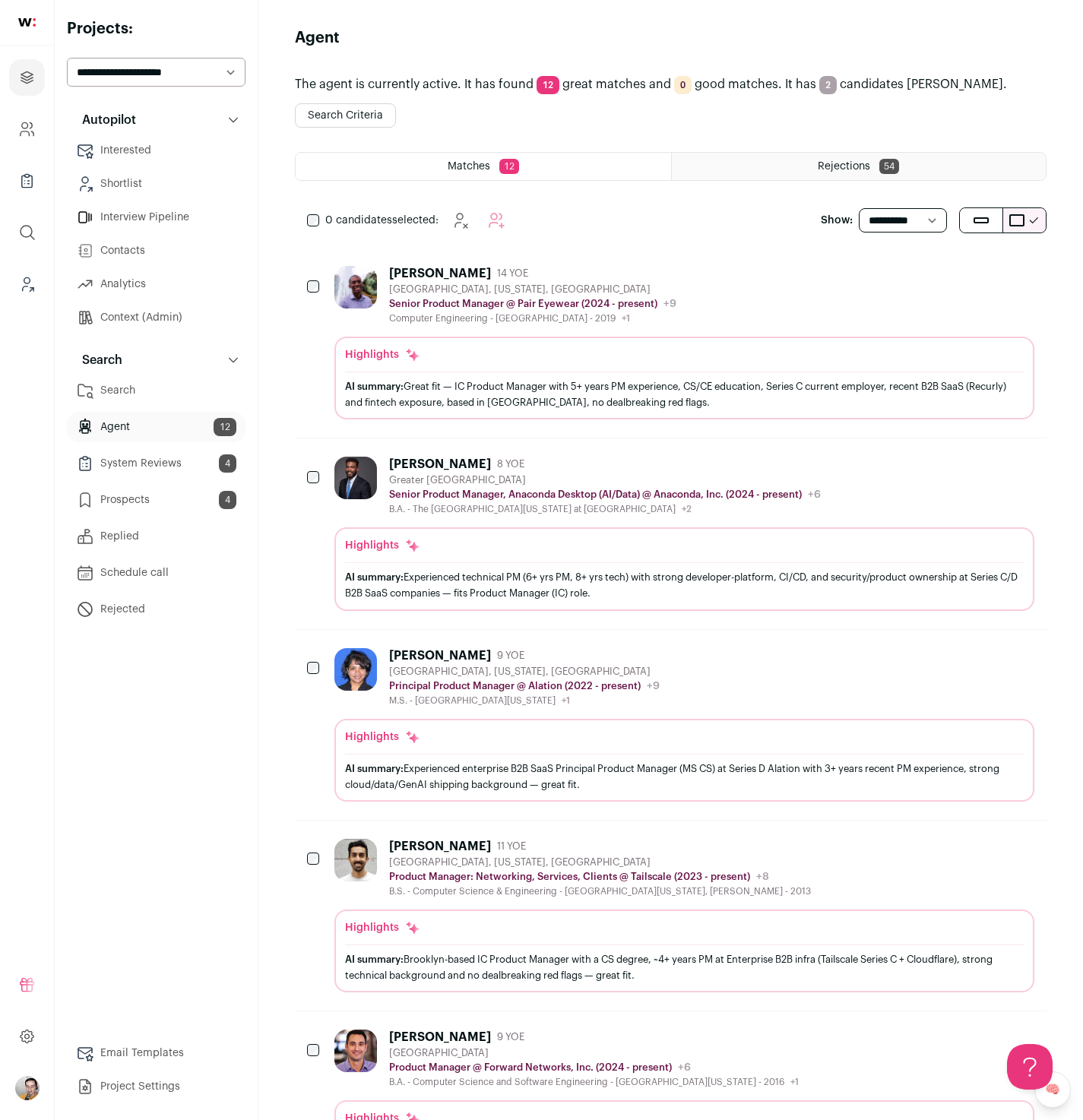
click at [797, 331] on div "[PERSON_NAME] 14 YOE [GEOGRAPHIC_DATA], [US_STATE], [GEOGRAPHIC_DATA] Senior Pr…" at bounding box center [684, 343] width 700 height 154
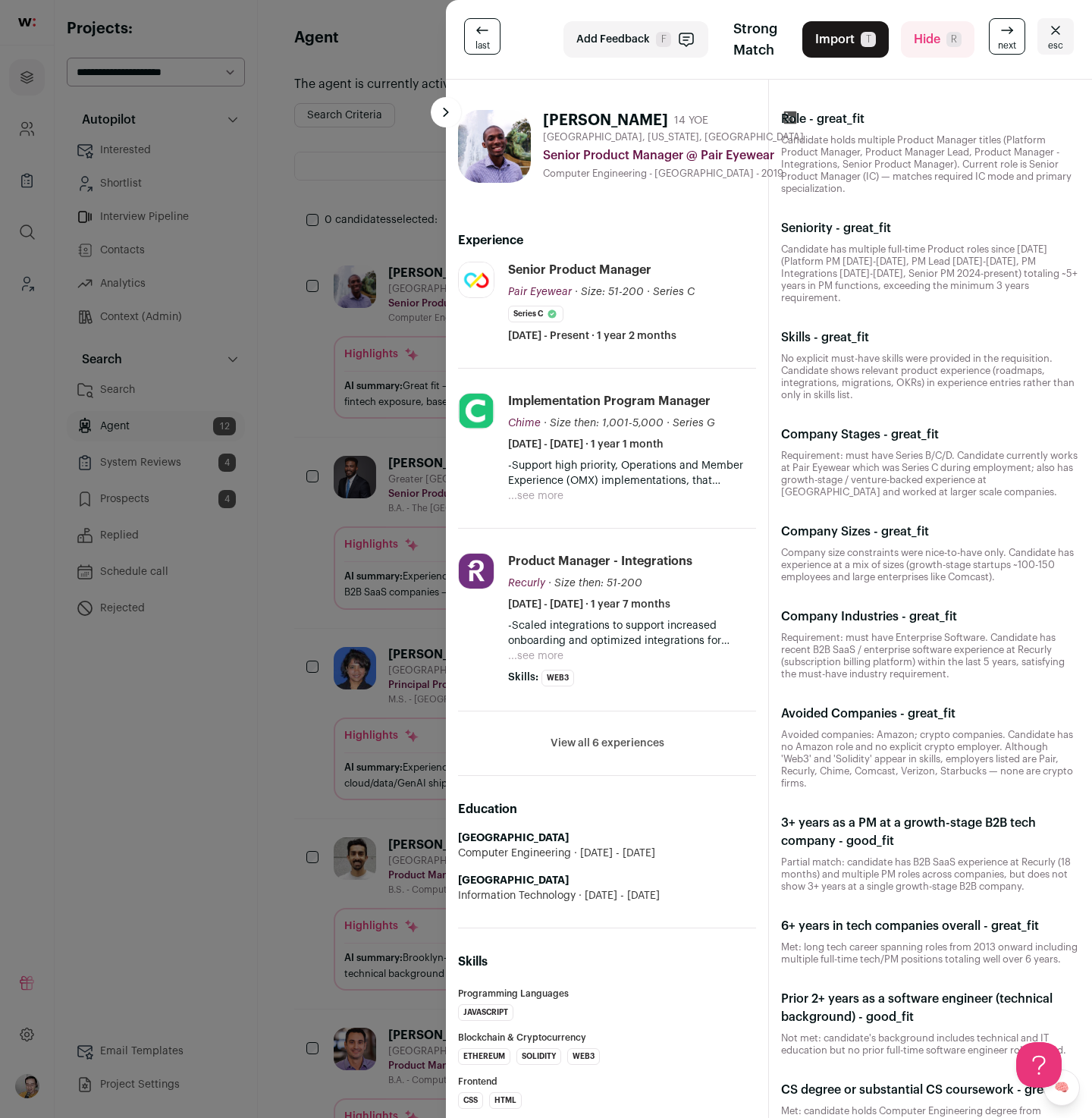
click at [348, 712] on div "last Add Feedback F Strong Match Import T Hide R next esc [PERSON_NAME] 14 YOE …" at bounding box center [546, 559] width 1092 height 1118
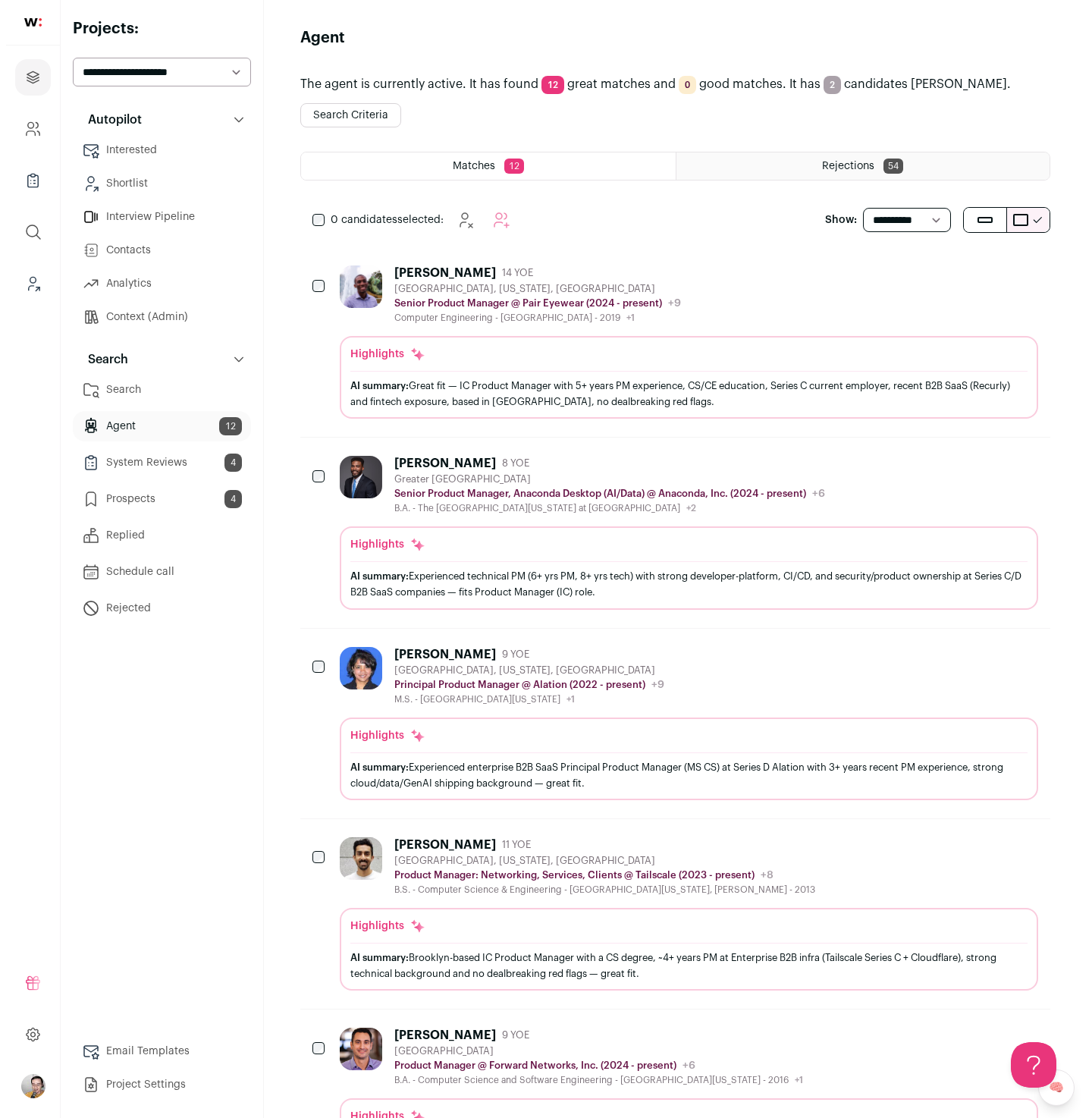
scroll to position [160, 0]
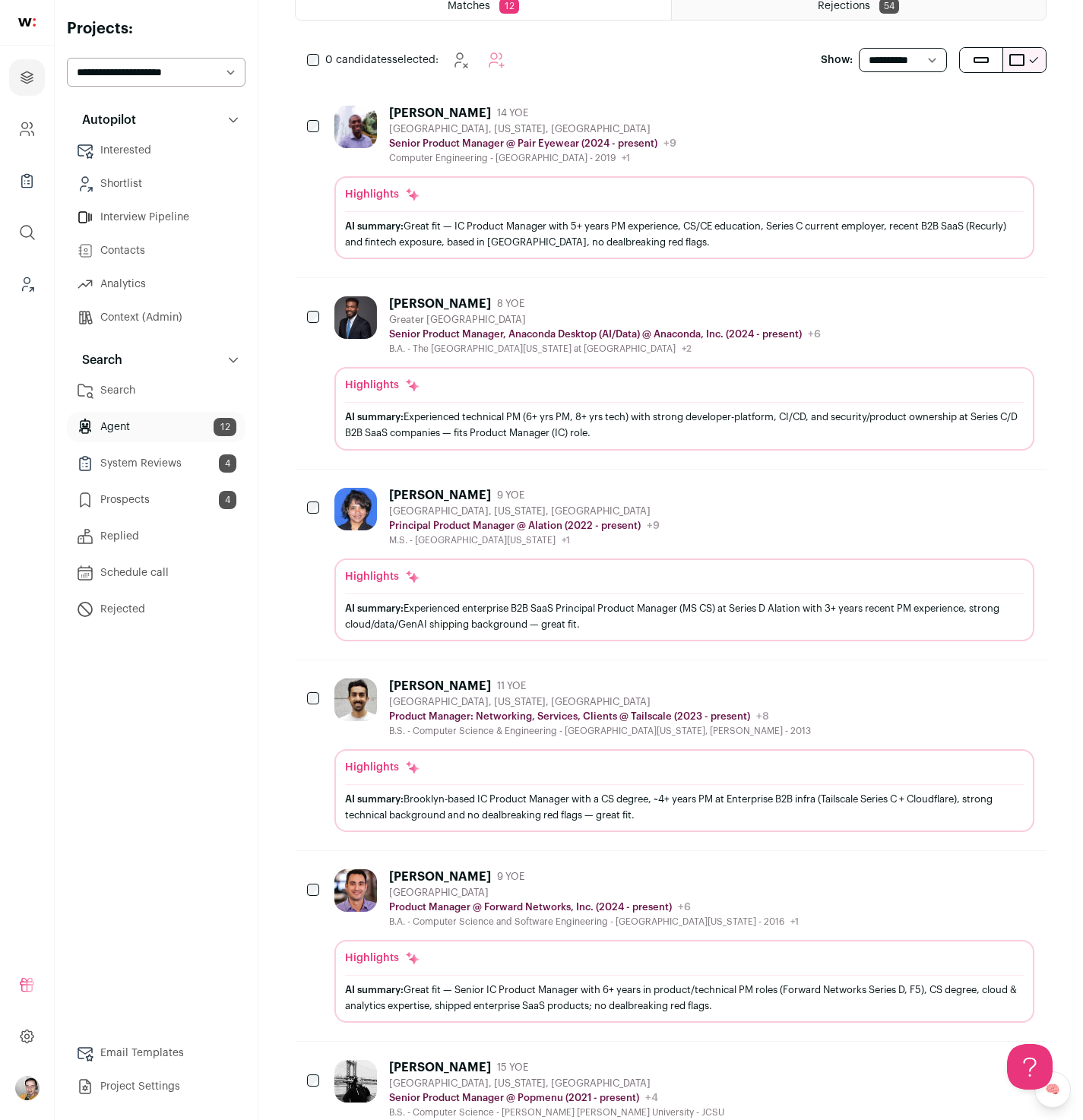
click at [671, 511] on div "Monu Pradhan 9 YOE San Jose, California, United States Principal Product Manage…" at bounding box center [684, 517] width 700 height 59
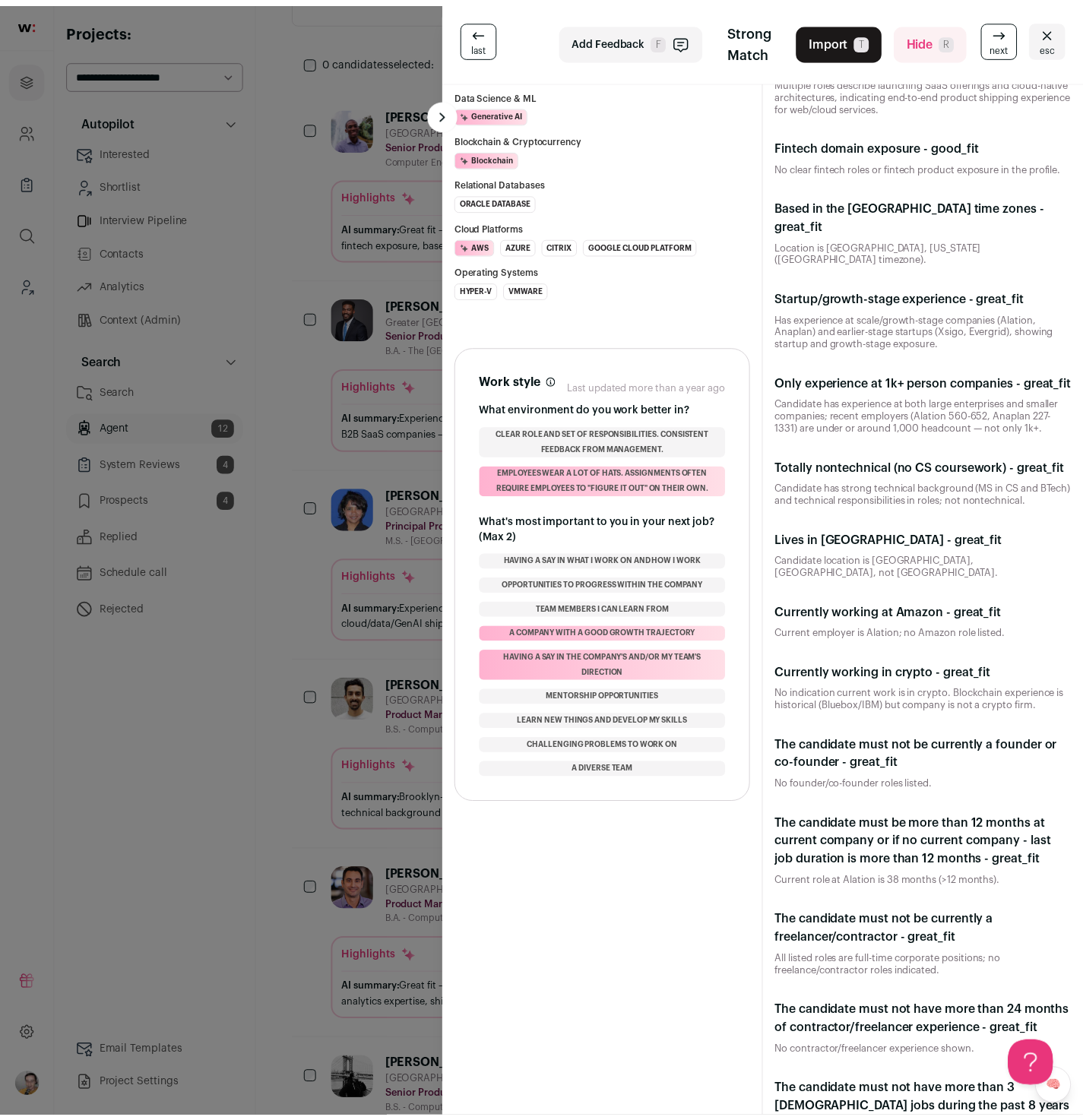
scroll to position [1476, 0]
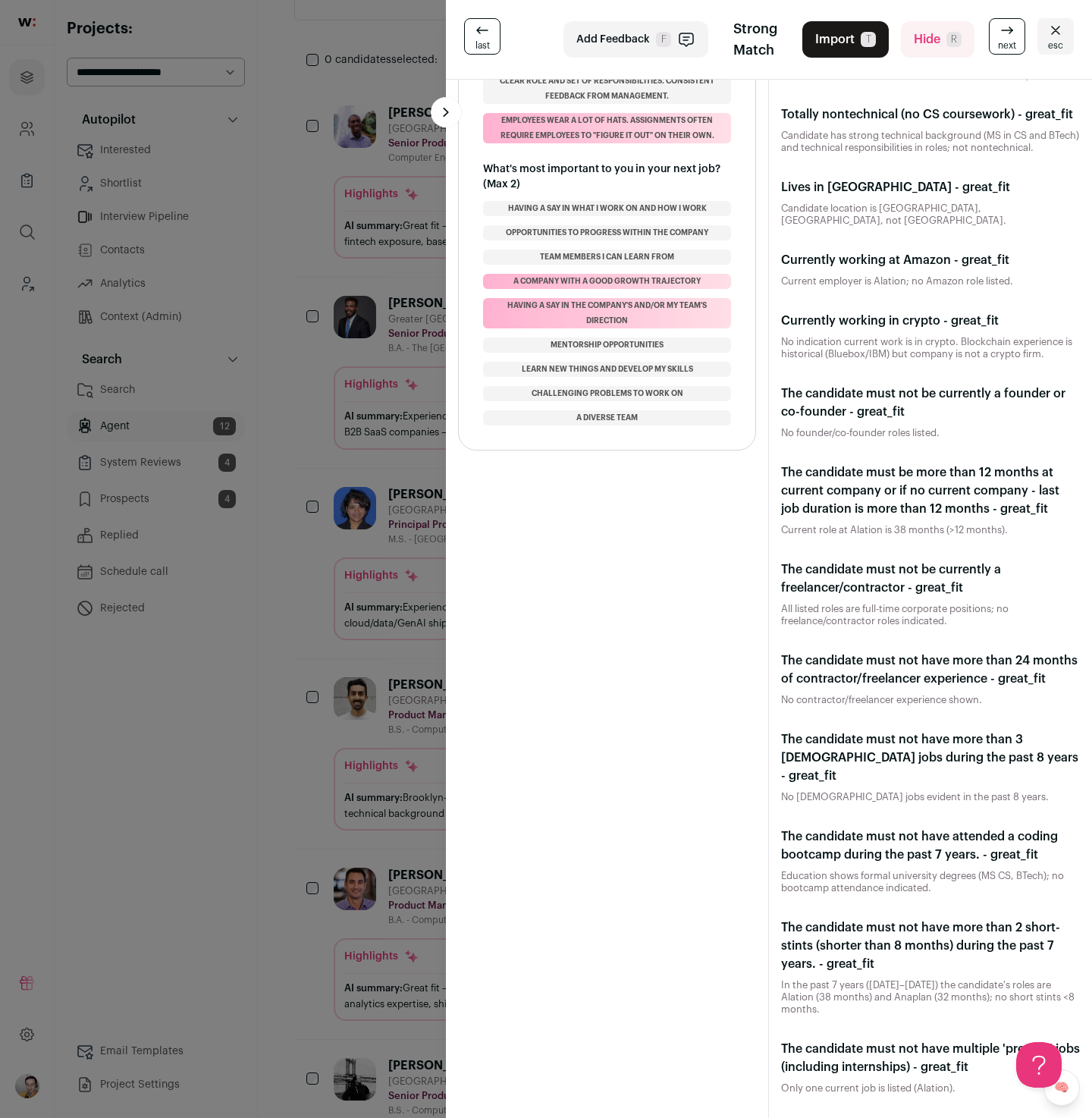
click at [361, 714] on div "last Add Feedback F Strong Match Import T Hide R next esc Monu Pradhan 9 YOE Sa…" at bounding box center [546, 559] width 1092 height 1118
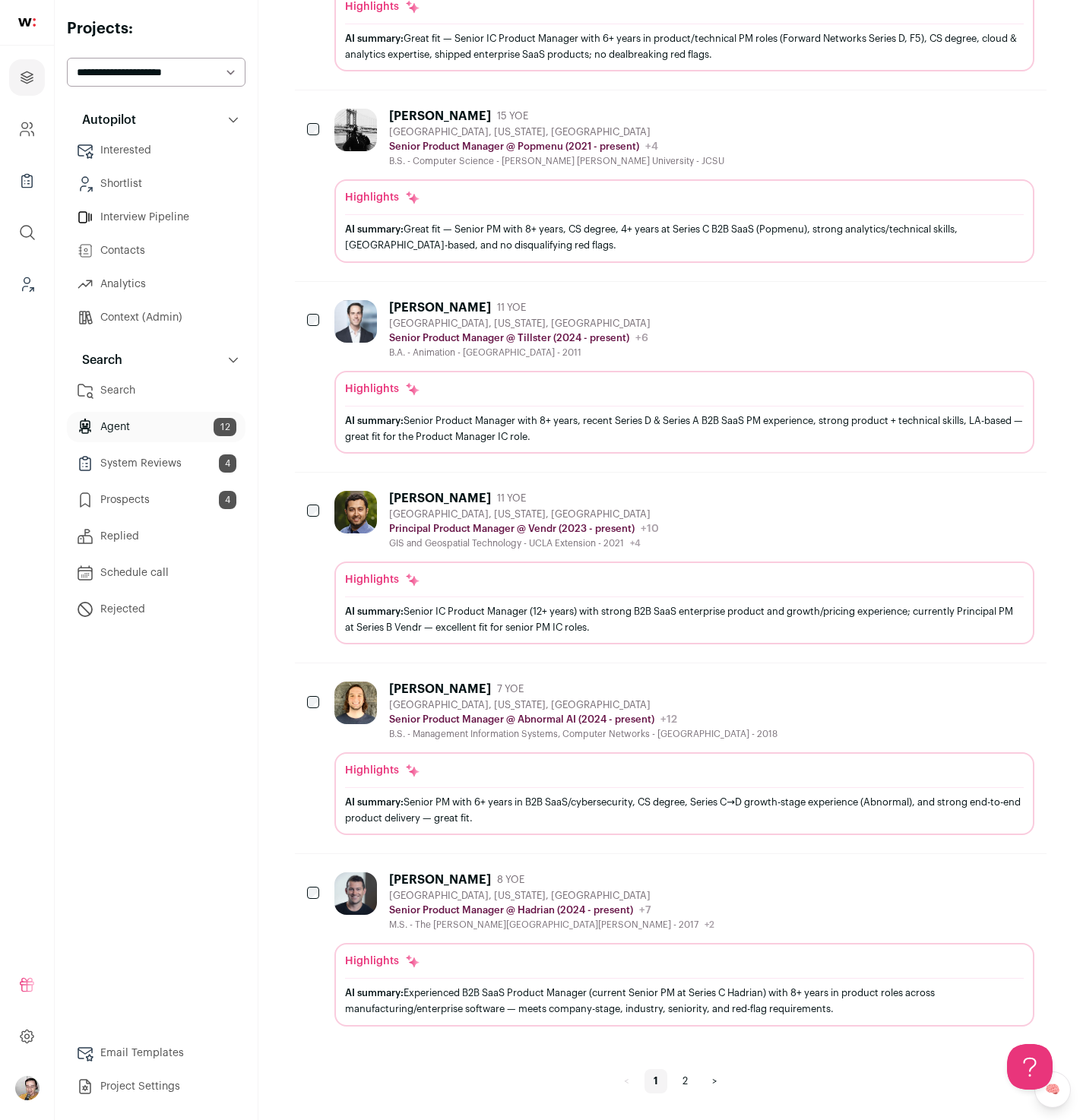
scroll to position [0, 0]
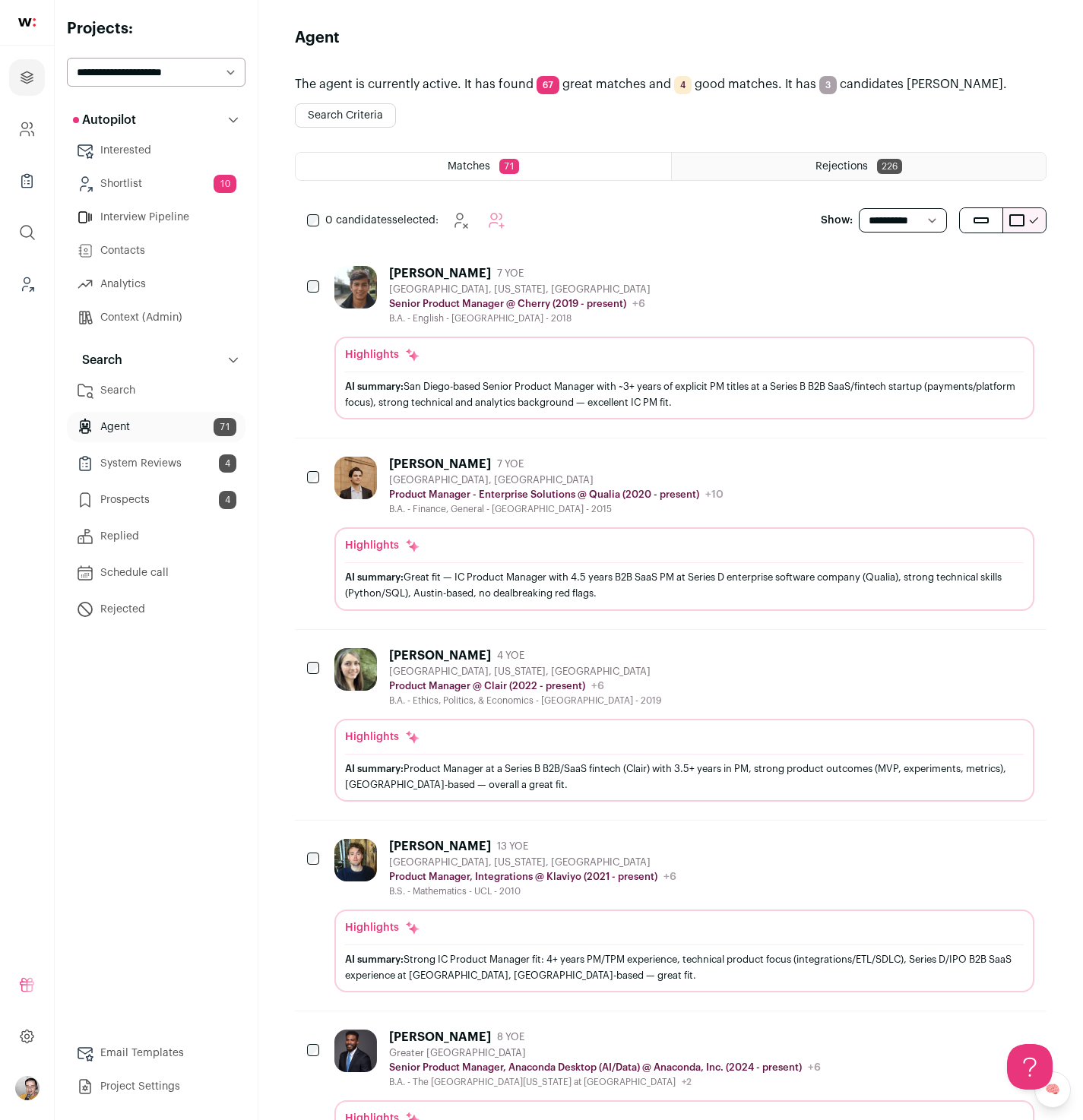
click at [863, 168] on span "Rejections" at bounding box center [842, 166] width 52 height 11
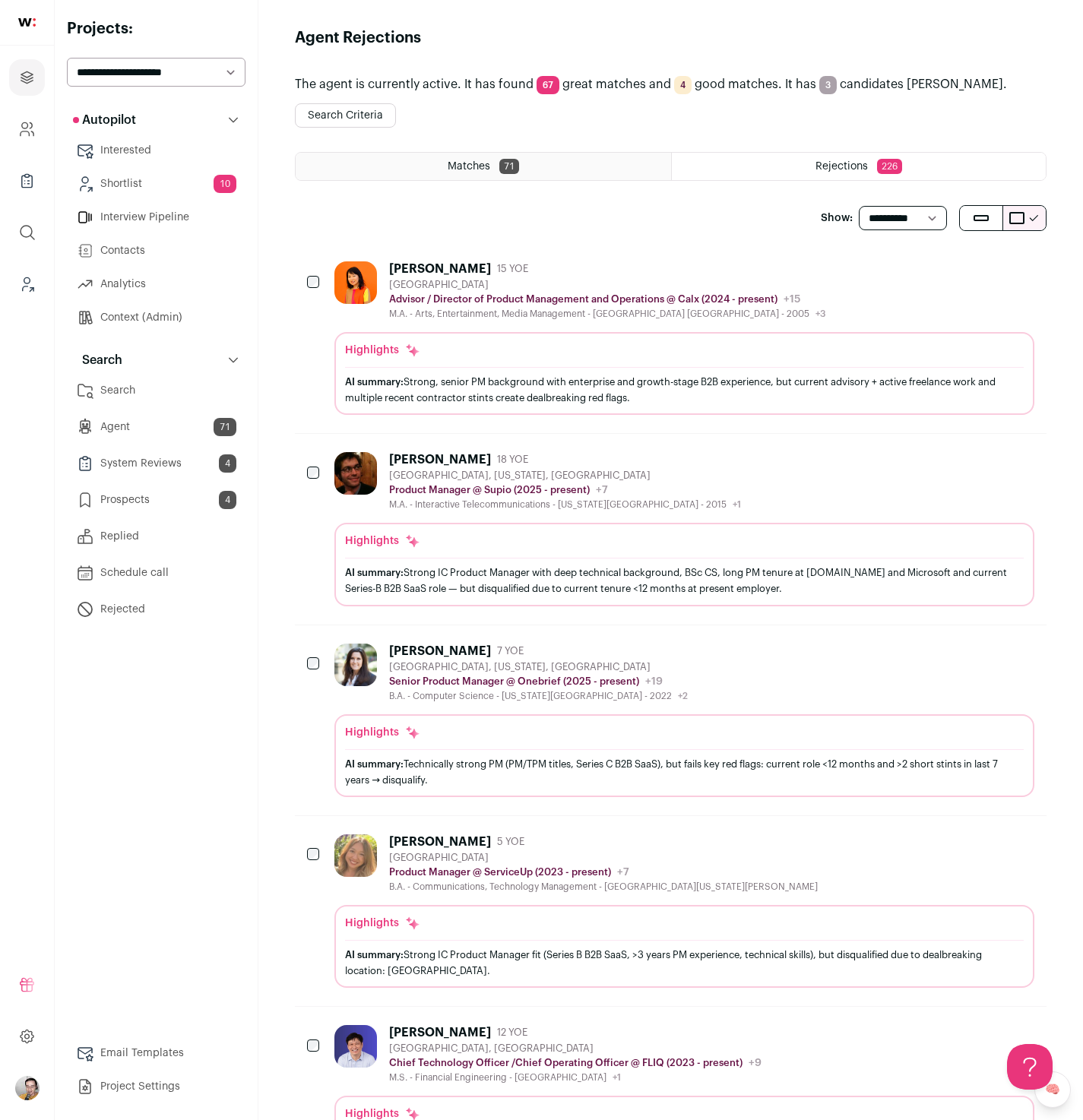
click at [507, 169] on span "71" at bounding box center [509, 166] width 20 height 16
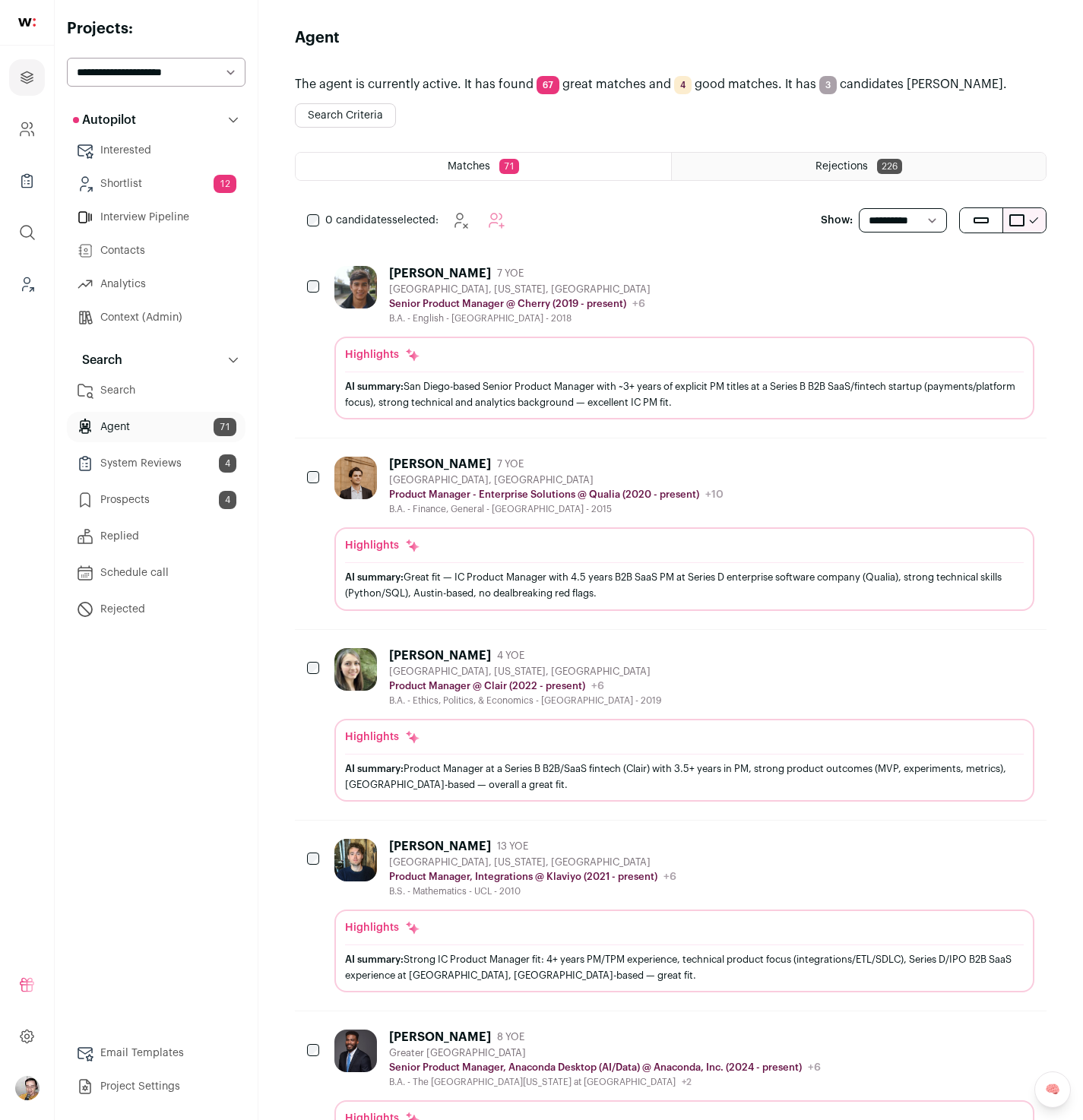
click at [371, 110] on button "Search Criteria" at bounding box center [345, 115] width 102 height 25
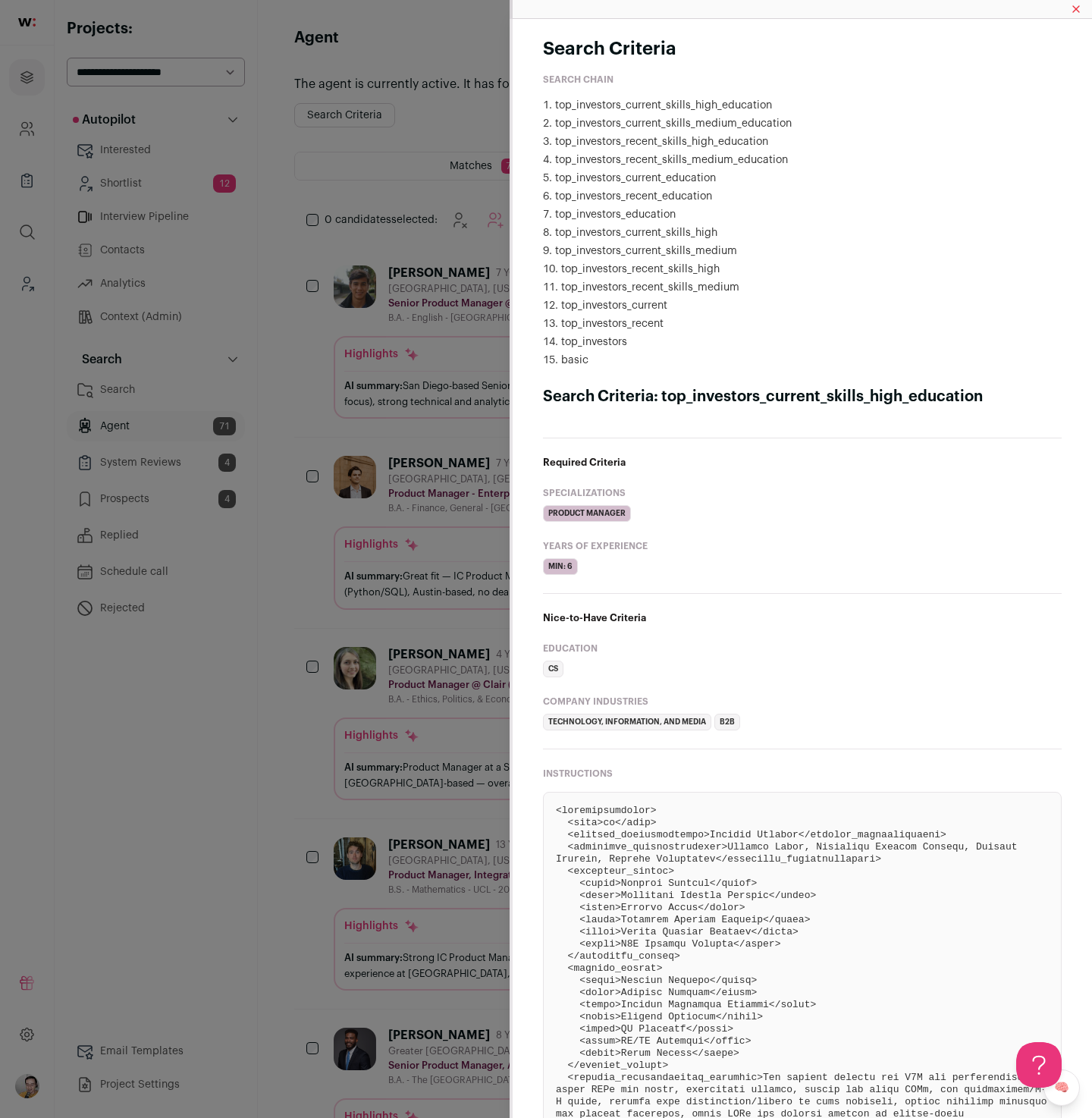
scroll to position [261, 0]
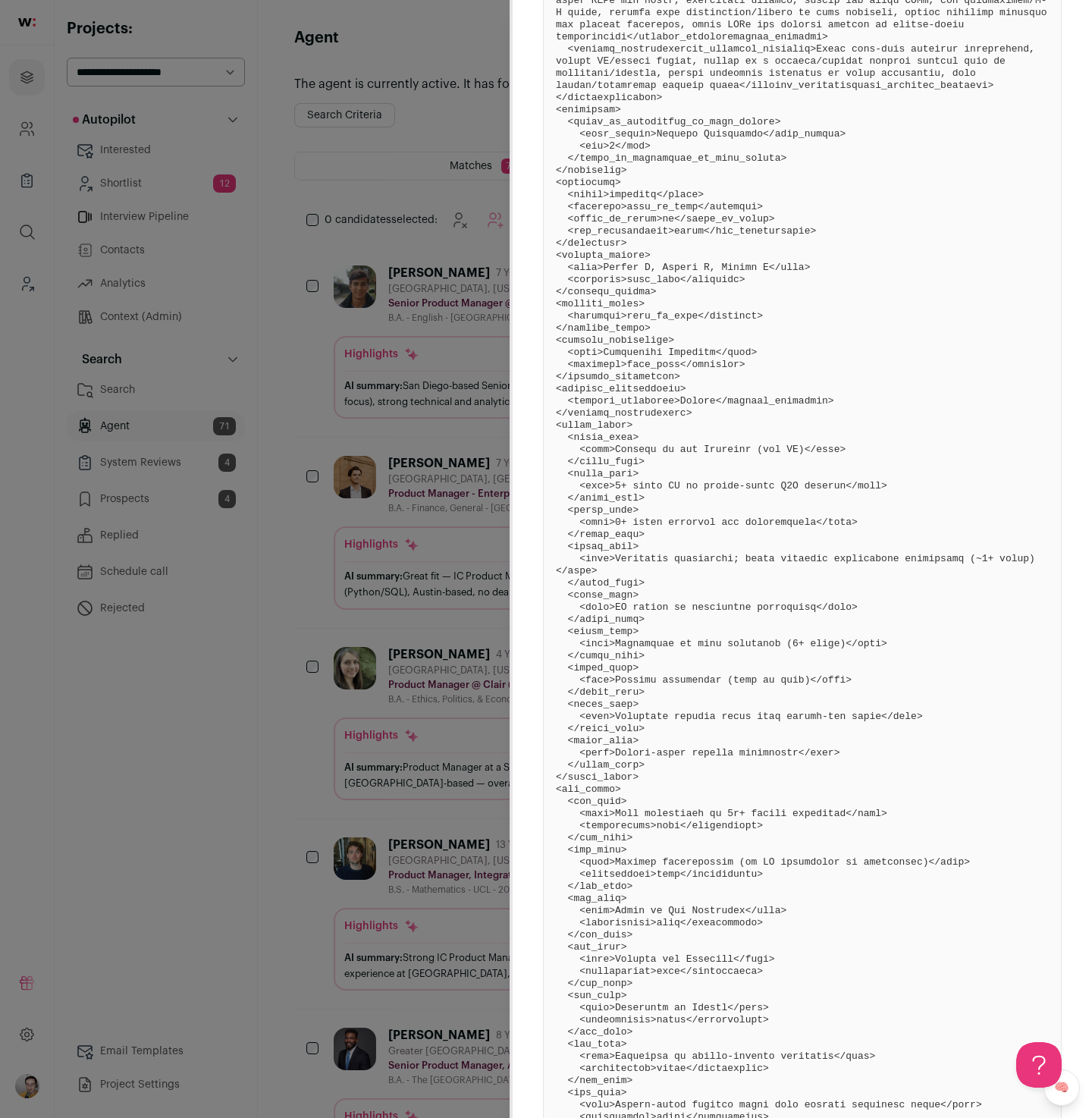
click at [642, 481] on pre "Close modal via background" at bounding box center [802, 662] width 493 height 1893
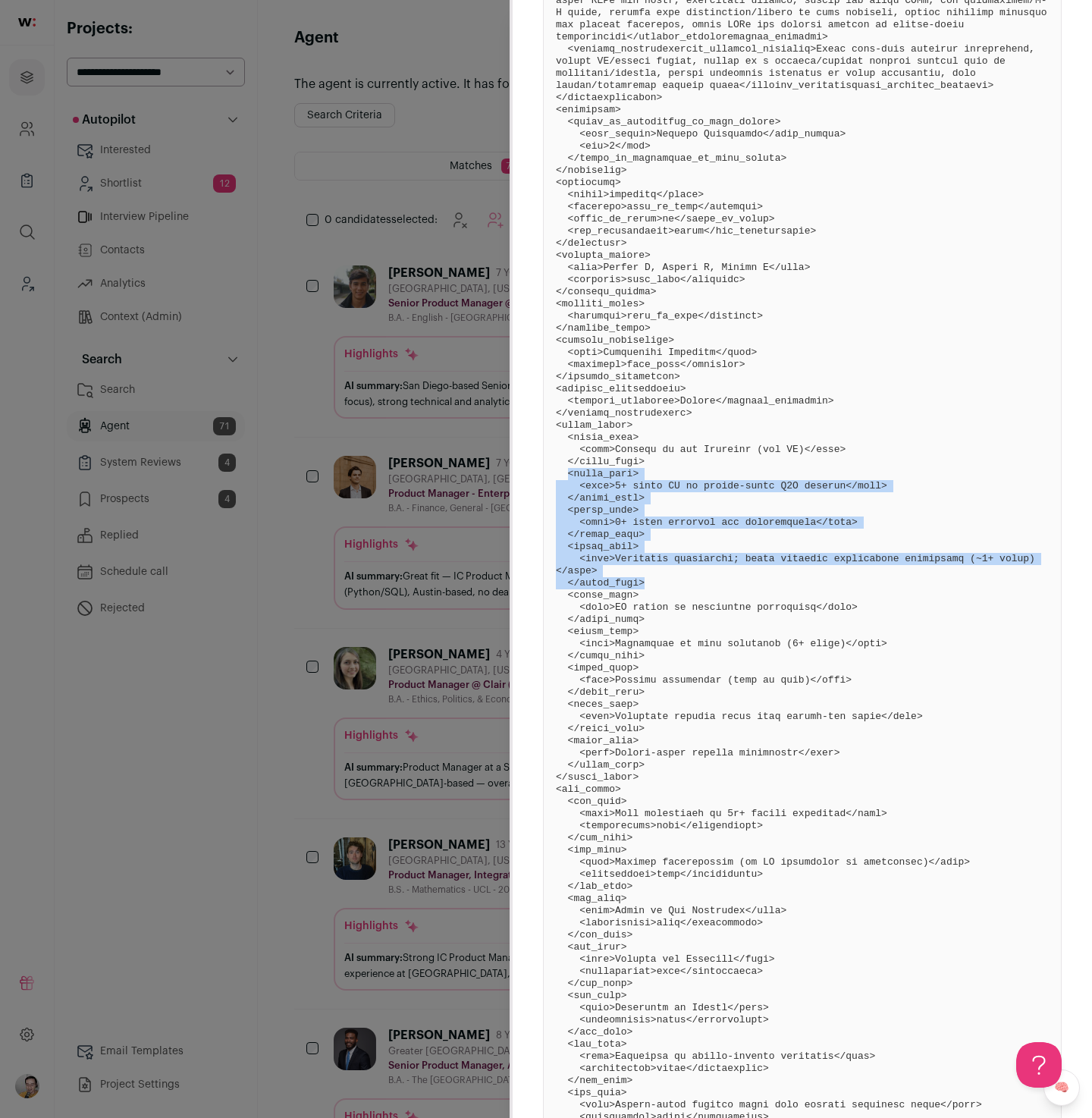
drag, startPoint x: 569, startPoint y: 474, endPoint x: 813, endPoint y: 582, distance: 266.8
click at [813, 582] on pre "Close modal via background" at bounding box center [802, 662] width 493 height 1893
copy pre "<green_flag> <name>3+ years PM in growth-stage B2B company</name> </green_flag>…"
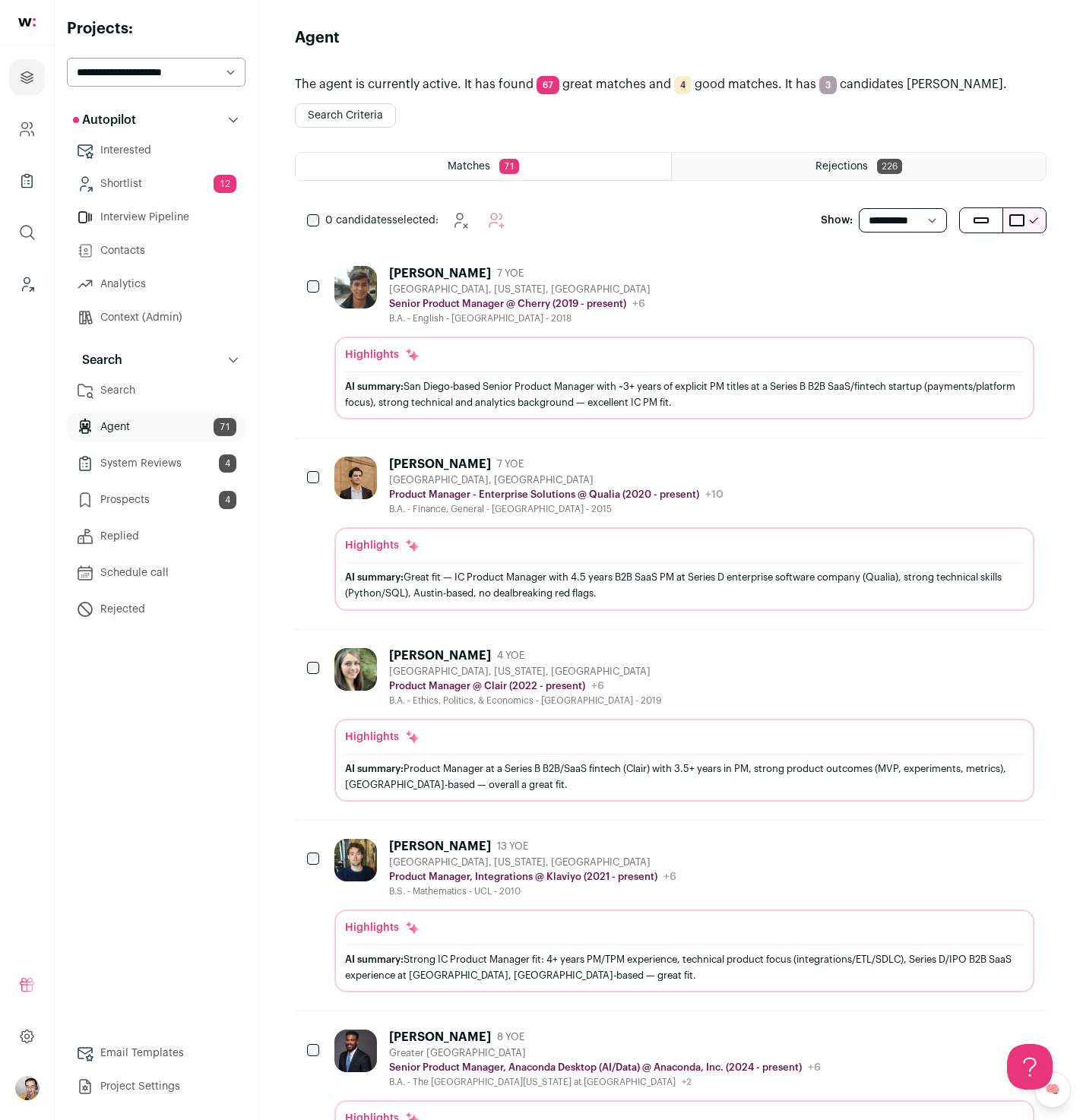
click at [376, 112] on button "Search Criteria" at bounding box center [345, 115] width 102 height 25
click at [165, 317] on link "Context (Admin)" at bounding box center [155, 317] width 178 height 30
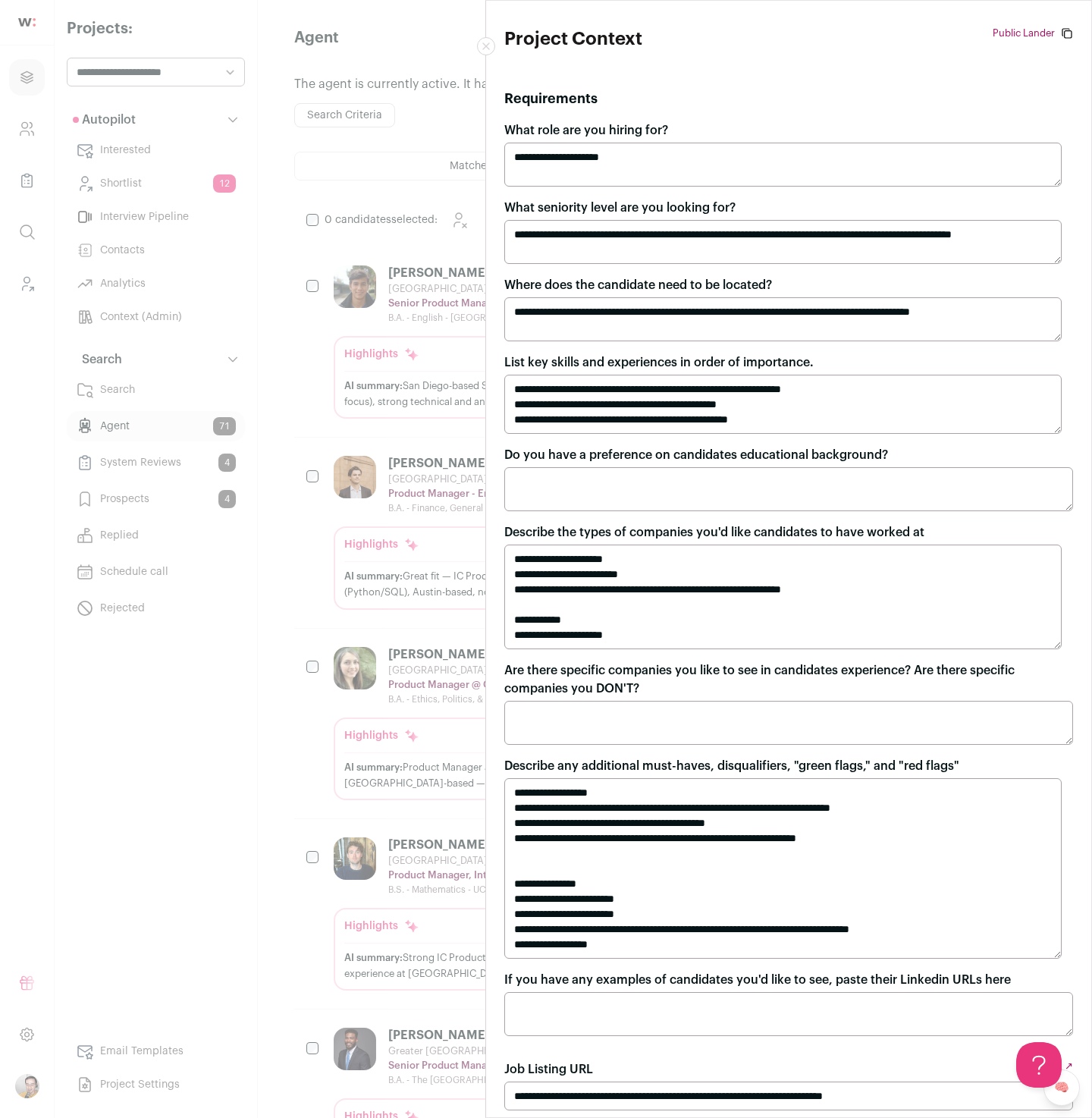
scroll to position [0, 0]
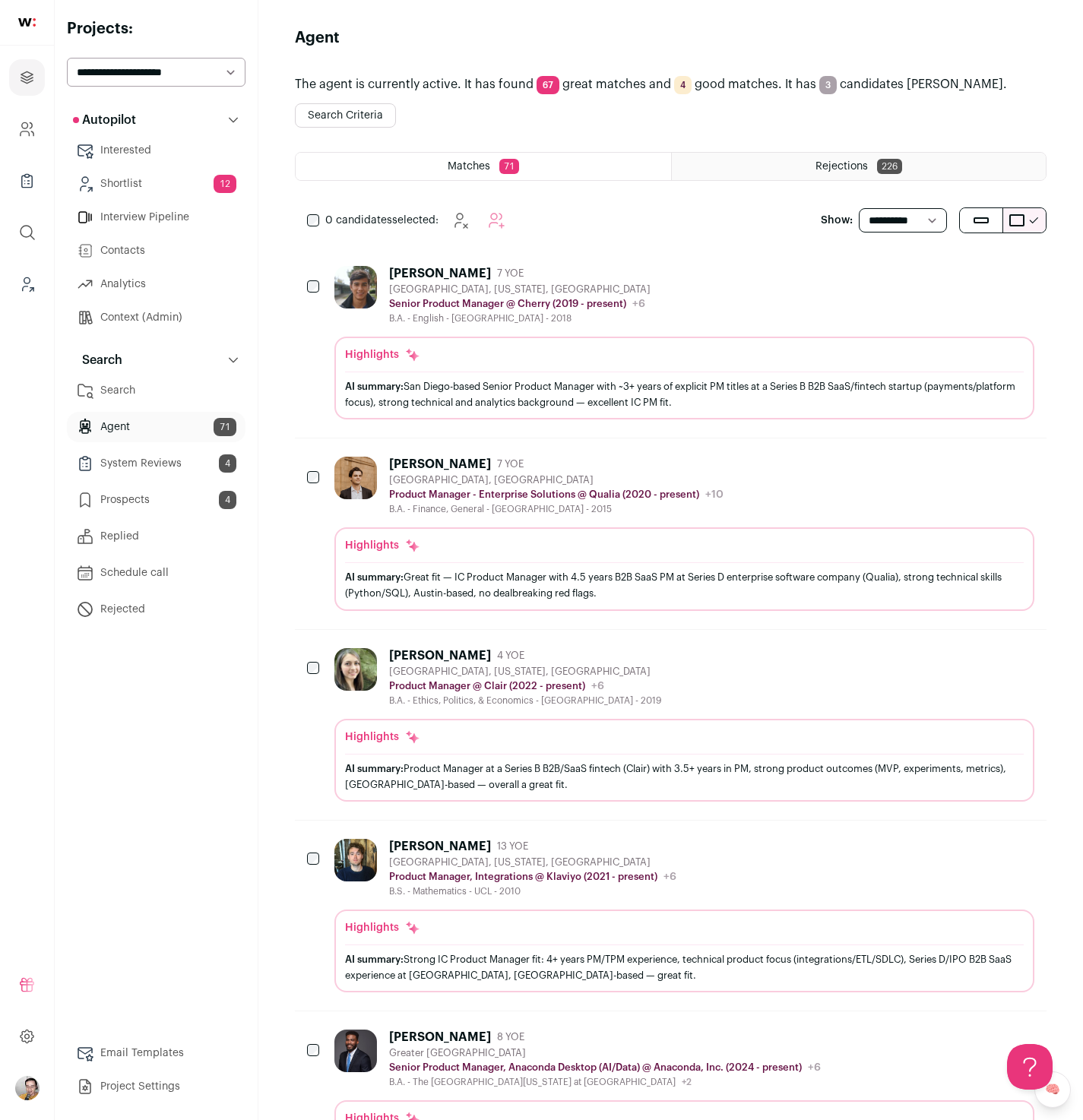
click at [346, 120] on button "Search Criteria" at bounding box center [345, 115] width 102 height 25
click at [682, 285] on div "Regan Pecjak 7 YOE San Diego, California, United States Senior Product Manager …" at bounding box center [684, 295] width 700 height 59
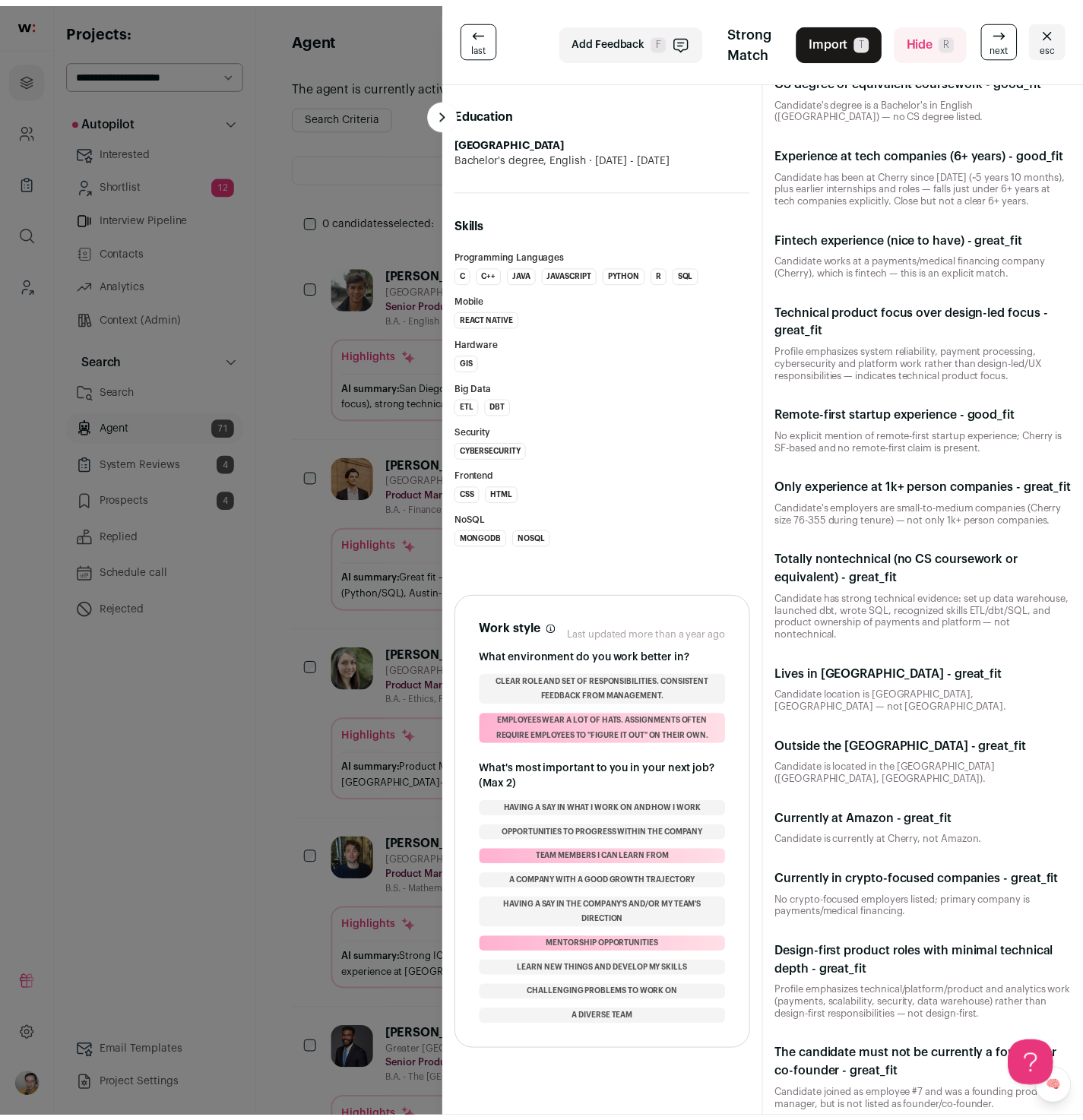
scroll to position [1008, 0]
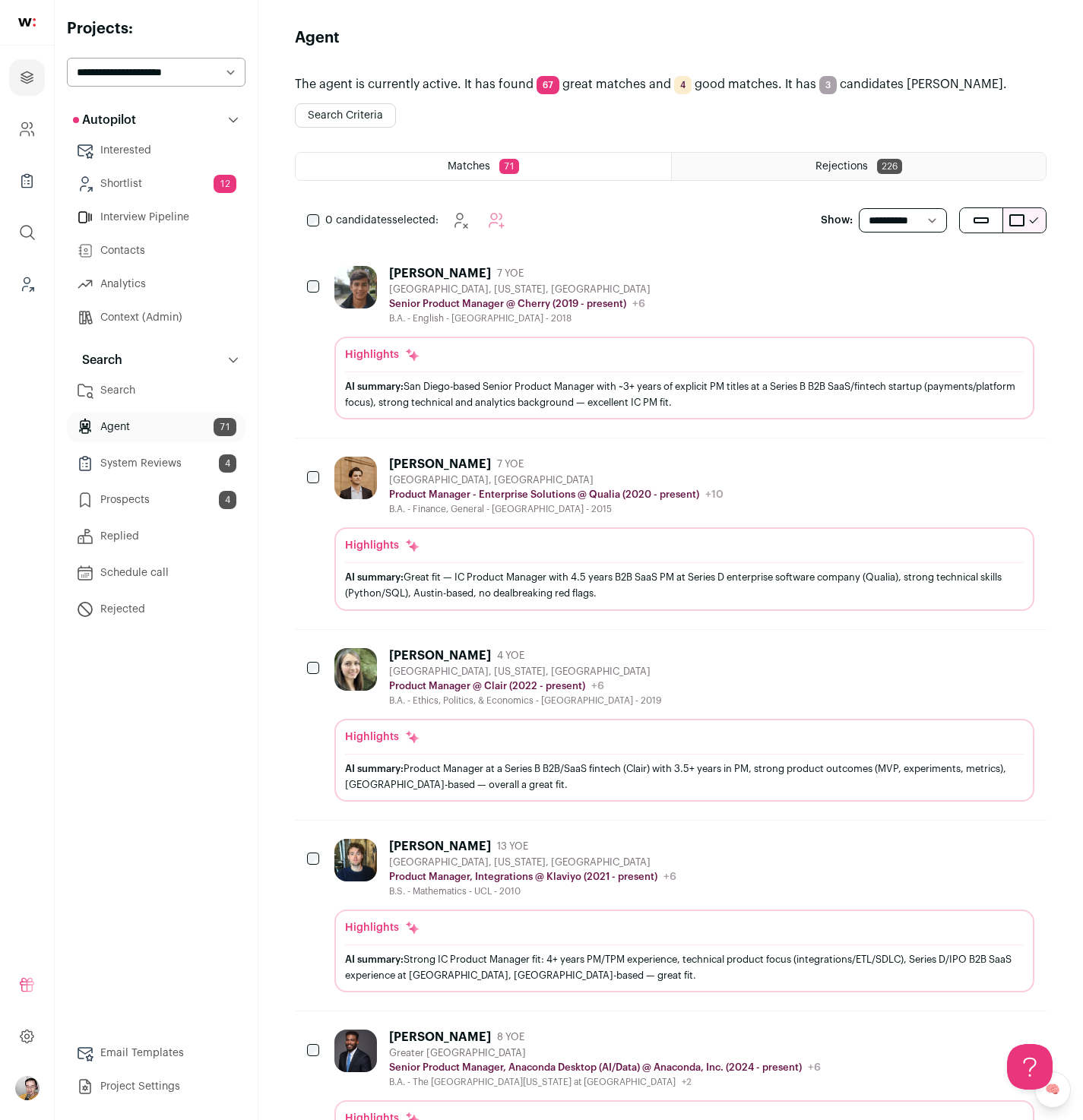
click at [811, 177] on div "Rejections 226" at bounding box center [860, 166] width 375 height 27
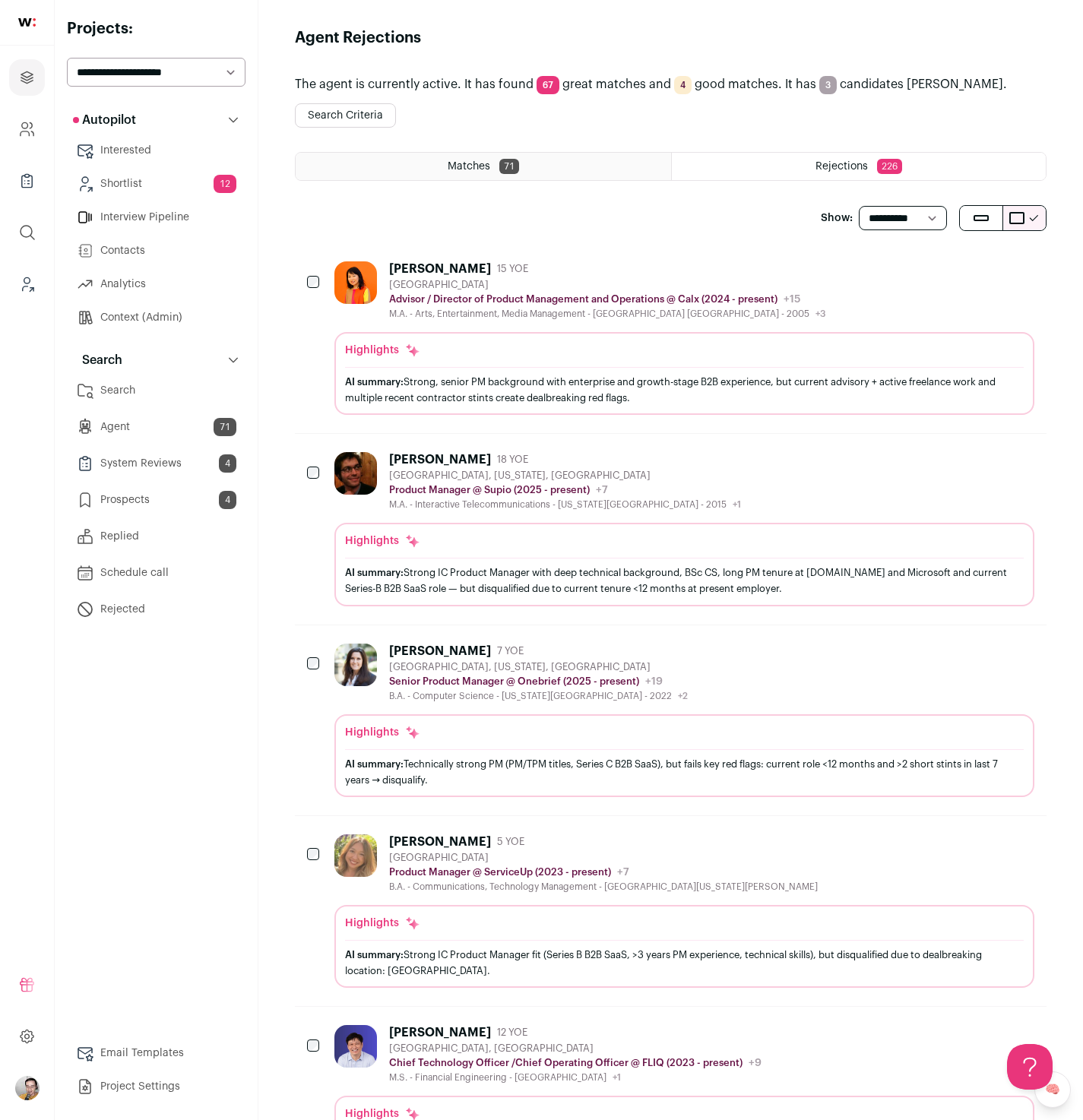
click at [384, 113] on button "Search Criteria" at bounding box center [345, 115] width 102 height 25
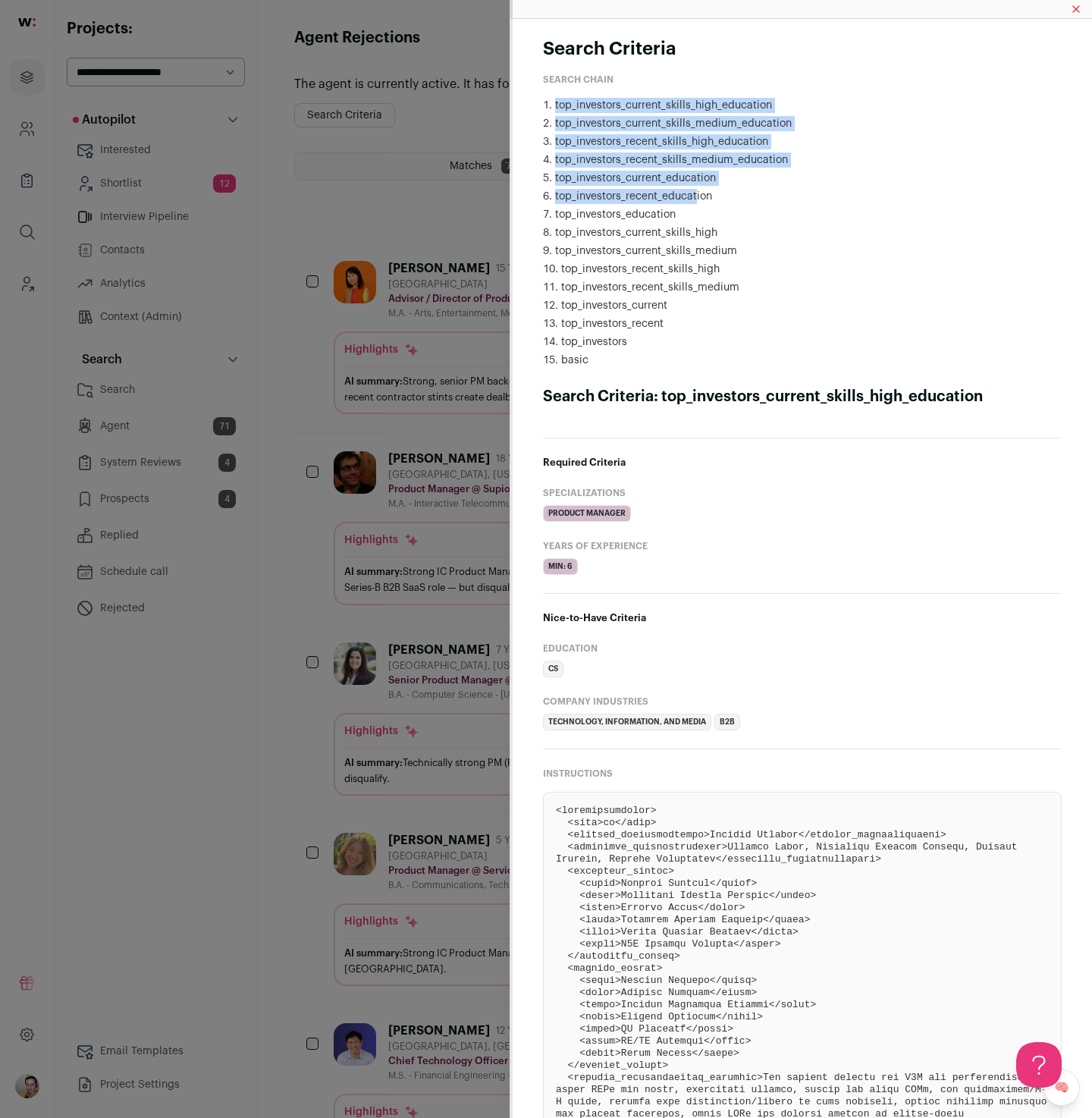
drag, startPoint x: 540, startPoint y: 100, endPoint x: 696, endPoint y: 200, distance: 185.3
click at [696, 200] on li "top_investors_recent_education" at bounding box center [802, 196] width 518 height 16
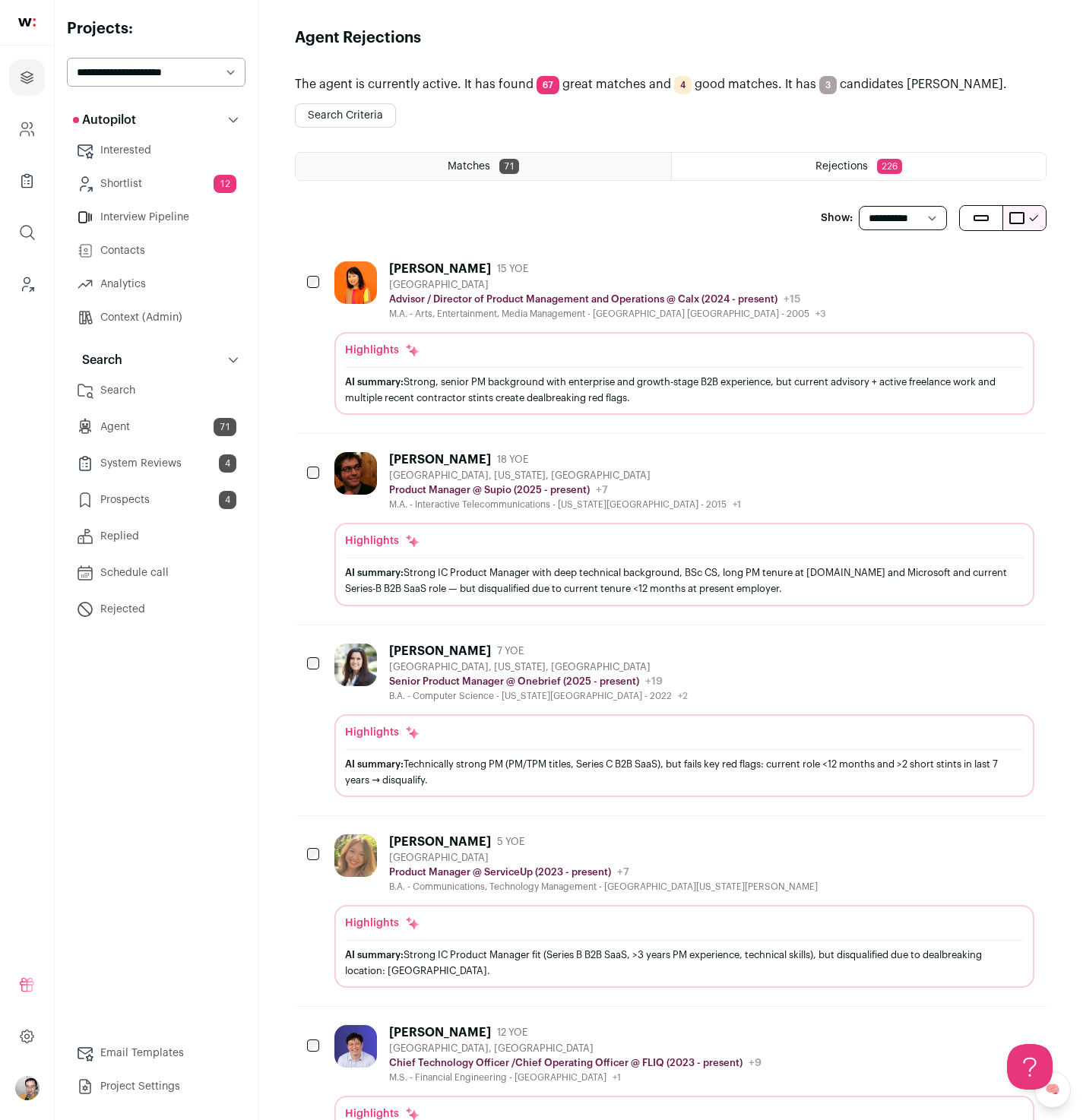
click at [514, 266] on div "Pam Yoon 15 YOE" at bounding box center [606, 269] width 436 height 16
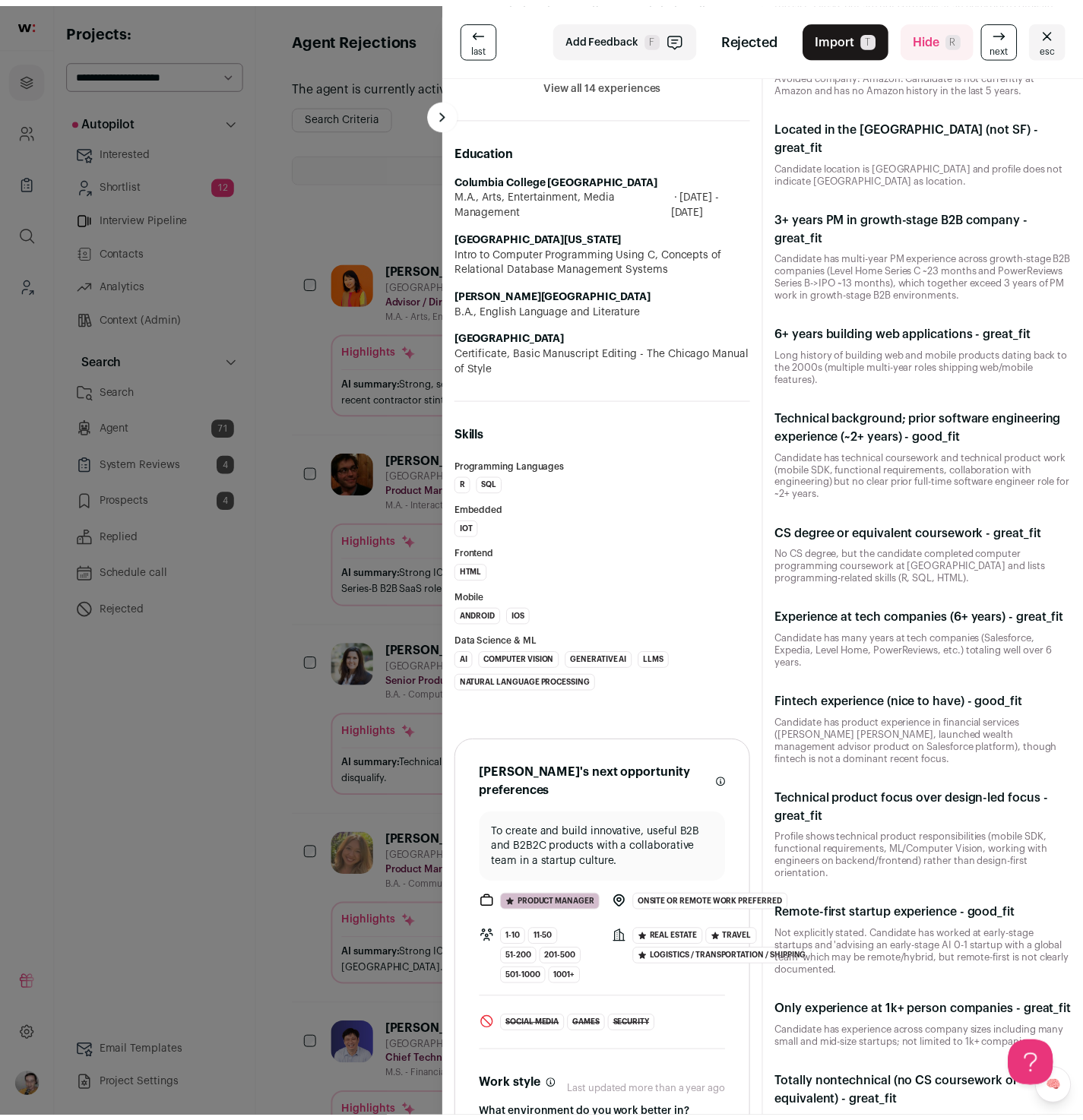
scroll to position [768, 0]
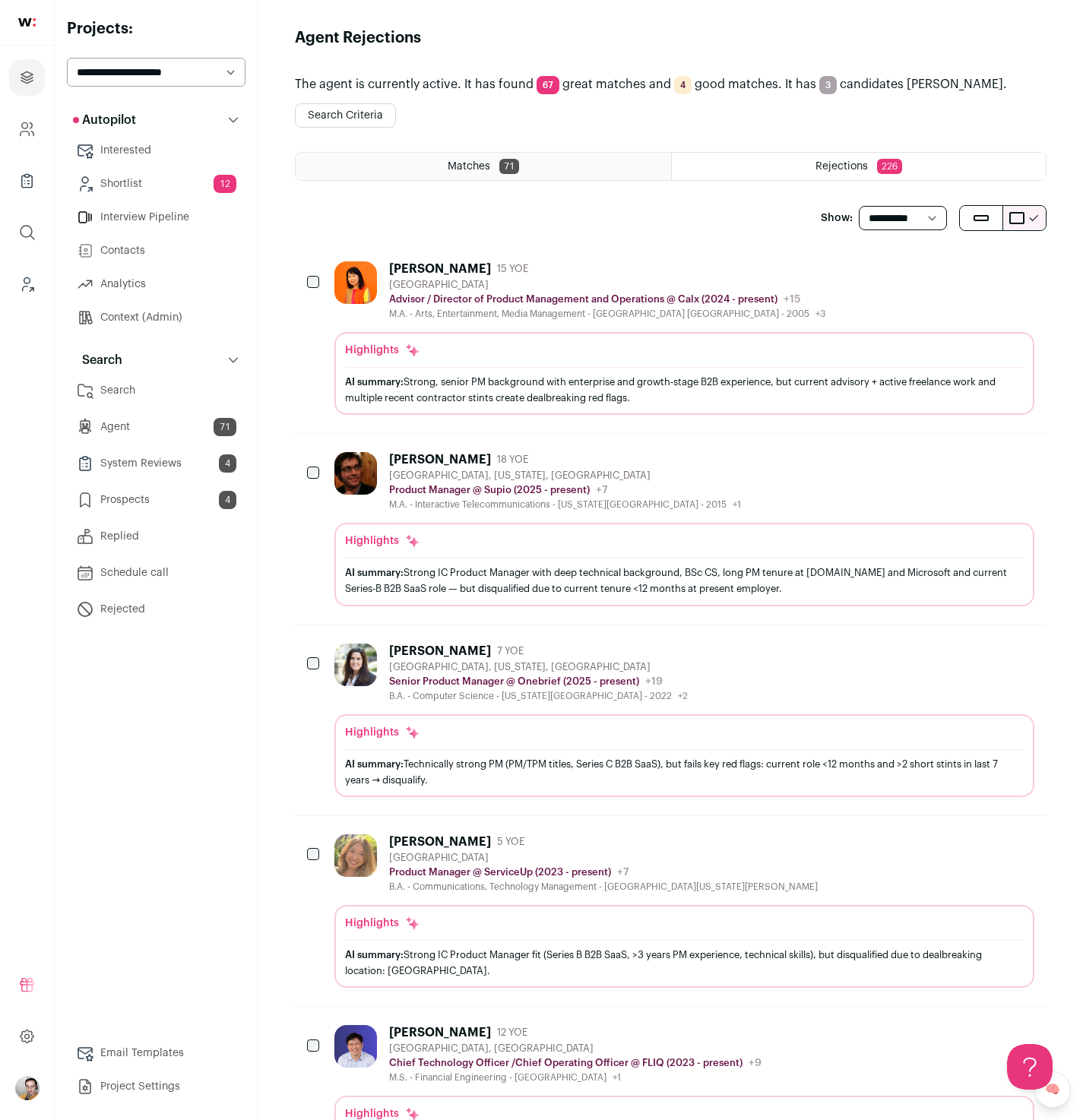
click at [461, 240] on div "The agent is currently active. It has found 67 great matches and 4 good matches…" at bounding box center [670, 1133] width 752 height 2133
click at [363, 118] on button "Search Criteria" at bounding box center [345, 115] width 102 height 25
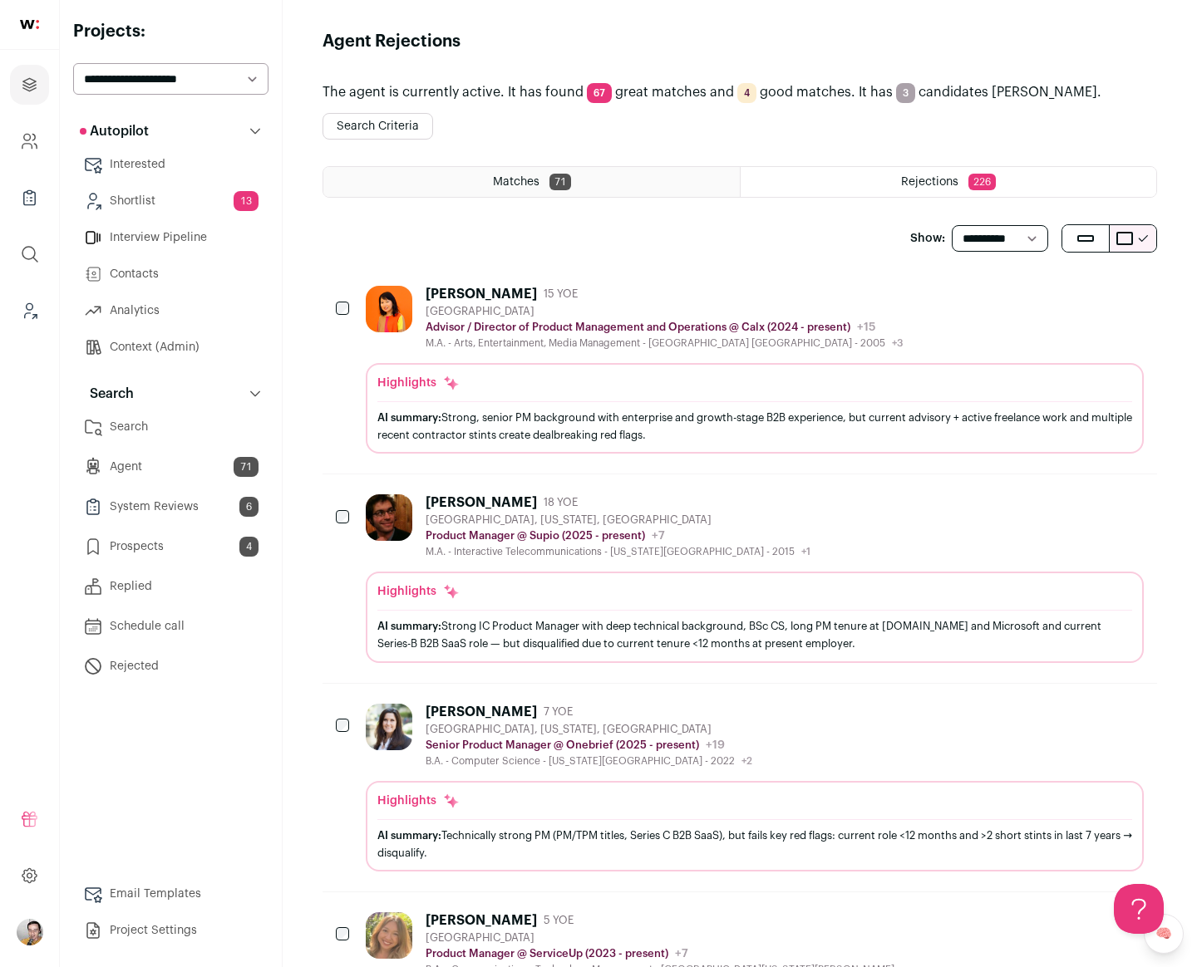
click at [166, 470] on link "Agent 71" at bounding box center [170, 466] width 195 height 33
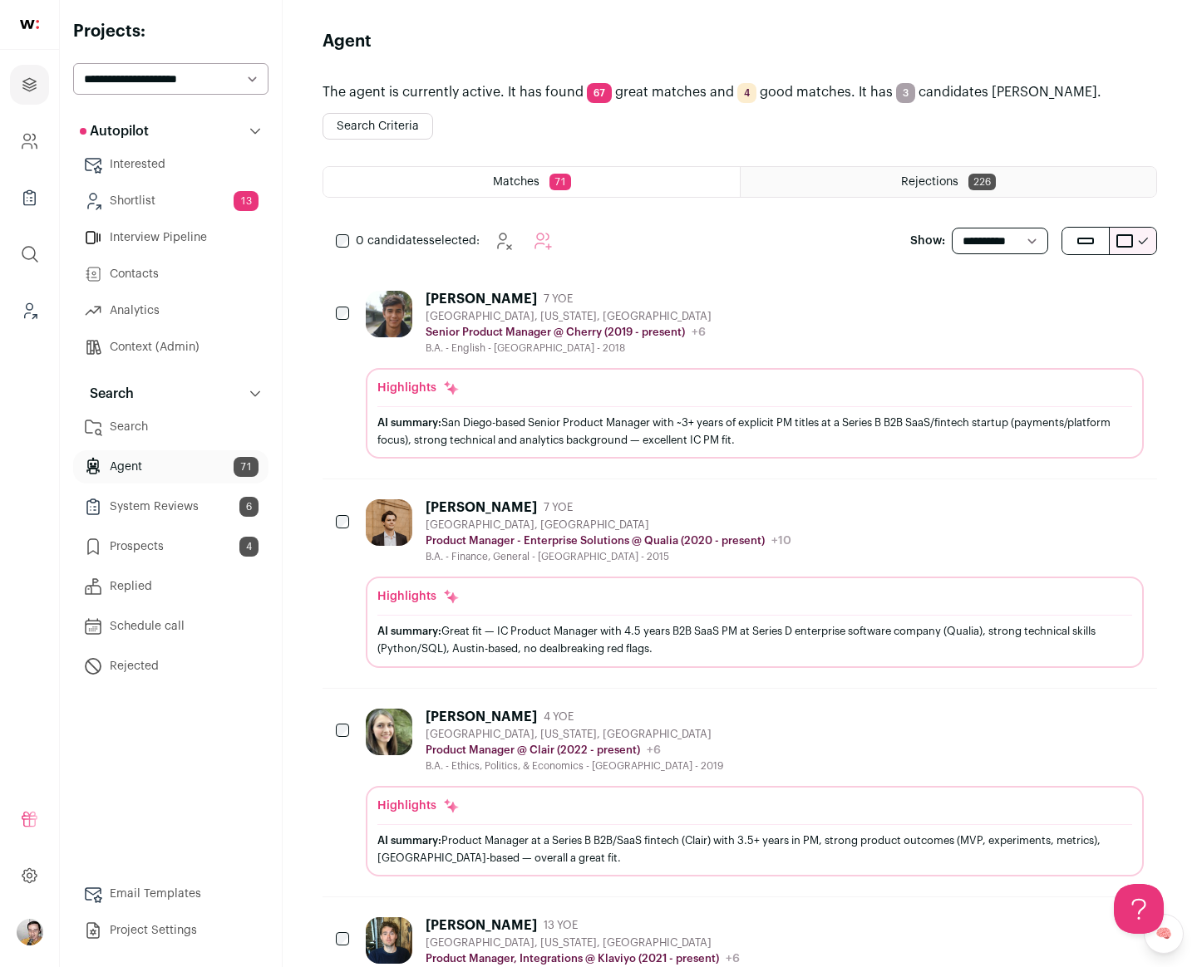
click at [193, 350] on link "Context (Admin)" at bounding box center [170, 347] width 195 height 33
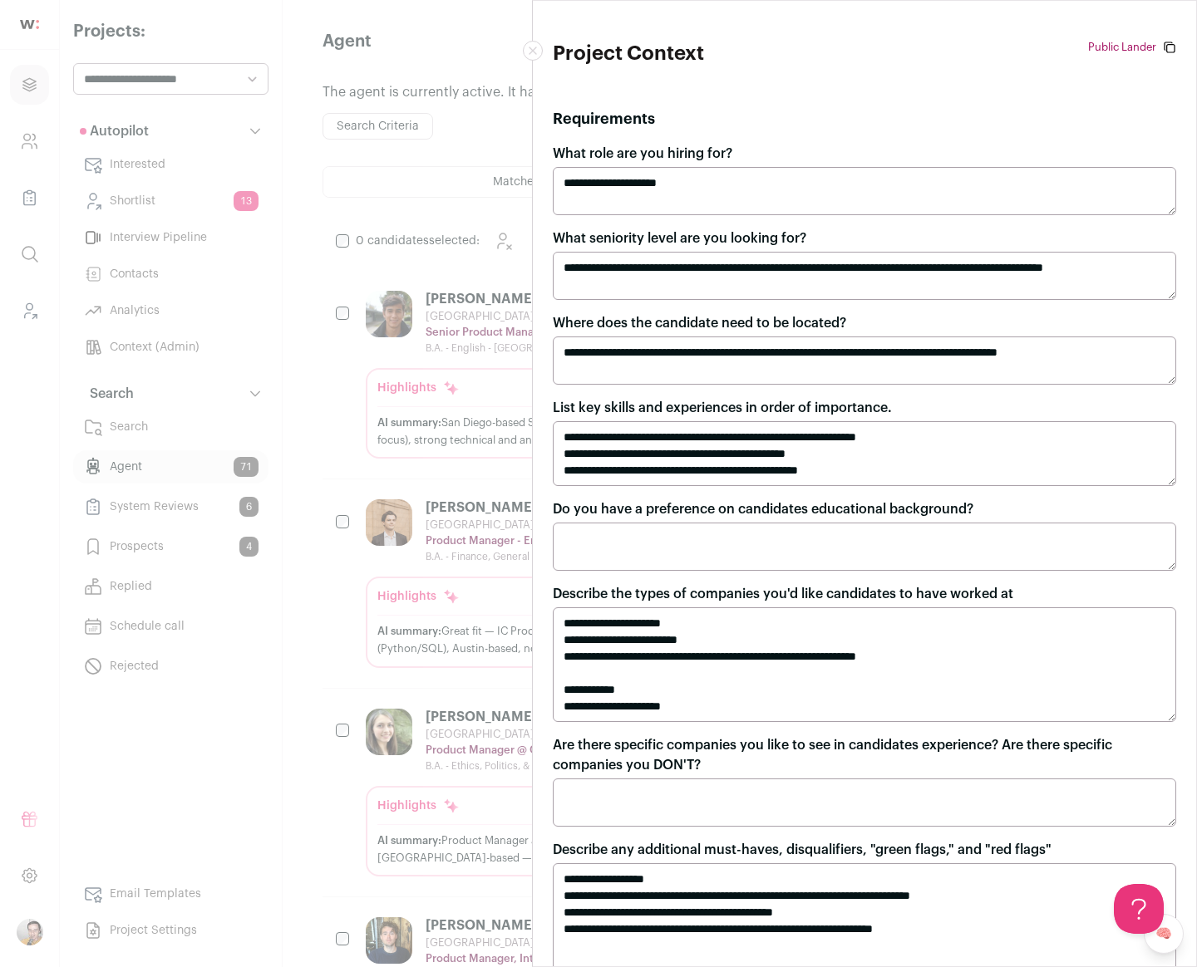
click at [753, 196] on textarea "**********" at bounding box center [864, 191] width 623 height 48
click at [690, 298] on textarea "**********" at bounding box center [864, 276] width 623 height 48
click at [693, 357] on textarea "**********" at bounding box center [864, 361] width 623 height 48
click at [691, 450] on textarea "**********" at bounding box center [864, 453] width 623 height 65
click at [664, 660] on textarea "**********" at bounding box center [864, 664] width 623 height 115
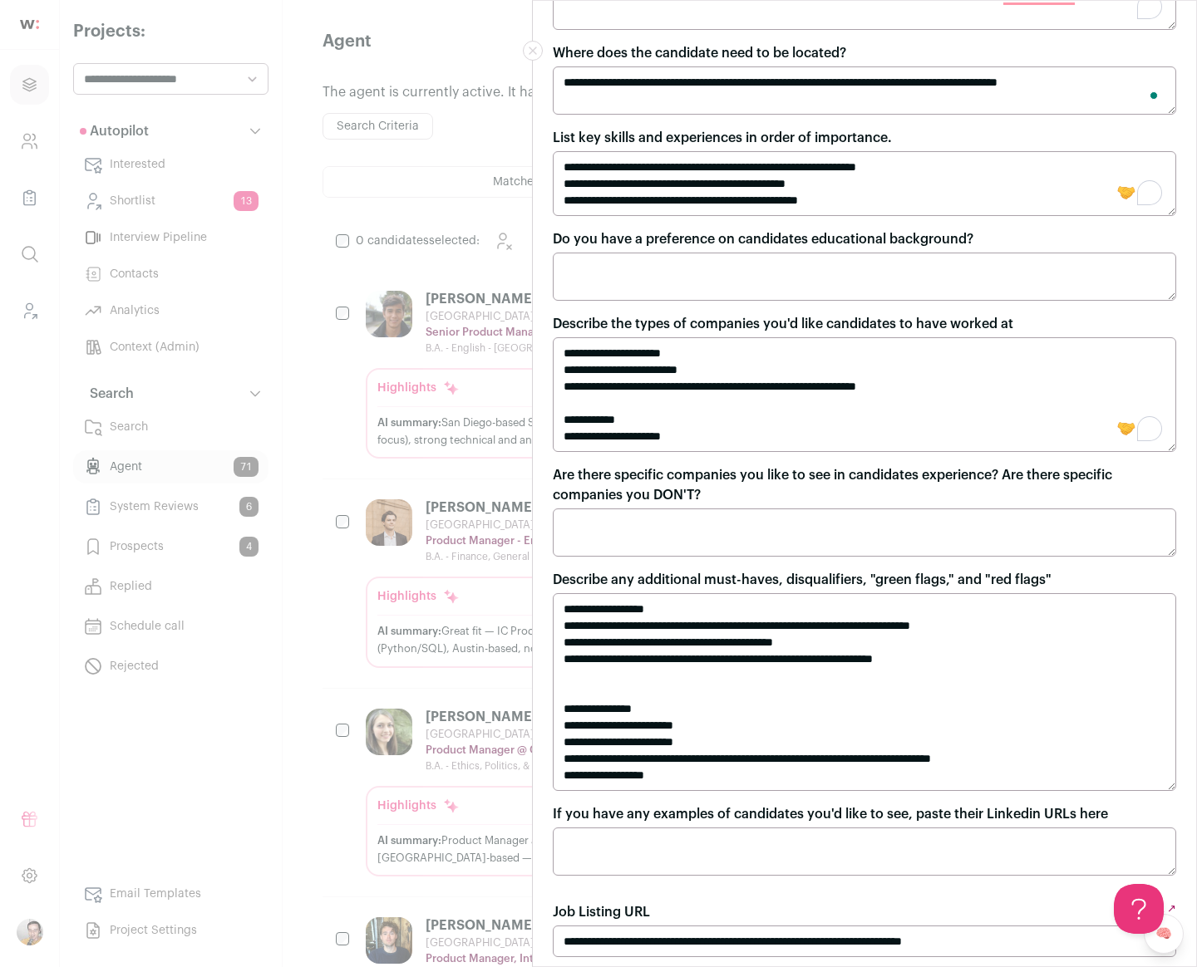
click at [689, 632] on textarea "**********" at bounding box center [864, 692] width 623 height 198
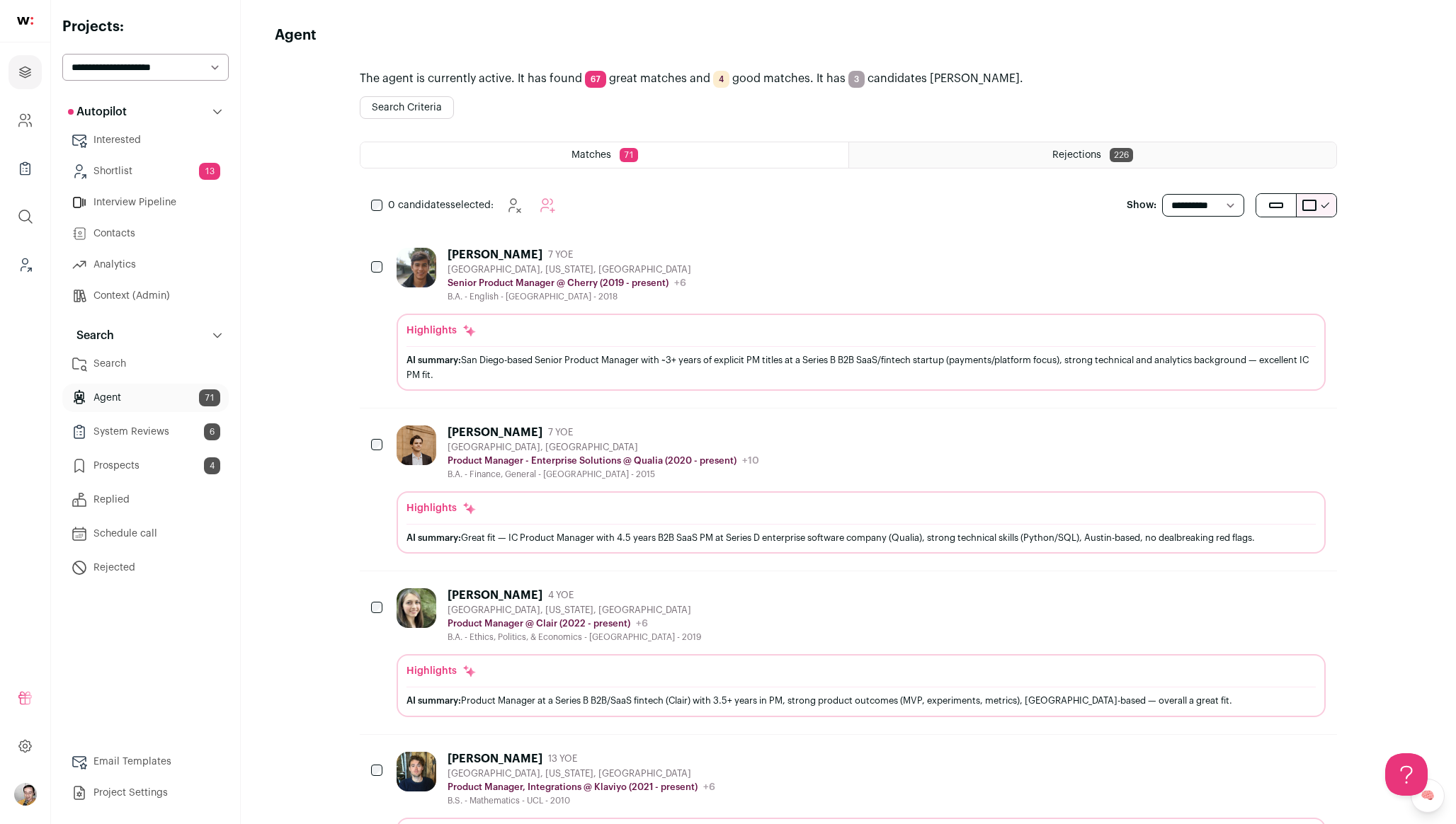
click at [429, 107] on button "Search Criteria" at bounding box center [406, 107] width 95 height 23
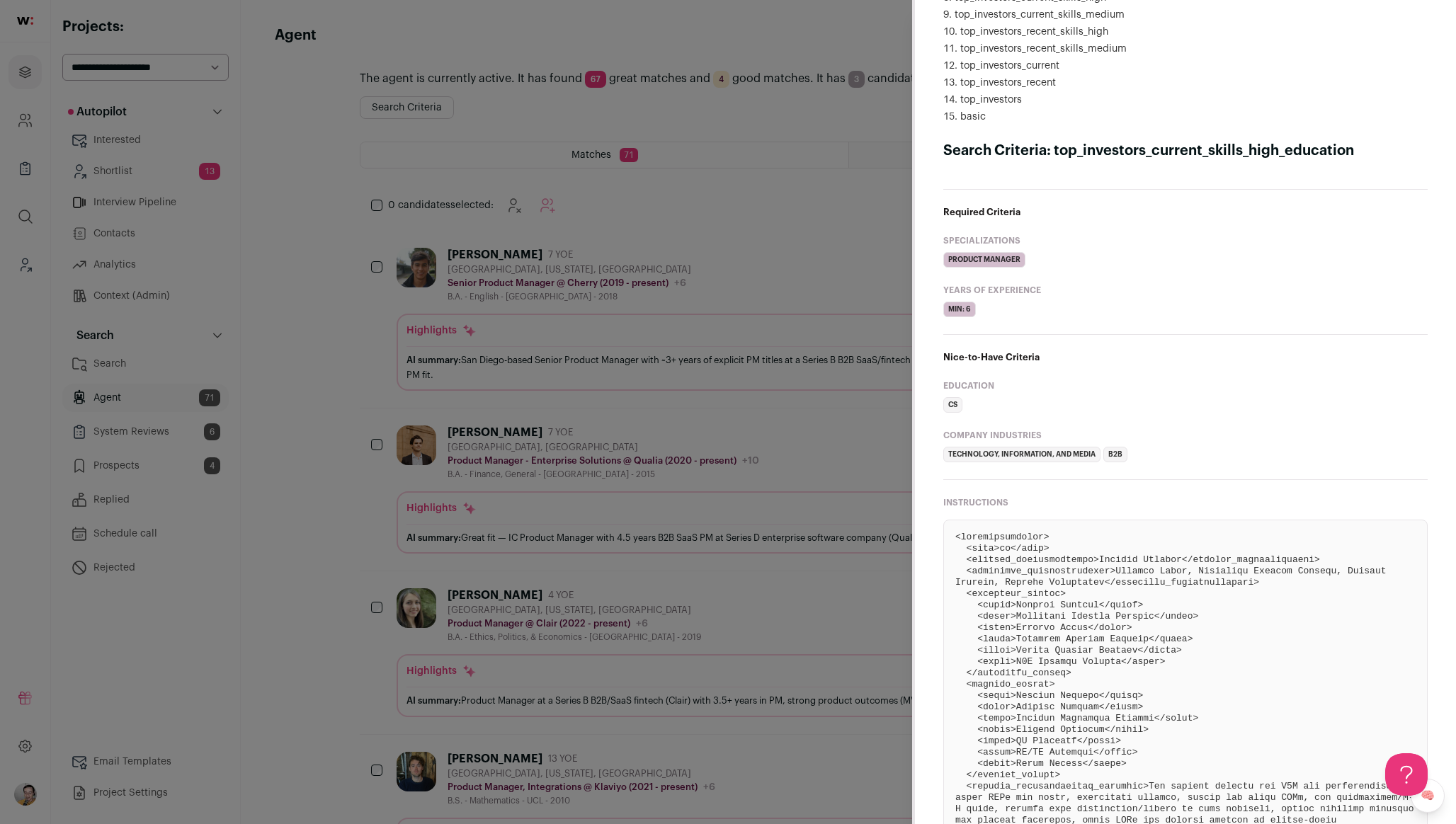
scroll to position [318, 0]
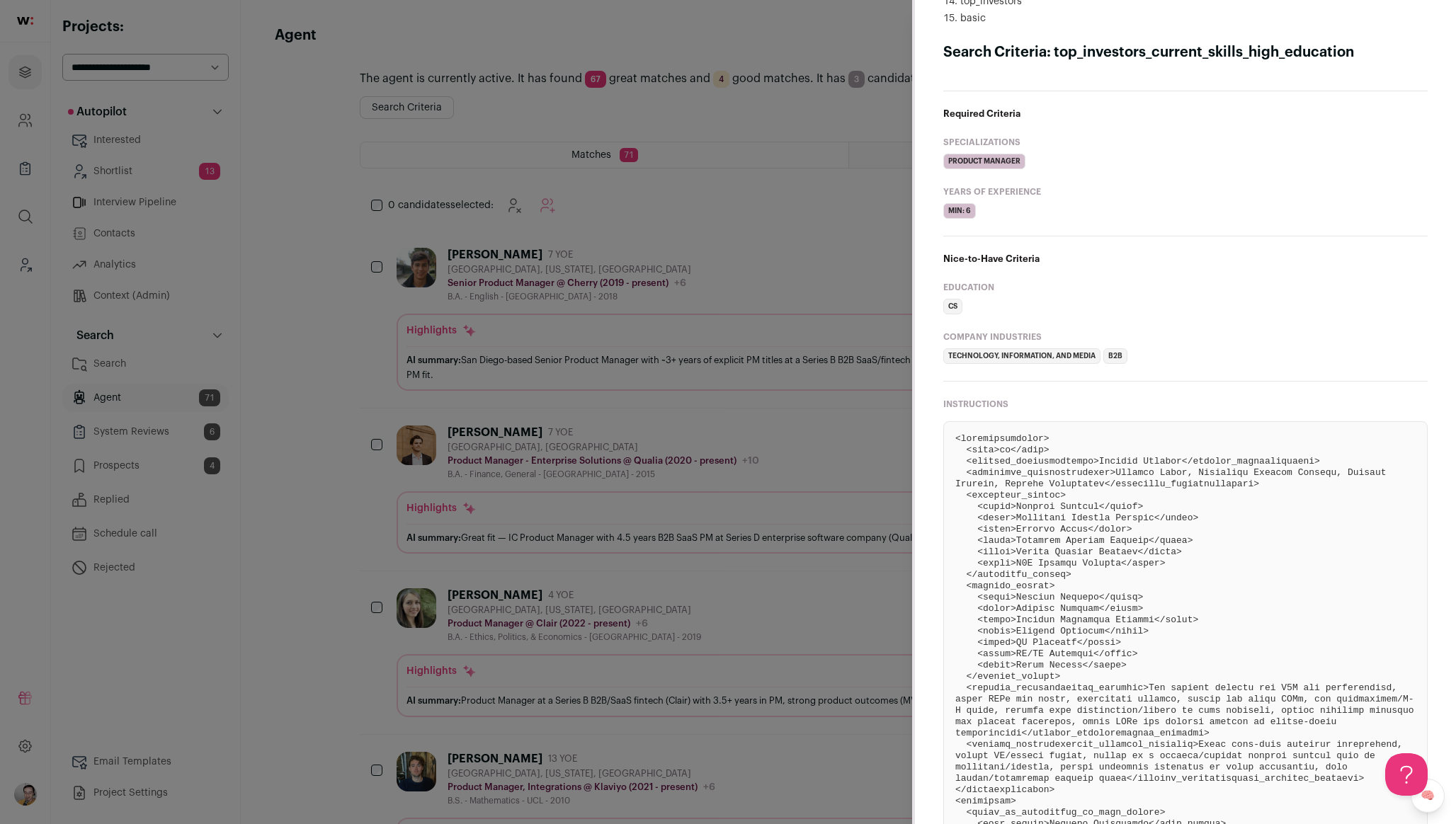
click at [832, 274] on div "Search Criteria Search Chain top_investors_current_skills_high_education top_in…" at bounding box center [728, 412] width 1456 height 824
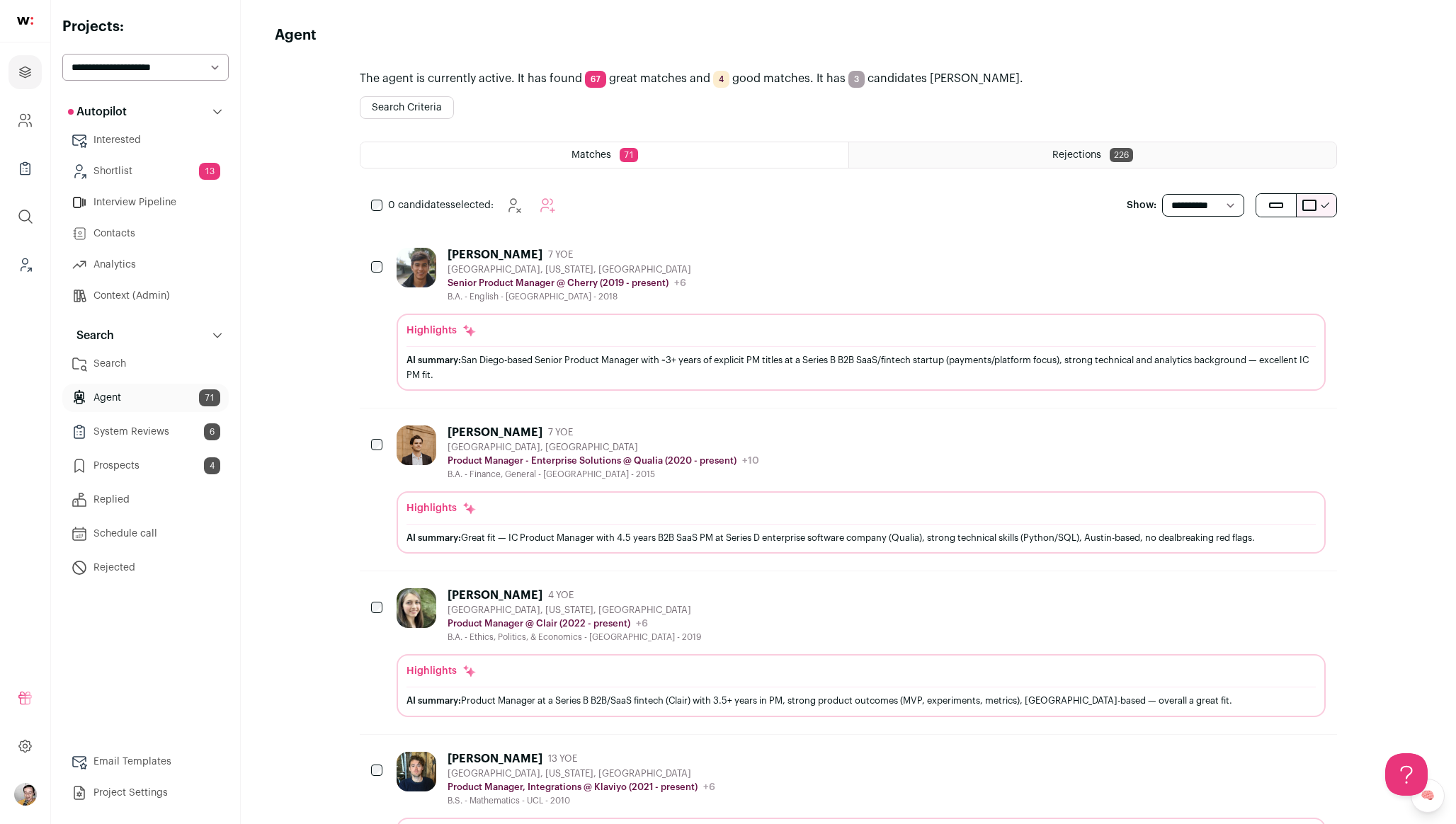
click at [783, 278] on div "Regan Pecjak 7 YOE San Diego, California, United States Senior Product Manager …" at bounding box center [860, 275] width 929 height 55
click at [772, 282] on div "Regan Pecjak 7 YOE San Diego, California, United States Senior Product Manager …" at bounding box center [860, 275] width 929 height 55
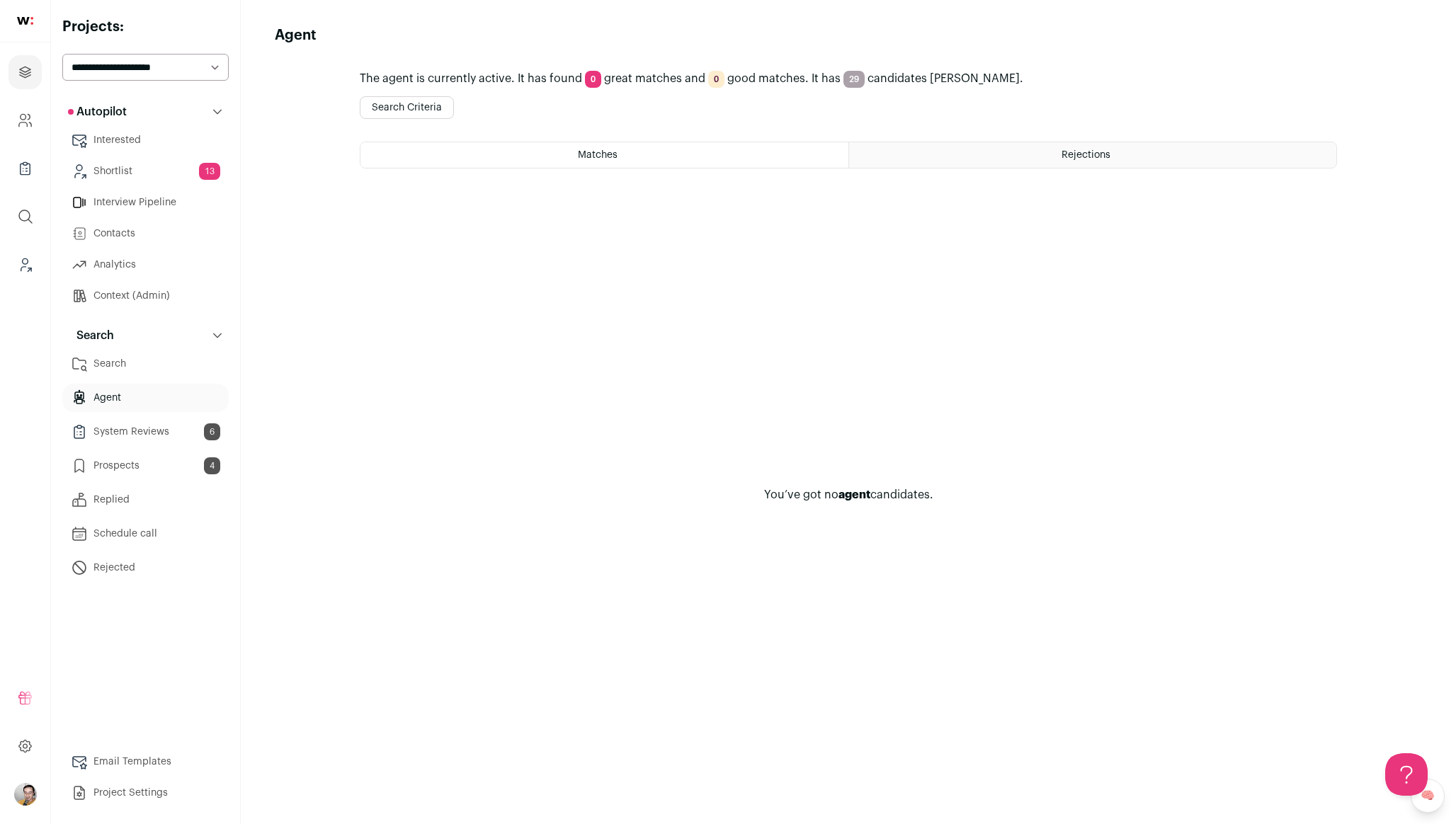
click at [104, 64] on select "**********" at bounding box center [145, 67] width 166 height 27
select select "*****"
click at [62, 54] on select "**********" at bounding box center [145, 67] width 166 height 27
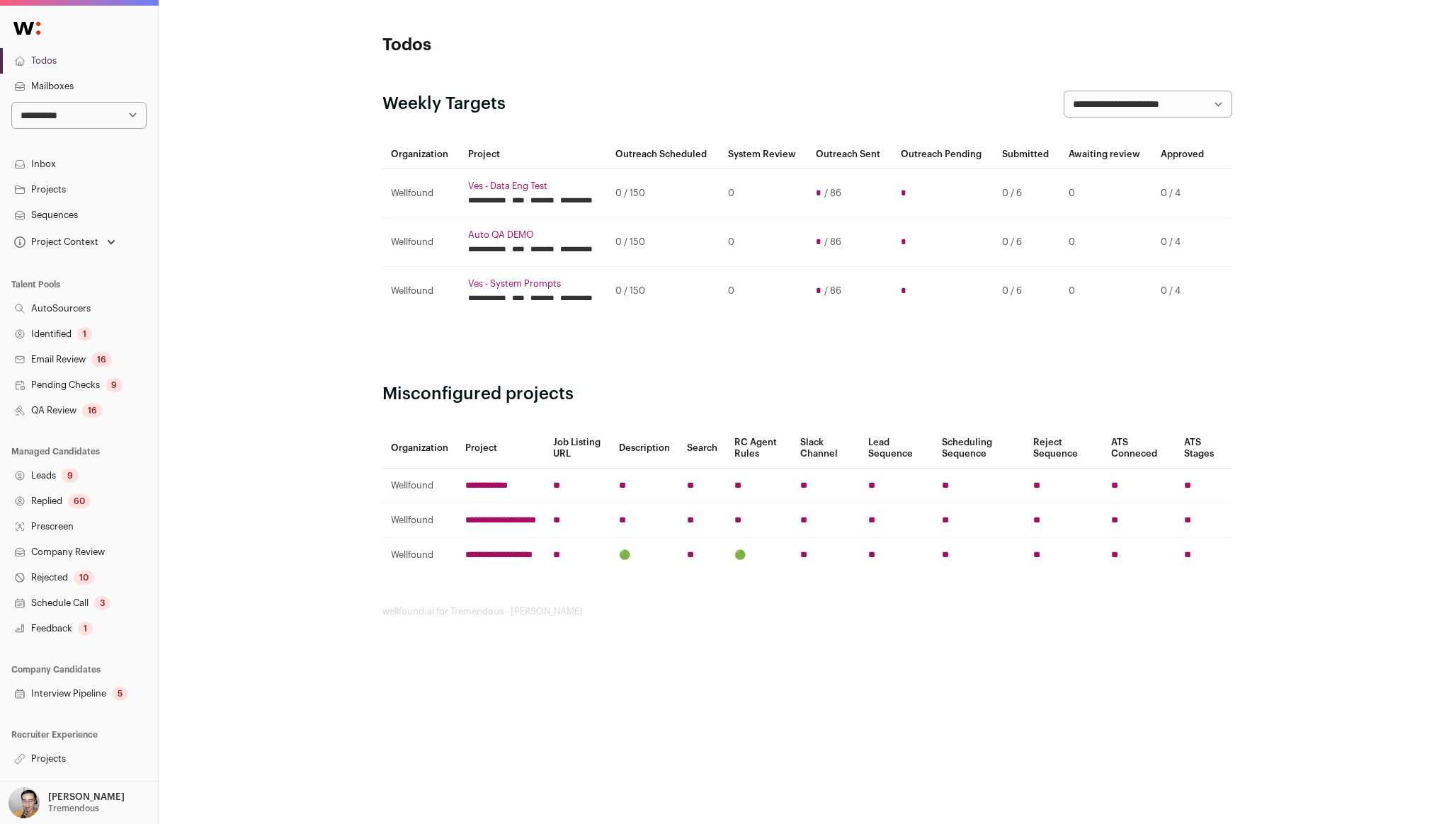
click at [82, 413] on link "QA Review 16" at bounding box center [78, 411] width 158 height 26
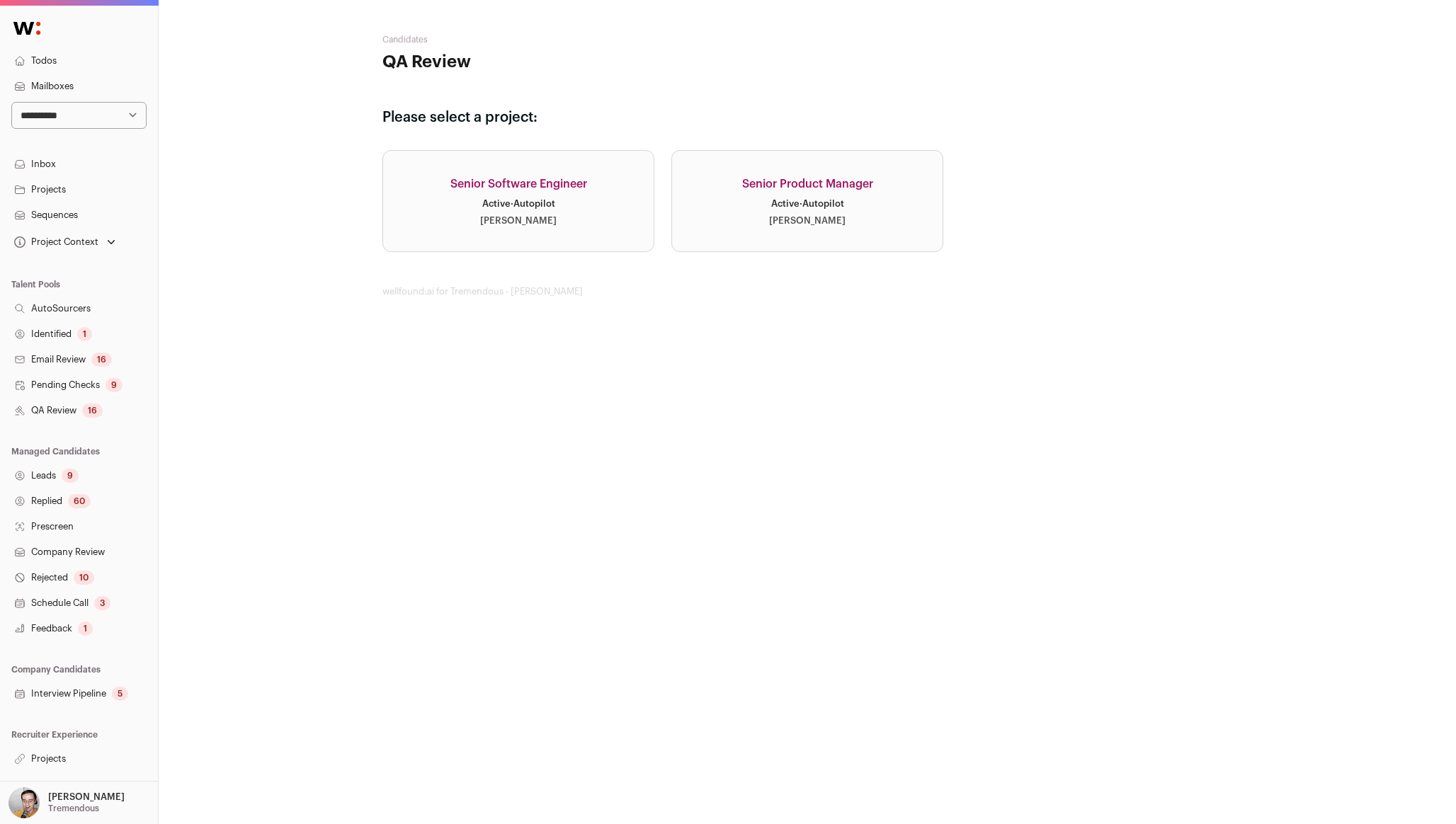
click at [89, 167] on link "Inbox" at bounding box center [78, 164] width 158 height 26
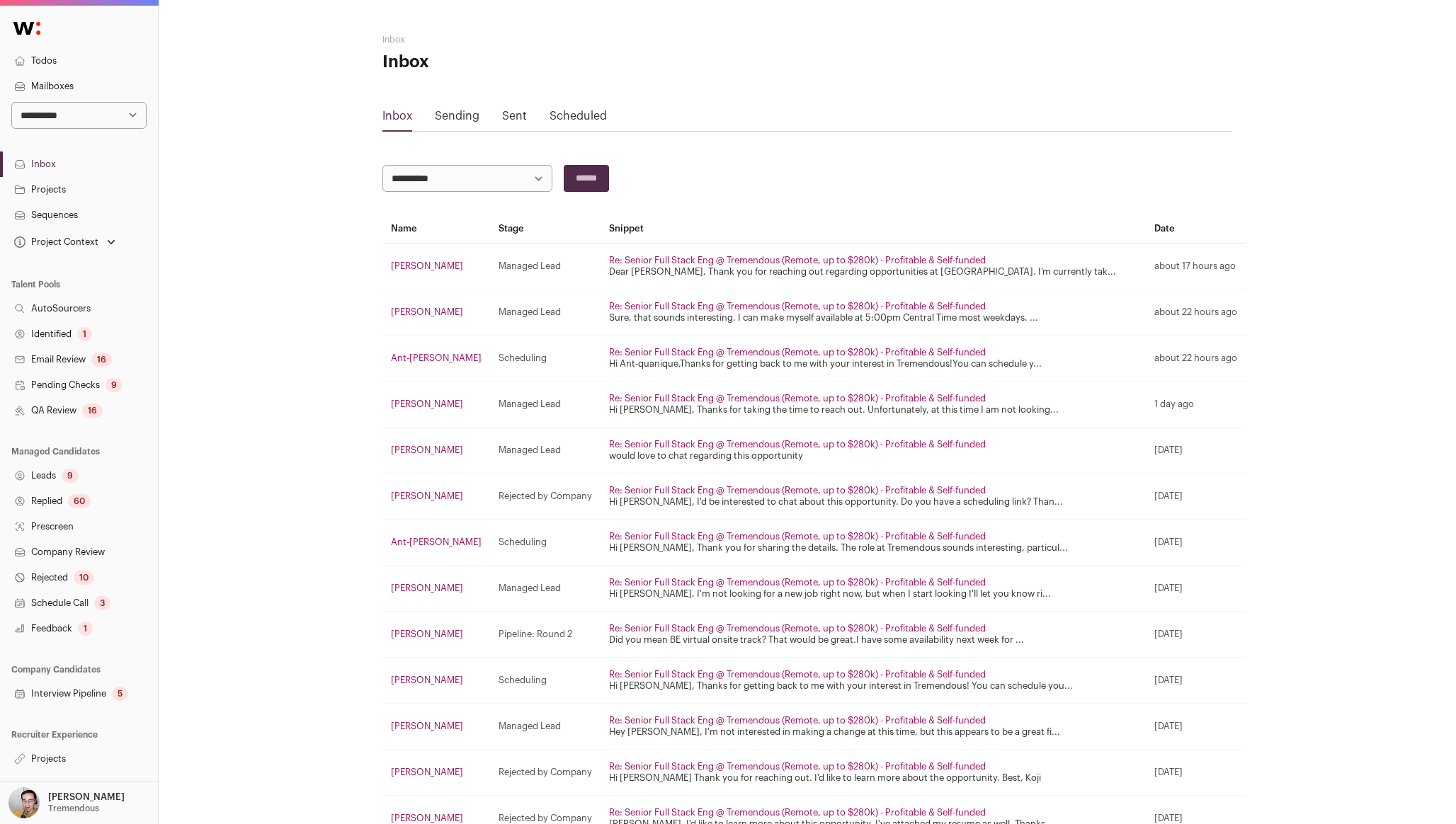
click at [101, 106] on select "**********" at bounding box center [78, 116] width 135 height 27
select select "*****"
click at [11, 102] on select "**********" at bounding box center [78, 116] width 135 height 27
